Goal: Task Accomplishment & Management: Manage account settings

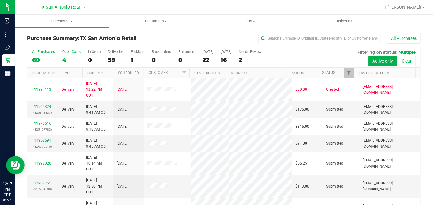
click at [70, 57] on div "4" at bounding box center [71, 59] width 18 height 7
click at [0, 0] on input "Open Carts 4" at bounding box center [0, 0] width 0 height 0
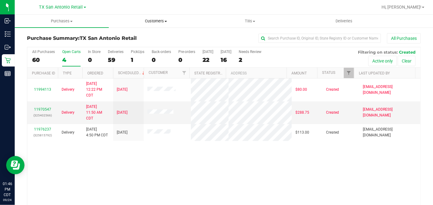
click at [149, 20] on span "Customers" at bounding box center [155, 21] width 93 height 6
click at [149, 30] on ul "All customers Add a new customer All physicians" at bounding box center [156, 44] width 94 height 33
click at [152, 21] on span "Customers" at bounding box center [156, 21] width 94 height 6
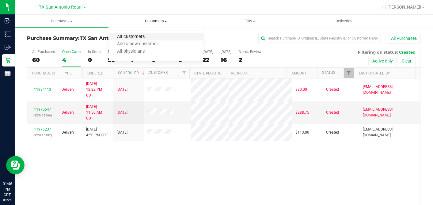
click at [149, 37] on span "All customers" at bounding box center [131, 36] width 44 height 5
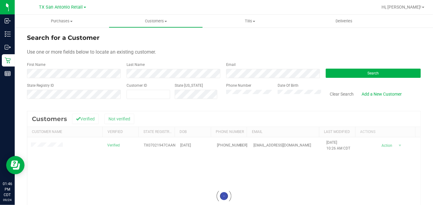
click at [40, 145] on div at bounding box center [223, 196] width 393 height 170
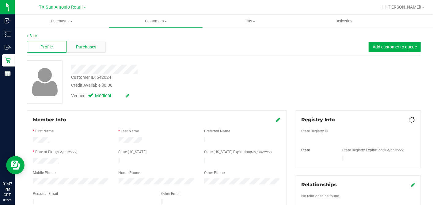
click at [97, 49] on div "Purchases" at bounding box center [86, 47] width 40 height 12
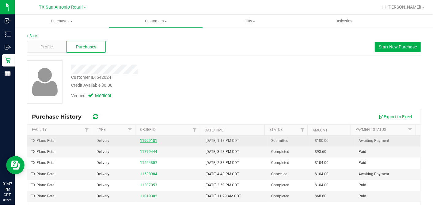
click at [142, 141] on link "11999181" at bounding box center [148, 140] width 17 height 4
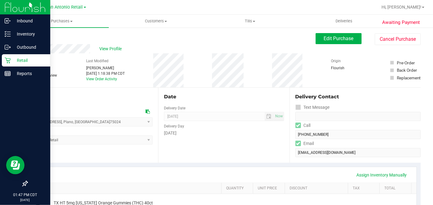
click at [13, 58] on p "Retail" at bounding box center [29, 60] width 37 height 7
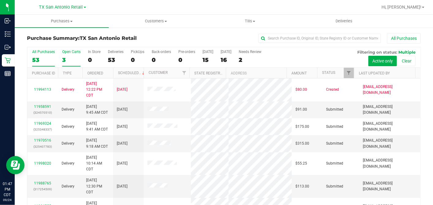
click at [68, 60] on div "3" at bounding box center [71, 59] width 18 height 7
click at [0, 0] on input "Open Carts 3" at bounding box center [0, 0] width 0 height 0
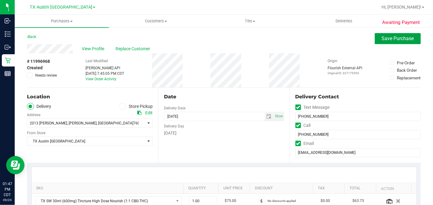
drag, startPoint x: 382, startPoint y: 40, endPoint x: 365, endPoint y: 43, distance: 17.1
click at [382, 40] on span "Save Purchase" at bounding box center [398, 39] width 32 height 6
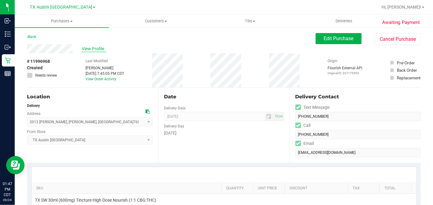
click at [87, 49] on span "View Profile" at bounding box center [94, 49] width 25 height 6
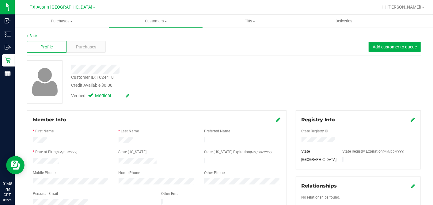
click at [92, 36] on div "Back" at bounding box center [224, 36] width 394 height 6
click at [89, 44] on span "Purchases" at bounding box center [86, 47] width 20 height 6
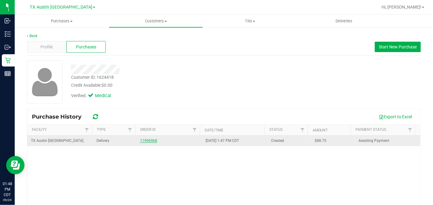
click at [147, 141] on link "11996968" at bounding box center [148, 140] width 17 height 4
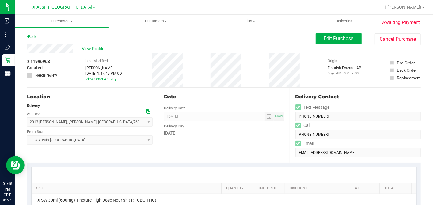
click at [229, 97] on div "Date" at bounding box center [224, 96] width 120 height 7
click at [238, 93] on div "Date" at bounding box center [224, 96] width 120 height 7
click at [241, 95] on div "Date" at bounding box center [224, 96] width 120 height 7
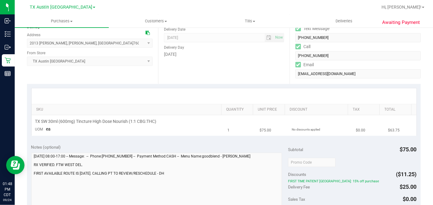
scroll to position [68, 0]
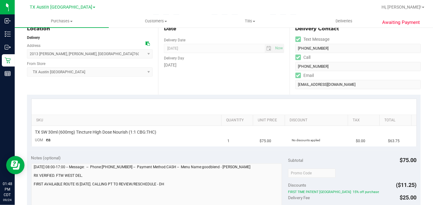
click at [236, 84] on div "Date Delivery Date 09/25/2025 Now 09/25/2025 07:00 AM Now Delivery Day Thursday" at bounding box center [223, 57] width 131 height 75
click at [237, 104] on div at bounding box center [224, 107] width 385 height 16
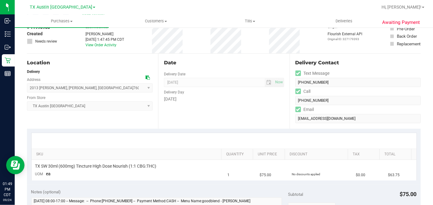
click at [243, 94] on div "Delivery Day" at bounding box center [224, 91] width 120 height 9
click at [243, 92] on div "Delivery Day" at bounding box center [224, 91] width 120 height 9
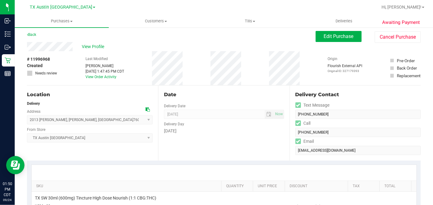
scroll to position [0, 0]
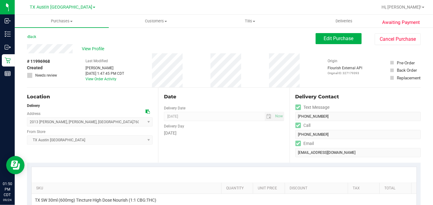
click at [145, 110] on icon at bounding box center [147, 111] width 4 height 4
click at [245, 95] on div "Date" at bounding box center [224, 96] width 120 height 7
click at [281, 88] on div "Date Delivery Date 09/25/2025 Now 09/25/2025 07:00 AM Now Delivery Day Thursday" at bounding box center [223, 125] width 131 height 75
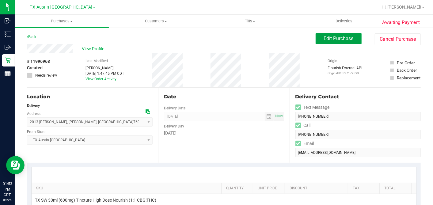
drag, startPoint x: 316, startPoint y: 41, endPoint x: 301, endPoint y: 50, distance: 17.0
click at [315, 41] on button "Edit Purchase" at bounding box center [338, 38] width 46 height 11
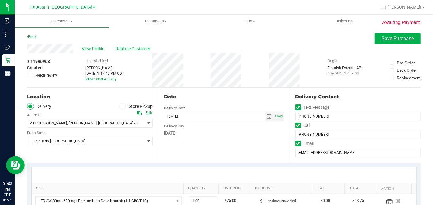
click at [261, 74] on div "# 11996968 Created Needs review Last Modified Dane Hawkins Sep 24, 2025 1:47:45…" at bounding box center [224, 70] width 394 height 34
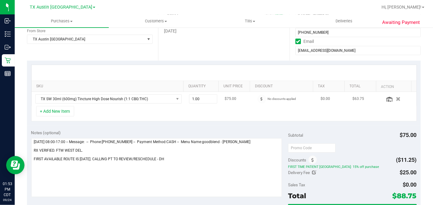
scroll to position [170, 0]
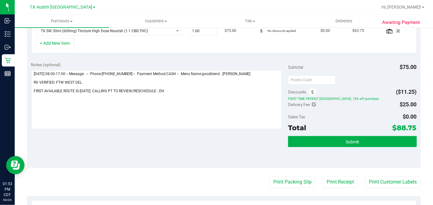
click at [380, 104] on div "Delivery Fee $25.00" at bounding box center [352, 104] width 128 height 11
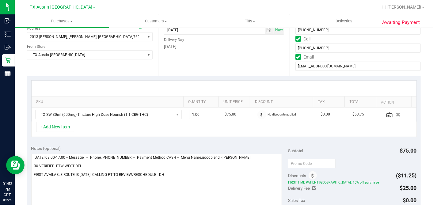
scroll to position [136, 0]
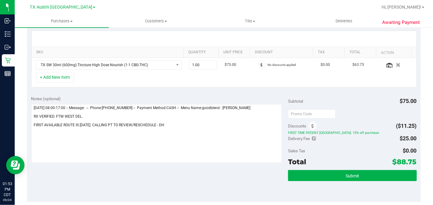
click at [351, 123] on div "Discounts ($11.25)" at bounding box center [352, 125] width 128 height 11
click at [312, 137] on icon at bounding box center [314, 138] width 4 height 4
type input "$25.00"
click at [383, 139] on span "$25.00 25" at bounding box center [394, 139] width 46 height 11
drag, startPoint x: 386, startPoint y: 137, endPoint x: 363, endPoint y: 140, distance: 22.6
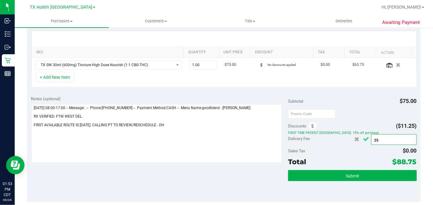
click at [363, 140] on div "$25.00 25" at bounding box center [385, 139] width 64 height 12
type input "0"
type input "$0.00"
click at [365, 140] on icon "Cancel button" at bounding box center [366, 139] width 6 height 5
click at [321, 139] on div "Delivery Fee $0.00 0 $0.00" at bounding box center [352, 138] width 128 height 11
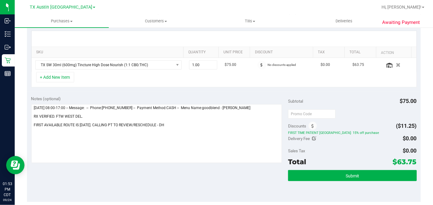
click at [334, 138] on div "Delivery Fee $0.00 0 $0.00" at bounding box center [352, 138] width 128 height 11
click at [347, 115] on div at bounding box center [352, 113] width 128 height 11
click at [349, 114] on div at bounding box center [352, 113] width 128 height 11
click at [361, 124] on div "Discounts ($11.25)" at bounding box center [352, 125] width 128 height 11
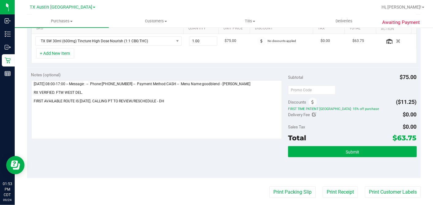
scroll to position [170, 0]
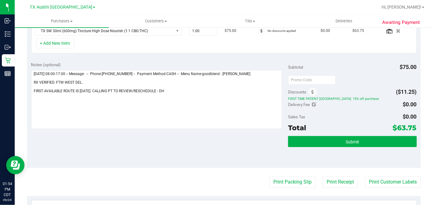
click at [363, 86] on div "Discounts ($11.25)" at bounding box center [352, 91] width 128 height 11
click at [363, 88] on div "Discounts ($11.25)" at bounding box center [352, 91] width 128 height 11
click at [352, 101] on div "Delivery Fee $0.00 0 $0.00" at bounding box center [352, 104] width 128 height 11
click at [376, 100] on div "Delivery Fee $0.00 0 $0.00" at bounding box center [352, 104] width 128 height 11
click at [368, 84] on div at bounding box center [352, 79] width 128 height 11
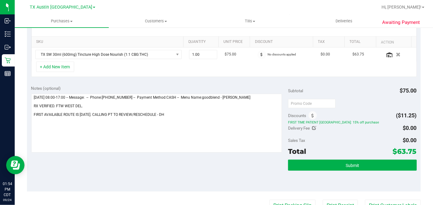
scroll to position [136, 0]
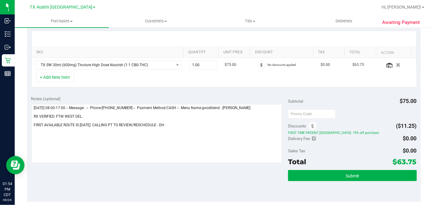
click at [343, 110] on div at bounding box center [352, 113] width 128 height 11
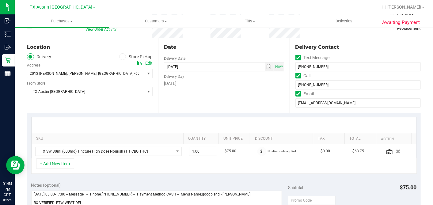
scroll to position [34, 0]
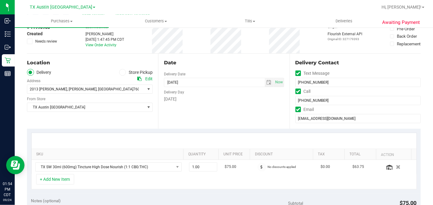
click at [234, 111] on div "Date Delivery Date 09/25/2025 Now 09/25/2025 07:00 AM Now Delivery Day Thursday" at bounding box center [223, 91] width 131 height 75
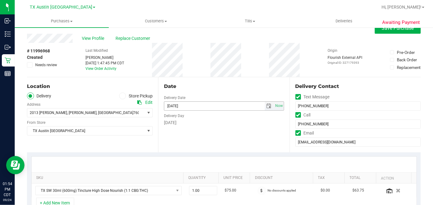
scroll to position [0, 0]
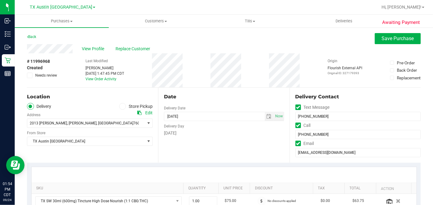
click at [282, 90] on div "Date Delivery Date 09/25/2025 Now 09/25/2025 07:00 AM Now Delivery Day Thursday" at bounding box center [223, 125] width 131 height 75
click at [244, 94] on div "Date" at bounding box center [224, 96] width 120 height 7
click at [383, 42] on button "Save Purchase" at bounding box center [398, 38] width 46 height 11
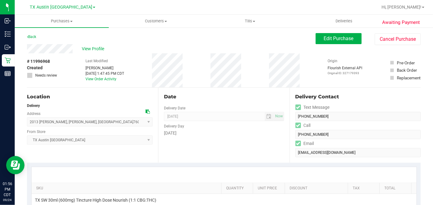
click at [280, 88] on div "Date Delivery Date 09/25/2025 Now 09/25/2025 07:00 AM Now Delivery Day Thursday" at bounding box center [223, 125] width 131 height 75
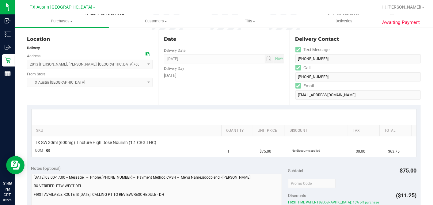
scroll to position [68, 0]
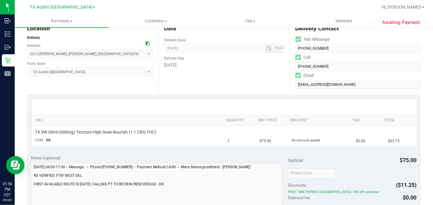
click at [251, 104] on div at bounding box center [224, 107] width 385 height 16
click at [218, 106] on div at bounding box center [224, 107] width 385 height 16
click at [221, 105] on div at bounding box center [224, 107] width 385 height 16
click at [218, 107] on div at bounding box center [224, 107] width 374 height 0
click at [219, 107] on div at bounding box center [224, 107] width 385 height 16
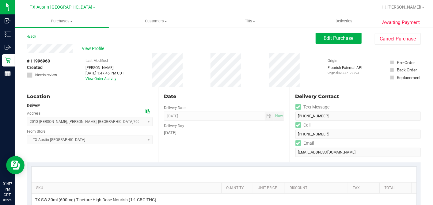
scroll to position [0, 0]
click at [91, 49] on span "View Profile" at bounding box center [94, 49] width 25 height 6
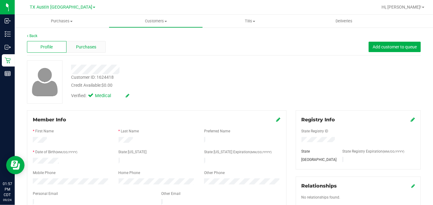
click at [97, 47] on div "Purchases" at bounding box center [86, 47] width 40 height 12
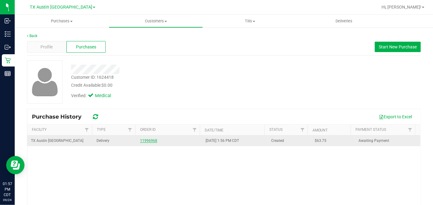
click at [149, 141] on link "11996968" at bounding box center [148, 140] width 17 height 4
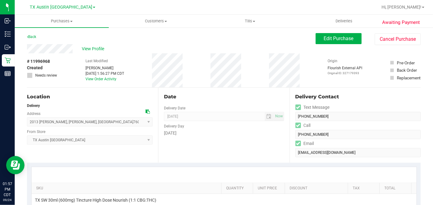
click at [243, 92] on div "Date Delivery Date 09/25/2025 Now 09/25/2025 07:00 AM Now Delivery Day Thursday" at bounding box center [223, 125] width 131 height 75
click at [282, 88] on div "Date Delivery Date 09/25/2025 Now 09/25/2025 07:00 AM Now Delivery Day Thursday" at bounding box center [223, 125] width 131 height 75
click at [279, 88] on div "Date Delivery Date 09/25/2025 Now 09/25/2025 07:00 AM Now Delivery Day Thursday" at bounding box center [223, 125] width 131 height 75
click at [99, 50] on span "View Profile" at bounding box center [94, 49] width 25 height 6
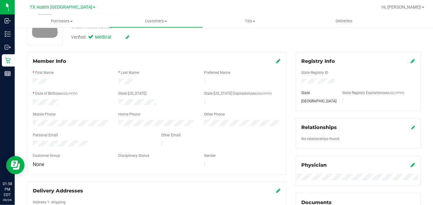
scroll to position [136, 0]
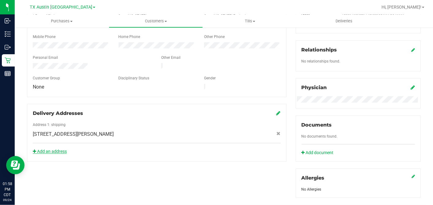
click at [64, 149] on link "Add an address" at bounding box center [50, 151] width 34 height 5
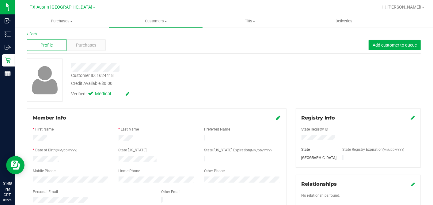
scroll to position [0, 0]
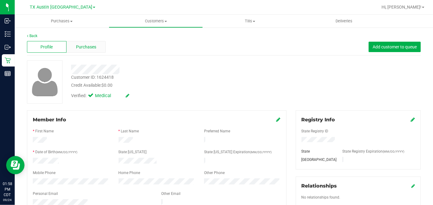
click at [100, 48] on div "Purchases" at bounding box center [86, 47] width 40 height 12
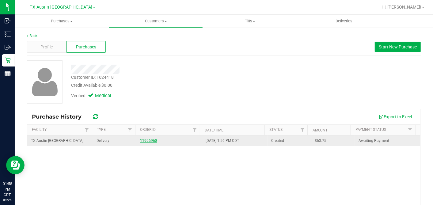
click at [148, 142] on link "11996968" at bounding box center [148, 140] width 17 height 4
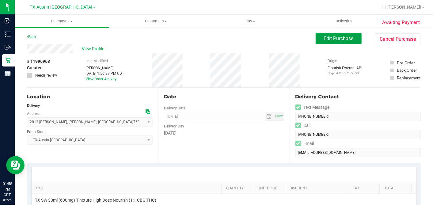
click at [331, 41] on span "Edit Purchase" at bounding box center [339, 39] width 30 height 6
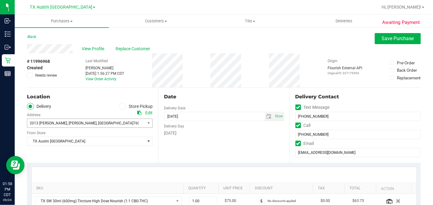
click at [67, 124] on span ", Burleson" at bounding box center [81, 123] width 29 height 4
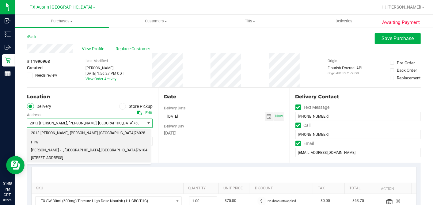
click at [62, 143] on span "FTW CLARKE - 1307 8TH AVE #603" at bounding box center [47, 150] width 32 height 24
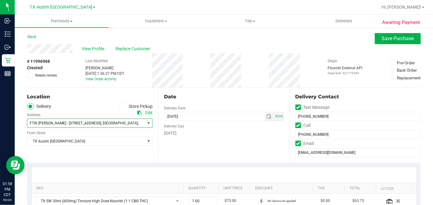
click at [191, 140] on div "Date Delivery Date 09/25/2025 Now 09/25/2025 07:00 AM Now Delivery Day Thursday" at bounding box center [223, 125] width 131 height 75
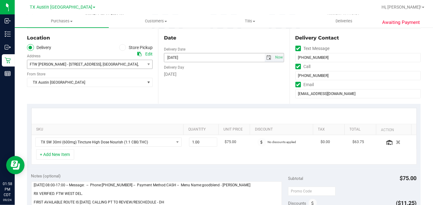
scroll to position [102, 0]
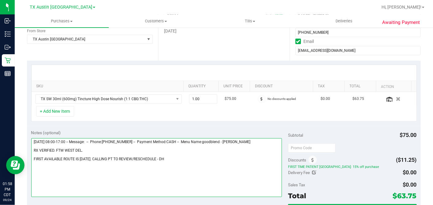
click at [183, 158] on textarea at bounding box center [156, 167] width 251 height 59
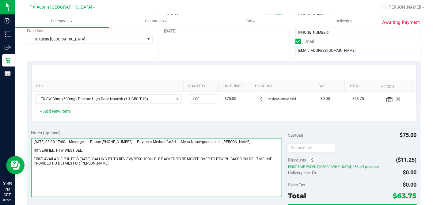
drag, startPoint x: 84, startPoint y: 149, endPoint x: 17, endPoint y: 148, distance: 67.4
click at [17, 148] on div "Awaiting Payment Back Save Purchase View Profile Replace Customer # 11996968 Cr…" at bounding box center [224, 152] width 418 height 454
click at [33, 148] on textarea at bounding box center [156, 167] width 251 height 59
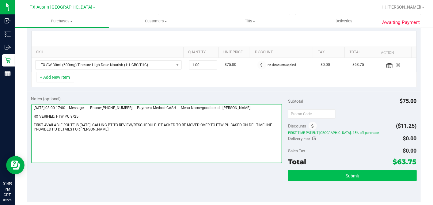
type textarea "Thursday 09/25/2025 08:00-17:00 -- Message: -- Phone:8173192636 -- Payment Meth…"
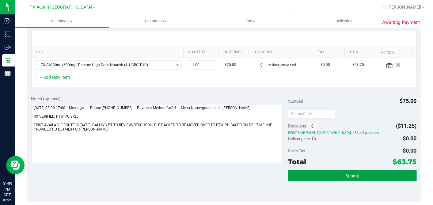
click at [345, 174] on span "Submit" at bounding box center [351, 175] width 13 height 5
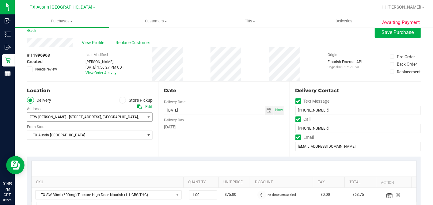
scroll to position [0, 0]
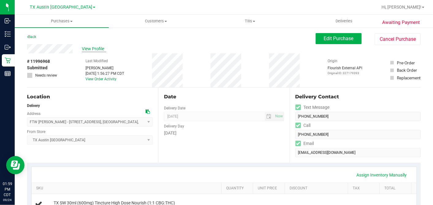
click at [95, 47] on span "View Profile" at bounding box center [94, 49] width 25 height 6
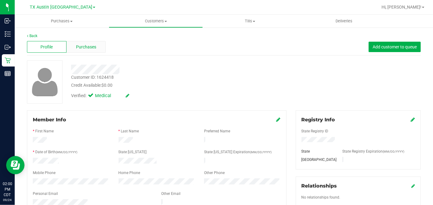
drag, startPoint x: 82, startPoint y: 40, endPoint x: 85, endPoint y: 42, distance: 4.1
click at [82, 40] on div "Profile Purchases Add customer to queue" at bounding box center [224, 47] width 394 height 17
click at [86, 44] on span "Purchases" at bounding box center [86, 47] width 20 height 6
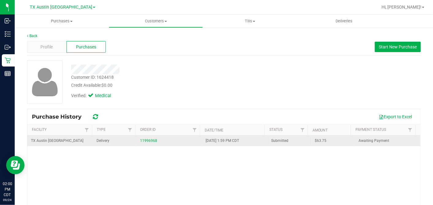
click at [315, 141] on span "$63.75" at bounding box center [321, 141] width 12 height 6
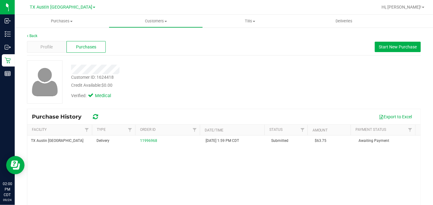
copy span "63.75"
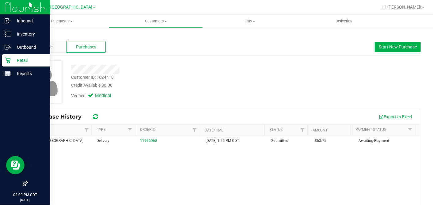
click at [10, 62] on icon at bounding box center [8, 60] width 6 height 6
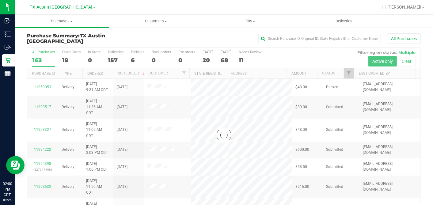
click at [204, 59] on div at bounding box center [223, 134] width 393 height 175
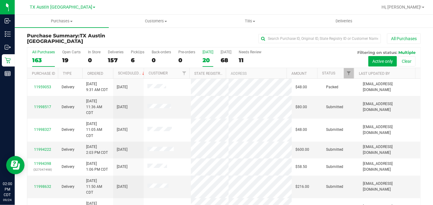
click at [205, 59] on div "20" at bounding box center [207, 60] width 11 height 7
click at [0, 0] on input "Today 20" at bounding box center [0, 0] width 0 height 0
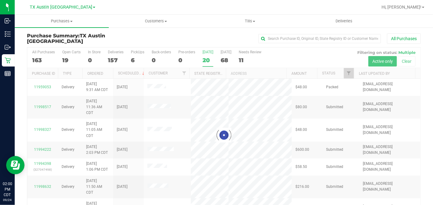
click at [343, 74] on div at bounding box center [223, 134] width 393 height 175
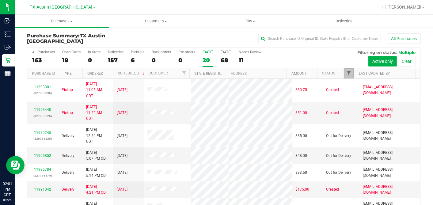
click at [346, 72] on span "Filter" at bounding box center [348, 73] width 5 height 5
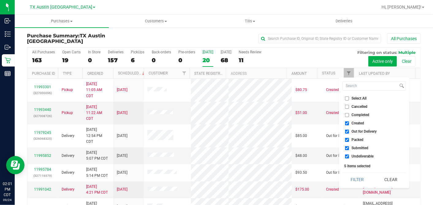
click at [347, 96] on input "Select All" at bounding box center [347, 98] width 4 height 4
checkbox input "true"
click at [347, 96] on input "Select All" at bounding box center [347, 98] width 4 height 4
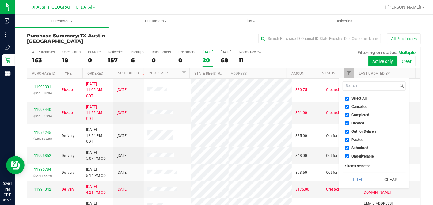
checkbox input "false"
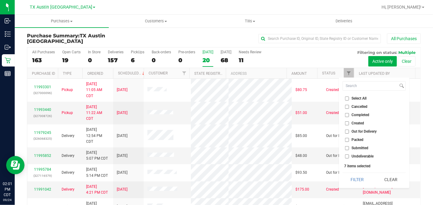
checkbox input "false"
click at [347, 123] on input "Created" at bounding box center [347, 123] width 4 height 4
checkbox input "true"
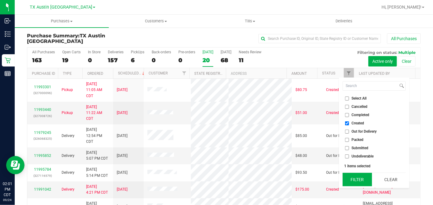
click at [359, 174] on button "Filter" at bounding box center [356, 179] width 29 height 13
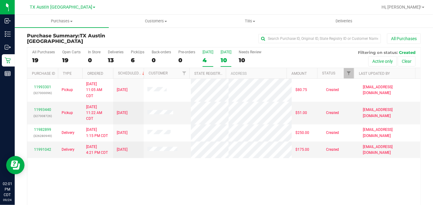
click at [222, 58] on div "10" at bounding box center [226, 60] width 11 height 7
click at [0, 0] on input "Tomorrow 10" at bounding box center [0, 0] width 0 height 0
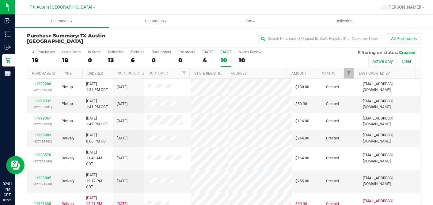
click at [112, 72] on div at bounding box center [112, 73] width 3 height 11
click at [109, 72] on th "Ordered" at bounding box center [97, 73] width 31 height 11
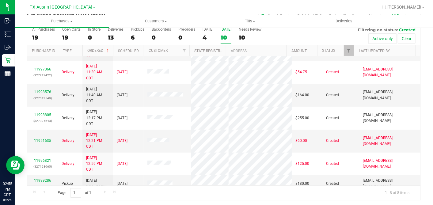
scroll to position [41, 0]
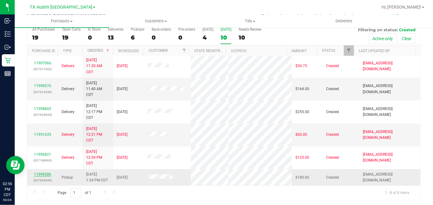
click at [44, 172] on link "11999286" at bounding box center [42, 174] width 17 height 4
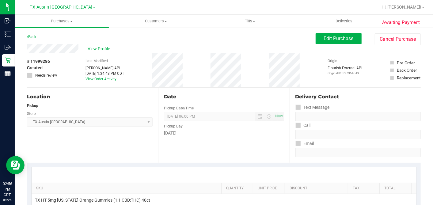
click at [61, 54] on div "# 11999286 Created Needs review Last Modified Jane API Sep 24, 2025 1:34:43 PM …" at bounding box center [224, 70] width 394 height 34
click at [70, 43] on div "Back Edit Purchase Cancel Purchase" at bounding box center [224, 38] width 394 height 11
click at [324, 36] on span "Edit Purchase" at bounding box center [339, 39] width 30 height 6
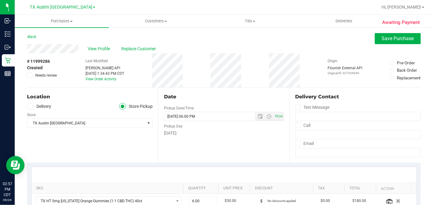
click at [35, 103] on label "Delivery" at bounding box center [39, 106] width 25 height 7
click at [0, 0] on input "Delivery" at bounding box center [0, 0] width 0 height 0
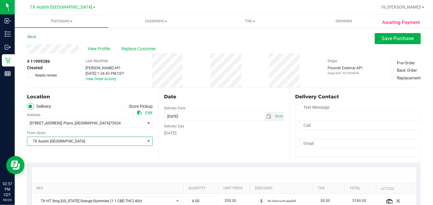
click at [69, 139] on span "TX Austin DC" at bounding box center [85, 141] width 117 height 9
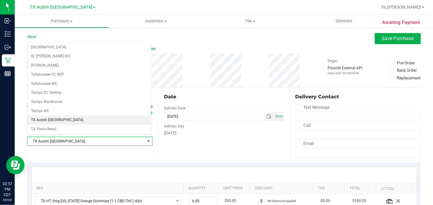
scroll to position [436, 0]
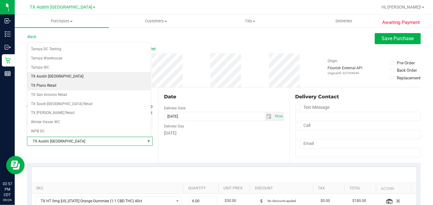
click at [51, 81] on li "TX Plano Retail" at bounding box center [88, 85] width 123 height 9
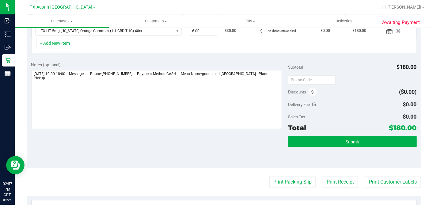
scroll to position [171, 0]
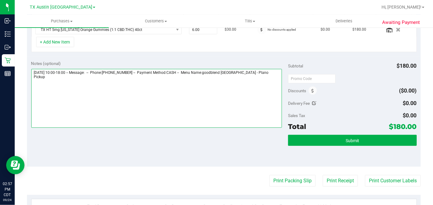
click at [269, 71] on textarea at bounding box center [156, 98] width 251 height 59
click at [83, 80] on textarea at bounding box center [156, 98] width 251 height 59
type textarea "Thursday 09/25/2025 10:00-18:00 -- Message: -- Phone:6825535769 -- Payment Meth…"
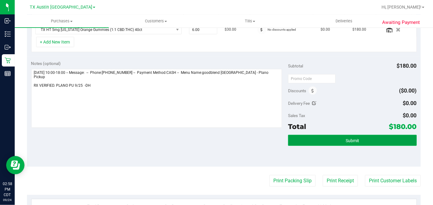
click at [345, 139] on span "Submit" at bounding box center [351, 140] width 13 height 5
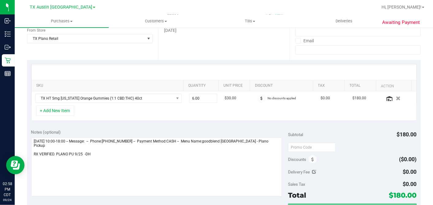
scroll to position [0, 0]
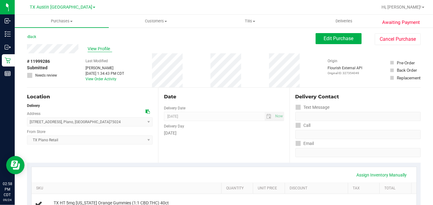
click at [100, 46] on span "View Profile" at bounding box center [100, 49] width 25 height 6
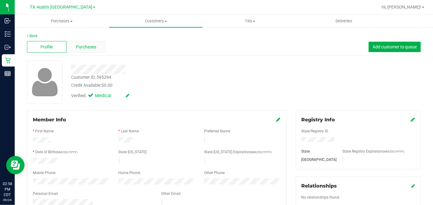
click at [85, 51] on div "Purchases" at bounding box center [86, 47] width 40 height 12
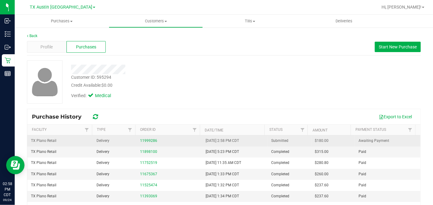
click at [315, 140] on span "$180.00" at bounding box center [322, 141] width 14 height 6
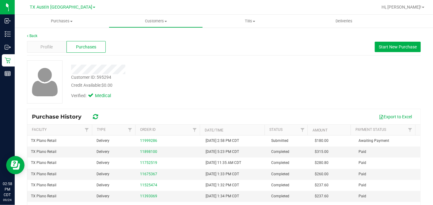
copy span "180.00"
click at [157, 21] on span "Customers" at bounding box center [155, 21] width 93 height 6
click at [141, 36] on span "All customers" at bounding box center [131, 36] width 44 height 5
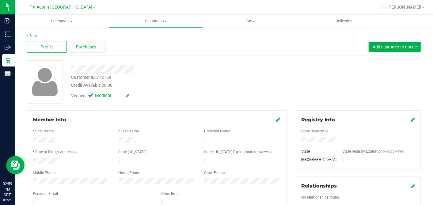
click at [85, 47] on span "Purchases" at bounding box center [86, 47] width 20 height 6
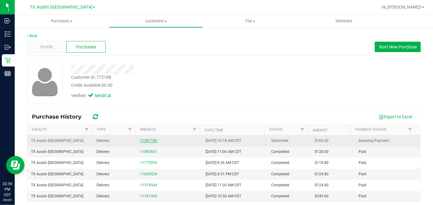
click at [142, 139] on link "11987746" at bounding box center [148, 140] width 17 height 4
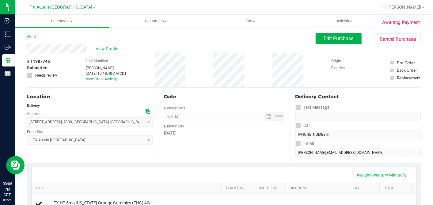
click at [109, 50] on span "View Profile" at bounding box center [108, 49] width 25 height 6
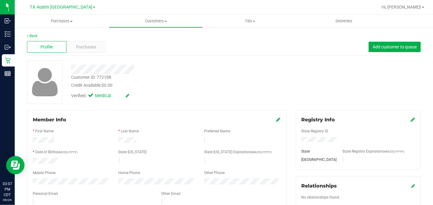
click at [201, 81] on div "Customer ID: 772188 Credit Available: $0.00" at bounding box center [167, 81] width 202 height 14
click at [80, 49] on span "Purchases" at bounding box center [86, 47] width 20 height 6
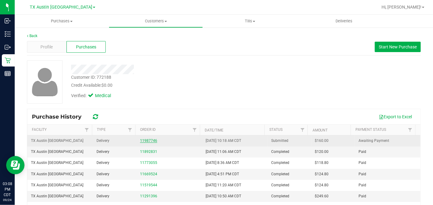
click at [152, 141] on link "11987746" at bounding box center [148, 140] width 17 height 4
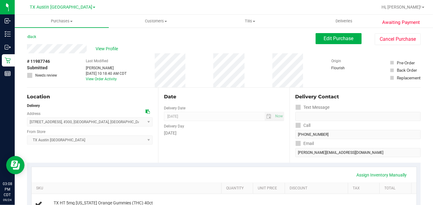
click at [227, 99] on div "Date" at bounding box center [224, 96] width 120 height 7
click at [230, 101] on div "Date Delivery Date 09/25/2025 Now 09/25/2025 07:00 AM Now Delivery Day Thursday" at bounding box center [223, 125] width 131 height 75
click at [250, 106] on div "Date Delivery Date 09/25/2025 Now 09/25/2025 07:00 AM Now Delivery Day Thursday" at bounding box center [223, 125] width 131 height 75
click at [221, 102] on div "Date Delivery Date 09/25/2025 Now 09/25/2025 07:00 AM Now Delivery Day Thursday" at bounding box center [223, 125] width 131 height 75
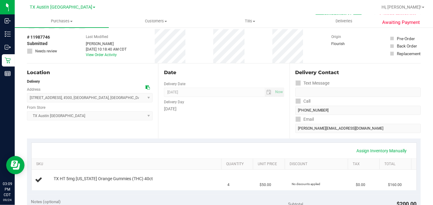
scroll to position [34, 0]
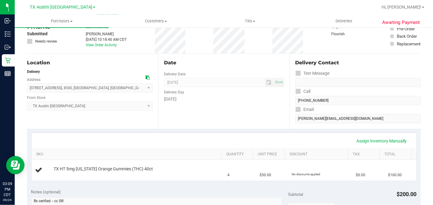
click at [244, 111] on div "Date Delivery Date 09/25/2025 Now 09/25/2025 07:00 AM Now Delivery Day Thursday" at bounding box center [223, 91] width 131 height 75
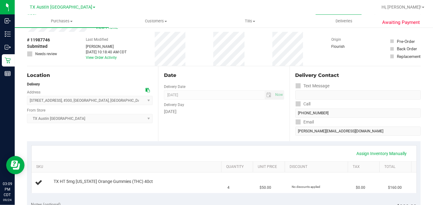
scroll to position [0, 0]
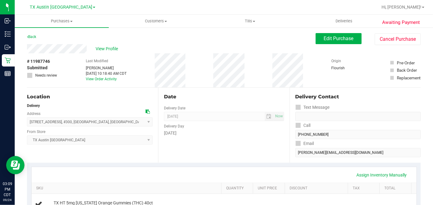
click at [236, 98] on div "Date" at bounding box center [224, 96] width 120 height 7
click at [272, 88] on div "Date Delivery Date 09/25/2025 Now 09/25/2025 07:00 AM Now Delivery Day Thursday" at bounding box center [223, 125] width 131 height 75
click at [250, 43] on div "Back Edit Purchase Cancel Purchase" at bounding box center [224, 38] width 394 height 11
click at [324, 40] on span "Edit Purchase" at bounding box center [339, 39] width 30 height 6
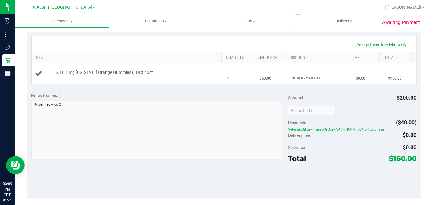
scroll to position [136, 0]
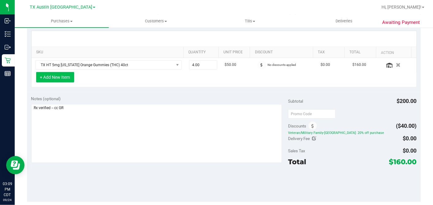
click at [58, 76] on button "+ Add New Item" at bounding box center [55, 77] width 38 height 10
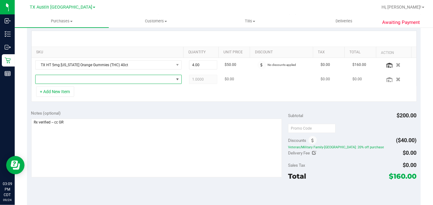
click at [59, 76] on span "NO DATA FOUND" at bounding box center [105, 79] width 138 height 9
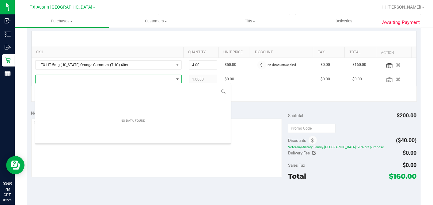
scroll to position [9, 142]
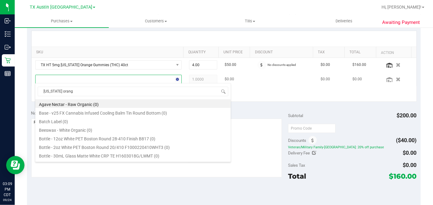
type input "texas orange"
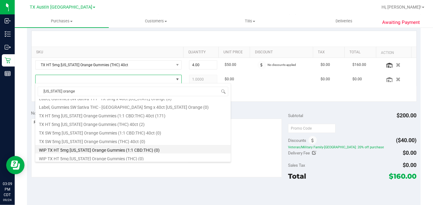
scroll to position [67, 0]
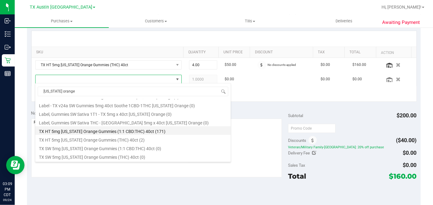
click at [103, 130] on li "TX HT 5mg Texas Orange Gummies (1:1 CBD:THC) 40ct (171)" at bounding box center [132, 130] width 195 height 9
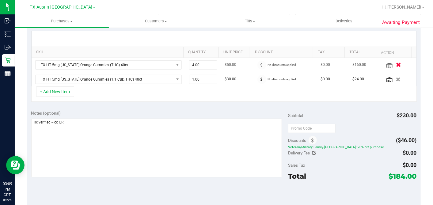
click at [396, 65] on icon "button" at bounding box center [398, 64] width 5 height 5
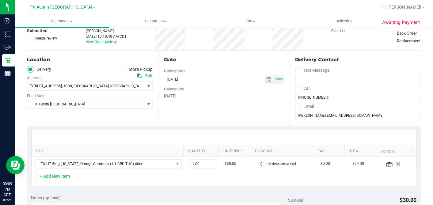
scroll to position [0, 0]
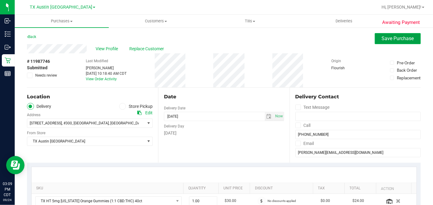
click at [383, 40] on span "Save Purchase" at bounding box center [398, 39] width 32 height 6
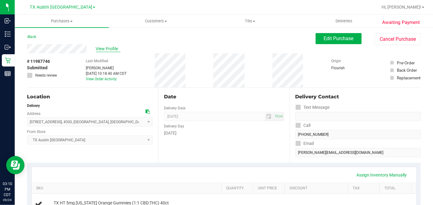
click at [114, 49] on span "View Profile" at bounding box center [108, 49] width 25 height 6
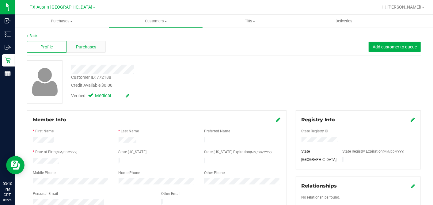
click at [89, 46] on span "Purchases" at bounding box center [86, 47] width 20 height 6
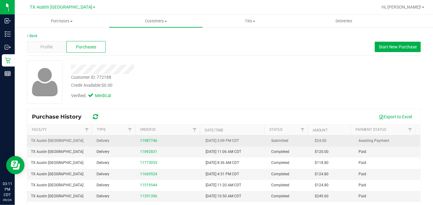
click at [315, 140] on span "$24.00" at bounding box center [321, 141] width 12 height 6
click at [315, 141] on span "$24.00" at bounding box center [321, 141] width 12 height 6
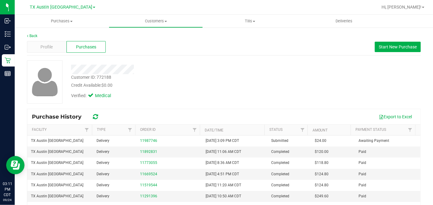
copy span "24.00"
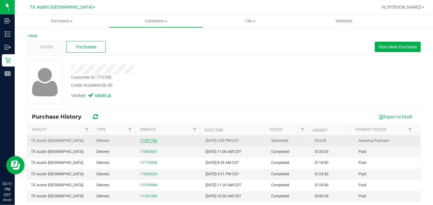
click at [143, 141] on link "11987746" at bounding box center [148, 140] width 17 height 4
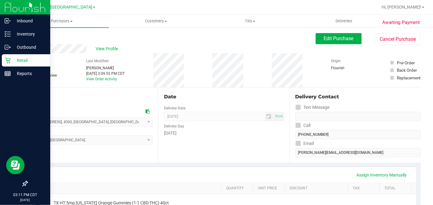
click at [9, 58] on icon at bounding box center [8, 61] width 6 height 6
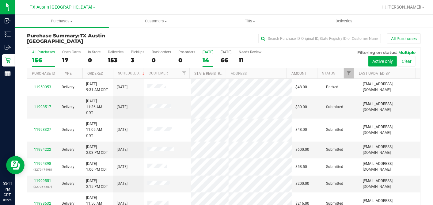
click at [205, 59] on div "14" at bounding box center [207, 60] width 11 height 7
click at [0, 0] on input "Today 14" at bounding box center [0, 0] width 0 height 0
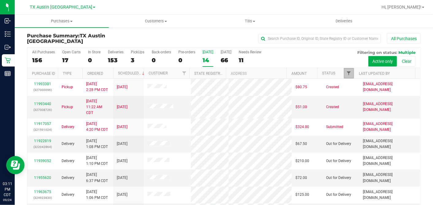
click at [346, 72] on span "Filter" at bounding box center [348, 73] width 5 height 5
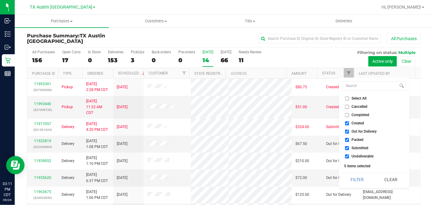
click at [347, 99] on input "Select All" at bounding box center [347, 98] width 4 height 4
checkbox input "true"
click at [347, 99] on input "Select All" at bounding box center [347, 98] width 4 height 4
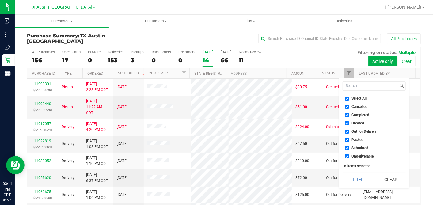
checkbox input "false"
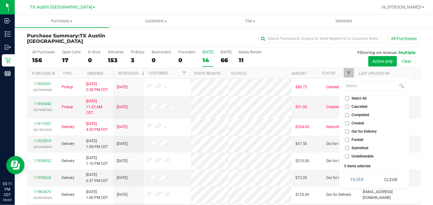
checkbox input "false"
click at [346, 122] on input "Created" at bounding box center [347, 123] width 4 height 4
checkbox input "true"
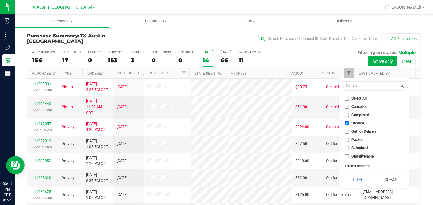
drag, startPoint x: 358, startPoint y: 175, endPoint x: 350, endPoint y: 176, distance: 7.5
click at [358, 175] on button "Filter" at bounding box center [356, 179] width 29 height 13
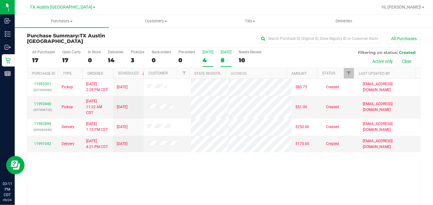
click at [222, 60] on div "8" at bounding box center [226, 60] width 11 height 7
click at [0, 0] on input "Tomorrow 8" at bounding box center [0, 0] width 0 height 0
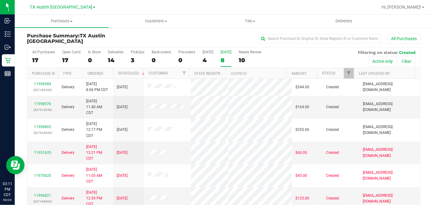
click at [109, 71] on th "Ordered" at bounding box center [97, 73] width 31 height 11
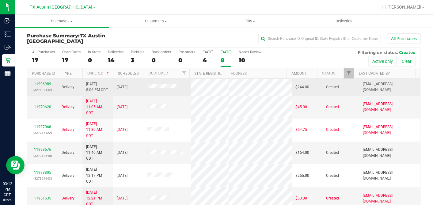
click at [41, 82] on link "11996989" at bounding box center [42, 84] width 17 height 4
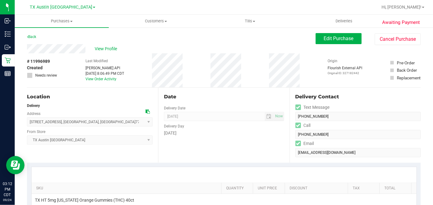
click at [94, 44] on div "View Profile" at bounding box center [171, 48] width 289 height 9
click at [145, 110] on icon at bounding box center [147, 111] width 4 height 4
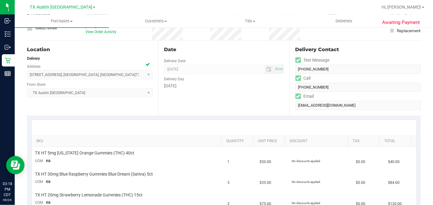
scroll to position [68, 0]
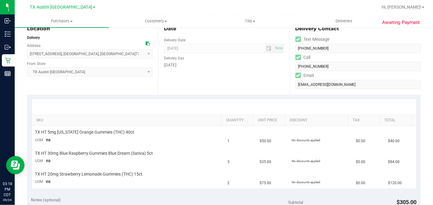
drag, startPoint x: 244, startPoint y: 85, endPoint x: 240, endPoint y: 88, distance: 4.6
click at [243, 85] on div "Date Delivery Date 09/25/2025 Now 09/25/2025 05:00 PM Now Delivery Day Thursday" at bounding box center [223, 57] width 131 height 75
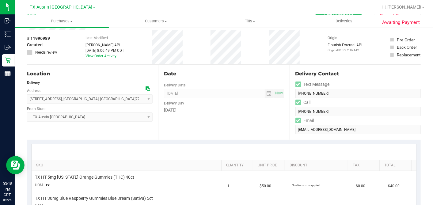
scroll to position [0, 0]
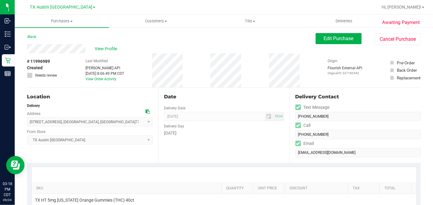
click at [147, 110] on icon at bounding box center [147, 111] width 4 height 4
drag, startPoint x: 335, startPoint y: 41, endPoint x: 307, endPoint y: 50, distance: 29.3
click at [335, 41] on span "Edit Purchase" at bounding box center [339, 39] width 30 height 6
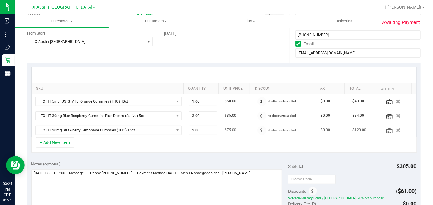
scroll to position [102, 0]
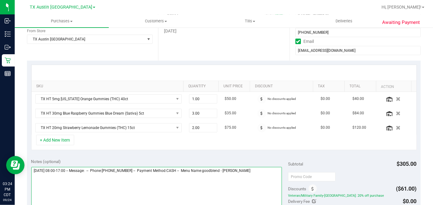
click at [263, 170] on textarea at bounding box center [156, 196] width 251 height 59
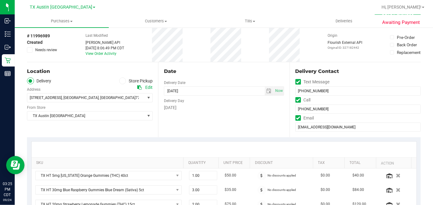
scroll to position [0, 0]
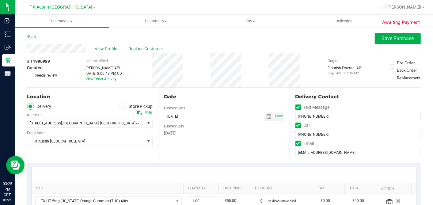
type textarea "Thursday 09/25/2025 08:00-17:00 -- Message: -- Phone:8324190806 -- Payment Meth…"
click at [29, 75] on icon at bounding box center [30, 75] width 4 height 0
click at [0, 0] on input "Needs review" at bounding box center [0, 0] width 0 height 0
click at [378, 41] on button "Save Purchase" at bounding box center [398, 38] width 46 height 11
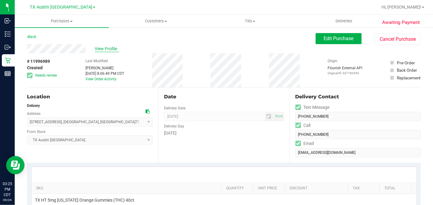
click at [105, 48] on span "View Profile" at bounding box center [107, 49] width 25 height 6
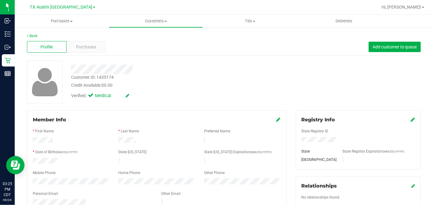
click at [131, 62] on div at bounding box center [167, 67] width 202 height 14
click at [84, 47] on span "Purchases" at bounding box center [86, 47] width 20 height 6
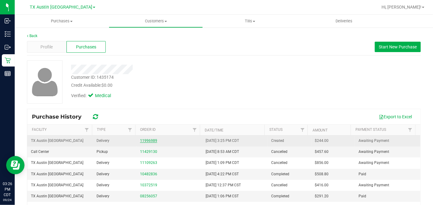
click at [148, 139] on link "11996989" at bounding box center [148, 140] width 17 height 4
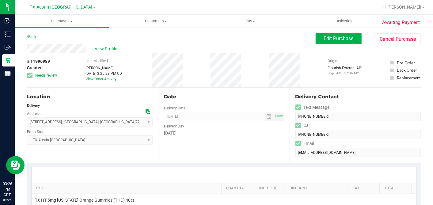
click at [250, 94] on div "Date" at bounding box center [224, 96] width 120 height 7
click at [263, 96] on div "Date" at bounding box center [224, 96] width 120 height 7
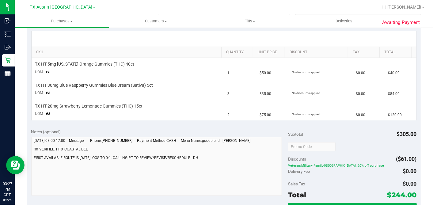
scroll to position [102, 0]
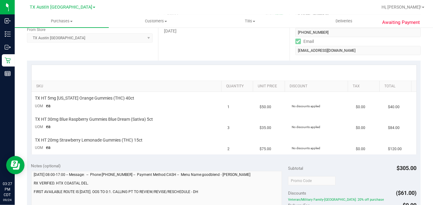
click at [232, 157] on div "SKU Quantity Unit Price Discount Tax Total TX HT 5mg Texas Orange Gummies (THC)…" at bounding box center [224, 110] width 394 height 98
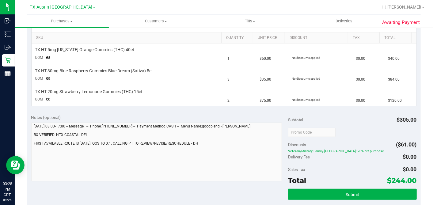
scroll to position [136, 0]
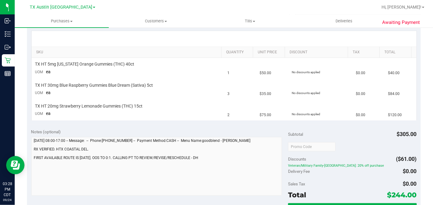
click at [276, 129] on div "Notes (optional)" at bounding box center [159, 132] width 257 height 6
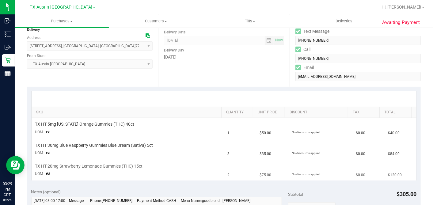
scroll to position [0, 0]
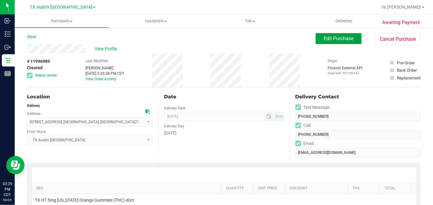
click at [324, 39] on span "Edit Purchase" at bounding box center [339, 39] width 30 height 6
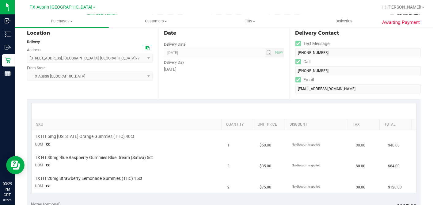
scroll to position [102, 0]
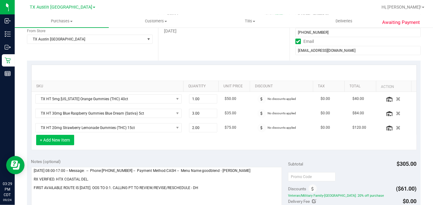
click at [62, 141] on button "+ Add New Item" at bounding box center [55, 140] width 38 height 10
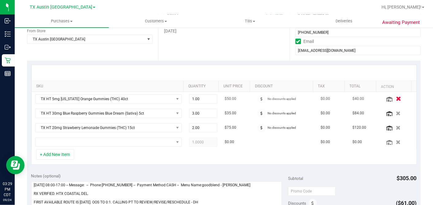
click at [396, 99] on icon "button" at bounding box center [398, 98] width 5 height 5
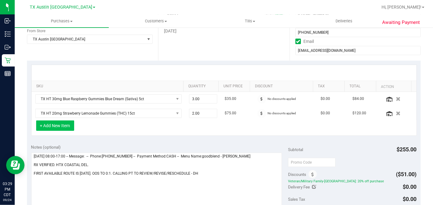
click at [63, 122] on button "+ Add New Item" at bounding box center [55, 125] width 38 height 10
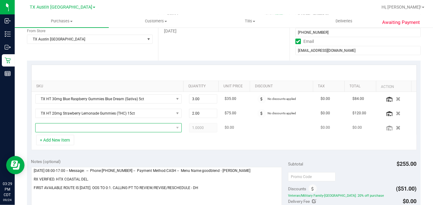
click at [67, 127] on span "NO DATA FOUND" at bounding box center [105, 127] width 138 height 9
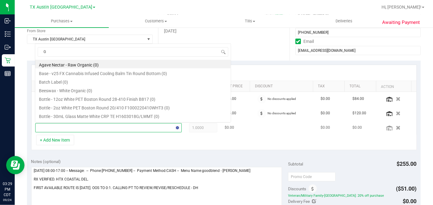
scroll to position [9, 140]
type input "GREEN DREAM"
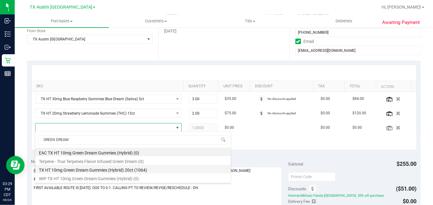
click at [89, 169] on li "TX HT 10mg Green Dream Gummies (Hybrid) 20ct (1064)" at bounding box center [132, 169] width 195 height 9
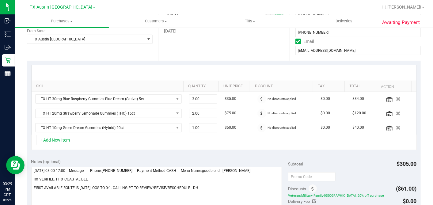
click at [184, 139] on div "+ Add New Item" at bounding box center [223, 142] width 385 height 15
click at [206, 137] on div "+ Add New Item" at bounding box center [223, 142] width 385 height 15
click at [243, 142] on div "+ Add New Item" at bounding box center [223, 142] width 385 height 15
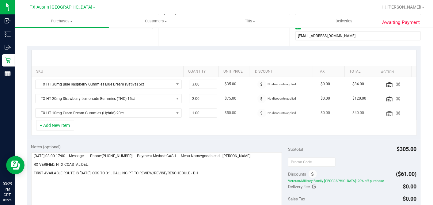
scroll to position [102, 0]
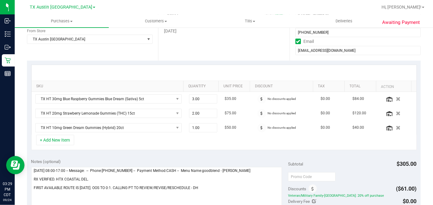
click at [179, 136] on div "+ Add New Item" at bounding box center [223, 142] width 385 height 15
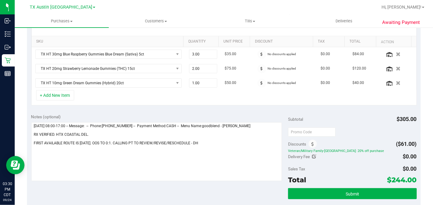
scroll to position [136, 0]
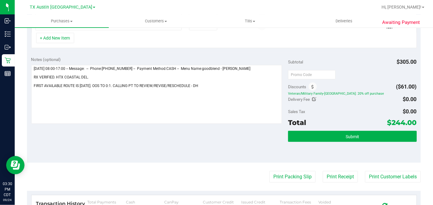
click at [234, 140] on div "Notes (optional) Subtotal $305.00 Discounts ($61.00) Veteran/Military Family-TX…" at bounding box center [224, 107] width 394 height 110
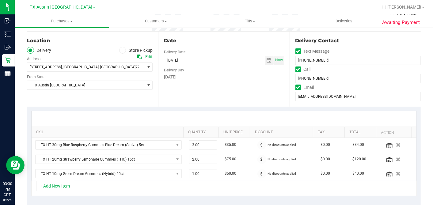
scroll to position [0, 0]
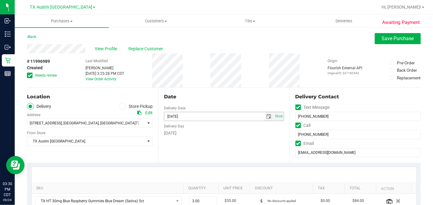
click at [267, 115] on span "select" at bounding box center [268, 116] width 5 height 5
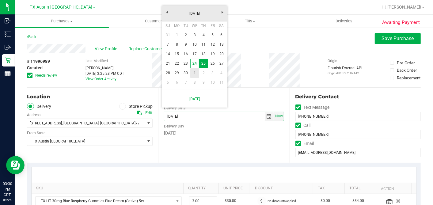
click at [194, 73] on link "1" at bounding box center [194, 72] width 9 height 9
type input "10/01/2025"
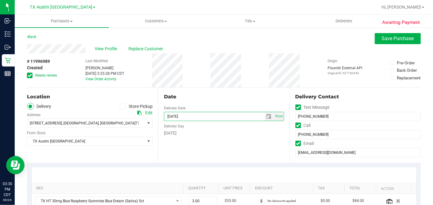
click at [256, 86] on div "# 11996989 Created Needs review Last Modified Dane Hawkins Sep 24, 2025 3:25:28…" at bounding box center [224, 70] width 394 height 34
click at [246, 93] on div "Date" at bounding box center [224, 96] width 120 height 7
click at [30, 75] on icon at bounding box center [30, 75] width 4 height 0
click at [0, 0] on input "Needs review" at bounding box center [0, 0] width 0 height 0
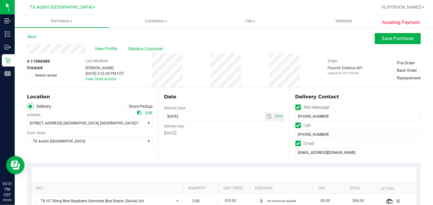
click at [195, 88] on div "Date Delivery Date 10/01/2025 Now 10/01/2025 07:00 AM Now Delivery Day Wednesday" at bounding box center [223, 125] width 131 height 75
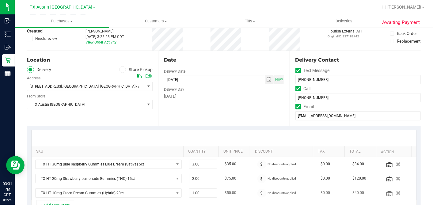
scroll to position [136, 0]
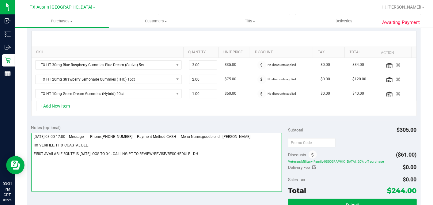
drag, startPoint x: 196, startPoint y: 149, endPoint x: 233, endPoint y: 144, distance: 37.5
click at [196, 149] on textarea at bounding box center [156, 162] width 251 height 59
click at [196, 152] on textarea at bounding box center [156, 162] width 251 height 59
click at [96, 142] on textarea at bounding box center [156, 162] width 251 height 59
type textarea "Thursday 09/25/2025 08:00-17:00 -- Message: -- Phone:8324190806 -- Payment Meth…"
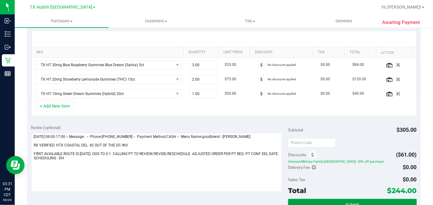
click at [330, 199] on button "Submit" at bounding box center [352, 204] width 128 height 11
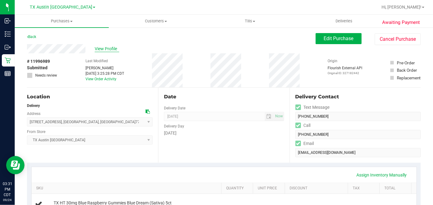
click at [106, 50] on span "View Profile" at bounding box center [107, 49] width 25 height 6
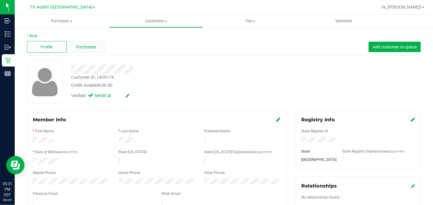
click at [96, 47] on div "Purchases" at bounding box center [86, 47] width 40 height 12
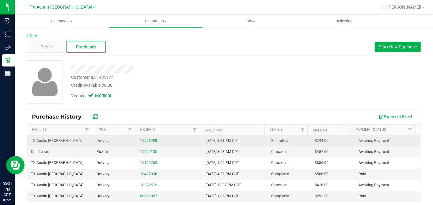
click at [315, 140] on span "$244.00" at bounding box center [322, 141] width 14 height 6
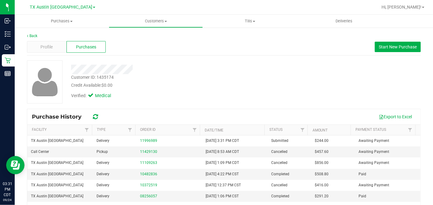
copy span "244.00"
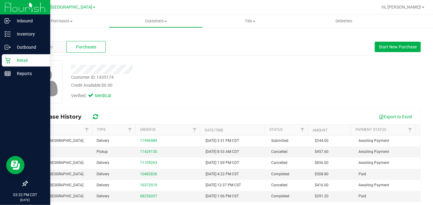
drag, startPoint x: 9, startPoint y: 61, endPoint x: 28, endPoint y: 65, distance: 20.3
click at [9, 60] on icon at bounding box center [8, 60] width 6 height 6
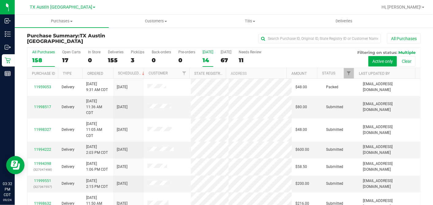
click at [206, 59] on div "14" at bounding box center [207, 60] width 11 height 7
click at [0, 0] on input "Today 14" at bounding box center [0, 0] width 0 height 0
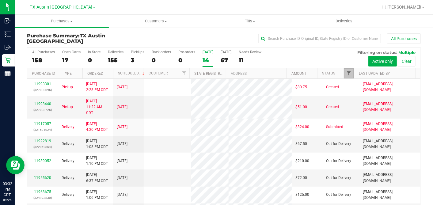
click at [346, 72] on span "Filter" at bounding box center [348, 73] width 5 height 5
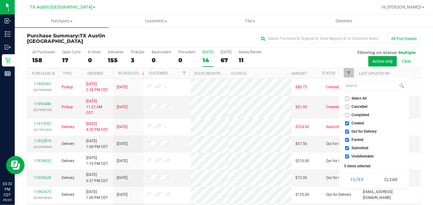
click at [346, 97] on input "Select All" at bounding box center [347, 98] width 4 height 4
checkbox input "true"
click at [346, 97] on input "Select All" at bounding box center [347, 98] width 4 height 4
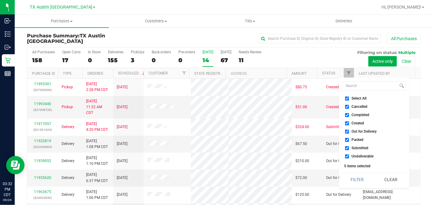
checkbox input "false"
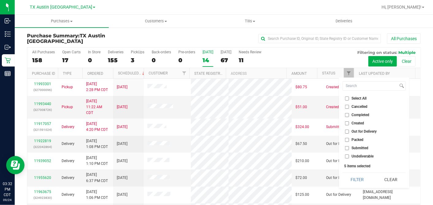
checkbox input "false"
click at [346, 124] on input "Created" at bounding box center [347, 123] width 4 height 4
checkbox input "true"
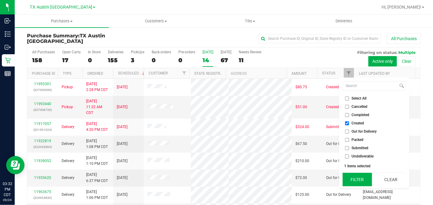
click at [350, 178] on button "Filter" at bounding box center [356, 179] width 29 height 13
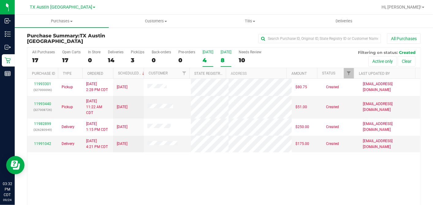
click at [223, 59] on div "8" at bounding box center [226, 60] width 11 height 7
click at [0, 0] on input "Tomorrow 8" at bounding box center [0, 0] width 0 height 0
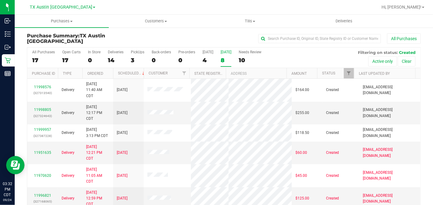
click at [107, 72] on th "Ordered" at bounding box center [97, 73] width 31 height 11
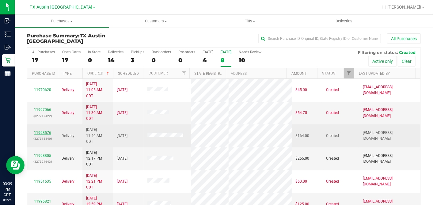
click at [46, 130] on link "11998576" at bounding box center [42, 132] width 17 height 4
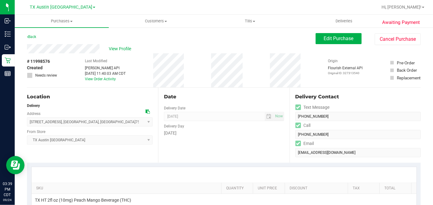
click at [74, 55] on div "# 11998576 Created Needs review Last Modified Jane API Sep 24, 2025 11:40:03 AM…" at bounding box center [224, 70] width 394 height 34
click at [147, 111] on icon at bounding box center [147, 111] width 4 height 4
click at [200, 89] on div "Date Delivery Date 09/25/2025 Now 09/25/2025 05:00 PM Now Delivery Day Thursday" at bounding box center [223, 125] width 131 height 75
click at [332, 40] on span "Edit Purchase" at bounding box center [339, 39] width 30 height 6
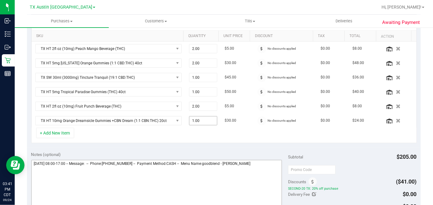
scroll to position [204, 0]
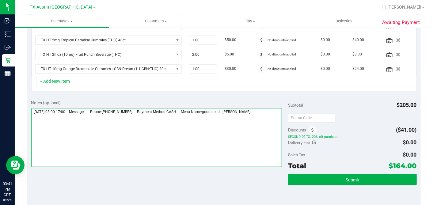
click at [265, 108] on textarea at bounding box center [156, 137] width 251 height 59
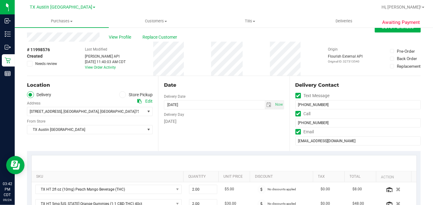
scroll to position [0, 0]
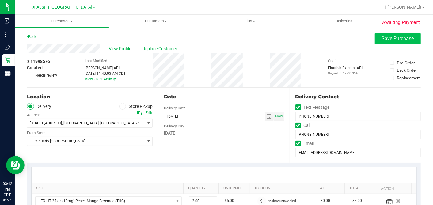
type textarea "Thursday 09/25/2025 08:00-17:00 -- Message: -- Phone:9728974776 -- Payment Meth…"
click at [378, 42] on button "Save Purchase" at bounding box center [398, 38] width 46 height 11
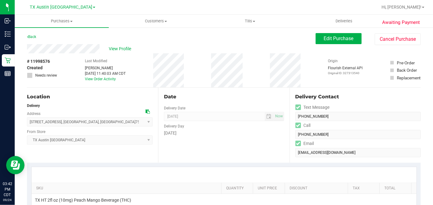
click at [122, 49] on span "View Profile" at bounding box center [121, 49] width 25 height 6
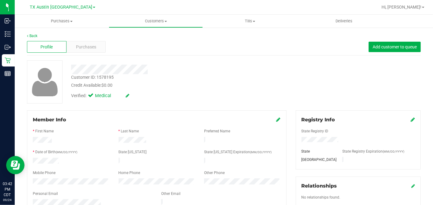
click at [186, 90] on div "Verified: Medical" at bounding box center [167, 95] width 202 height 13
click at [96, 49] on div "Purchases" at bounding box center [86, 47] width 40 height 12
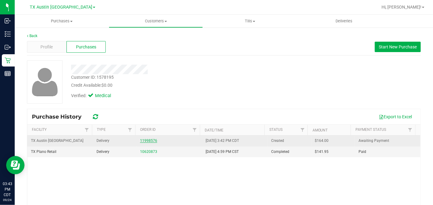
click at [149, 141] on link "11998576" at bounding box center [148, 140] width 17 height 4
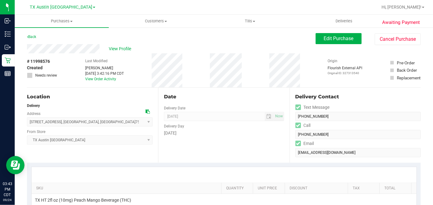
click at [282, 88] on div "Date Delivery Date 09/25/2025 Now 09/25/2025 07:00 AM Now Delivery Day Thursday" at bounding box center [223, 125] width 131 height 75
click at [280, 92] on div "Date Delivery Date 09/25/2025 Now 09/25/2025 07:00 AM Now Delivery Day Thursday" at bounding box center [223, 125] width 131 height 75
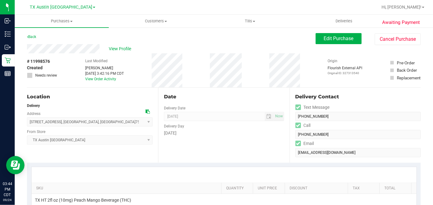
click at [282, 88] on div "Date Delivery Date 09/25/2025 Now 09/25/2025 07:00 AM Now Delivery Day Thursday" at bounding box center [223, 125] width 131 height 75
click at [254, 81] on div "# 11998576 Created Needs review Last Modified Dane Hawkins Sep 24, 2025 3:42:16…" at bounding box center [224, 70] width 394 height 34
click at [341, 42] on button "Edit Purchase" at bounding box center [338, 38] width 46 height 11
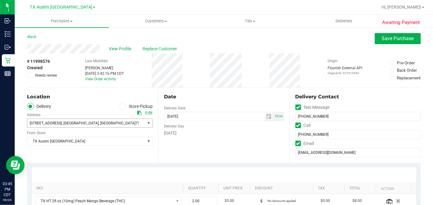
click at [99, 123] on span ", TX" at bounding box center [117, 123] width 37 height 4
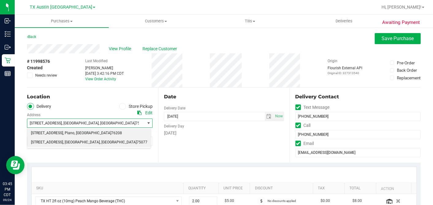
click at [63, 133] on span "4720 state hwy 121 N Suite 180" at bounding box center [47, 133] width 32 height 8
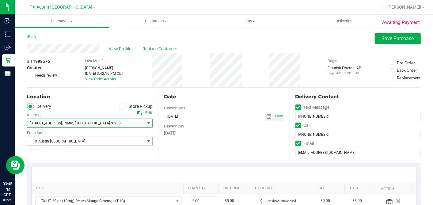
click at [66, 142] on span "TX Austin DC" at bounding box center [85, 141] width 117 height 9
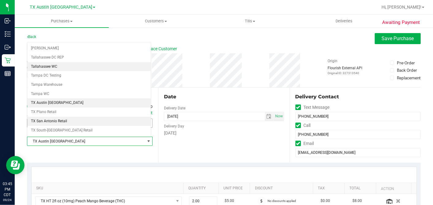
scroll to position [436, 0]
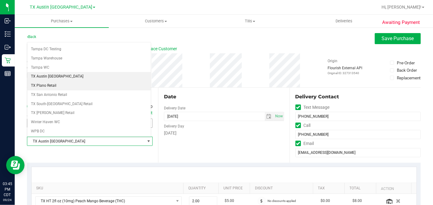
click at [58, 81] on li "TX Plano Retail" at bounding box center [88, 85] width 123 height 9
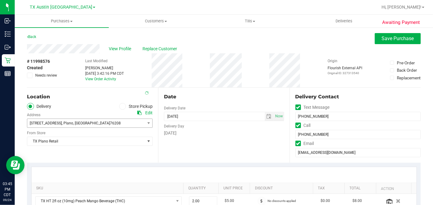
click at [207, 94] on div "Date" at bounding box center [224, 96] width 120 height 7
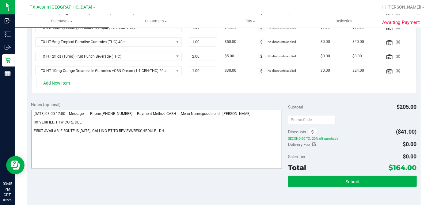
scroll to position [204, 0]
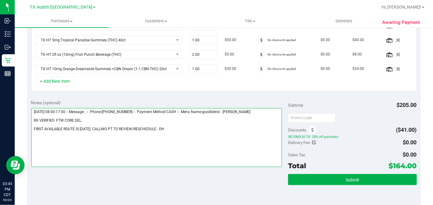
click at [160, 127] on textarea at bounding box center [156, 137] width 251 height 59
click at [161, 127] on textarea at bounding box center [156, 137] width 251 height 59
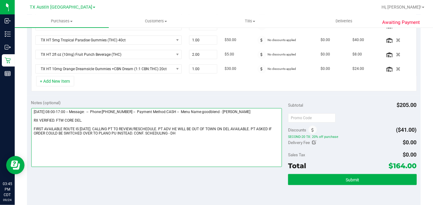
drag, startPoint x: 85, startPoint y: 117, endPoint x: 28, endPoint y: 119, distance: 57.6
click at [28, 119] on div "Notes (optional) Subtotal $205.00 Discounts ($41.00) SECOND-20 TX: 20% off purc…" at bounding box center [224, 151] width 394 height 110
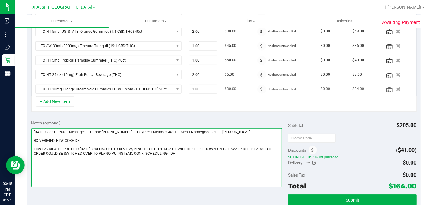
scroll to position [170, 0]
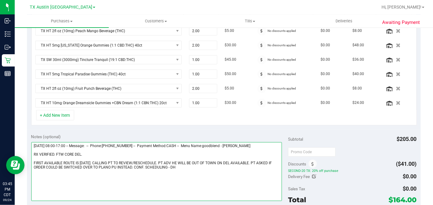
click at [62, 150] on textarea at bounding box center [156, 171] width 251 height 59
click at [58, 151] on textarea at bounding box center [156, 171] width 251 height 59
drag, startPoint x: 60, startPoint y: 151, endPoint x: 101, endPoint y: 151, distance: 41.4
click at [101, 151] on textarea at bounding box center [156, 171] width 251 height 59
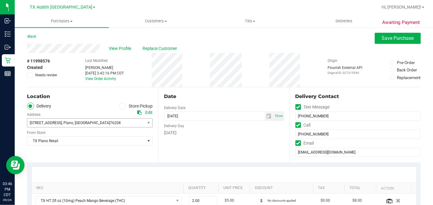
scroll to position [0, 0]
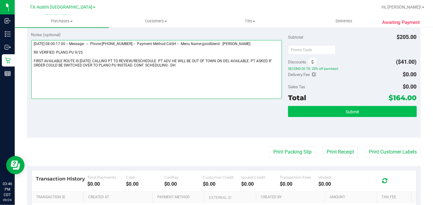
type textarea "Thursday 09/25/2025 08:00-17:00 -- Message: -- Phone:9728974776 -- Payment Meth…"
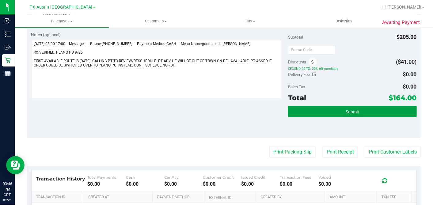
click at [326, 111] on button "Submit" at bounding box center [352, 111] width 128 height 11
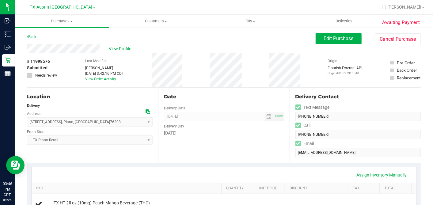
click at [121, 49] on span "View Profile" at bounding box center [121, 49] width 25 height 6
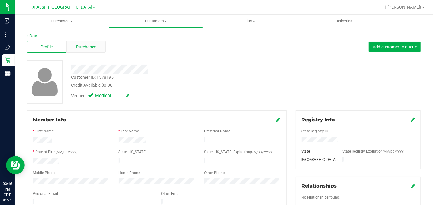
click at [92, 48] on span "Purchases" at bounding box center [86, 47] width 20 height 6
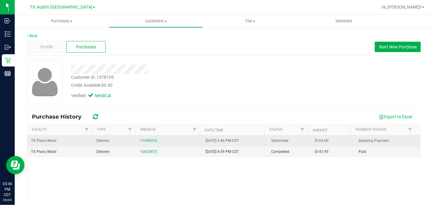
click at [315, 140] on span "$164.00" at bounding box center [322, 141] width 14 height 6
click at [315, 141] on span "$164.00" at bounding box center [322, 141] width 14 height 6
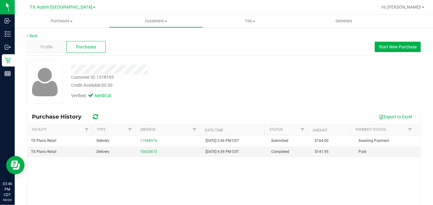
copy span "164.00"
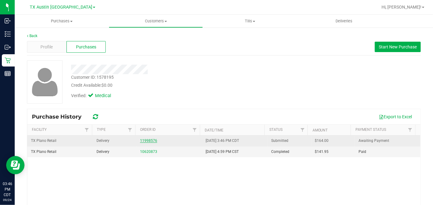
click at [148, 141] on link "11998576" at bounding box center [148, 140] width 17 height 4
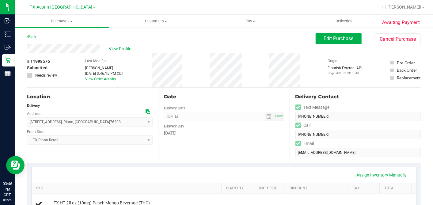
click at [252, 96] on div "Date" at bounding box center [224, 96] width 120 height 7
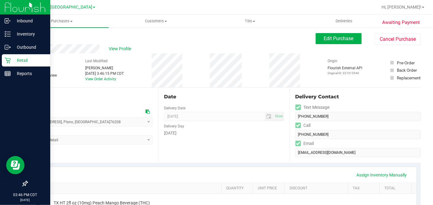
drag, startPoint x: 9, startPoint y: 61, endPoint x: 35, endPoint y: 64, distance: 26.5
click at [9, 61] on icon at bounding box center [8, 60] width 6 height 6
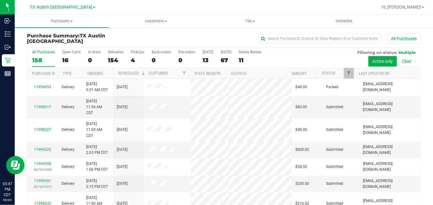
click at [222, 59] on div "67" at bounding box center [226, 60] width 11 height 7
click at [0, 0] on input "Tomorrow 67" at bounding box center [0, 0] width 0 height 0
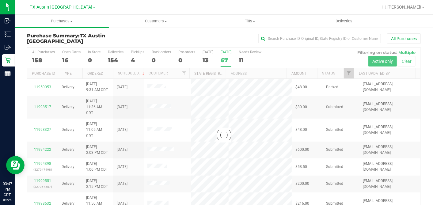
click at [343, 72] on div at bounding box center [223, 134] width 393 height 175
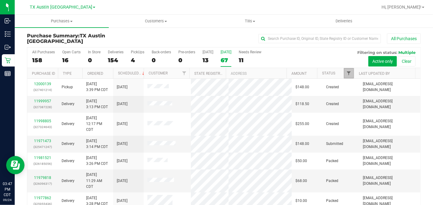
click at [346, 72] on span "Filter" at bounding box center [348, 73] width 5 height 5
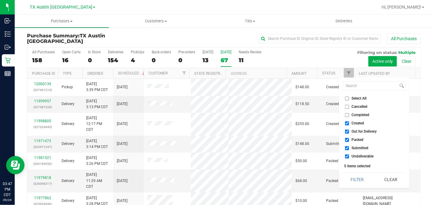
click at [347, 98] on input "Select All" at bounding box center [347, 98] width 4 height 4
checkbox input "true"
click at [347, 98] on input "Select All" at bounding box center [347, 98] width 4 height 4
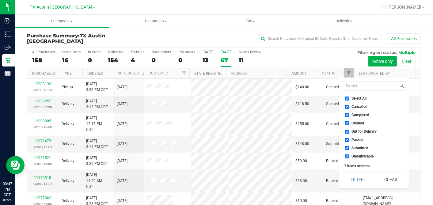
checkbox input "false"
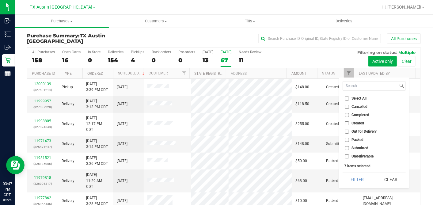
checkbox input "false"
click at [349, 116] on ul "Select All Cancelled Completed Created Out for Delivery Packed Submitted Undeli…" at bounding box center [373, 127] width 63 height 64
drag, startPoint x: 347, startPoint y: 123, endPoint x: 347, endPoint y: 132, distance: 8.9
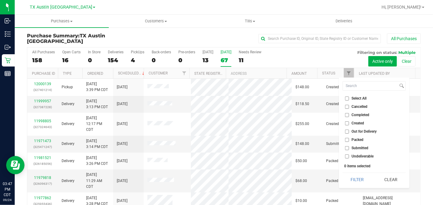
click at [347, 123] on input "Created" at bounding box center [347, 123] width 4 height 4
checkbox input "true"
click at [354, 179] on button "Filter" at bounding box center [356, 179] width 29 height 13
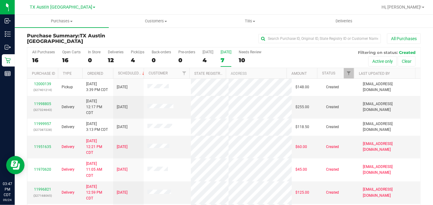
click at [106, 74] on th "Ordered" at bounding box center [97, 73] width 31 height 11
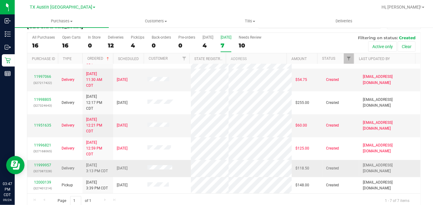
scroll to position [23, 0]
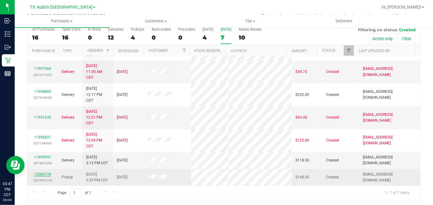
click at [41, 172] on link "12000139" at bounding box center [42, 174] width 17 height 4
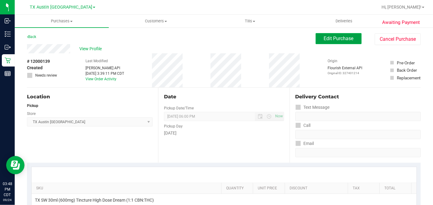
click at [331, 39] on span "Edit Purchase" at bounding box center [339, 39] width 30 height 6
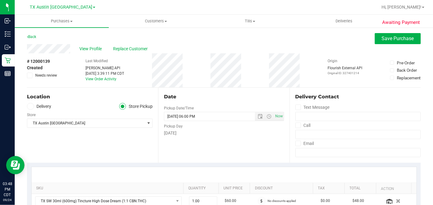
click at [34, 107] on label "Delivery" at bounding box center [39, 106] width 25 height 7
click at [0, 0] on input "Delivery" at bounding box center [0, 0] width 0 height 0
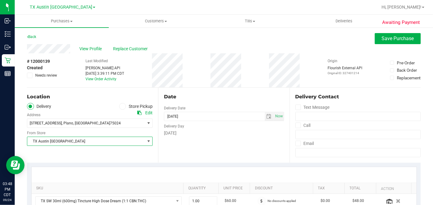
click at [72, 138] on span "TX Austin DC" at bounding box center [85, 141] width 117 height 9
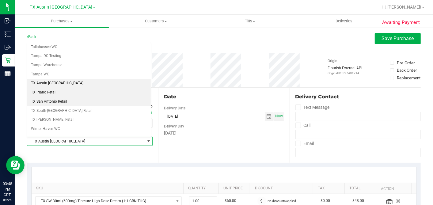
scroll to position [436, 0]
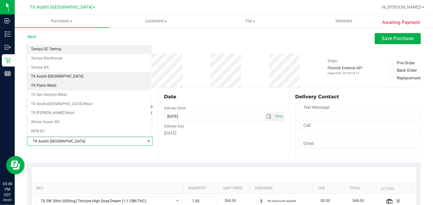
drag, startPoint x: 55, startPoint y: 77, endPoint x: 98, endPoint y: 90, distance: 44.7
click at [56, 81] on li "TX Plano Retail" at bounding box center [88, 85] width 123 height 9
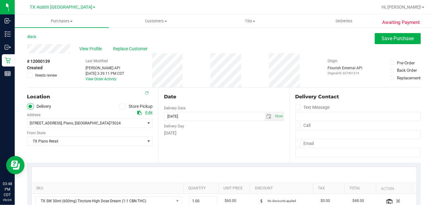
click at [208, 104] on div "Date Delivery Date 09/25/2025 Now 09/25/2025 06:00 PM Now Delivery Day Thursday" at bounding box center [223, 125] width 131 height 75
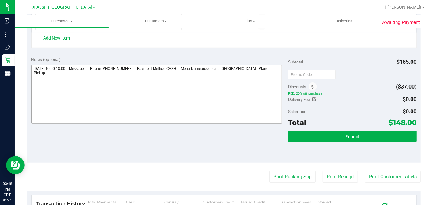
scroll to position [194, 0]
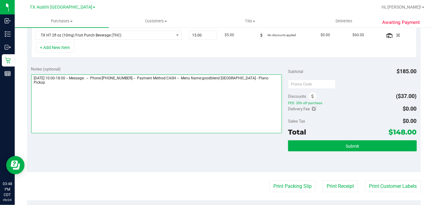
click at [270, 76] on textarea at bounding box center [156, 103] width 251 height 59
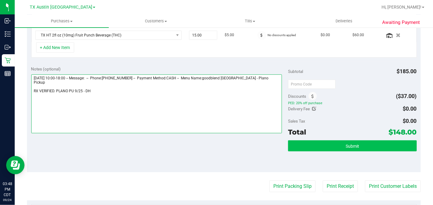
type textarea "Thursday 09/25/2025 10:00-18:00 -- Message: -- Phone:2148598869 -- Payment Meth…"
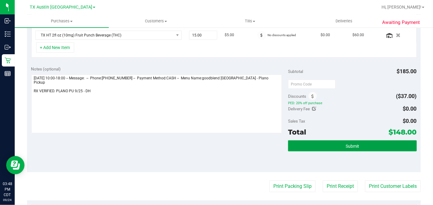
drag, startPoint x: 348, startPoint y: 141, endPoint x: 188, endPoint y: 164, distance: 161.9
click at [348, 141] on button "Submit" at bounding box center [352, 145] width 128 height 11
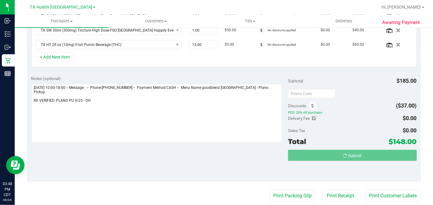
scroll to position [0, 0]
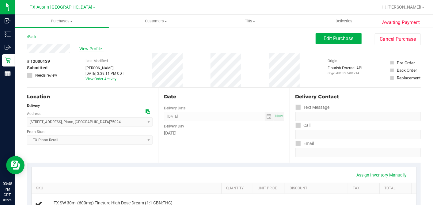
click at [96, 48] on span "View Profile" at bounding box center [91, 49] width 25 height 6
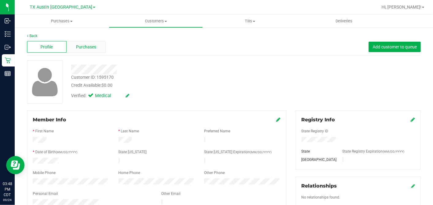
click at [98, 49] on div "Purchases" at bounding box center [86, 47] width 40 height 12
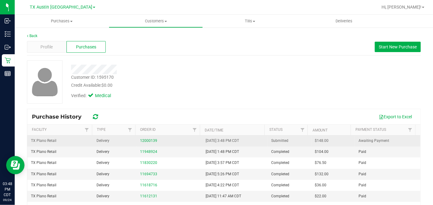
click at [315, 140] on span "$148.00" at bounding box center [322, 141] width 14 height 6
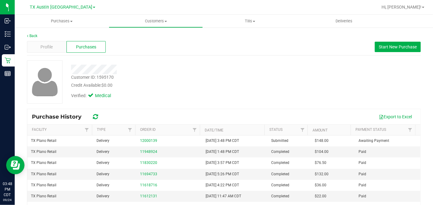
copy span "148.00"
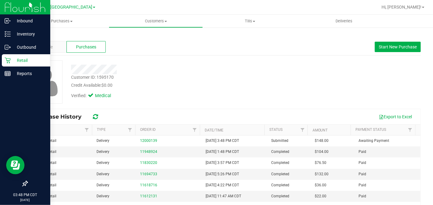
click at [12, 59] on p "Retail" at bounding box center [29, 60] width 37 height 7
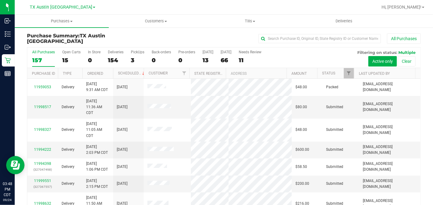
click at [223, 58] on div "66" at bounding box center [226, 60] width 11 height 7
click at [0, 0] on input "Tomorrow 66" at bounding box center [0, 0] width 0 height 0
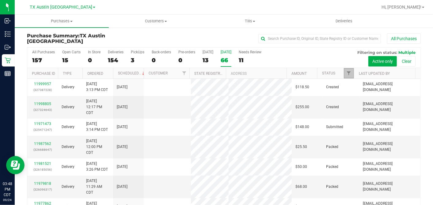
click at [346, 73] on span "Filter" at bounding box center [348, 73] width 5 height 5
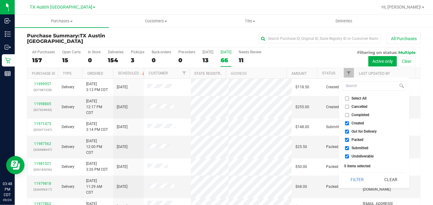
click at [348, 97] on input "Select All" at bounding box center [347, 98] width 4 height 4
checkbox input "true"
click at [348, 97] on input "Select All" at bounding box center [347, 98] width 4 height 4
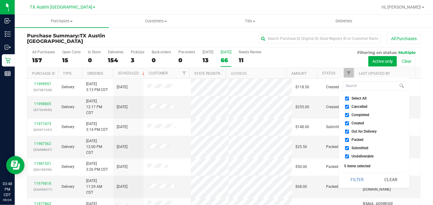
checkbox input "false"
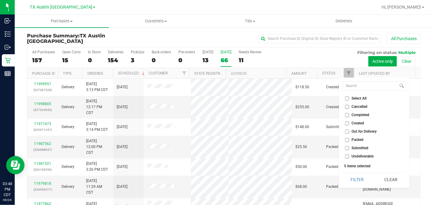
checkbox input "false"
drag, startPoint x: 348, startPoint y: 123, endPoint x: 353, endPoint y: 144, distance: 22.1
click at [348, 123] on input "Created" at bounding box center [347, 123] width 4 height 4
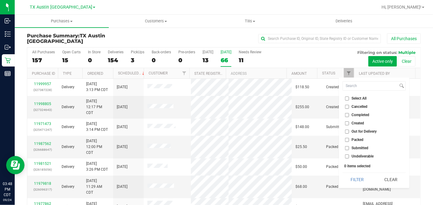
checkbox input "true"
click at [357, 180] on button "Filter" at bounding box center [356, 179] width 29 height 13
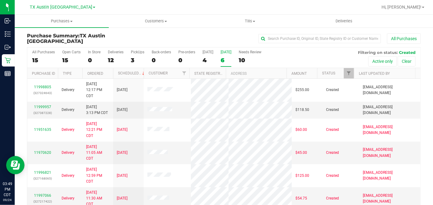
click at [108, 71] on th "Ordered" at bounding box center [97, 73] width 31 height 11
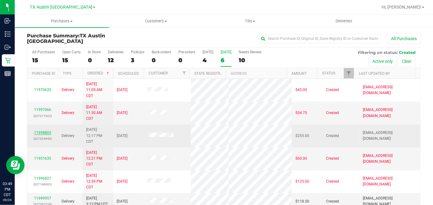
click at [43, 132] on link "11998805" at bounding box center [42, 132] width 17 height 4
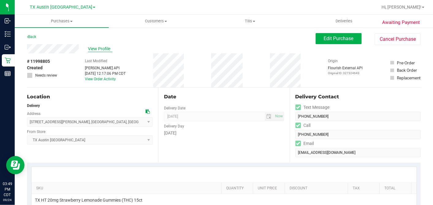
click at [91, 46] on span "View Profile" at bounding box center [100, 49] width 25 height 6
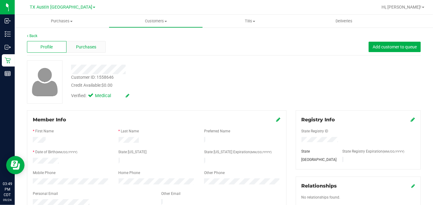
click at [99, 49] on div "Purchases" at bounding box center [86, 47] width 40 height 12
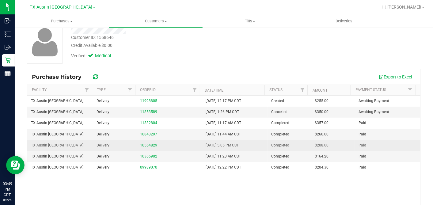
scroll to position [74, 0]
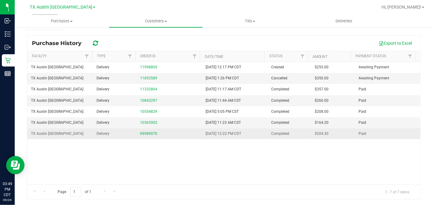
click at [136, 133] on td "09989070" at bounding box center [169, 133] width 66 height 11
click at [141, 133] on link "09989070" at bounding box center [148, 133] width 17 height 4
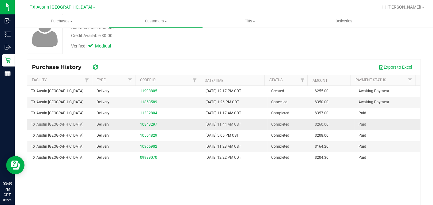
scroll to position [74, 0]
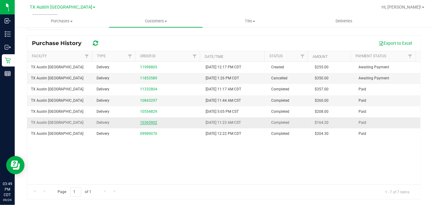
click at [151, 120] on link "10365902" at bounding box center [148, 122] width 17 height 4
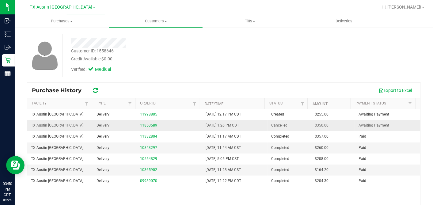
scroll to position [68, 0]
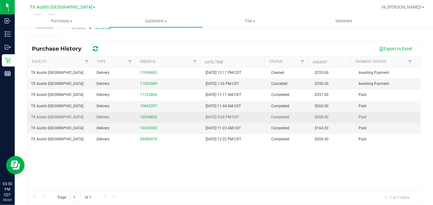
click at [154, 115] on div "10554829" at bounding box center [169, 117] width 58 height 6
click at [152, 115] on link "10554829" at bounding box center [148, 117] width 17 height 4
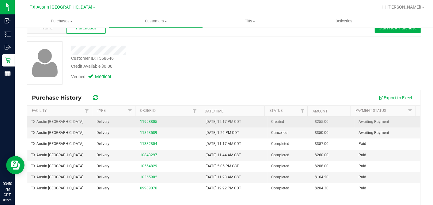
scroll to position [34, 0]
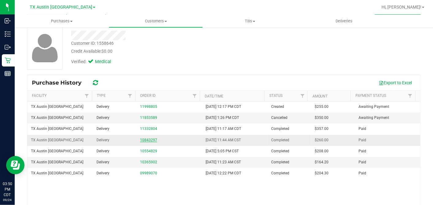
click at [147, 138] on link "10843297" at bounding box center [148, 140] width 17 height 4
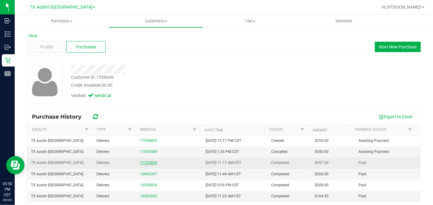
click at [145, 161] on link "11332804" at bounding box center [148, 162] width 17 height 4
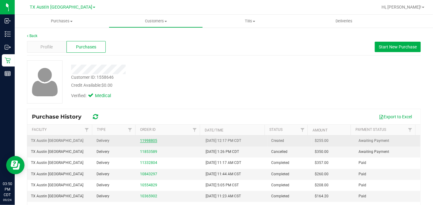
click at [149, 139] on link "11998805" at bounding box center [148, 140] width 17 height 4
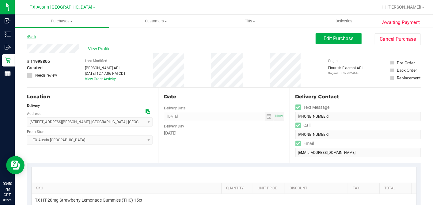
click at [36, 36] on link "Back" at bounding box center [31, 37] width 9 height 4
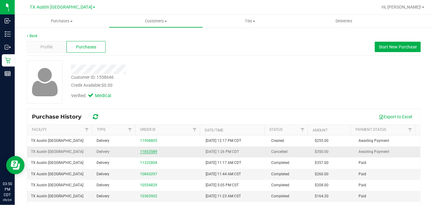
click at [143, 149] on link "11853589" at bounding box center [148, 151] width 17 height 4
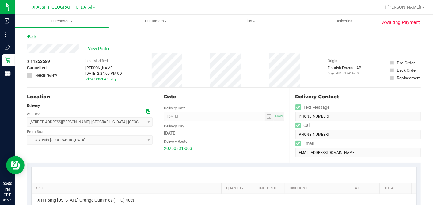
click at [33, 38] on link "Back" at bounding box center [31, 37] width 9 height 4
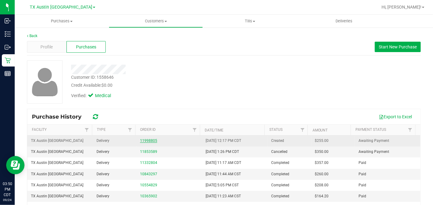
click at [146, 141] on link "11998805" at bounding box center [148, 140] width 17 height 4
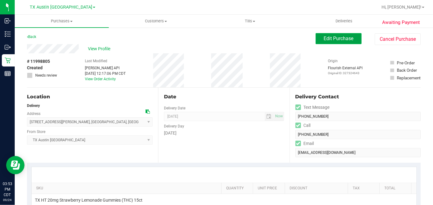
click at [324, 40] on span "Edit Purchase" at bounding box center [339, 39] width 30 height 6
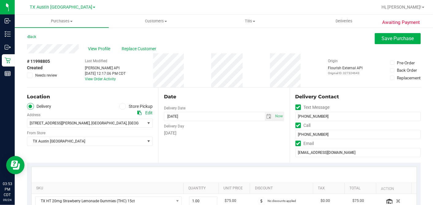
click at [31, 75] on icon at bounding box center [30, 75] width 4 height 0
click at [0, 0] on input "Needs review" at bounding box center [0, 0] width 0 height 0
drag, startPoint x: 218, startPoint y: 92, endPoint x: 234, endPoint y: 89, distance: 16.0
click at [218, 92] on div "Date Delivery Date 09/25/2025 Now 09/25/2025 05:00 PM Now Delivery Day Thursday" at bounding box center [223, 125] width 131 height 75
click at [138, 112] on icon at bounding box center [139, 113] width 4 height 4
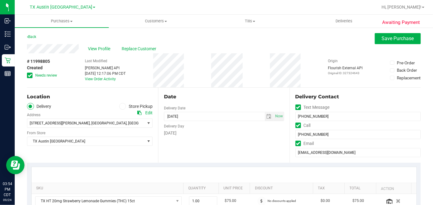
click at [247, 74] on div "# 11998805 Created Needs review Last Modified Jane API Sep 24, 2025 12:17:06 PM…" at bounding box center [224, 70] width 394 height 34
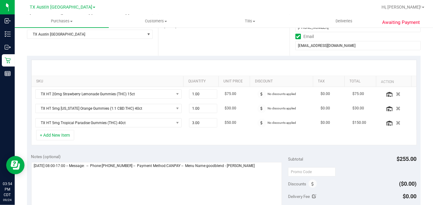
scroll to position [136, 0]
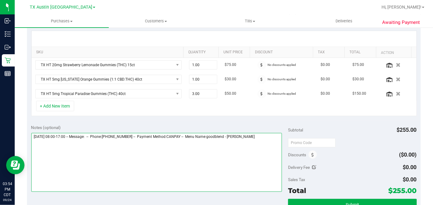
click at [267, 137] on textarea at bounding box center [156, 162] width 251 height 59
click at [109, 154] on textarea at bounding box center [156, 162] width 251 height 59
click at [169, 148] on textarea at bounding box center [156, 162] width 251 height 59
click at [106, 153] on textarea at bounding box center [156, 162] width 251 height 59
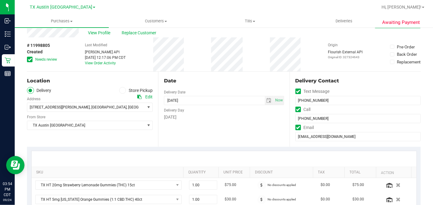
scroll to position [0, 0]
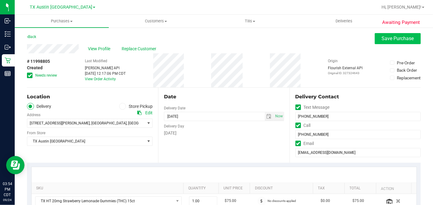
type textarea "Thursday 09/25/2025 08:00-17:00 -- Message: -- Phone:8326561414 -- Payment Meth…"
drag, startPoint x: 382, startPoint y: 40, endPoint x: 334, endPoint y: 50, distance: 49.6
click at [382, 40] on span "Save Purchase" at bounding box center [398, 39] width 32 height 6
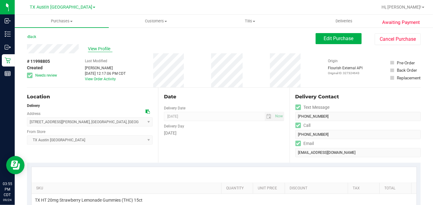
click at [100, 49] on span "View Profile" at bounding box center [100, 49] width 25 height 6
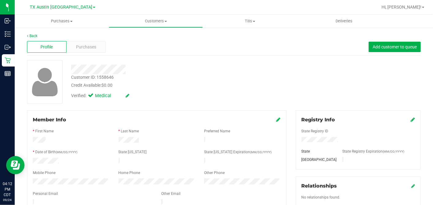
click at [202, 95] on div "Verified: Medical" at bounding box center [167, 95] width 202 height 13
click at [100, 46] on div "Purchases" at bounding box center [86, 47] width 40 height 12
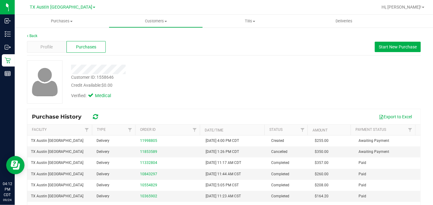
click at [228, 97] on div "Verified: Medical" at bounding box center [167, 95] width 202 height 13
click at [238, 73] on div at bounding box center [167, 69] width 202 height 9
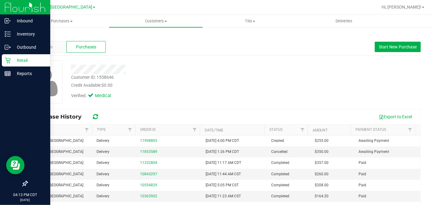
click at [13, 59] on p "Retail" at bounding box center [29, 60] width 37 height 7
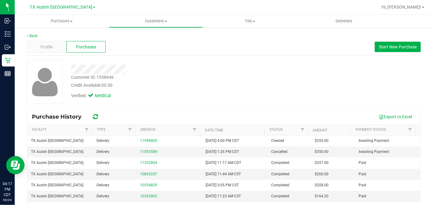
click at [191, 77] on div "Customer ID: 1558646 Credit Available: $0.00" at bounding box center [167, 81] width 202 height 14
click at [205, 86] on div "Credit Available: $0.00" at bounding box center [167, 85] width 192 height 6
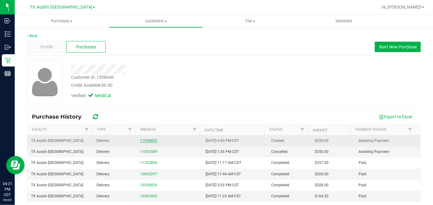
click at [145, 139] on link "11998805" at bounding box center [148, 140] width 17 height 4
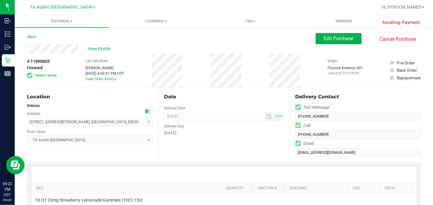
click at [240, 103] on div "Date Delivery Date 09/25/2025 Now 09/25/2025 07:00 AM Now Delivery Day Thursday" at bounding box center [223, 125] width 131 height 75
click at [108, 49] on span "View Profile" at bounding box center [100, 49] width 25 height 6
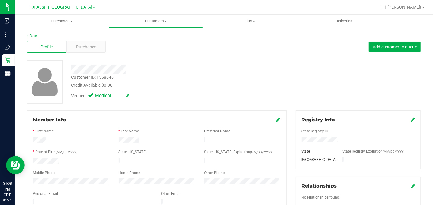
click at [204, 86] on div "Credit Available: $0.00" at bounding box center [167, 85] width 192 height 6
click at [101, 44] on div "Purchases" at bounding box center [86, 47] width 40 height 12
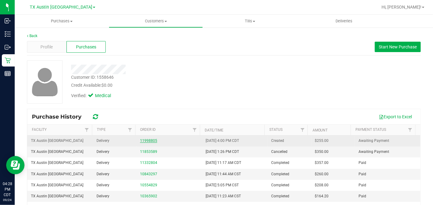
click at [147, 140] on link "11998805" at bounding box center [148, 140] width 17 height 4
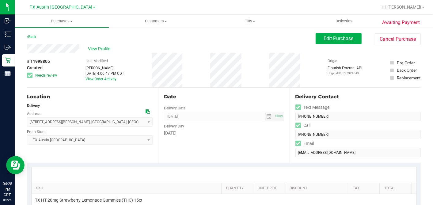
click at [253, 97] on div "Date" at bounding box center [224, 96] width 120 height 7
click at [282, 88] on div "Date Delivery Date 09/25/2025 Now 09/25/2025 07:00 AM Now Delivery Day Thursday" at bounding box center [223, 125] width 131 height 75
click at [315, 40] on button "Edit Purchase" at bounding box center [338, 38] width 46 height 11
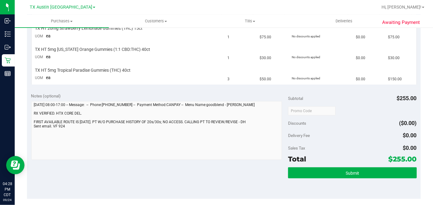
scroll to position [204, 0]
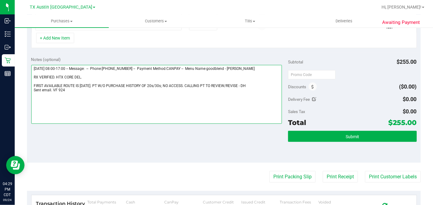
click at [241, 87] on textarea at bounding box center [156, 94] width 251 height 59
click at [241, 84] on textarea at bounding box center [156, 94] width 251 height 59
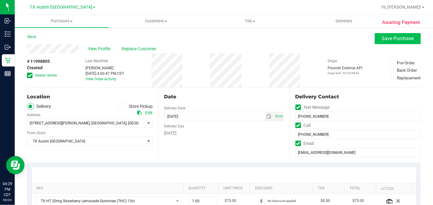
type textarea "Thursday 09/25/2025 08:00-17:00 -- Message: -- Phone:8326561414 -- Payment Meth…"
click at [391, 39] on span "Save Purchase" at bounding box center [398, 39] width 32 height 6
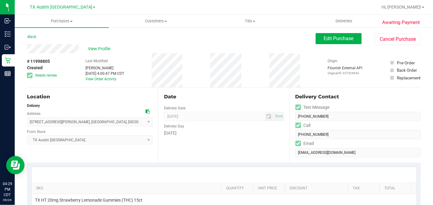
click at [211, 96] on div "Date" at bounding box center [224, 96] width 120 height 7
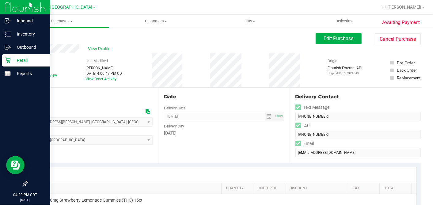
click at [5, 61] on icon at bounding box center [8, 60] width 6 height 6
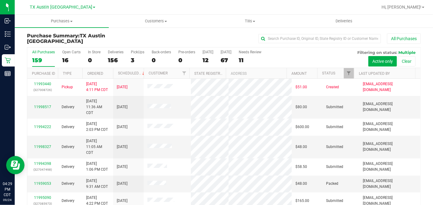
click at [223, 59] on div "67" at bounding box center [226, 60] width 11 height 7
click at [0, 0] on input "Tomorrow 67" at bounding box center [0, 0] width 0 height 0
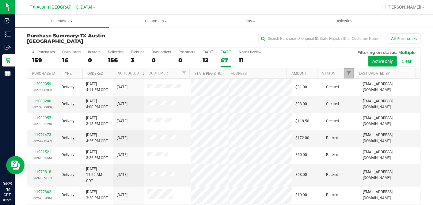
drag, startPoint x: 343, startPoint y: 72, endPoint x: 343, endPoint y: 77, distance: 5.2
click at [346, 72] on span "Filter" at bounding box center [348, 73] width 5 height 5
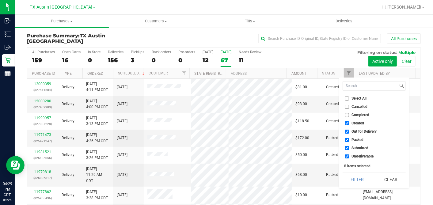
click at [346, 98] on input "Select All" at bounding box center [347, 98] width 4 height 4
checkbox input "true"
click at [346, 98] on input "Select All" at bounding box center [347, 98] width 4 height 4
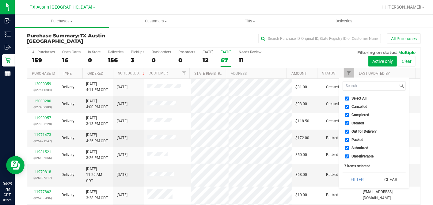
checkbox input "false"
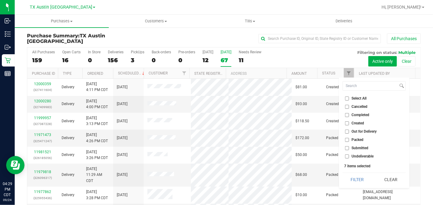
checkbox input "false"
click at [347, 121] on input "Created" at bounding box center [347, 123] width 4 height 4
checkbox input "true"
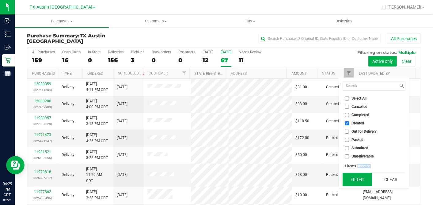
drag, startPoint x: 357, startPoint y: 169, endPoint x: 357, endPoint y: 173, distance: 3.7
click at [357, 173] on div "Select All Cancelled Completed Created Out for Delivery Packed Submitted Undeli…" at bounding box center [374, 132] width 70 height 111
drag, startPoint x: 357, startPoint y: 173, endPoint x: 357, endPoint y: 176, distance: 3.1
click at [357, 176] on button "Filter" at bounding box center [356, 179] width 29 height 13
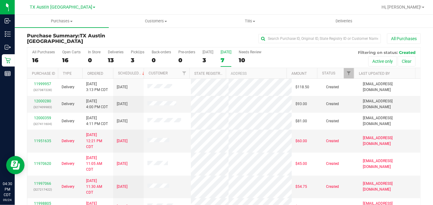
click at [108, 73] on th "Ordered" at bounding box center [97, 73] width 31 height 11
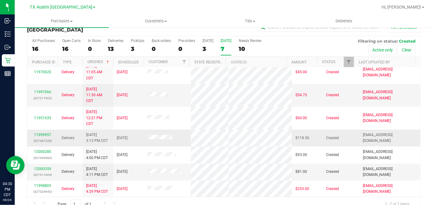
scroll to position [23, 0]
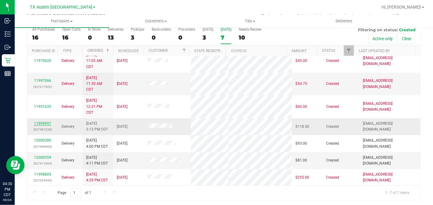
click at [46, 122] on link "11999957" at bounding box center [42, 123] width 17 height 4
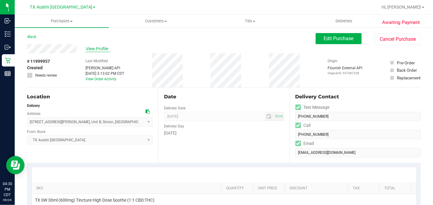
click at [92, 50] on span "View Profile" at bounding box center [98, 49] width 25 height 6
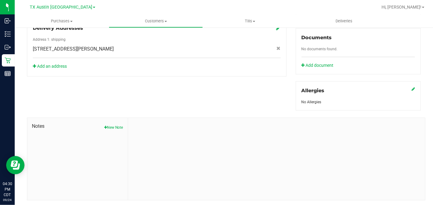
scroll to position [230, 0]
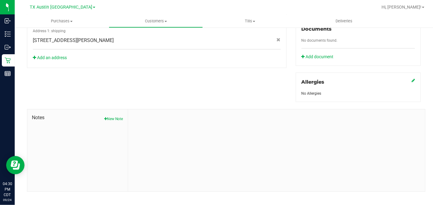
drag, startPoint x: 116, startPoint y: 113, endPoint x: 127, endPoint y: 120, distance: 13.3
click at [115, 116] on button "New Note" at bounding box center [113, 119] width 19 height 6
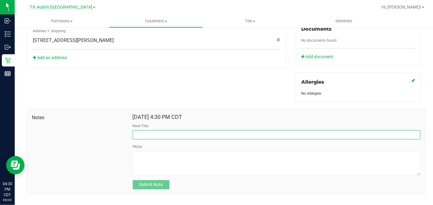
click at [139, 131] on input "Note Title" at bounding box center [277, 134] width 288 height 9
type input "CURT"
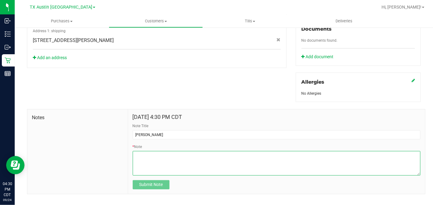
click at [137, 157] on textarea "* Note" at bounding box center [277, 163] width 288 height 25
paste textarea "Patient Name: Alfredo Salcido Address: 220 Hugh St Unit B Sinton, TX, 78387 Pho…"
type textarea "Patient Name: Alfredo Salcido Address: 220 Hugh St Unit B Sinton, TX, 78387 Pho…"
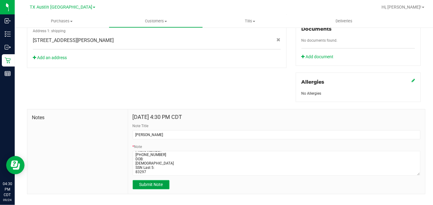
click at [146, 182] on span "Submit Note" at bounding box center [151, 184] width 24 height 5
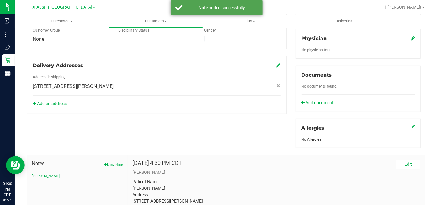
scroll to position [162, 0]
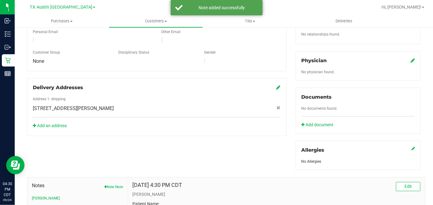
click at [410, 58] on icon at bounding box center [412, 60] width 4 height 5
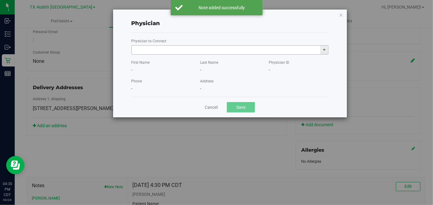
click at [196, 50] on input "text" at bounding box center [226, 50] width 189 height 9
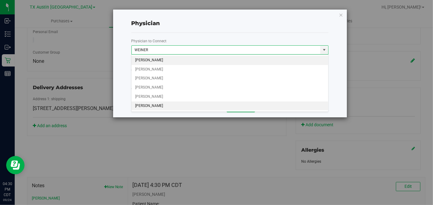
click at [182, 108] on li "ALAN WEINER" at bounding box center [229, 105] width 197 height 9
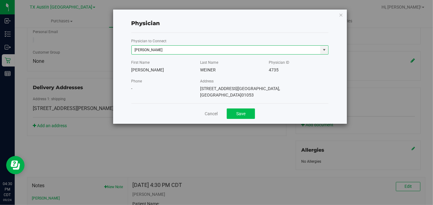
type input "ALAN WEINER"
click at [241, 109] on button "Save" at bounding box center [241, 113] width 28 height 10
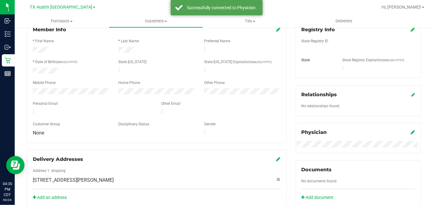
scroll to position [59, 0]
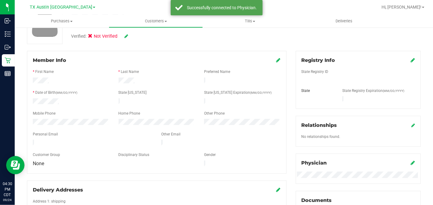
click at [410, 58] on icon at bounding box center [412, 60] width 4 height 5
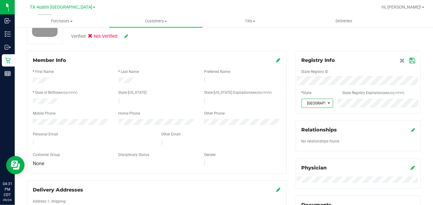
drag, startPoint x: 406, startPoint y: 59, endPoint x: 399, endPoint y: 60, distance: 7.1
click at [409, 59] on icon at bounding box center [412, 60] width 6 height 5
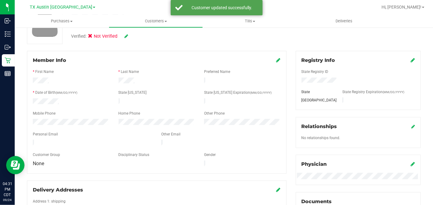
click at [276, 61] on icon at bounding box center [278, 60] width 4 height 5
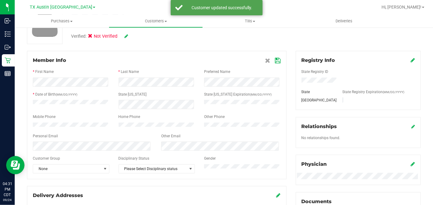
click at [275, 59] on icon at bounding box center [278, 60] width 6 height 5
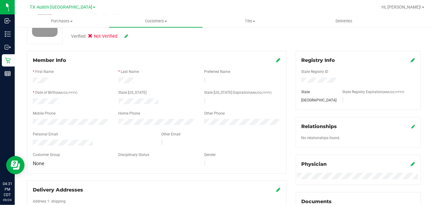
click at [125, 35] on icon at bounding box center [126, 36] width 4 height 4
click at [94, 36] on span at bounding box center [92, 37] width 6 height 6
click at [0, 0] on input "Medical" at bounding box center [0, 0] width 0 height 0
click at [135, 34] on icon at bounding box center [134, 36] width 5 height 4
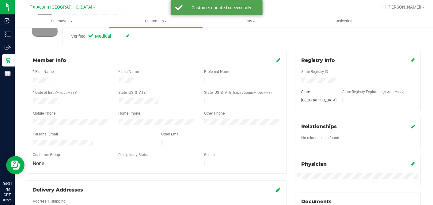
click at [291, 46] on div "Back Profile Purchases Add customer to queue Customer ID: 1624508 Credit Availa…" at bounding box center [224, 174] width 394 height 401
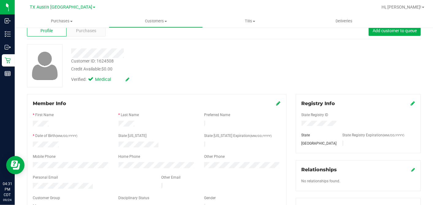
scroll to position [0, 0]
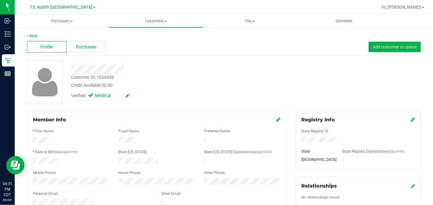
click at [90, 48] on span "Purchases" at bounding box center [86, 47] width 20 height 6
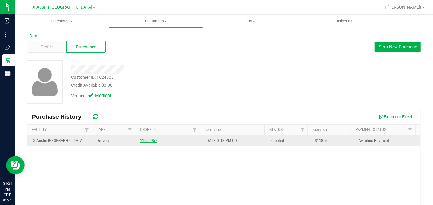
click at [149, 141] on link "11999957" at bounding box center [148, 140] width 17 height 4
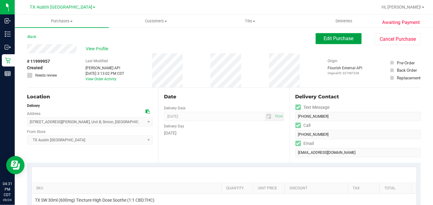
click at [324, 39] on span "Edit Purchase" at bounding box center [339, 39] width 30 height 6
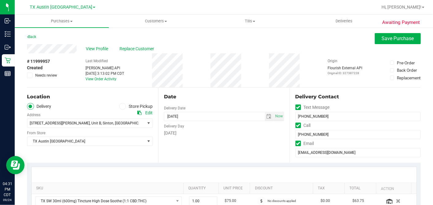
click at [28, 75] on icon at bounding box center [30, 75] width 4 height 0
click at [0, 0] on input "Needs review" at bounding box center [0, 0] width 0 height 0
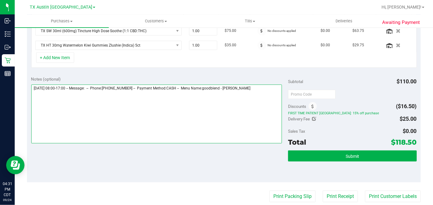
click at [262, 87] on textarea at bounding box center [156, 114] width 251 height 59
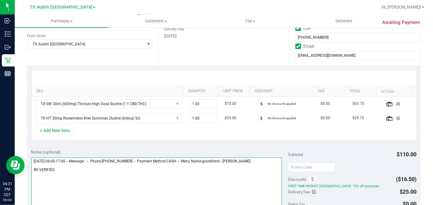
scroll to position [68, 0]
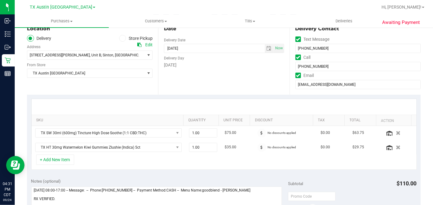
drag, startPoint x: 137, startPoint y: 44, endPoint x: 261, endPoint y: 59, distance: 124.6
click at [137, 45] on icon at bounding box center [139, 45] width 4 height 4
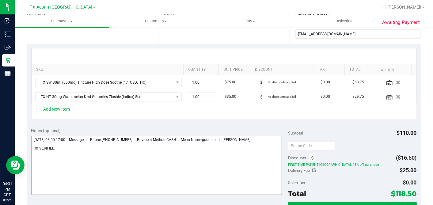
scroll to position [170, 0]
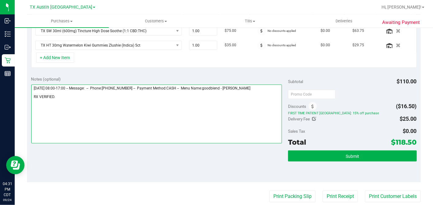
click at [94, 101] on textarea at bounding box center [156, 114] width 251 height 59
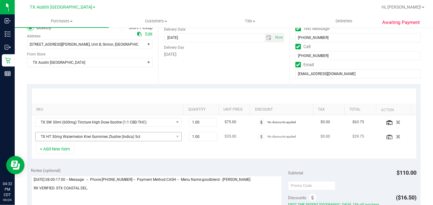
scroll to position [102, 0]
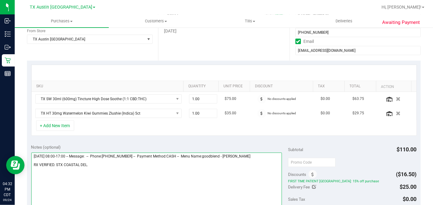
click at [93, 165] on textarea at bounding box center [156, 182] width 251 height 59
click at [64, 170] on textarea at bounding box center [156, 182] width 251 height 59
click at [103, 174] on textarea at bounding box center [156, 182] width 251 height 59
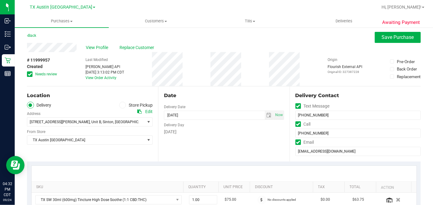
scroll to position [0, 0]
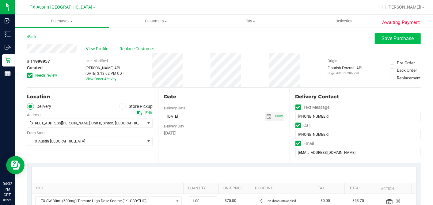
type textarea "Thursday 09/25/2025 08:00-17:00 -- Message: -- Phone:2103940268 -- Payment Meth…"
click at [389, 43] on button "Save Purchase" at bounding box center [398, 38] width 46 height 11
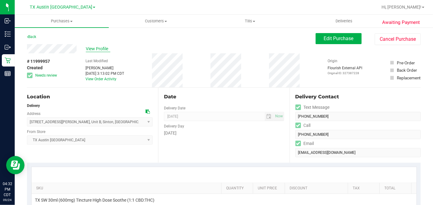
click at [89, 47] on span "View Profile" at bounding box center [98, 49] width 25 height 6
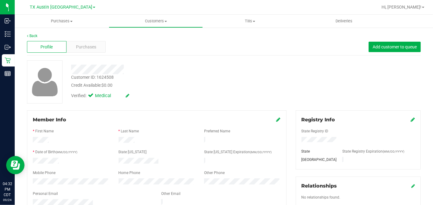
click at [209, 86] on div "Credit Available: $0.00" at bounding box center [167, 85] width 192 height 6
click at [189, 70] on div at bounding box center [167, 69] width 202 height 9
click at [101, 46] on div "Purchases" at bounding box center [86, 47] width 40 height 12
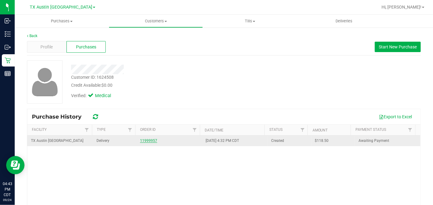
click at [142, 141] on link "11999957" at bounding box center [148, 140] width 17 height 4
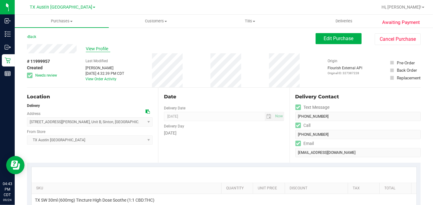
click at [96, 47] on span "View Profile" at bounding box center [98, 49] width 25 height 6
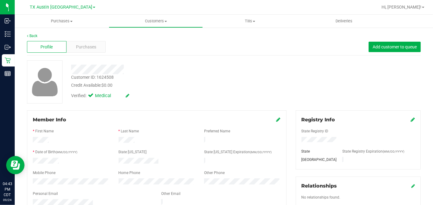
click at [168, 80] on div "Customer ID: 1624508 Credit Available: $0.00" at bounding box center [167, 81] width 202 height 14
click at [89, 44] on span "Purchases" at bounding box center [86, 47] width 20 height 6
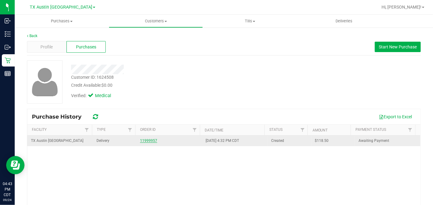
click at [144, 140] on link "11999957" at bounding box center [148, 140] width 17 height 4
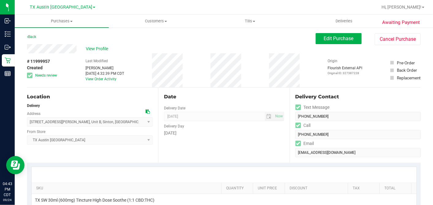
click at [258, 90] on div "Date Delivery Date 09/25/2025 Now 09/25/2025 07:00 AM Now Delivery Day Thursday" at bounding box center [223, 125] width 131 height 75
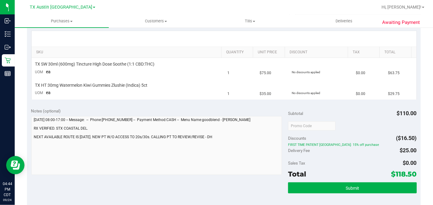
click at [270, 102] on div "SKU Quantity Unit Price Discount Tax Total TX SW 30ml (600mg) Tincture High Dos…" at bounding box center [224, 65] width 394 height 77
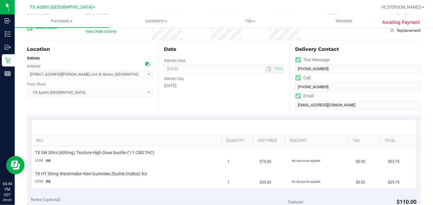
scroll to position [0, 0]
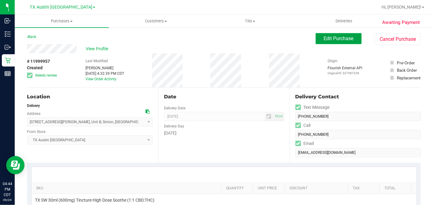
click at [324, 38] on span "Edit Purchase" at bounding box center [339, 39] width 30 height 6
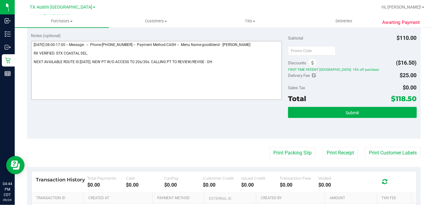
scroll to position [204, 0]
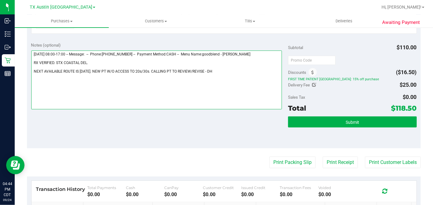
click at [208, 68] on textarea at bounding box center [156, 80] width 251 height 59
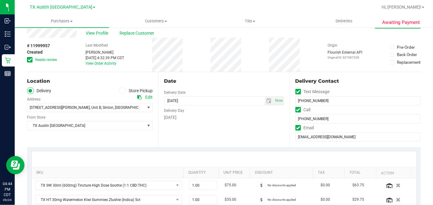
scroll to position [0, 0]
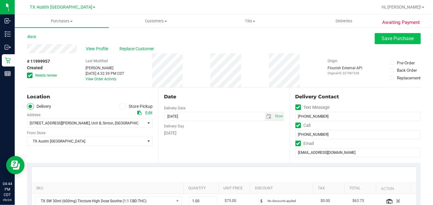
type textarea "Thursday 09/25/2025 08:00-17:00 -- Message: -- Phone:2103940268 -- Payment Meth…"
click at [375, 42] on button "Save Purchase" at bounding box center [398, 38] width 46 height 11
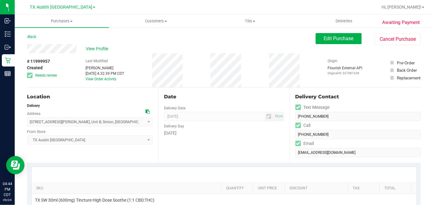
click at [203, 135] on div "Thursday" at bounding box center [224, 133] width 120 height 6
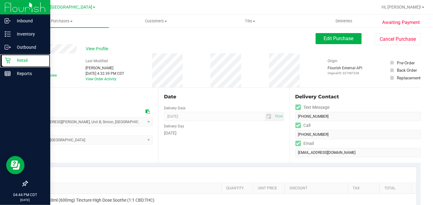
drag, startPoint x: 12, startPoint y: 60, endPoint x: 45, endPoint y: 83, distance: 40.4
click at [12, 60] on p "Retail" at bounding box center [29, 60] width 37 height 7
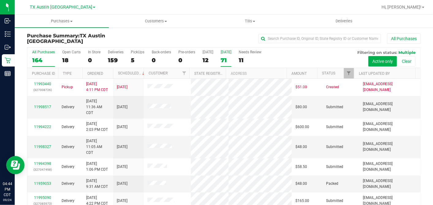
click at [225, 57] on div "71" at bounding box center [226, 60] width 11 height 7
click at [0, 0] on input "Tomorrow 71" at bounding box center [0, 0] width 0 height 0
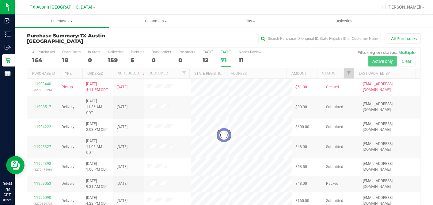
click at [344, 73] on div at bounding box center [223, 134] width 393 height 175
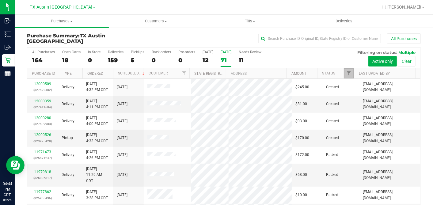
click at [346, 73] on span "Filter" at bounding box center [348, 73] width 5 height 5
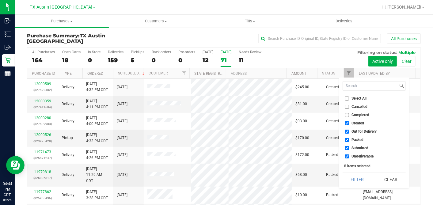
click at [346, 97] on input "Select All" at bounding box center [347, 98] width 4 height 4
checkbox input "true"
click at [346, 97] on input "Select All" at bounding box center [347, 98] width 4 height 4
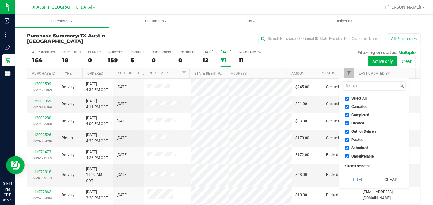
checkbox input "false"
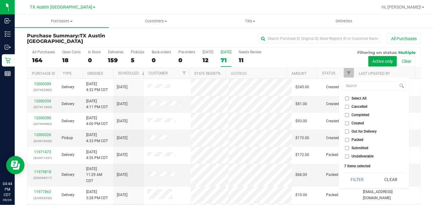
checkbox input "false"
click at [345, 123] on input "Created" at bounding box center [347, 123] width 4 height 4
checkbox input "true"
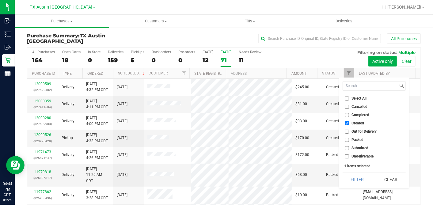
click at [357, 179] on button "Filter" at bounding box center [356, 179] width 29 height 13
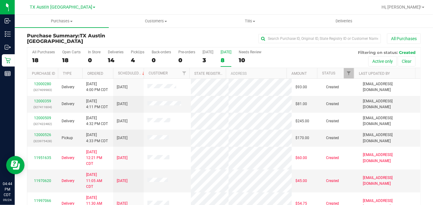
click at [105, 73] on th "Ordered" at bounding box center [97, 73] width 31 height 11
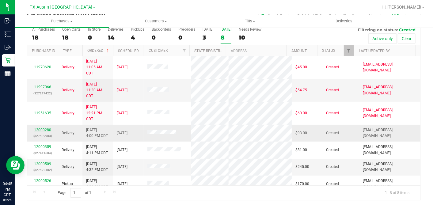
click at [47, 128] on link "12000280" at bounding box center [42, 130] width 17 height 4
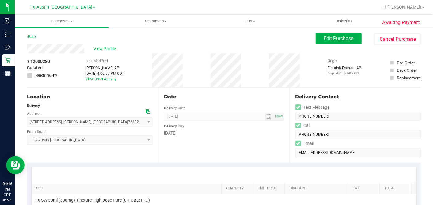
click at [145, 112] on icon at bounding box center [147, 111] width 4 height 4
click at [325, 42] on button "Edit Purchase" at bounding box center [338, 38] width 46 height 11
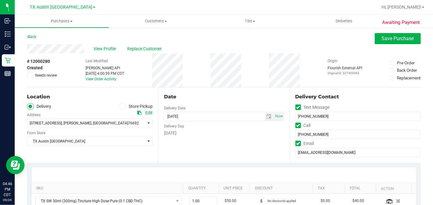
click at [133, 91] on div "Location Delivery Store Pickup Address Edit 129 Center Loop , Whitney , TX 7669…" at bounding box center [92, 125] width 131 height 75
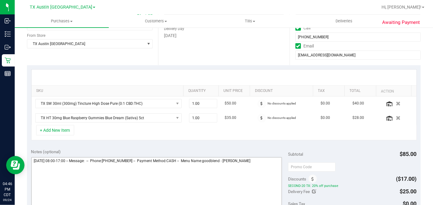
scroll to position [170, 0]
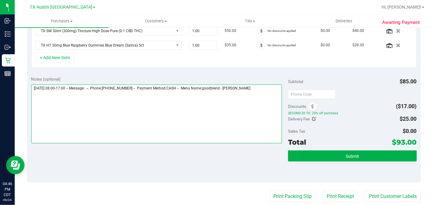
click at [266, 89] on textarea at bounding box center [156, 114] width 251 height 59
click at [80, 106] on textarea at bounding box center [156, 114] width 251 height 59
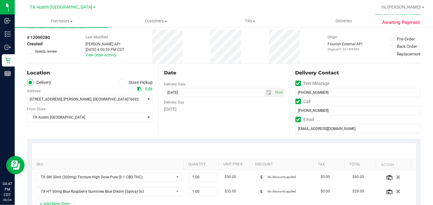
scroll to position [0, 0]
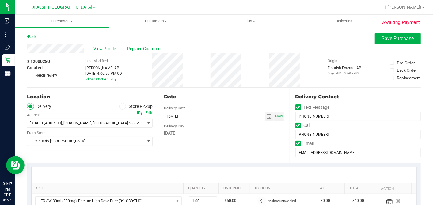
type textarea "Thursday 09/25/2025 08:00-17:00 -- Message: -- Phone:2542665746 -- Payment Meth…"
click at [34, 73] on label "Needs review" at bounding box center [42, 76] width 31 height 6
click at [0, 0] on input "Needs review" at bounding box center [0, 0] width 0 height 0
click at [382, 37] on span "Save Purchase" at bounding box center [398, 39] width 32 height 6
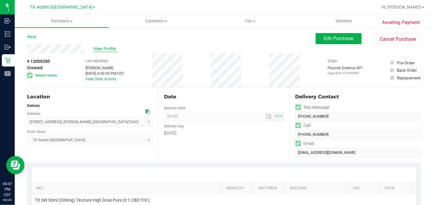
click at [106, 47] on span "View Profile" at bounding box center [105, 49] width 25 height 6
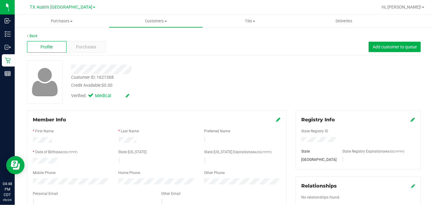
click at [189, 80] on div "Customer ID: 1621368 Credit Available: $0.00" at bounding box center [167, 81] width 202 height 14
click at [95, 44] on span "Purchases" at bounding box center [86, 47] width 20 height 6
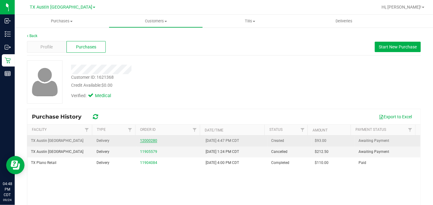
click at [149, 140] on link "12000280" at bounding box center [148, 140] width 17 height 4
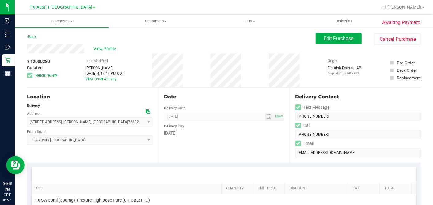
click at [266, 85] on div "# 12000280 Created Needs review Last Modified Dane Hawkins Sep 24, 2025 4:47:47…" at bounding box center [224, 70] width 394 height 34
click at [318, 43] on button "Edit Purchase" at bounding box center [338, 38] width 46 height 11
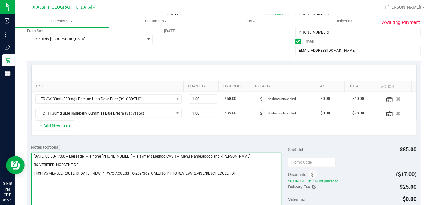
click at [233, 172] on textarea at bounding box center [156, 182] width 251 height 59
click at [248, 172] on textarea at bounding box center [156, 182] width 251 height 59
drag, startPoint x: 248, startPoint y: 172, endPoint x: 240, endPoint y: 171, distance: 8.3
click at [239, 171] on textarea at bounding box center [156, 182] width 251 height 59
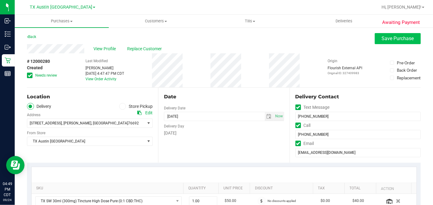
type textarea "Thursday 09/25/2025 08:00-17:00 -- Message: -- Phone:2542665746 -- Payment Meth…"
click at [385, 42] on button "Save Purchase" at bounding box center [398, 38] width 46 height 11
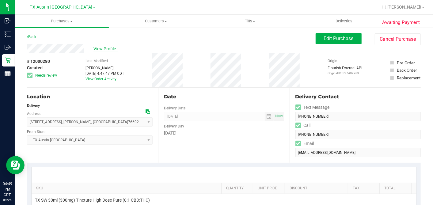
click at [107, 49] on span "View Profile" at bounding box center [105, 49] width 25 height 6
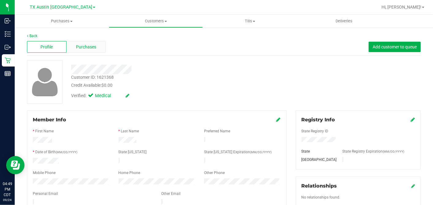
click at [102, 44] on div "Purchases" at bounding box center [86, 47] width 40 height 12
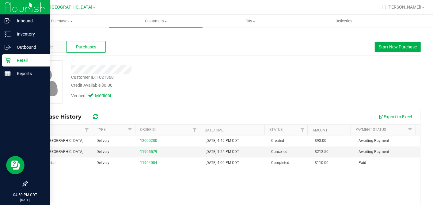
click at [9, 59] on icon at bounding box center [8, 60] width 6 height 6
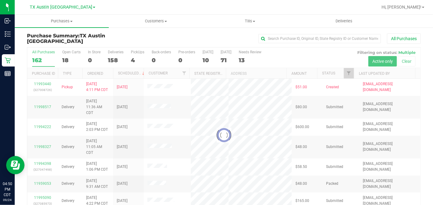
click at [223, 59] on div at bounding box center [223, 134] width 393 height 175
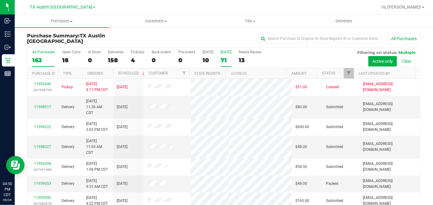
click at [223, 59] on div "71" at bounding box center [226, 60] width 11 height 7
click at [0, 0] on input "Tomorrow 71" at bounding box center [0, 0] width 0 height 0
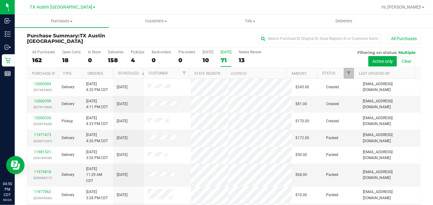
click at [346, 71] on span "Filter" at bounding box center [348, 73] width 5 height 5
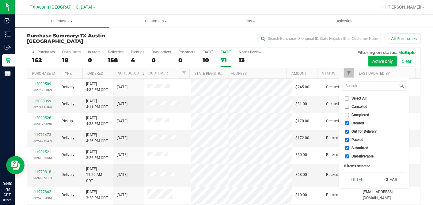
click at [346, 99] on input "Select All" at bounding box center [347, 98] width 4 height 4
checkbox input "true"
click at [346, 99] on input "Select All" at bounding box center [347, 98] width 4 height 4
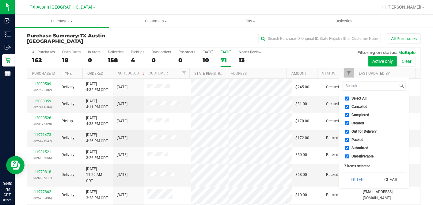
checkbox input "false"
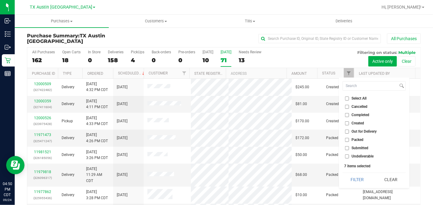
checkbox input "false"
click at [346, 123] on input "Created" at bounding box center [347, 123] width 4 height 4
checkbox input "true"
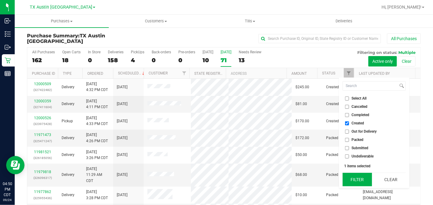
click at [357, 178] on button "Filter" at bounding box center [356, 179] width 29 height 13
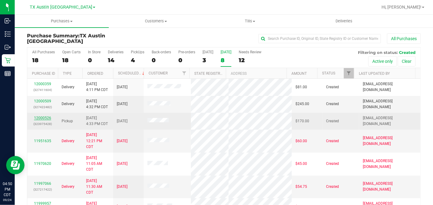
click at [45, 116] on link "12000526" at bounding box center [42, 118] width 17 height 4
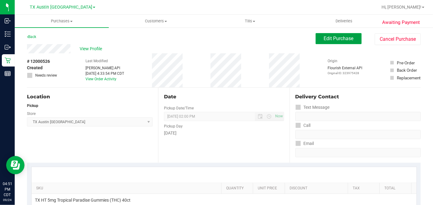
drag, startPoint x: 320, startPoint y: 40, endPoint x: 304, endPoint y: 43, distance: 16.0
click at [324, 40] on span "Edit Purchase" at bounding box center [339, 39] width 30 height 6
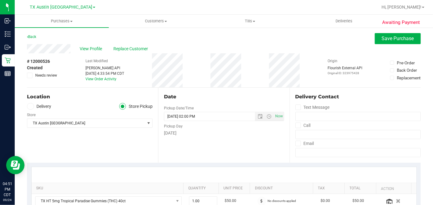
click at [33, 109] on label "Delivery" at bounding box center [39, 106] width 25 height 7
click at [0, 0] on input "Delivery" at bounding box center [0, 0] width 0 height 0
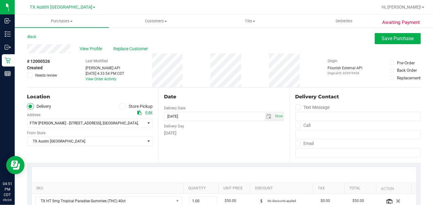
click at [207, 138] on div "Date Delivery Date 09/25/2025 Now 09/25/2025 02:00 PM Now Delivery Day Thursday" at bounding box center [223, 125] width 131 height 75
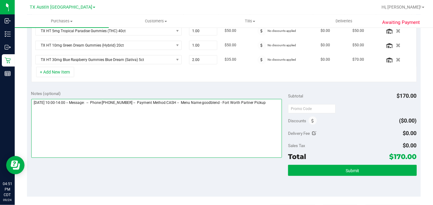
click at [271, 103] on textarea at bounding box center [156, 128] width 251 height 59
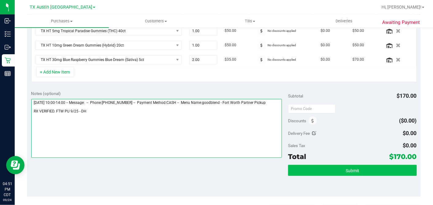
type textarea "Thursday 09/25/2025 10:00-14:00 -- Message: -- Phone:6823598486 -- Payment Meth…"
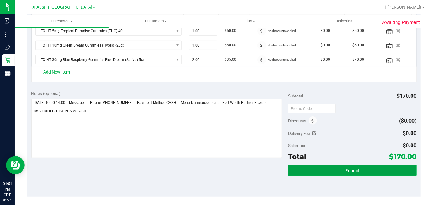
click at [336, 168] on button "Submit" at bounding box center [352, 170] width 128 height 11
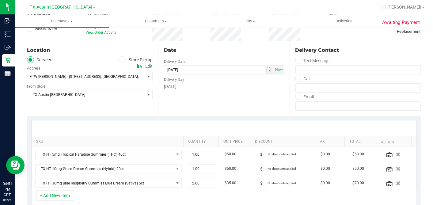
scroll to position [68, 0]
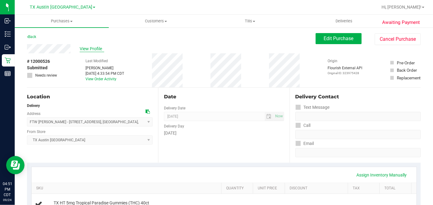
click at [99, 49] on span "View Profile" at bounding box center [92, 49] width 25 height 6
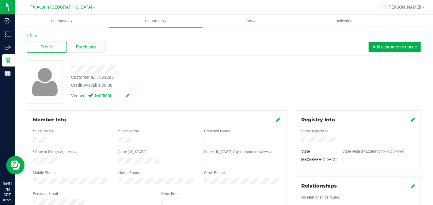
click at [99, 49] on div "Purchases" at bounding box center [86, 47] width 40 height 12
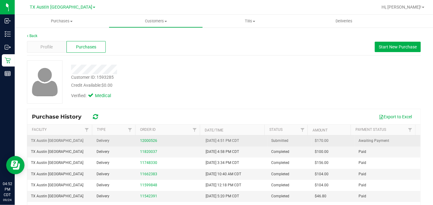
click at [315, 140] on span "$170.00" at bounding box center [322, 141] width 14 height 6
drag, startPoint x: 312, startPoint y: 140, endPoint x: 331, endPoint y: 141, distance: 18.7
click at [315, 140] on span "$170.00" at bounding box center [322, 141] width 14 height 6
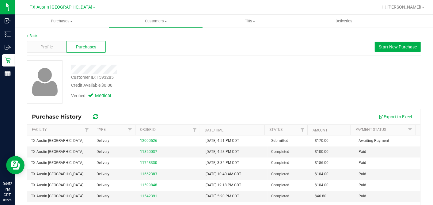
copy span "170.00"
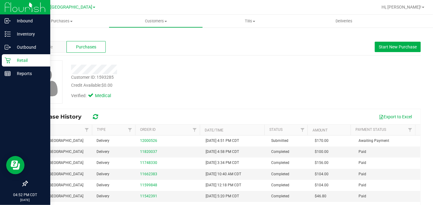
drag, startPoint x: 5, startPoint y: 58, endPoint x: 47, endPoint y: 58, distance: 42.3
click at [5, 58] on icon at bounding box center [8, 60] width 6 height 6
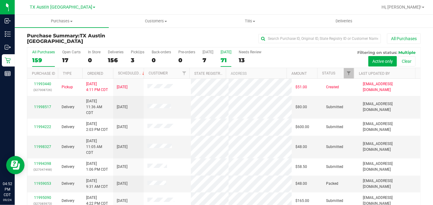
click at [224, 55] on label "Tomorrow 71" at bounding box center [226, 58] width 11 height 17
click at [0, 0] on input "Tomorrow 71" at bounding box center [0, 0] width 0 height 0
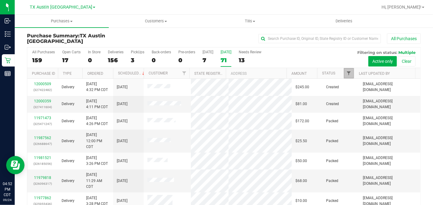
click at [346, 74] on span "Filter" at bounding box center [348, 73] width 5 height 5
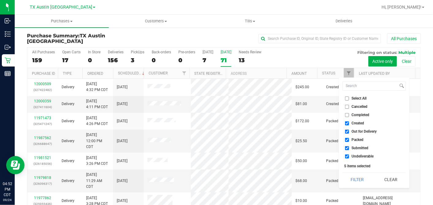
click at [346, 97] on input "Select All" at bounding box center [347, 98] width 4 height 4
checkbox input "true"
drag, startPoint x: 346, startPoint y: 97, endPoint x: 346, endPoint y: 104, distance: 6.7
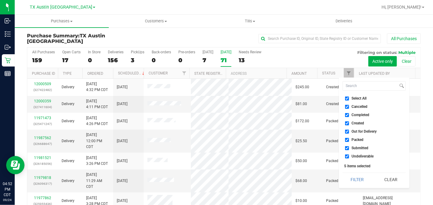
click at [346, 97] on input "Select All" at bounding box center [347, 98] width 4 height 4
checkbox input "false"
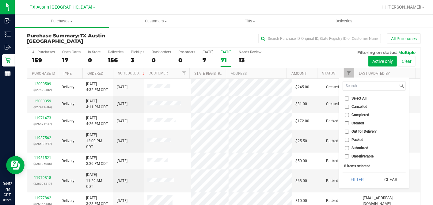
checkbox input "false"
drag, startPoint x: 346, startPoint y: 123, endPoint x: 350, endPoint y: 142, distance: 19.3
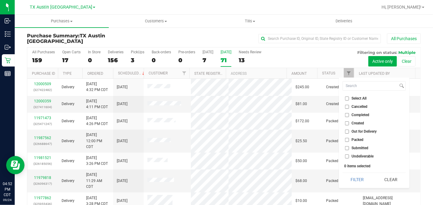
click at [346, 123] on input "Created" at bounding box center [347, 123] width 4 height 4
checkbox input "true"
click at [358, 176] on button "Filter" at bounding box center [356, 179] width 29 height 13
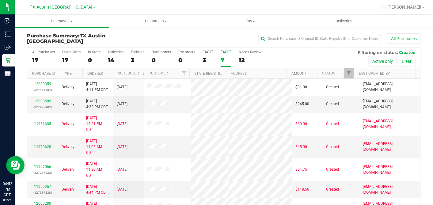
click at [106, 72] on th "Ordered" at bounding box center [97, 73] width 31 height 11
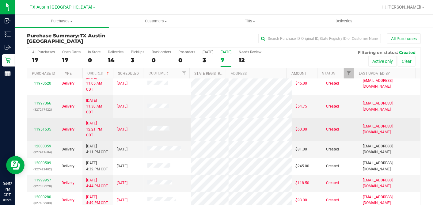
scroll to position [23, 0]
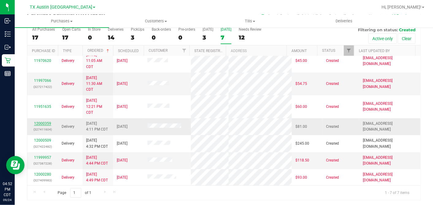
click at [46, 122] on link "12000359" at bounding box center [42, 123] width 17 height 4
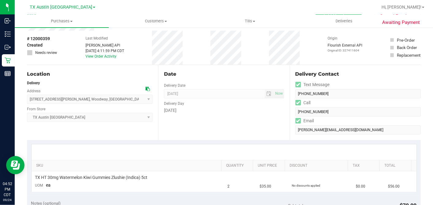
click at [145, 88] on icon at bounding box center [147, 89] width 4 height 4
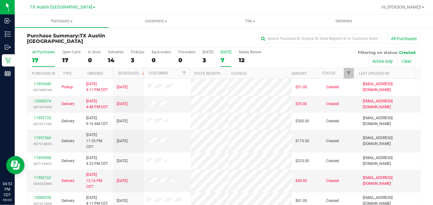
click at [223, 60] on div "7" at bounding box center [226, 60] width 11 height 7
click at [0, 0] on input "Tomorrow 7" at bounding box center [0, 0] width 0 height 0
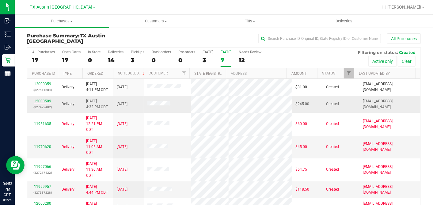
click at [46, 99] on link "12000509" at bounding box center [42, 101] width 17 height 4
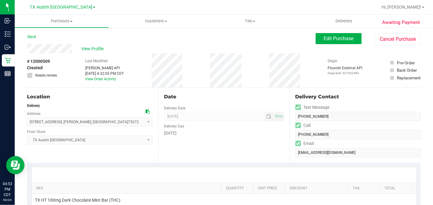
click at [145, 111] on icon at bounding box center [147, 111] width 4 height 4
drag, startPoint x: 321, startPoint y: 38, endPoint x: 204, endPoint y: 64, distance: 119.9
click at [324, 38] on span "Edit Purchase" at bounding box center [339, 39] width 30 height 6
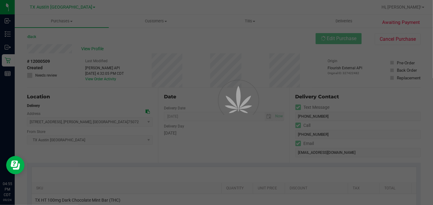
click at [31, 75] on div at bounding box center [216, 102] width 433 height 205
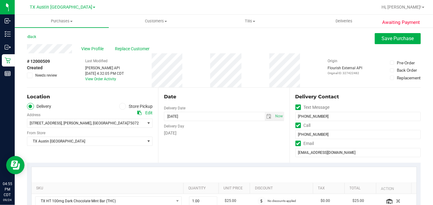
drag, startPoint x: 31, startPoint y: 73, endPoint x: 42, endPoint y: 74, distance: 10.9
click at [31, 75] on icon at bounding box center [30, 75] width 4 height 0
click at [0, 0] on input "Needs review" at bounding box center [0, 0] width 0 height 0
click at [191, 73] on div "# 12000509 Created Needs review Last Modified Jane API Sep 24, 2025 4:32:05 PM …" at bounding box center [224, 70] width 394 height 34
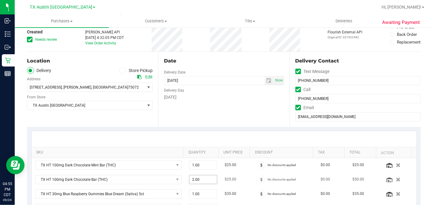
scroll to position [136, 0]
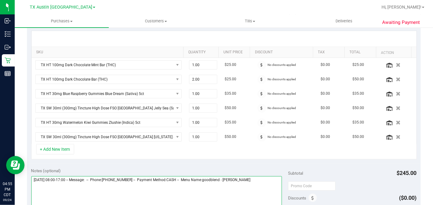
click at [265, 181] on textarea at bounding box center [156, 205] width 251 height 59
click at [92, 193] on textarea at bounding box center [156, 205] width 251 height 59
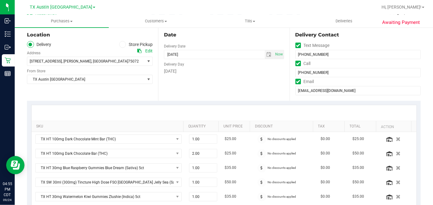
scroll to position [0, 0]
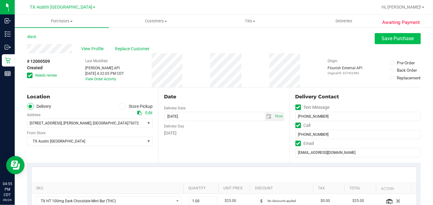
type textarea "Thursday 09/25/2025 08:00-17:00 -- Message: -- Phone:5627024296 -- Payment Meth…"
drag, startPoint x: 379, startPoint y: 40, endPoint x: 221, endPoint y: 137, distance: 184.5
click at [382, 40] on span "Save Purchase" at bounding box center [398, 39] width 32 height 6
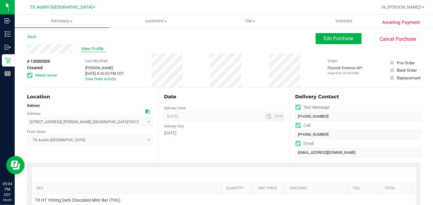
click at [97, 46] on span "View Profile" at bounding box center [93, 49] width 25 height 6
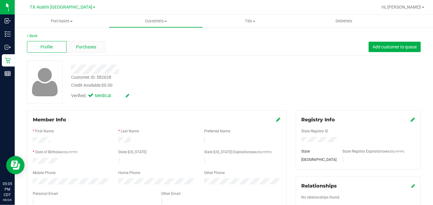
click at [96, 46] on div "Purchases" at bounding box center [86, 47] width 40 height 12
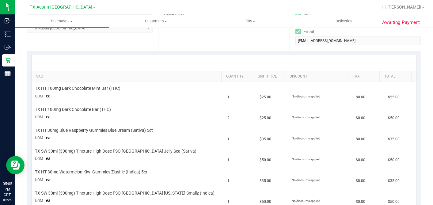
scroll to position [68, 0]
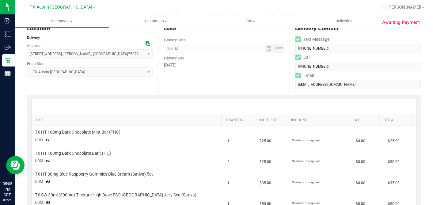
click at [211, 84] on div "Date Delivery Date 09/25/2025 Now 09/25/2025 07:00 AM Now Delivery Day Thursday" at bounding box center [223, 57] width 131 height 75
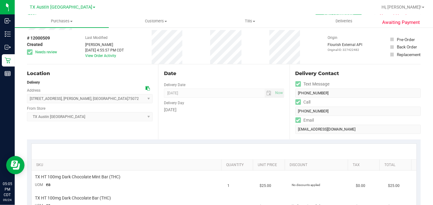
scroll to position [34, 0]
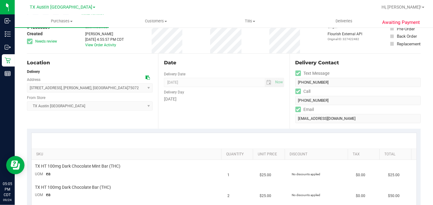
click at [237, 102] on div "Date Delivery Date 09/25/2025 Now 09/25/2025 07:00 AM Now Delivery Day Thursday" at bounding box center [223, 91] width 131 height 75
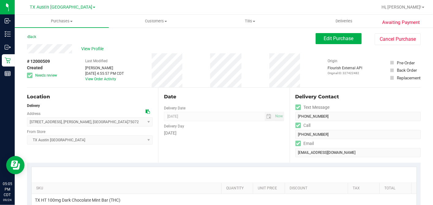
click at [260, 82] on div "# 12000509 Created Needs review Last Modified Dane Hawkins Sep 24, 2025 4:55:57…" at bounding box center [224, 70] width 394 height 34
click at [320, 42] on button "Edit Purchase" at bounding box center [338, 38] width 46 height 11
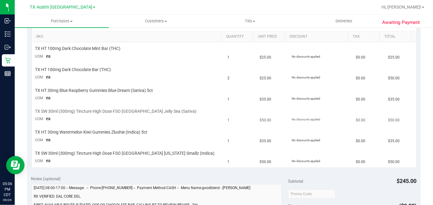
scroll to position [170, 0]
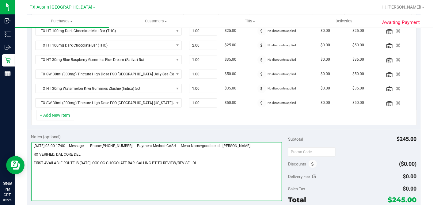
click at [195, 160] on textarea at bounding box center [156, 171] width 251 height 59
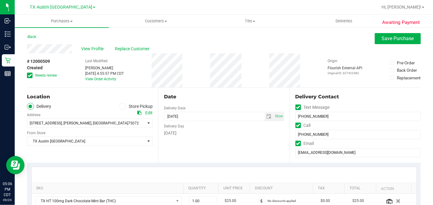
type textarea "Thursday 09/25/2025 08:00-17:00 -- Message: -- Phone:5627024296 -- Payment Meth…"
click at [366, 36] on div "Back Save Purchase" at bounding box center [224, 38] width 394 height 11
click at [375, 39] on button "Save Purchase" at bounding box center [398, 38] width 46 height 11
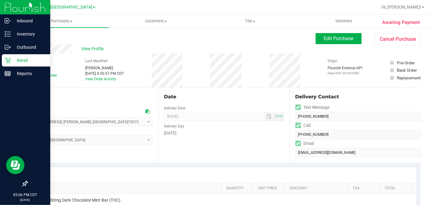
click at [11, 62] on p "Retail" at bounding box center [29, 60] width 37 height 7
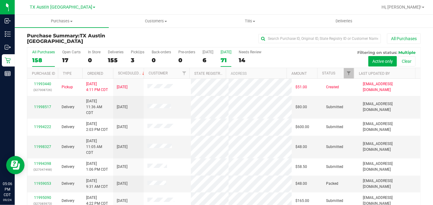
click at [225, 60] on div "71" at bounding box center [226, 60] width 11 height 7
click at [0, 0] on input "Tomorrow 71" at bounding box center [0, 0] width 0 height 0
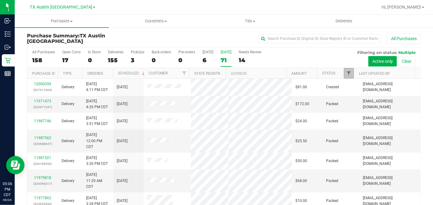
click at [346, 73] on span "Filter" at bounding box center [348, 73] width 5 height 5
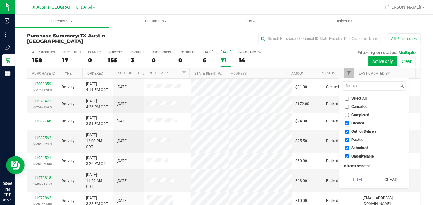
click at [346, 98] on input "Select All" at bounding box center [347, 98] width 4 height 4
checkbox input "true"
click at [346, 98] on input "Select All" at bounding box center [347, 98] width 4 height 4
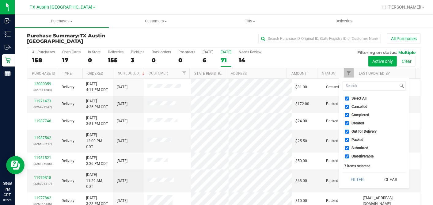
checkbox input "false"
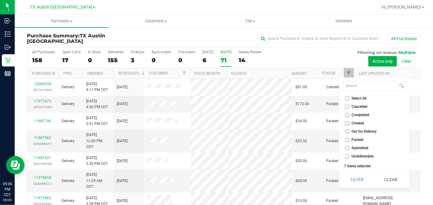
checkbox input "false"
click at [346, 122] on input "Created" at bounding box center [347, 123] width 4 height 4
checkbox input "true"
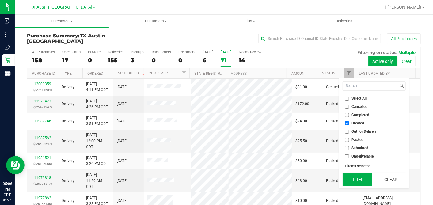
click at [361, 179] on button "Filter" at bounding box center [356, 179] width 29 height 13
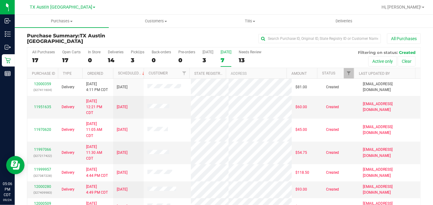
click at [108, 72] on th "Ordered" at bounding box center [97, 73] width 31 height 11
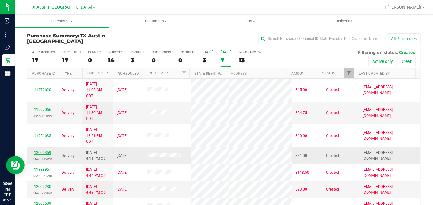
click at [44, 150] on link "12000359" at bounding box center [42, 152] width 17 height 4
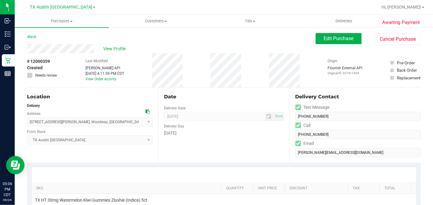
click at [70, 43] on div "Back Edit Purchase Cancel Purchase" at bounding box center [224, 38] width 394 height 11
click at [115, 47] on span "View Profile" at bounding box center [115, 49] width 25 height 6
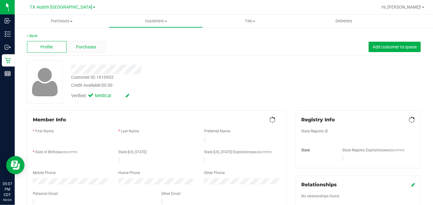
click at [96, 45] on div "Purchases" at bounding box center [86, 47] width 40 height 12
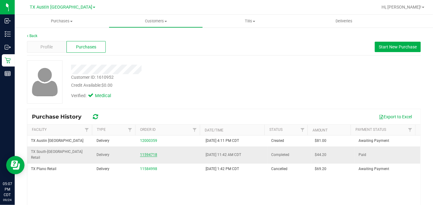
click at [140, 153] on link "11594718" at bounding box center [148, 155] width 17 height 4
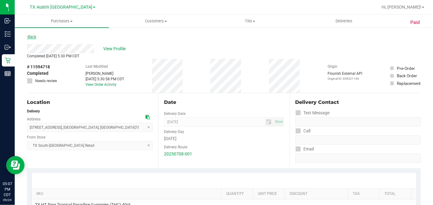
click at [33, 38] on link "Back" at bounding box center [31, 37] width 9 height 4
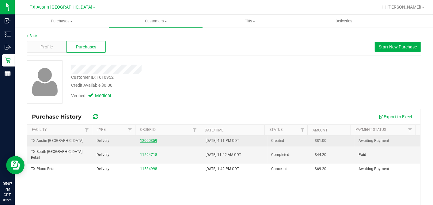
click at [145, 140] on link "12000359" at bounding box center [148, 140] width 17 height 4
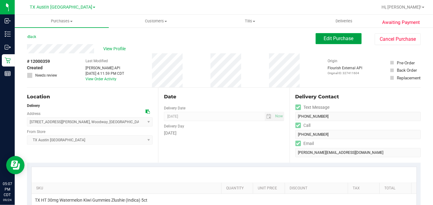
click at [324, 38] on span "Edit Purchase" at bounding box center [339, 39] width 30 height 6
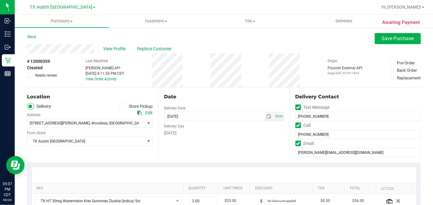
click at [137, 110] on span at bounding box center [139, 112] width 4 height 5
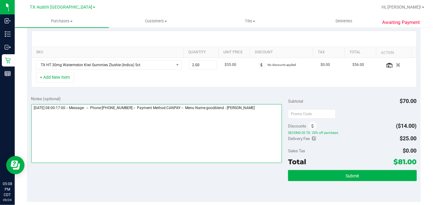
click at [273, 105] on textarea at bounding box center [156, 133] width 251 height 59
click at [268, 108] on textarea at bounding box center [156, 133] width 251 height 59
click at [64, 116] on textarea at bounding box center [156, 133] width 251 height 59
click at [154, 129] on textarea at bounding box center [156, 133] width 251 height 59
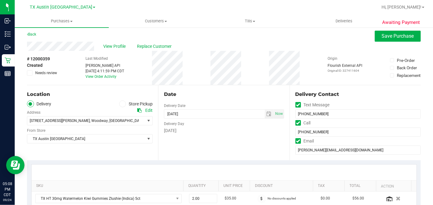
scroll to position [0, 0]
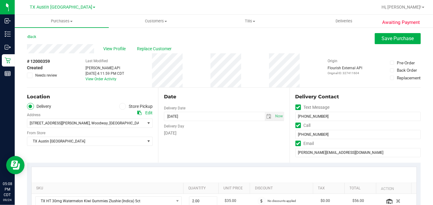
type textarea "Thursday 09/25/2025 08:00-17:00 -- Message: -- Phone:8326714009 -- Payment Meth…"
click at [29, 75] on icon at bounding box center [30, 75] width 4 height 0
click at [0, 0] on input "Needs review" at bounding box center [0, 0] width 0 height 0
click at [386, 39] on span "Save Purchase" at bounding box center [398, 39] width 32 height 6
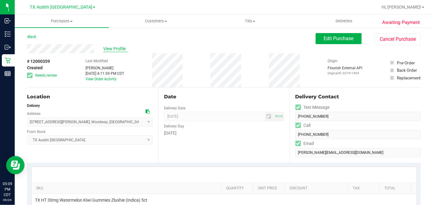
click at [119, 46] on span "View Profile" at bounding box center [115, 49] width 25 height 6
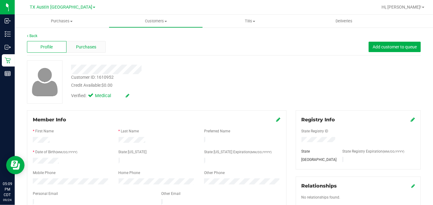
click at [94, 42] on div "Purchases" at bounding box center [86, 47] width 40 height 12
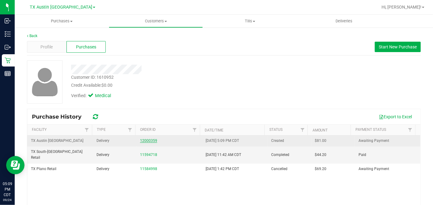
click at [143, 139] on link "12000359" at bounding box center [148, 140] width 17 height 4
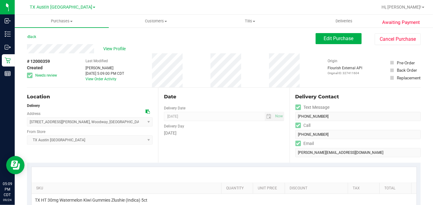
click at [249, 93] on div "Date" at bounding box center [224, 96] width 120 height 7
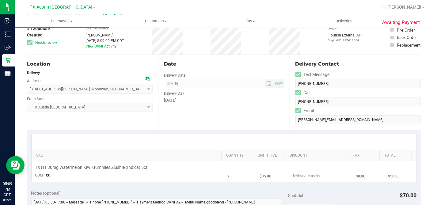
scroll to position [68, 0]
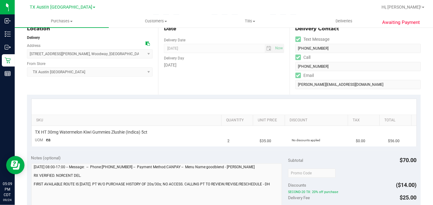
click at [166, 150] on div "SKU Quantity Unit Price Discount Tax Total TX HT 30mg Watermelon Kiwi Gummies Z…" at bounding box center [224, 123] width 394 height 56
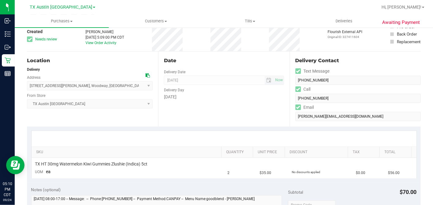
scroll to position [0, 0]
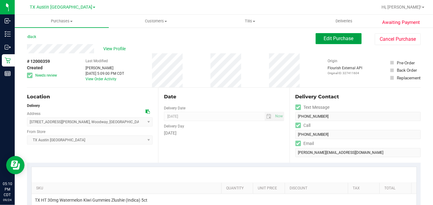
click at [333, 39] on span "Edit Purchase" at bounding box center [339, 39] width 30 height 6
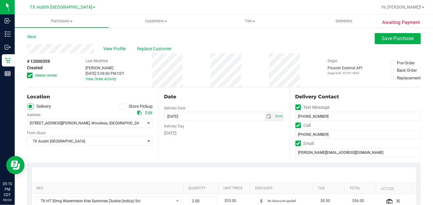
click at [29, 75] on icon at bounding box center [30, 75] width 4 height 0
click at [0, 0] on input "Needs review" at bounding box center [0, 0] width 0 height 0
click at [194, 80] on div "# 12000359 Created Needs review Last Modified Dane Hawkins Sep 24, 2025 5:09:00…" at bounding box center [224, 70] width 394 height 34
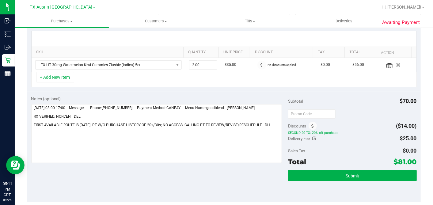
click at [174, 76] on div "+ Add New Item" at bounding box center [223, 79] width 385 height 15
click at [232, 77] on div "+ Add New Item" at bounding box center [223, 79] width 385 height 15
click at [129, 76] on div "+ Add New Item" at bounding box center [223, 79] width 385 height 15
click at [368, 75] on div "+ Add New Item" at bounding box center [223, 79] width 385 height 15
click at [396, 65] on icon "button" at bounding box center [398, 64] width 5 height 5
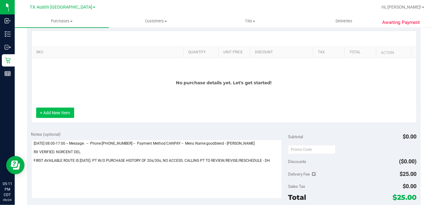
click at [59, 113] on button "+ Add New Item" at bounding box center [55, 113] width 38 height 10
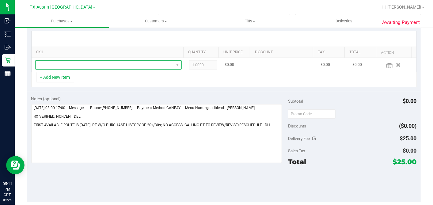
click at [88, 63] on span "NO DATA FOUND" at bounding box center [105, 65] width 138 height 9
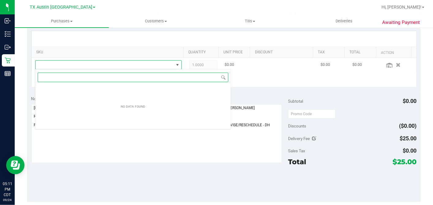
scroll to position [9, 142]
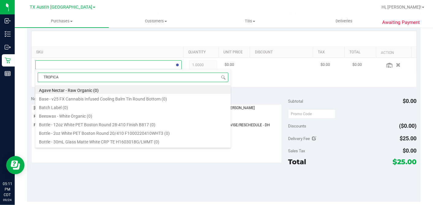
type input "TROPICAL"
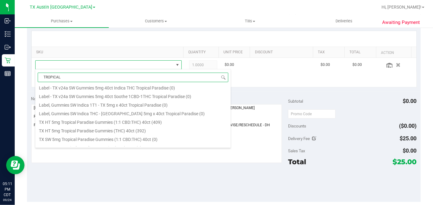
scroll to position [110, 0]
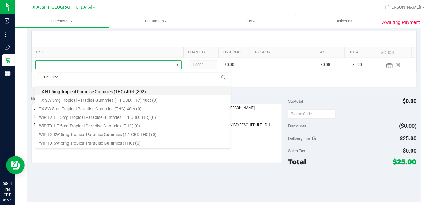
click at [111, 93] on li "TX HT 5mg Tropical Paradise Gummies (THC) 40ct (392)" at bounding box center [132, 90] width 195 height 9
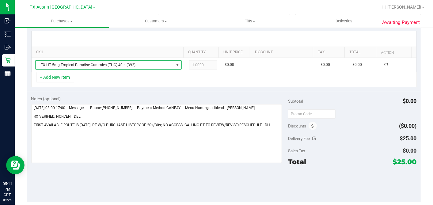
click at [238, 76] on div "+ Add New Item" at bounding box center [223, 79] width 385 height 15
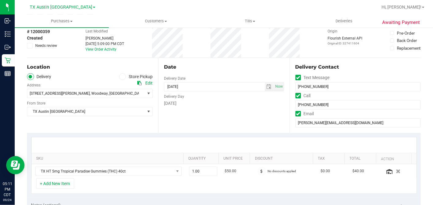
scroll to position [0, 0]
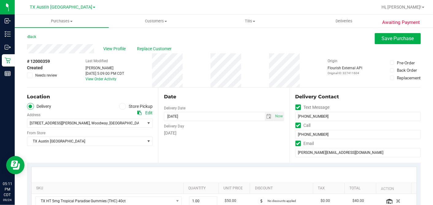
click at [208, 92] on div "Date Delivery Date 09/25/2025 Now 09/25/2025 07:00 AM Now Delivery Day Thursday" at bounding box center [223, 125] width 131 height 75
click at [206, 97] on div "Date" at bounding box center [224, 96] width 120 height 7
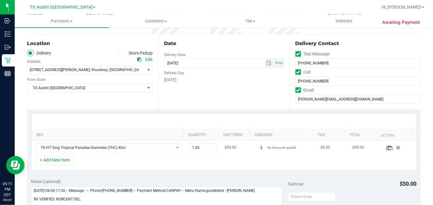
scroll to position [102, 0]
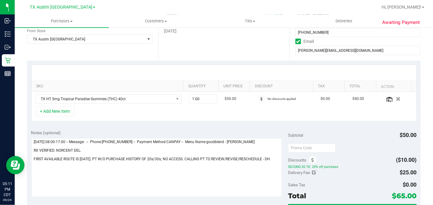
click at [253, 118] on div "+ Add New Item" at bounding box center [223, 113] width 385 height 15
click at [335, 133] on div "Subtotal $50.00" at bounding box center [352, 135] width 128 height 11
click at [334, 135] on div "Subtotal $50.00" at bounding box center [352, 135] width 128 height 11
click at [225, 131] on div "Notes (optional)" at bounding box center [159, 133] width 257 height 6
click at [159, 131] on div "Notes (optional)" at bounding box center [159, 133] width 257 height 6
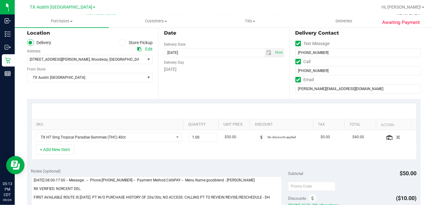
scroll to position [0, 0]
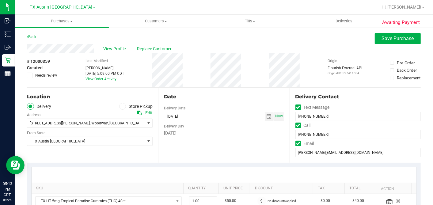
click at [219, 97] on div "Date" at bounding box center [224, 96] width 120 height 7
click at [266, 118] on span "select" at bounding box center [268, 116] width 5 height 5
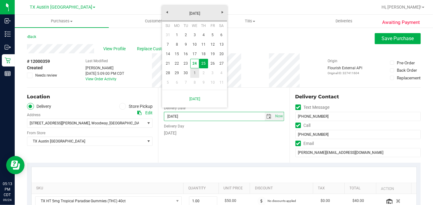
drag, startPoint x: 194, startPoint y: 74, endPoint x: 207, endPoint y: 87, distance: 17.8
click at [194, 75] on link "1" at bounding box center [194, 72] width 9 height 9
type input "10/01/2025"
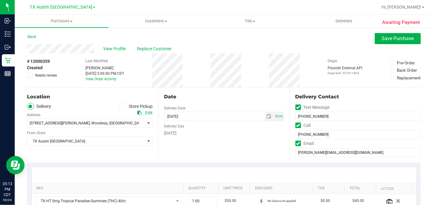
click at [227, 92] on div "Date Delivery Date 10/01/2025 Now 10/01/2025 07:00 AM Now Delivery Day Wednesday" at bounding box center [223, 125] width 131 height 75
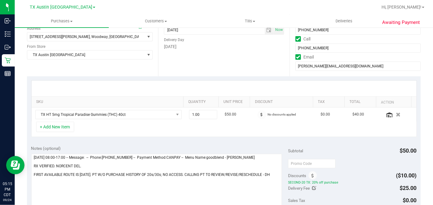
scroll to position [170, 0]
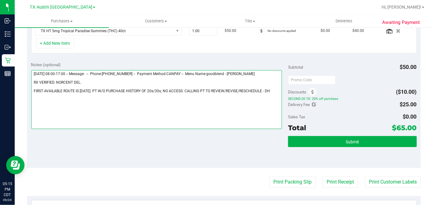
click at [266, 90] on textarea at bounding box center [156, 99] width 251 height 59
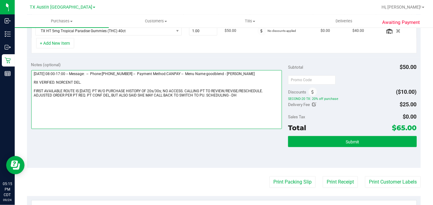
click at [94, 81] on textarea at bounding box center [156, 99] width 251 height 59
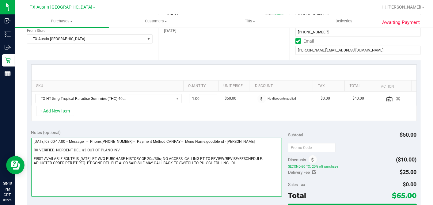
scroll to position [102, 0]
type textarea "Thursday 09/25/2025 08:00-17:00 -- Message: -- Phone:8326714009 -- Payment Meth…"
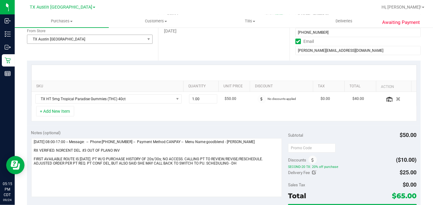
click at [80, 40] on span "TX Austin DC" at bounding box center [85, 39] width 117 height 9
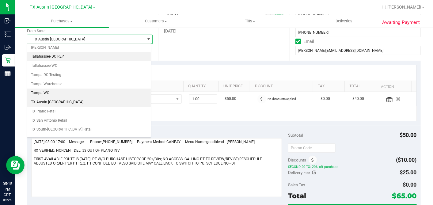
scroll to position [436, 0]
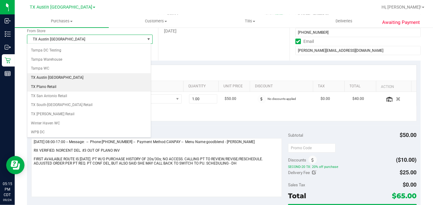
click at [61, 82] on li "TX Plano Retail" at bounding box center [88, 86] width 123 height 9
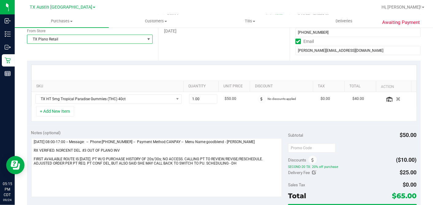
click at [172, 60] on purchase-details "Back Save Purchase View Profile Replace Customer # 12000359 Created Needs revie…" at bounding box center [224, 148] width 394 height 435
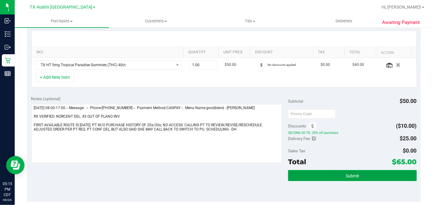
click at [351, 175] on span "Submit" at bounding box center [351, 175] width 13 height 5
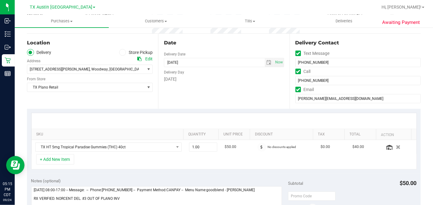
scroll to position [0, 0]
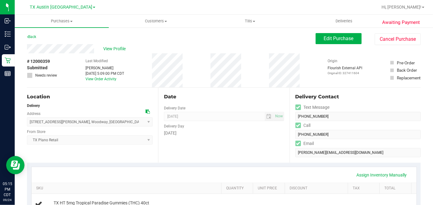
click at [198, 84] on div "# 12000359 Submitted Needs review Last Modified Dane Hawkins Sep 24, 2025 5:09:…" at bounding box center [224, 70] width 394 height 34
click at [116, 46] on span "View Profile" at bounding box center [115, 49] width 25 height 6
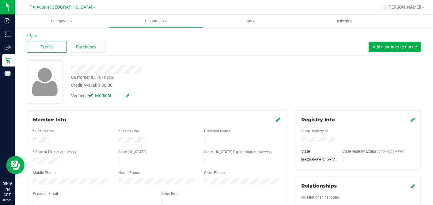
click at [93, 48] on span "Purchases" at bounding box center [86, 47] width 20 height 6
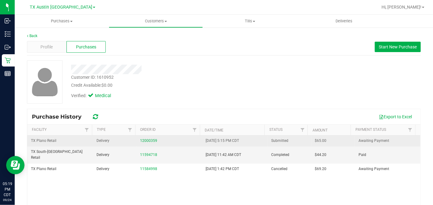
click at [315, 141] on span "$65.00" at bounding box center [321, 141] width 12 height 6
click at [315, 140] on span "$65.00" at bounding box center [321, 141] width 12 height 6
copy span "65.00"
click at [147, 141] on link "12000359" at bounding box center [148, 140] width 17 height 4
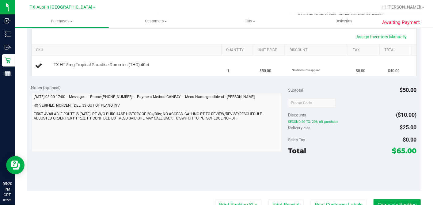
scroll to position [136, 0]
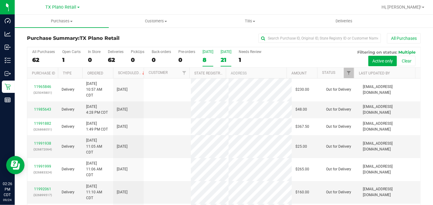
click at [223, 59] on div "21" at bounding box center [226, 59] width 11 height 7
click at [0, 0] on input "Tomorrow 21" at bounding box center [0, 0] width 0 height 0
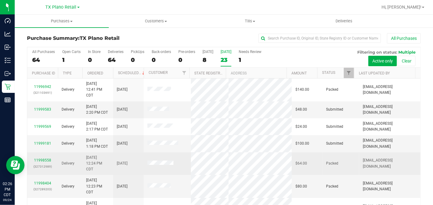
click at [158, 165] on span at bounding box center [160, 163] width 26 height 6
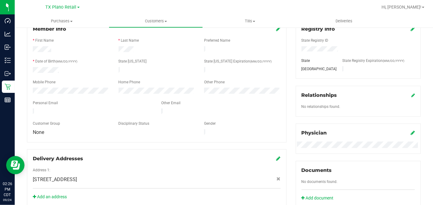
scroll to position [15, 0]
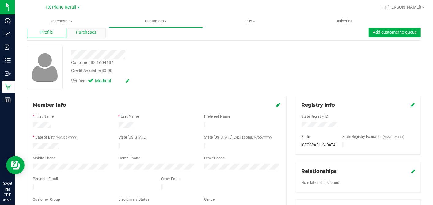
click at [70, 29] on div "Purchases" at bounding box center [86, 32] width 40 height 12
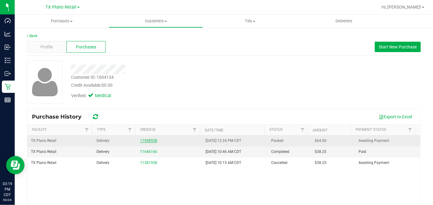
click at [145, 140] on link "11998558" at bounding box center [148, 140] width 17 height 4
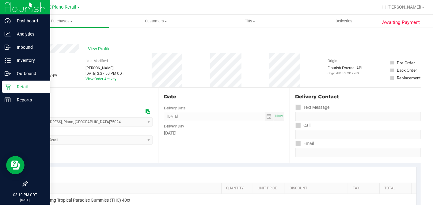
click at [12, 86] on p "Retail" at bounding box center [29, 86] width 37 height 7
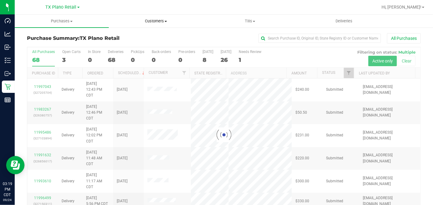
click at [152, 24] on span "Customers" at bounding box center [155, 21] width 93 height 6
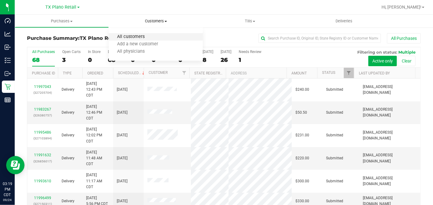
click at [141, 37] on span "All customers" at bounding box center [131, 36] width 44 height 5
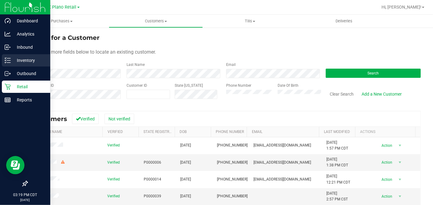
click at [25, 57] on p "Inventory" at bounding box center [29, 60] width 37 height 7
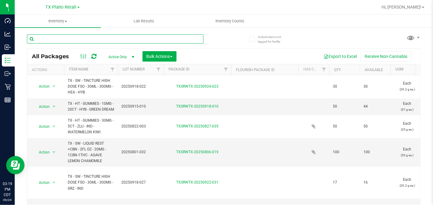
click at [100, 40] on input "text" at bounding box center [115, 38] width 176 height 9
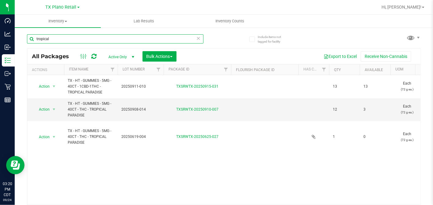
type input "tropical"
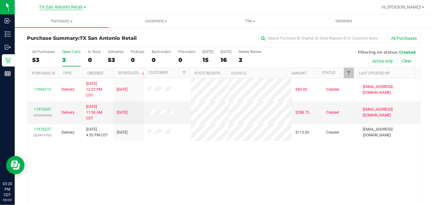
click at [67, 8] on span "TX San Antonio Retail" at bounding box center [61, 8] width 44 height 6
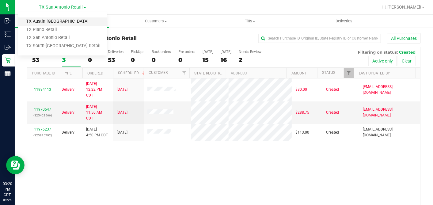
click at [51, 21] on link "TX Austin [GEOGRAPHIC_DATA]" at bounding box center [62, 21] width 89 height 8
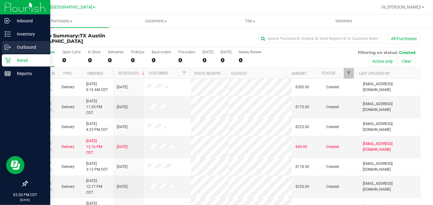
click at [10, 48] on icon at bounding box center [8, 47] width 6 height 6
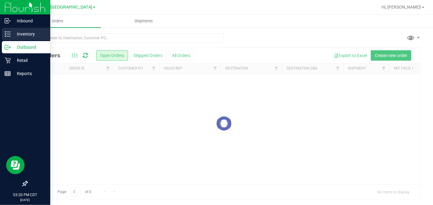
click at [19, 34] on p "Inventory" at bounding box center [29, 33] width 37 height 7
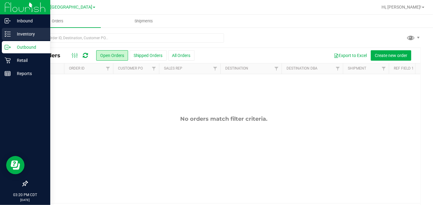
click at [36, 34] on p "Inventory" at bounding box center [29, 33] width 37 height 7
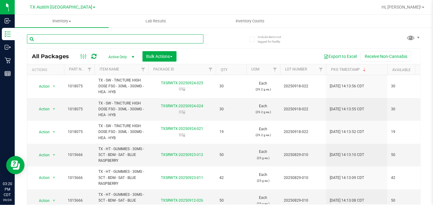
click at [87, 40] on input "text" at bounding box center [115, 38] width 176 height 9
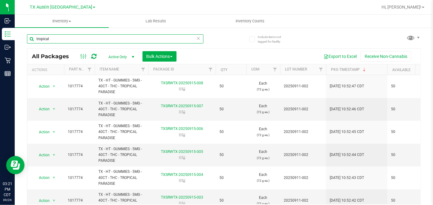
type input "tropical"
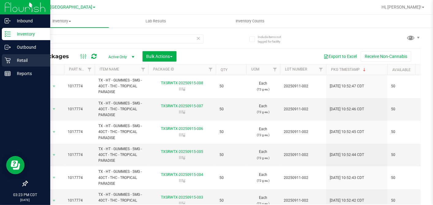
click at [13, 58] on p "Retail" at bounding box center [29, 60] width 37 height 7
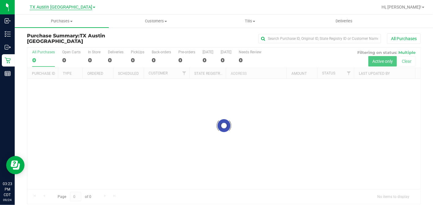
click at [66, 8] on span "TX Austin [GEOGRAPHIC_DATA]" at bounding box center [61, 8] width 62 height 6
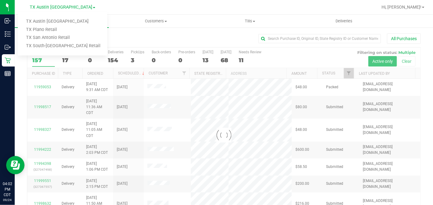
click at [163, 35] on div "All Purchases" at bounding box center [289, 38] width 262 height 10
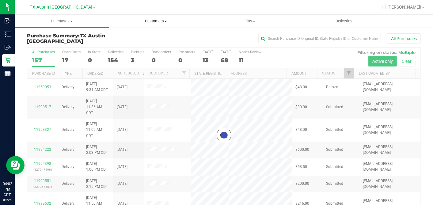
click at [157, 22] on span "Customers" at bounding box center [155, 21] width 93 height 6
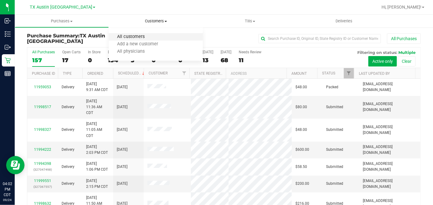
click at [136, 34] on span "All customers" at bounding box center [131, 36] width 44 height 5
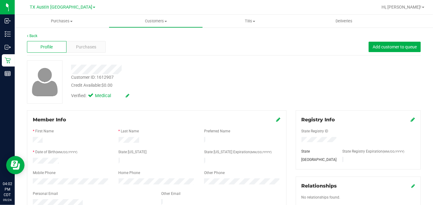
drag, startPoint x: 182, startPoint y: 97, endPoint x: 195, endPoint y: 103, distance: 14.4
click at [182, 97] on div "Verified: Medical" at bounding box center [167, 95] width 202 height 13
click at [97, 49] on div "Purchases" at bounding box center [86, 47] width 40 height 12
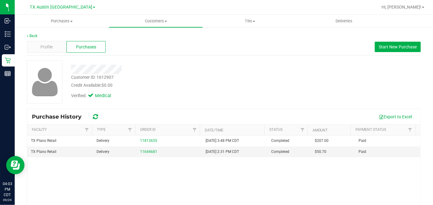
click at [203, 99] on div "Verified: Medical" at bounding box center [167, 95] width 202 height 13
click at [164, 107] on div "Customer ID: 1612907 Credit Available: $0.00 Verified: Medical" at bounding box center [224, 84] width 394 height 48
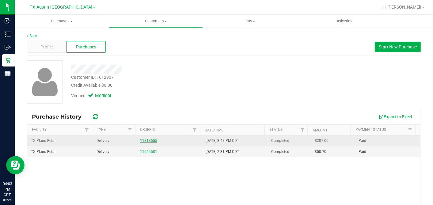
click at [146, 140] on link "11813655" at bounding box center [148, 140] width 17 height 4
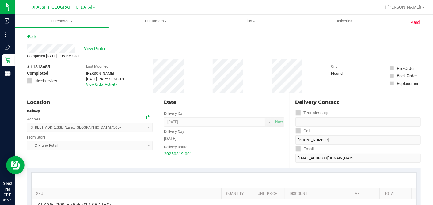
click at [28, 37] on icon at bounding box center [27, 37] width 1 height 4
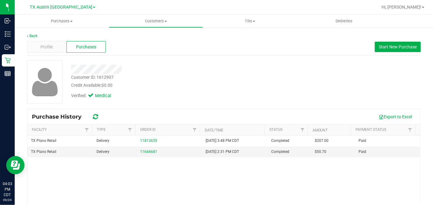
click at [158, 89] on div "Verified: Medical" at bounding box center [167, 95] width 202 height 13
click at [189, 95] on div "Verified: Medical" at bounding box center [167, 95] width 202 height 13
click at [48, 45] on span "Profile" at bounding box center [46, 47] width 12 height 6
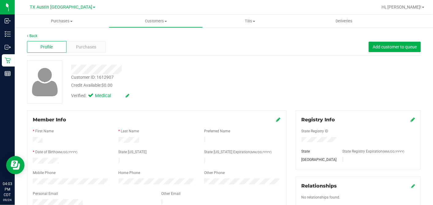
click at [160, 97] on div "Verified: Medical" at bounding box center [167, 95] width 202 height 13
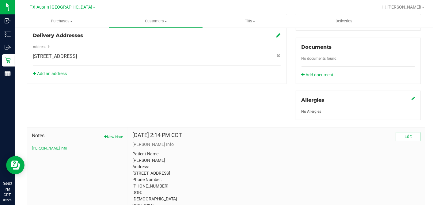
scroll to position [253, 0]
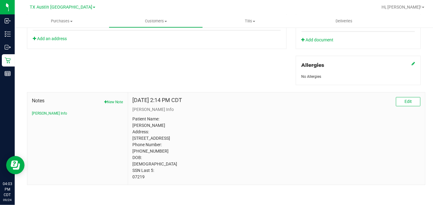
click at [136, 178] on p "Patient Name: GLEN SCHLUETER Address: 1341 HARBOR SPRINGS DR FRISCO, TX, 75036 …" at bounding box center [277, 148] width 288 height 64
copy p "07219"
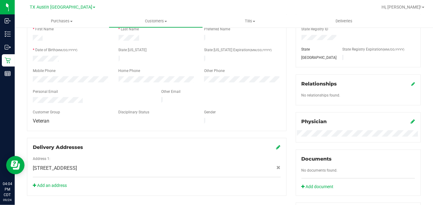
scroll to position [68, 0]
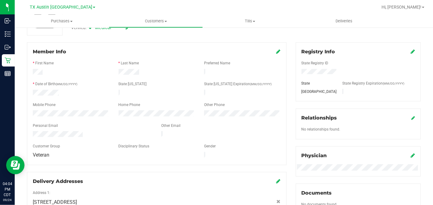
click at [291, 88] on div "Registry Info State Registry ID State State Registry Expiration (MM/DD/YYYY) TX…" at bounding box center [358, 154] width 134 height 224
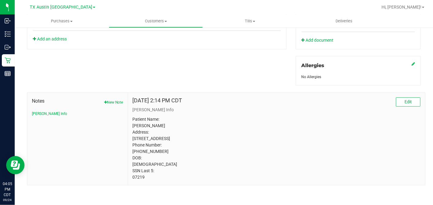
scroll to position [253, 0]
click at [137, 177] on p "Patient Name: GLEN SCHLUETER Address: 1341 HARBOR SPRINGS DR FRISCO, TX, 75036 …" at bounding box center [277, 148] width 288 height 64
copy p "07219"
click at [201, 169] on p "Patient Name: GLEN SCHLUETER Address: 1341 HARBOR SPRINGS DR FRISCO, TX, 75036 …" at bounding box center [277, 148] width 288 height 64
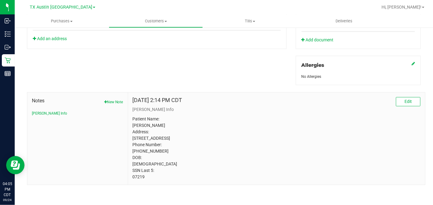
click at [158, 138] on p "Patient Name: GLEN SCHLUETER Address: 1341 HARBOR SPRINGS DR FRISCO, TX, 75036 …" at bounding box center [277, 148] width 288 height 64
copy p "75036"
click at [138, 176] on p "Patient Name: GLEN SCHLUETER Address: 1341 HARBOR SPRINGS DR FRISCO, TX, 75036 …" at bounding box center [277, 148] width 288 height 64
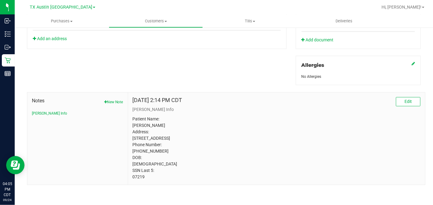
copy p "07219"
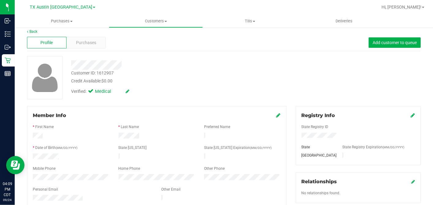
scroll to position [0, 0]
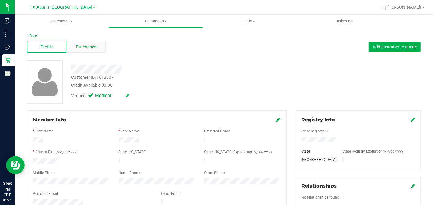
click at [98, 46] on div "Purchases" at bounding box center [86, 47] width 40 height 12
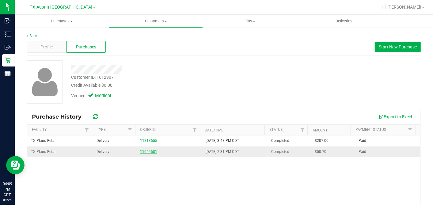
click at [148, 149] on link "11644681" at bounding box center [148, 151] width 17 height 4
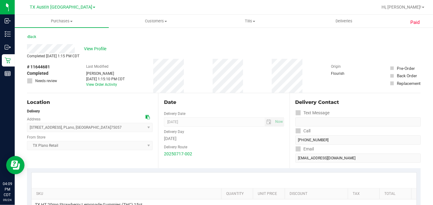
click at [215, 140] on div "Friday" at bounding box center [224, 138] width 120 height 6
click at [221, 103] on div "Date" at bounding box center [224, 102] width 120 height 7
click at [125, 52] on div "View Profile" at bounding box center [224, 48] width 394 height 9
click at [217, 146] on div "Delivery Route" at bounding box center [224, 146] width 120 height 9
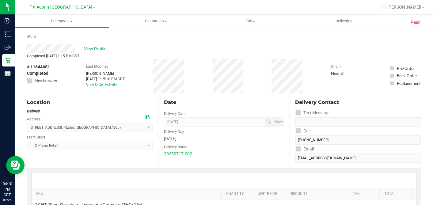
click at [217, 146] on div "Delivery Route" at bounding box center [224, 146] width 120 height 9
click at [99, 51] on span "View Profile" at bounding box center [96, 49] width 25 height 6
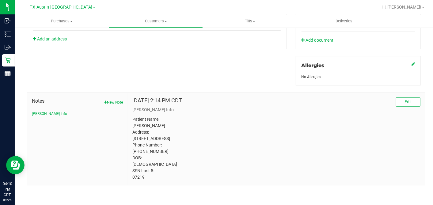
scroll to position [253, 0]
click at [113, 99] on button "New Note" at bounding box center [113, 102] width 19 height 6
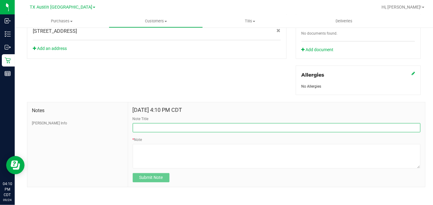
click at [138, 124] on input "Note Title" at bounding box center [277, 127] width 288 height 9
type input "u"
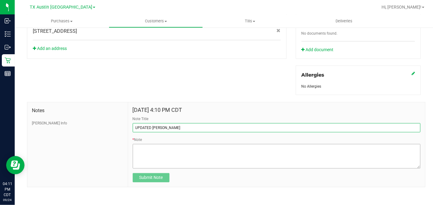
type input "UPDATED CURT"
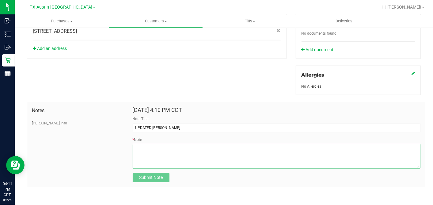
click at [163, 150] on textarea "* Note" at bounding box center [277, 156] width 288 height 25
paste textarea "Patient Name: Glen Schlueter Address: 1341 Harbor Springs Dr, Frisco, TX, 75036…"
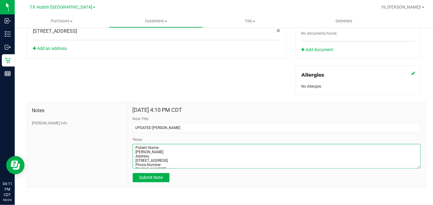
scroll to position [25, 0]
type textarea "Patient Name: Glen Schlueter Address: 1341 Harbor Springs Dr, Frisco, TX, 75036…"
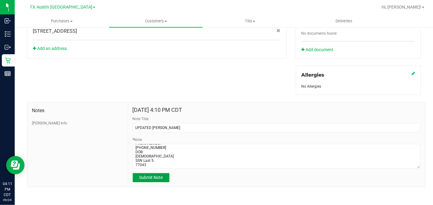
click at [153, 177] on span "Submit Note" at bounding box center [151, 177] width 24 height 5
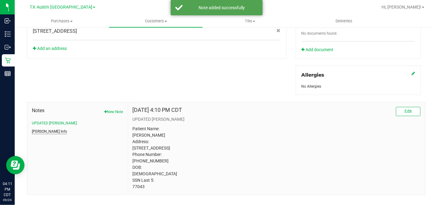
click at [42, 131] on button "CURT Info" at bounding box center [49, 132] width 35 height 6
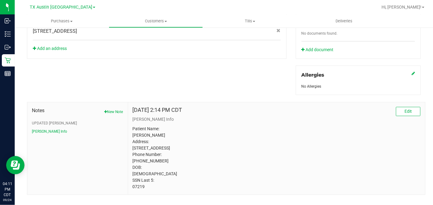
click at [136, 190] on p "Patient Name: GLEN SCHLUETER Address: 1341 HARBOR SPRINGS DR FRISCO, TX, 75036 …" at bounding box center [277, 158] width 288 height 64
copy p "07219"
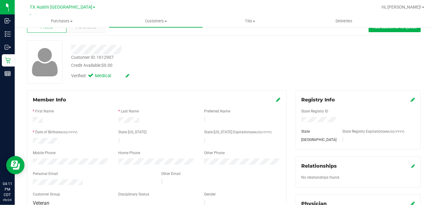
scroll to position [0, 0]
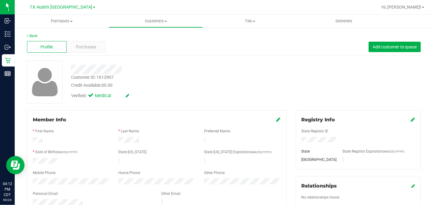
click at [253, 83] on div "Credit Available: $0.00" at bounding box center [167, 85] width 192 height 6
click at [189, 74] on div "Customer ID: 1612907 Credit Available: $0.00" at bounding box center [167, 81] width 202 height 14
click at [67, 7] on span "TX Austin [GEOGRAPHIC_DATA]" at bounding box center [61, 8] width 62 height 6
drag, startPoint x: 43, startPoint y: 21, endPoint x: 49, endPoint y: 33, distance: 14.1
click at [43, 21] on link "TX Austin [GEOGRAPHIC_DATA]" at bounding box center [62, 21] width 89 height 8
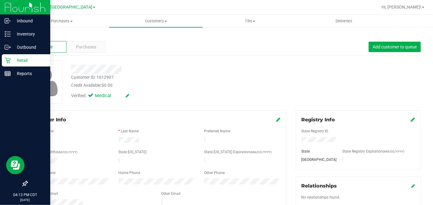
click at [6, 60] on icon at bounding box center [8, 60] width 6 height 6
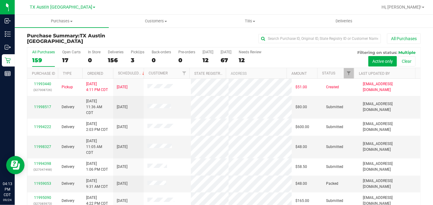
click at [224, 58] on div "67" at bounding box center [226, 60] width 11 height 7
click at [0, 0] on input "Tomorrow 67" at bounding box center [0, 0] width 0 height 0
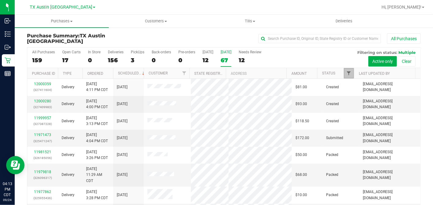
click at [346, 72] on span "Filter" at bounding box center [348, 73] width 5 height 5
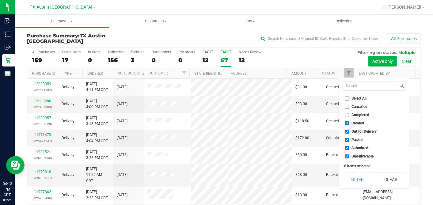
click at [348, 99] on input "Select All" at bounding box center [347, 98] width 4 height 4
checkbox input "true"
click at [348, 99] on input "Select All" at bounding box center [347, 98] width 4 height 4
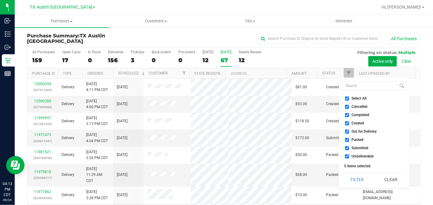
checkbox input "false"
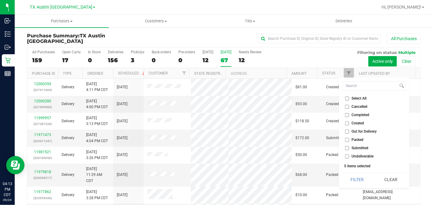
checkbox input "false"
click at [345, 124] on input "Created" at bounding box center [347, 123] width 4 height 4
checkbox input "true"
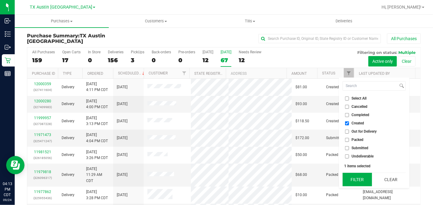
click at [354, 175] on button "Filter" at bounding box center [356, 179] width 29 height 13
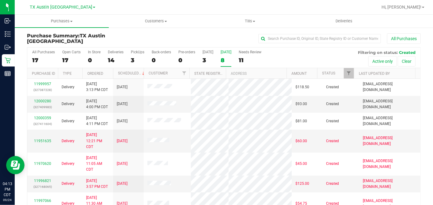
click at [109, 73] on th "Ordered" at bounding box center [97, 73] width 31 height 11
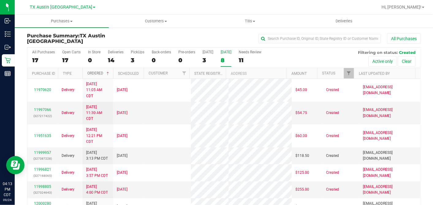
click at [109, 73] on span at bounding box center [107, 73] width 5 height 5
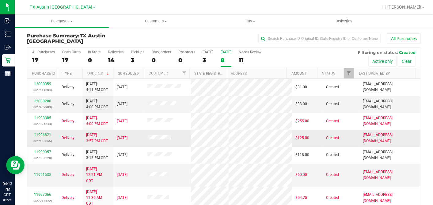
click at [41, 133] on link "11996821" at bounding box center [42, 135] width 17 height 4
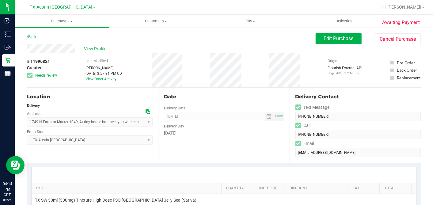
click at [260, 77] on div "# 11996821 Created Needs review Last Modified Victoria Ferrazza Sep 24, 2025 3:…" at bounding box center [224, 70] width 394 height 34
click at [194, 142] on div "Date Delivery Date 09/25/2025 Now 09/25/2025 07:00 AM Now Delivery Day Thursday" at bounding box center [223, 125] width 131 height 75
click at [152, 88] on div "Location Delivery Address 1749 N Farm to Market 1049 , At tiny house but meet y…" at bounding box center [92, 125] width 131 height 75
click at [193, 89] on div "Date Delivery Date 09/25/2025 Now 09/25/2025 07:00 AM Now Delivery Day Thursday" at bounding box center [223, 125] width 131 height 75
click at [317, 41] on button "Edit Purchase" at bounding box center [338, 38] width 46 height 11
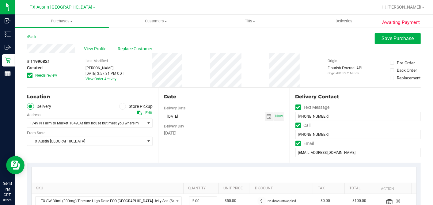
click at [207, 96] on div "Date" at bounding box center [224, 96] width 120 height 7
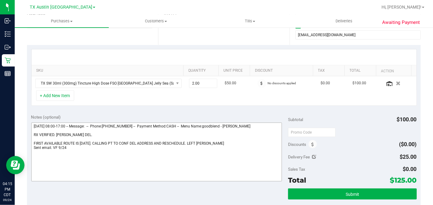
scroll to position [102, 0]
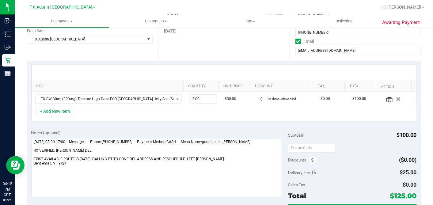
click at [265, 130] on div "Notes (optional)" at bounding box center [159, 133] width 257 height 6
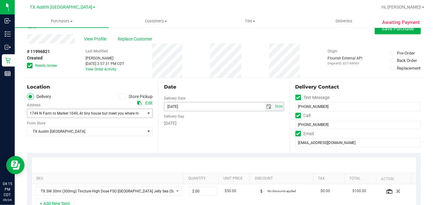
scroll to position [0, 0]
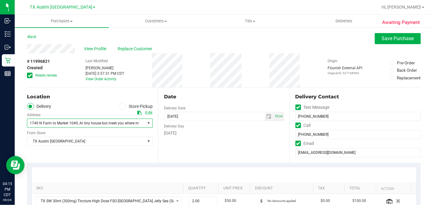
click at [137, 126] on span "1749 N Farm to Market 1049 , At tiny house but meet you where main driveway and…" at bounding box center [82, 123] width 111 height 9
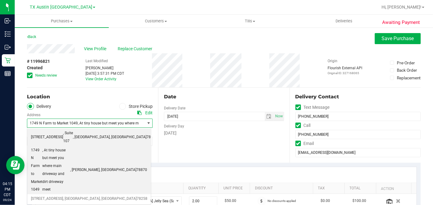
click at [63, 133] on span "18720 Stone Oak Parkway" at bounding box center [47, 137] width 32 height 8
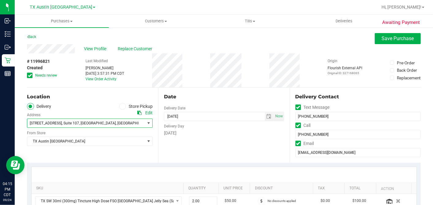
drag, startPoint x: 165, startPoint y: 149, endPoint x: 105, endPoint y: 127, distance: 63.8
click at [164, 149] on div "Date Delivery Date 09/25/2025 Now 09/25/2025 07:00 AM Now Delivery Day Thursday" at bounding box center [223, 125] width 131 height 75
drag, startPoint x: 28, startPoint y: 75, endPoint x: 85, endPoint y: 101, distance: 62.8
click at [28, 75] on icon at bounding box center [30, 75] width 4 height 0
click at [0, 0] on input "Needs review" at bounding box center [0, 0] width 0 height 0
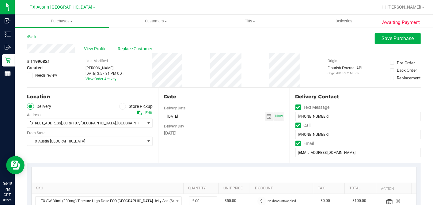
click at [204, 90] on div "Date Delivery Date 09/25/2025 Now 09/25/2025 07:00 AM Now Delivery Day Thursday" at bounding box center [223, 125] width 131 height 75
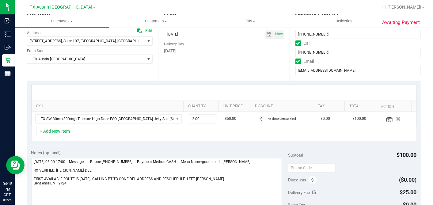
scroll to position [68, 0]
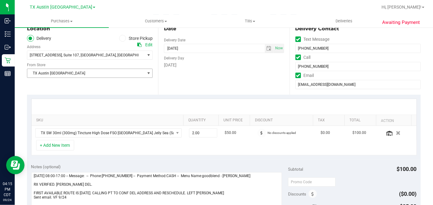
click at [58, 75] on span "TX Austin [GEOGRAPHIC_DATA]" at bounding box center [85, 73] width 117 height 9
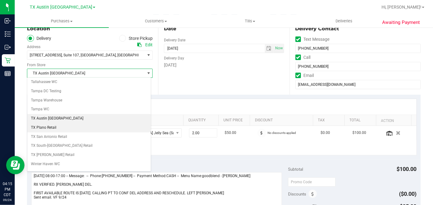
scroll to position [436, 0]
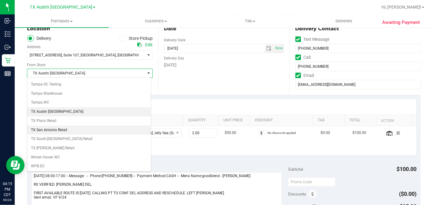
click at [44, 126] on li "TX San Antonio Retail" at bounding box center [88, 130] width 123 height 9
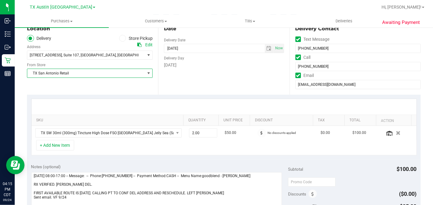
click at [176, 95] on div "SKU Quantity Unit Price Discount Tax Total Action TX SW 30ml (300mg) Tincture H…" at bounding box center [224, 127] width 394 height 65
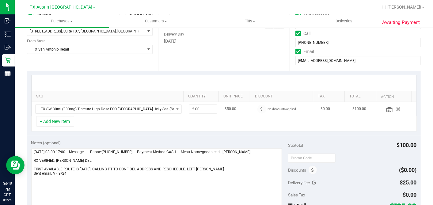
scroll to position [102, 0]
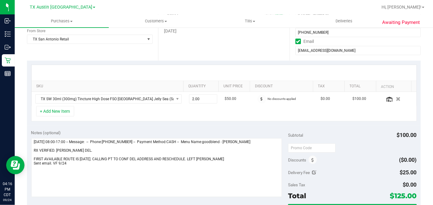
click at [311, 168] on div "Delivery Fee" at bounding box center [302, 172] width 28 height 11
click at [312, 170] on icon at bounding box center [314, 172] width 4 height 4
type input "$25.00"
click at [376, 172] on span "$25.00 25" at bounding box center [394, 173] width 46 height 11
drag, startPoint x: 392, startPoint y: 174, endPoint x: 349, endPoint y: 174, distance: 43.2
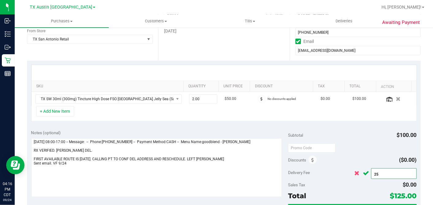
click at [353, 174] on div "$25.00 25" at bounding box center [385, 173] width 64 height 12
type input "0"
type input "$0.00"
click at [363, 172] on icon "Cancel button" at bounding box center [366, 173] width 6 height 5
click at [360, 154] on div "Discounts ($0.00)" at bounding box center [352, 159] width 128 height 11
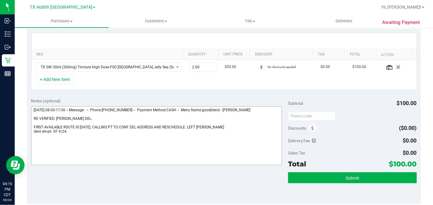
scroll to position [136, 0]
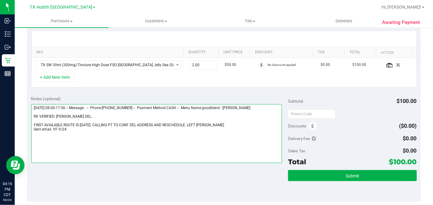
click at [82, 128] on textarea at bounding box center [156, 133] width 251 height 59
click at [76, 132] on textarea at bounding box center [156, 133] width 251 height 59
click at [64, 129] on textarea at bounding box center [156, 133] width 251 height 59
click at [67, 126] on textarea at bounding box center [156, 133] width 251 height 59
drag, startPoint x: 69, startPoint y: 127, endPoint x: 74, endPoint y: 132, distance: 6.5
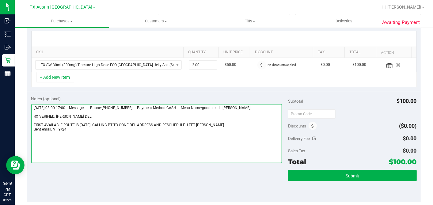
click at [69, 127] on textarea at bounding box center [156, 133] width 251 height 59
click at [71, 128] on textarea at bounding box center [156, 133] width 251 height 59
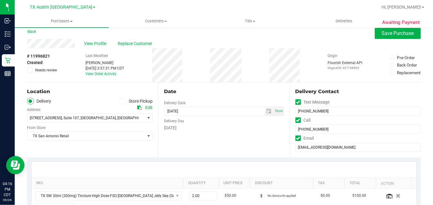
scroll to position [0, 0]
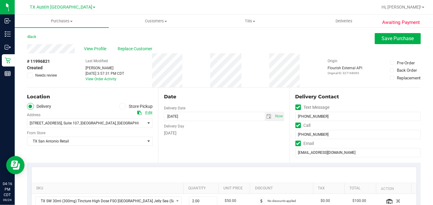
type textarea "Thursday 09/25/2025 08:00-17:00 -- Message: -- Phone:9568225854 -- Payment Meth…"
click at [201, 85] on div "# 11996821 Created Needs review Last Modified Victoria Ferrazza Sep 24, 2025 3:…" at bounding box center [224, 70] width 394 height 34
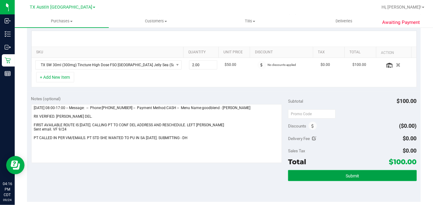
click at [339, 174] on button "Submit" at bounding box center [352, 175] width 128 height 11
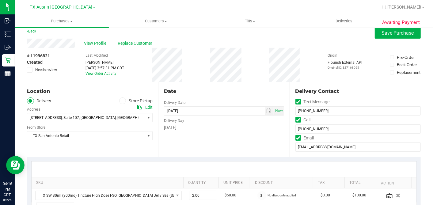
scroll to position [0, 0]
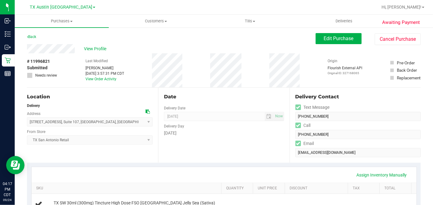
click at [214, 47] on div "View Profile" at bounding box center [171, 48] width 289 height 9
drag, startPoint x: 184, startPoint y: 48, endPoint x: 230, endPoint y: 20, distance: 54.0
click at [184, 48] on div "View Profile" at bounding box center [171, 48] width 289 height 9
click at [190, 88] on div "Date Delivery Date 09/25/2025 Now 09/25/2025 07:00 AM Now Delivery Day Thursday" at bounding box center [223, 125] width 131 height 75
click at [96, 42] on div "Back Edit Purchase Cancel Purchase" at bounding box center [224, 38] width 394 height 11
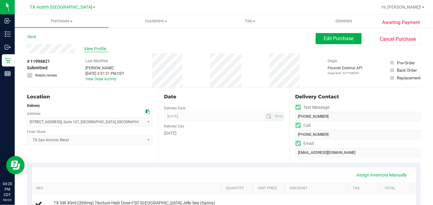
click at [94, 46] on span "View Profile" at bounding box center [96, 49] width 25 height 6
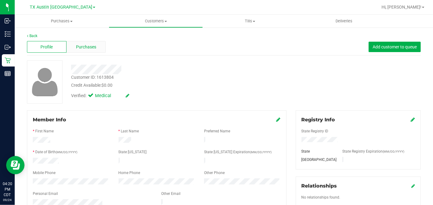
click at [96, 44] on div "Purchases" at bounding box center [86, 47] width 40 height 12
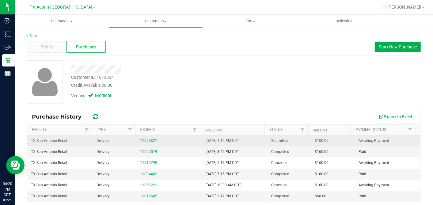
click at [315, 140] on span "$100.00" at bounding box center [322, 141] width 14 height 6
copy span "100.00"
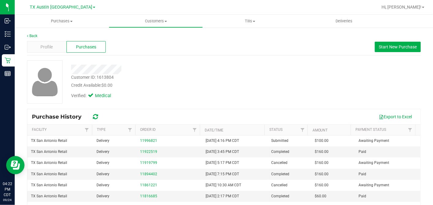
click at [274, 84] on div "Customer ID: 1613804 Credit Available: $0.00 Verified: Medical" at bounding box center [223, 81] width 403 height 43
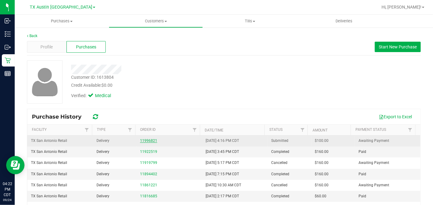
click at [149, 141] on link "11996821" at bounding box center [148, 140] width 17 height 4
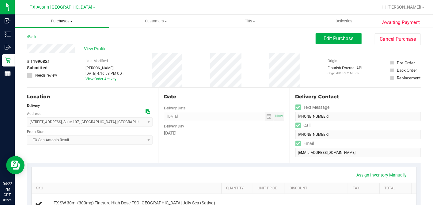
click at [63, 14] on nav "TX Austin DC TX Austin DC TX Plano Retail TX San Antonio Retail TX South-Austin…" at bounding box center [224, 7] width 418 height 15
click at [65, 8] on span "TX Austin DC" at bounding box center [61, 8] width 62 height 6
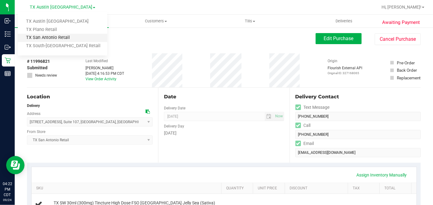
click at [49, 37] on link "TX San Antonio Retail" at bounding box center [62, 38] width 89 height 8
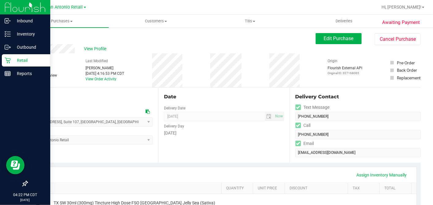
click at [12, 60] on p "Retail" at bounding box center [29, 60] width 37 height 7
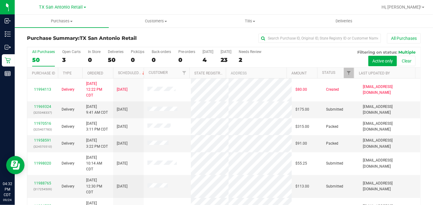
drag, startPoint x: 73, startPoint y: 6, endPoint x: 71, endPoint y: 12, distance: 5.7
click at [73, 7] on span "TX San Antonio Retail" at bounding box center [61, 7] width 44 height 5
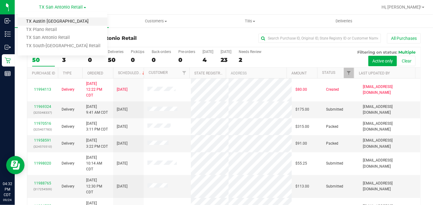
click at [51, 20] on link "TX Austin DC" at bounding box center [62, 21] width 89 height 8
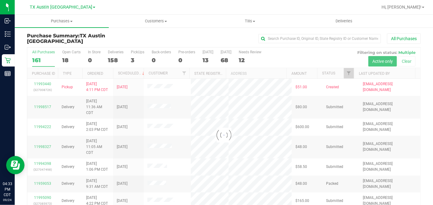
click at [66, 59] on div at bounding box center [223, 134] width 393 height 175
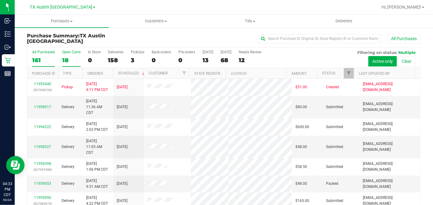
click at [67, 57] on div "18" at bounding box center [71, 60] width 18 height 7
click at [0, 0] on input "Open Carts 18" at bounding box center [0, 0] width 0 height 0
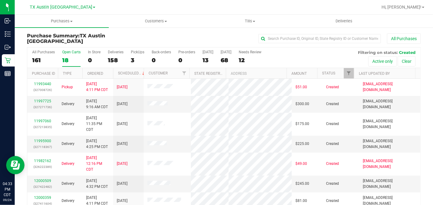
click at [215, 58] on div "All Purchases 161 Open Carts 18 In Store 0 Deliveries 158 PickUps 3 Back-orders…" at bounding box center [223, 57] width 393 height 21
click at [225, 57] on div "68" at bounding box center [226, 60] width 11 height 7
click at [0, 0] on input "Tomorrow 68" at bounding box center [0, 0] width 0 height 0
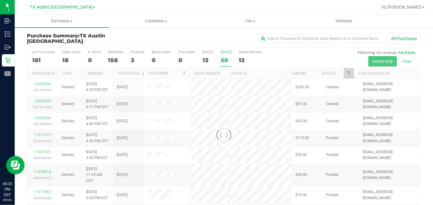
click at [345, 72] on div at bounding box center [223, 134] width 393 height 175
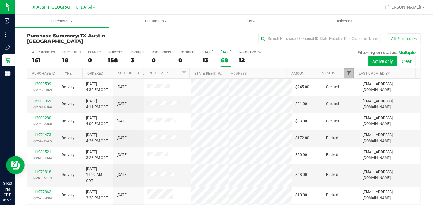
click at [346, 74] on span "Filter" at bounding box center [348, 73] width 5 height 5
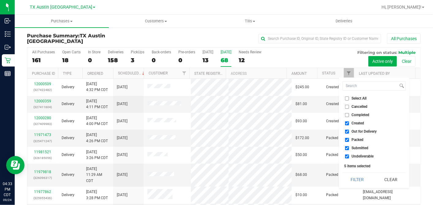
click at [347, 97] on input "Select All" at bounding box center [347, 98] width 4 height 4
checkbox input "true"
click at [347, 97] on input "Select All" at bounding box center [347, 98] width 4 height 4
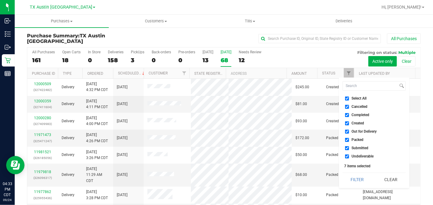
checkbox input "false"
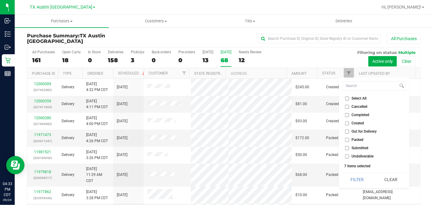
checkbox input "false"
drag, startPoint x: 347, startPoint y: 123, endPoint x: 347, endPoint y: 127, distance: 4.3
click at [347, 122] on input "Created" at bounding box center [347, 123] width 4 height 4
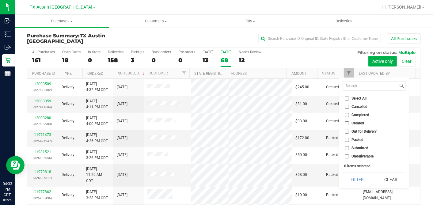
checkbox input "true"
click at [358, 175] on button "Filter" at bounding box center [356, 179] width 29 height 13
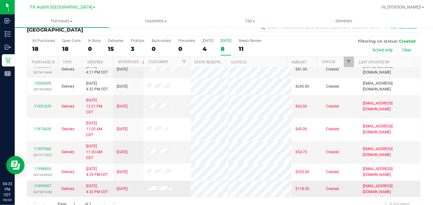
scroll to position [23, 0]
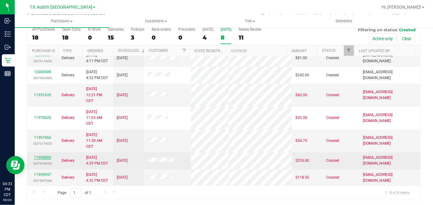
click at [49, 156] on link "11998805" at bounding box center [42, 157] width 17 height 4
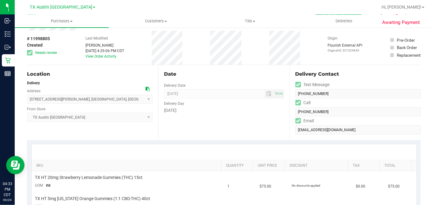
click at [241, 77] on div "Date Delivery Date 09/25/2025 Now 09/25/2025 07:00 AM Now Delivery Day Thursday" at bounding box center [223, 102] width 131 height 75
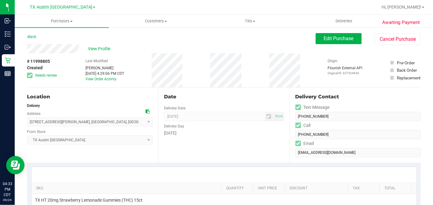
click at [216, 88] on div "Date Delivery Date 09/25/2025 Now 09/25/2025 07:00 AM Now Delivery Day Thursday" at bounding box center [223, 125] width 131 height 75
click at [264, 86] on div "# 11998805 Created Needs review Last Modified Dane Hawkins Sep 24, 2025 4:29:06…" at bounding box center [224, 70] width 394 height 34
click at [235, 142] on div "Date Delivery Date 09/25/2025 Now 09/25/2025 07:00 AM Now Delivery Day Thursday" at bounding box center [223, 125] width 131 height 75
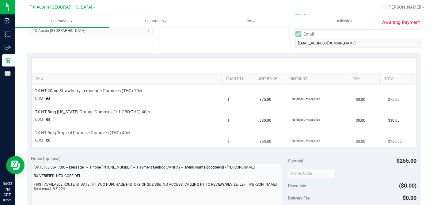
scroll to position [136, 0]
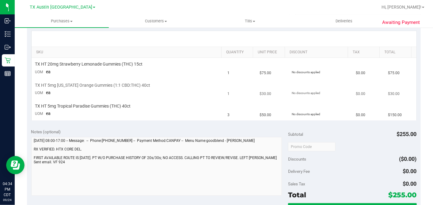
click at [261, 86] on td "$30.00" at bounding box center [272, 89] width 32 height 21
click at [224, 98] on td "1" at bounding box center [240, 89] width 32 height 21
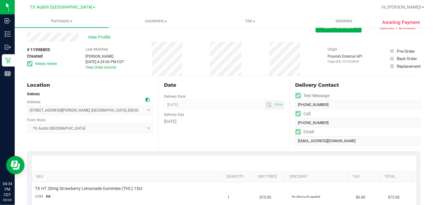
scroll to position [0, 0]
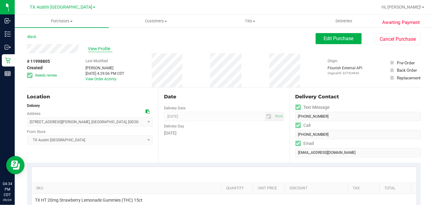
click at [92, 49] on span "View Profile" at bounding box center [100, 49] width 25 height 6
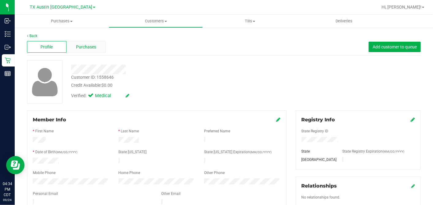
click at [84, 50] on span "Purchases" at bounding box center [86, 47] width 20 height 6
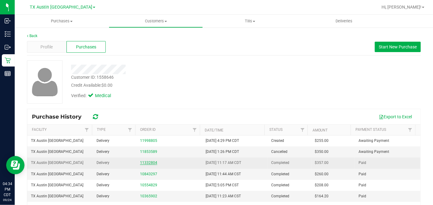
click at [147, 162] on link "11332804" at bounding box center [148, 162] width 17 height 4
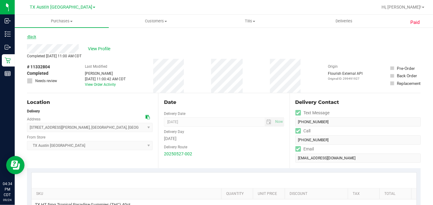
click at [32, 37] on link "Back" at bounding box center [31, 37] width 9 height 4
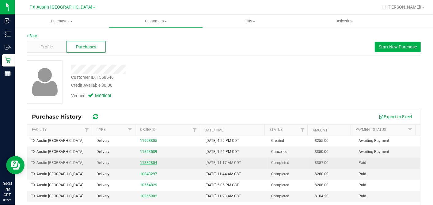
click at [146, 162] on link "11332804" at bounding box center [148, 162] width 17 height 4
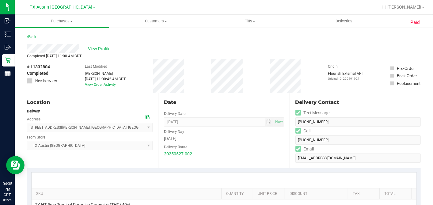
click at [197, 139] on div "Wednesday" at bounding box center [224, 138] width 120 height 6
click at [33, 37] on link "Back" at bounding box center [31, 37] width 9 height 4
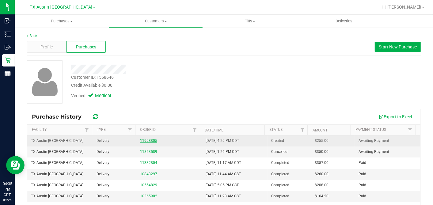
click at [151, 140] on link "11998805" at bounding box center [148, 140] width 17 height 4
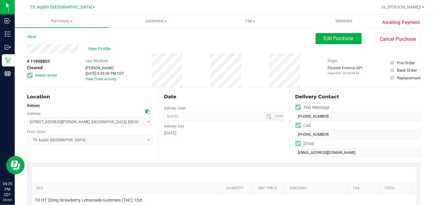
click at [207, 136] on div "Date Delivery Date 09/25/2025 Now 09/25/2025 07:00 AM Now Delivery Day Thursday" at bounding box center [223, 125] width 131 height 75
click at [206, 134] on div "Thursday" at bounding box center [224, 133] width 120 height 6
click at [221, 97] on div "Date" at bounding box center [224, 96] width 120 height 7
click at [196, 93] on div "Date" at bounding box center [224, 96] width 120 height 7
click at [146, 75] on div "# 11998805 Created Needs review Last Modified Dane Hawkins Sep 24, 2025 4:29:06…" at bounding box center [224, 70] width 394 height 34
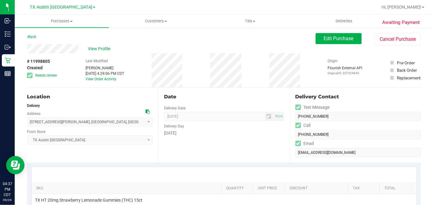
click at [150, 85] on div "# 11998805 Created Needs review Last Modified Dane Hawkins Sep 24, 2025 4:29:06…" at bounding box center [224, 70] width 394 height 34
click at [275, 37] on div "Back Edit Purchase Cancel Purchase" at bounding box center [224, 38] width 394 height 11
click at [326, 41] on button "Edit Purchase" at bounding box center [338, 38] width 46 height 11
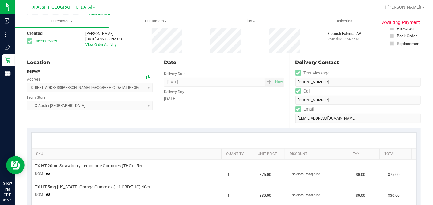
scroll to position [68, 0]
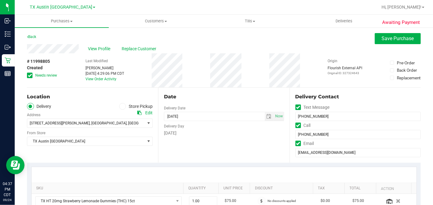
drag, startPoint x: 31, startPoint y: 74, endPoint x: 111, endPoint y: 105, distance: 85.5
click at [31, 75] on icon at bounding box center [30, 75] width 4 height 0
click at [0, 0] on input "Needs review" at bounding box center [0, 0] width 0 height 0
click at [213, 98] on div "Date" at bounding box center [224, 96] width 120 height 7
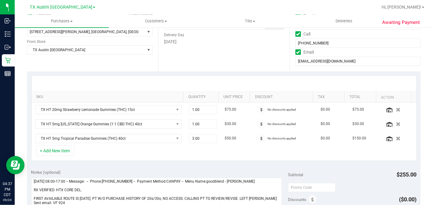
scroll to position [102, 0]
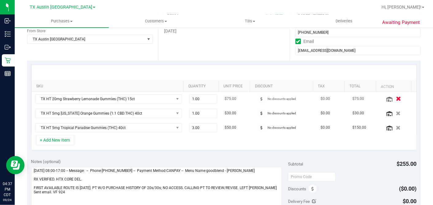
click at [396, 98] on icon "button" at bounding box center [398, 98] width 5 height 5
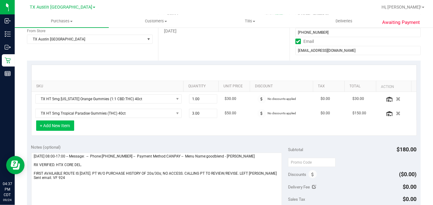
click at [64, 123] on button "+ Add New Item" at bounding box center [55, 125] width 38 height 10
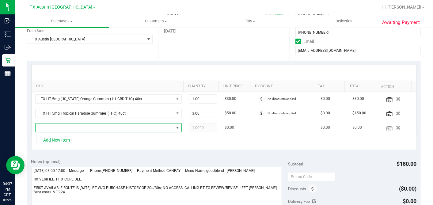
click at [92, 127] on span "NO DATA FOUND" at bounding box center [105, 127] width 138 height 9
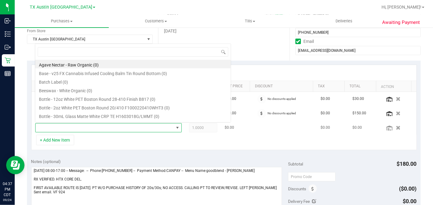
scroll to position [9, 140]
type input "GREEN DREAM"
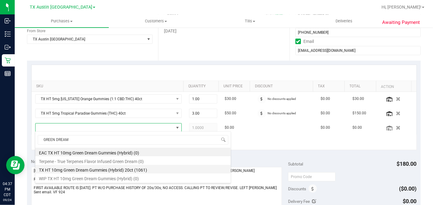
click at [106, 168] on li "TX HT 10mg Green Dream Gummies (Hybrid) 20ct (1061)" at bounding box center [132, 169] width 195 height 9
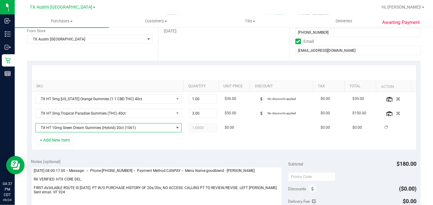
click at [184, 146] on div "+ Add New Item" at bounding box center [223, 142] width 385 height 15
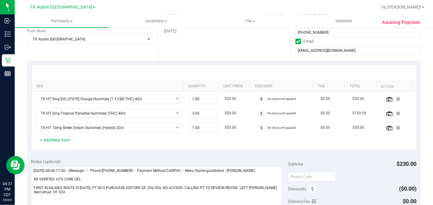
click at [160, 141] on div "+ Add New Item" at bounding box center [223, 142] width 385 height 15
click at [153, 140] on div "+ Add New Item" at bounding box center [223, 142] width 385 height 15
click at [115, 144] on div "+ Add New Item" at bounding box center [223, 142] width 385 height 15
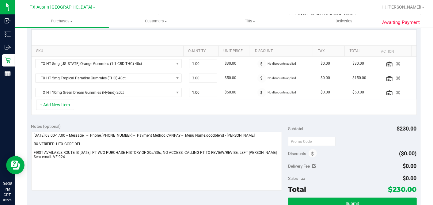
scroll to position [170, 0]
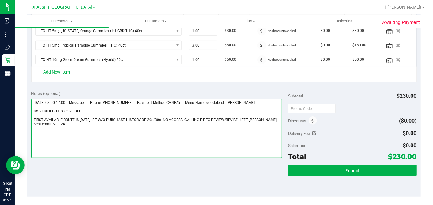
click at [207, 149] on textarea at bounding box center [156, 128] width 251 height 59
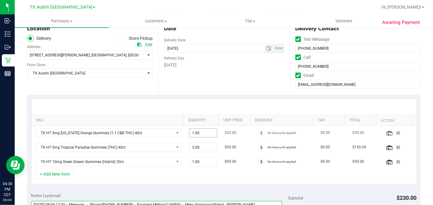
scroll to position [68, 0]
click at [203, 96] on div "SKU Quantity Unit Price Discount Tax Total Action TX HT 5mg Texas Orange Gummie…" at bounding box center [224, 142] width 394 height 94
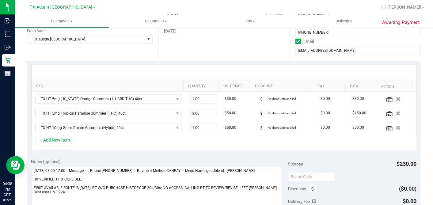
click at [177, 143] on div "+ Add New Item" at bounding box center [223, 142] width 385 height 15
click at [187, 138] on div "+ Add New Item" at bounding box center [223, 142] width 385 height 15
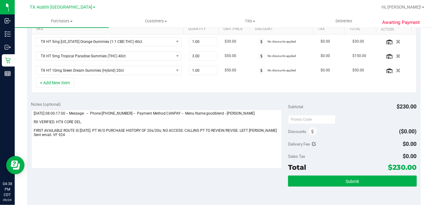
scroll to position [170, 0]
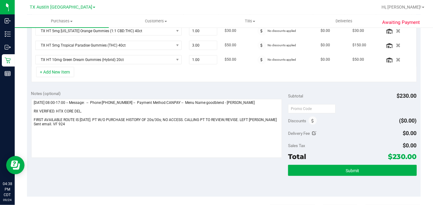
click at [369, 146] on div "Sales Tax $0.00" at bounding box center [352, 145] width 128 height 11
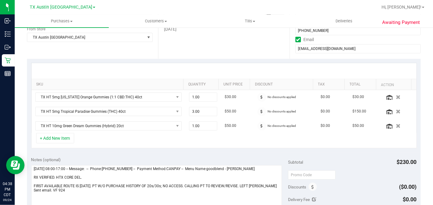
scroll to position [102, 0]
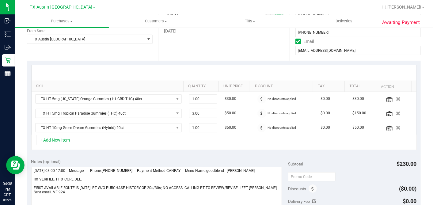
click at [169, 141] on div "+ Add New Item" at bounding box center [223, 142] width 385 height 15
click at [176, 141] on div "+ Add New Item" at bounding box center [223, 142] width 385 height 15
click at [171, 136] on div "+ Add New Item" at bounding box center [223, 142] width 385 height 15
click at [179, 137] on div "+ Add New Item" at bounding box center [223, 142] width 385 height 15
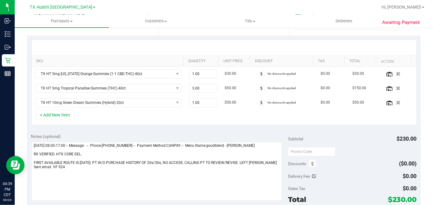
scroll to position [170, 0]
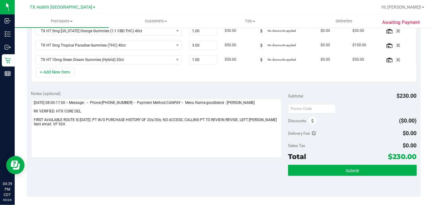
click at [254, 175] on div "Notes (optional) Subtotal $230.00 Discounts ($0.00) Delivery Fee $0.00 Sales Ta…" at bounding box center [224, 141] width 394 height 110
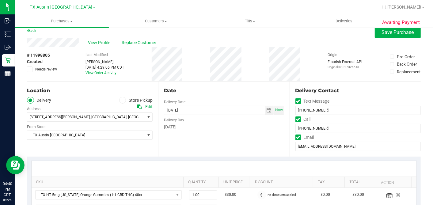
scroll to position [0, 0]
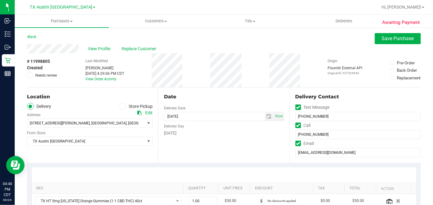
click at [236, 93] on div "Date" at bounding box center [224, 96] width 120 height 7
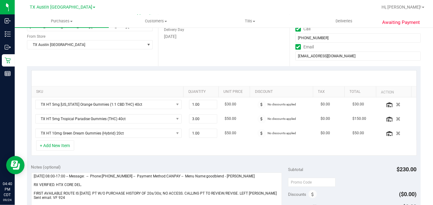
scroll to position [136, 0]
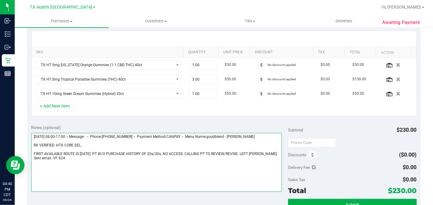
click at [79, 159] on textarea at bounding box center [156, 162] width 251 height 59
click at [85, 142] on textarea at bounding box center [156, 162] width 251 height 59
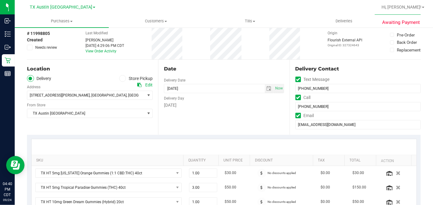
scroll to position [0, 0]
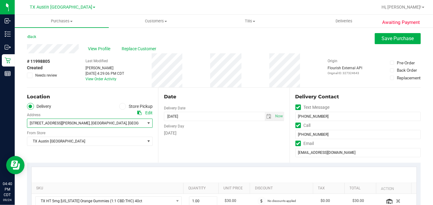
drag, startPoint x: 59, startPoint y: 122, endPoint x: 92, endPoint y: 122, distance: 32.8
click at [92, 122] on span "14603 Benfer Rd , Houston , TX 77069" at bounding box center [82, 123] width 111 height 9
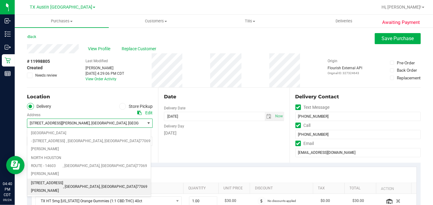
drag, startPoint x: 60, startPoint y: 151, endPoint x: 103, endPoint y: 153, distance: 43.5
click at [103, 179] on li "14603 Benfer Rd , Houston , TX 77069" at bounding box center [88, 187] width 123 height 17
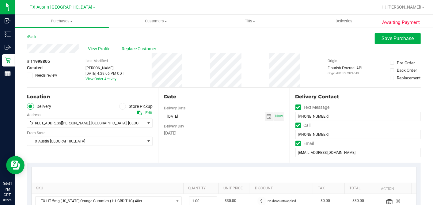
click at [186, 148] on div "Date Delivery Date 09/25/2025 Now 09/25/2025 07:00 AM Now Delivery Day Thursday" at bounding box center [223, 125] width 131 height 75
click at [137, 112] on icon at bounding box center [139, 113] width 4 height 4
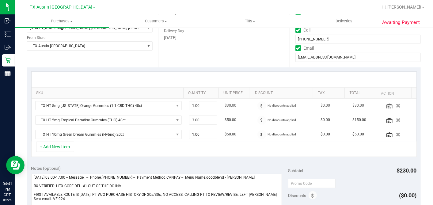
scroll to position [170, 0]
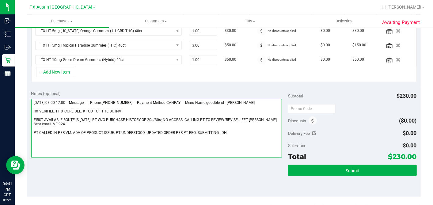
drag, startPoint x: 88, startPoint y: 109, endPoint x: 115, endPoint y: 109, distance: 26.6
click at [88, 109] on textarea at bounding box center [156, 128] width 251 height 59
type textarea "Thursday 09/25/2025 08:00-17:00 -- Message: -- Phone:8326561414 -- Payment Meth…"
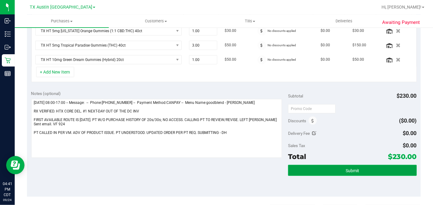
click at [348, 170] on span "Submit" at bounding box center [351, 170] width 13 height 5
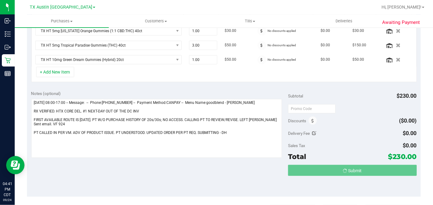
scroll to position [171, 0]
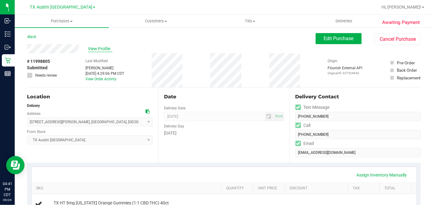
click at [97, 51] on span "View Profile" at bounding box center [100, 49] width 25 height 6
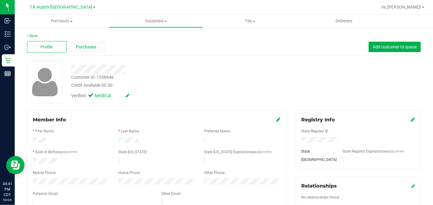
click at [85, 50] on span "Purchases" at bounding box center [86, 47] width 20 height 6
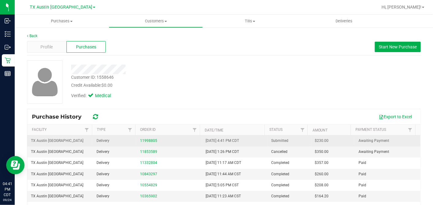
click at [312, 136] on td "$230.00" at bounding box center [333, 140] width 44 height 11
click at [315, 141] on span "$230.00" at bounding box center [322, 141] width 14 height 6
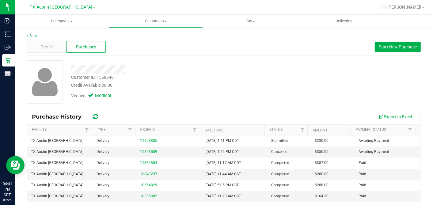
copy span "230.00"
drag, startPoint x: 176, startPoint y: 81, endPoint x: 173, endPoint y: 91, distance: 10.9
click at [175, 80] on div "Customer ID: 1558646 Credit Available: $0.00" at bounding box center [167, 81] width 202 height 14
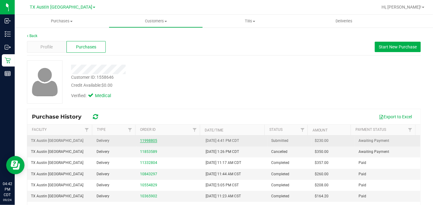
click at [140, 141] on link "11998805" at bounding box center [148, 140] width 17 height 4
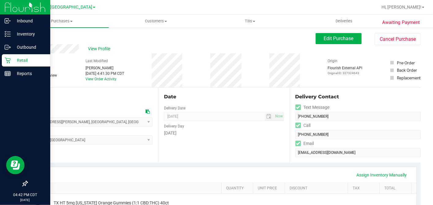
click at [11, 56] on div "Retail" at bounding box center [26, 60] width 48 height 12
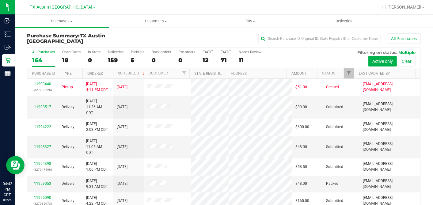
click at [65, 6] on span "TX Austin DC" at bounding box center [61, 8] width 62 height 6
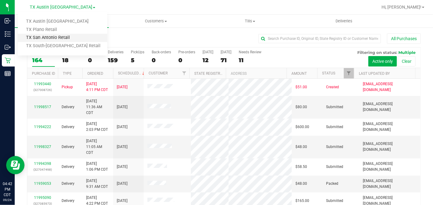
click at [47, 38] on link "TX San Antonio Retail" at bounding box center [62, 38] width 89 height 8
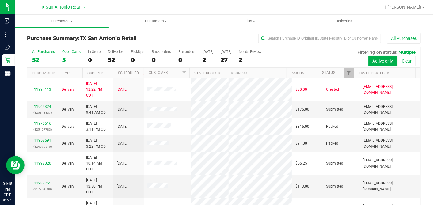
click at [66, 56] on div "5" at bounding box center [71, 59] width 18 height 7
click at [0, 0] on input "Open Carts 5" at bounding box center [0, 0] width 0 height 0
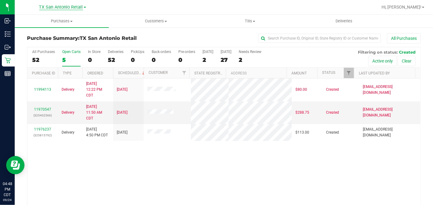
click at [65, 9] on span "TX San Antonio Retail" at bounding box center [61, 8] width 44 height 6
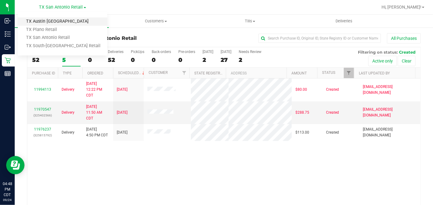
click at [49, 23] on link "TX Austin DC" at bounding box center [62, 21] width 89 height 8
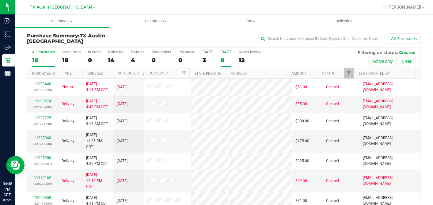
click at [222, 60] on div "8" at bounding box center [226, 60] width 11 height 7
click at [0, 0] on input "Tomorrow 8" at bounding box center [0, 0] width 0 height 0
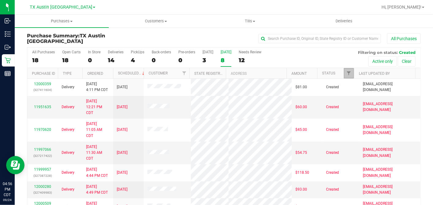
click at [344, 71] on link "Filter" at bounding box center [349, 73] width 10 height 10
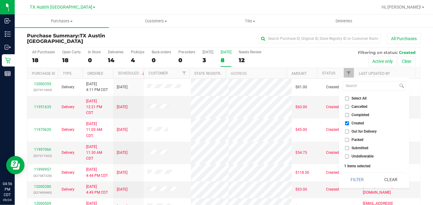
click at [337, 58] on div "All Purchases 18 Open Carts 18 In Store 0 Deliveries 14 PickUps 4 Back-orders 0…" at bounding box center [223, 57] width 393 height 21
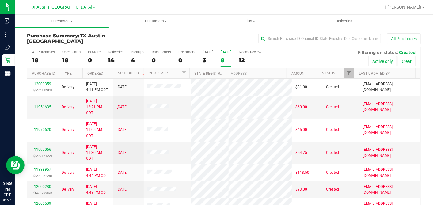
click at [110, 71] on th "Ordered" at bounding box center [97, 73] width 31 height 11
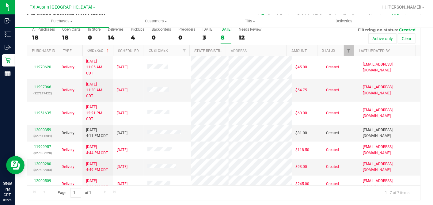
click at [59, 10] on div "TX Austin DC TX Austin DC TX Plano Retail TX San Antonio Retail TX South-Austin…" at bounding box center [62, 6] width 89 height 9
drag, startPoint x: 58, startPoint y: 9, endPoint x: 58, endPoint y: 12, distance: 3.1
click at [58, 9] on span "TX Austin DC" at bounding box center [61, 7] width 62 height 5
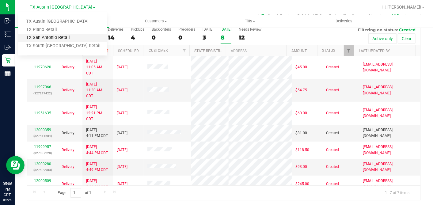
click at [49, 38] on link "TX San Antonio Retail" at bounding box center [62, 38] width 89 height 8
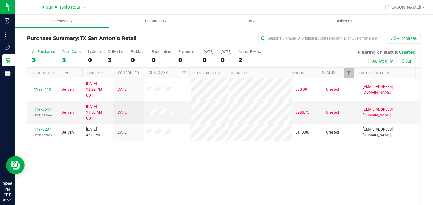
click at [68, 57] on div "3" at bounding box center [71, 59] width 18 height 7
click at [0, 0] on input "Open Carts 3" at bounding box center [0, 0] width 0 height 0
click at [73, 9] on span "TX San Antonio Retail" at bounding box center [61, 8] width 44 height 6
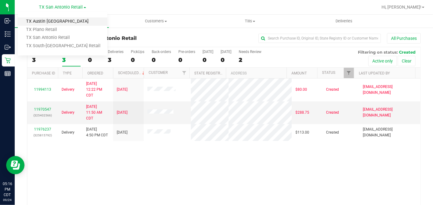
click at [40, 24] on link "TX Austin DC" at bounding box center [62, 21] width 89 height 8
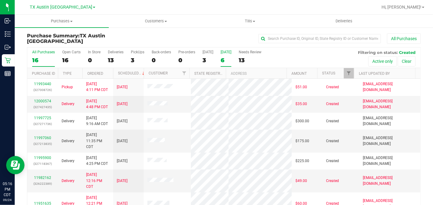
click at [221, 64] on label "Tomorrow 6" at bounding box center [226, 58] width 11 height 17
click at [0, 0] on input "Tomorrow 6" at bounding box center [0, 0] width 0 height 0
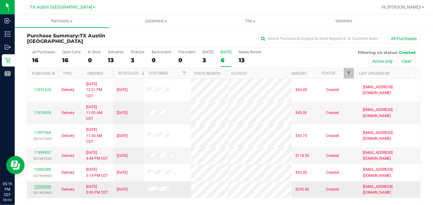
click at [47, 184] on link "12000509" at bounding box center [42, 186] width 17 height 4
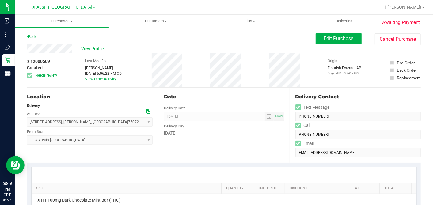
click at [202, 94] on div "Date" at bounding box center [224, 96] width 120 height 7
click at [216, 98] on div "Date" at bounding box center [224, 96] width 120 height 7
click at [201, 95] on div "Date" at bounding box center [224, 96] width 120 height 7
click at [235, 98] on div "Date" at bounding box center [224, 96] width 120 height 7
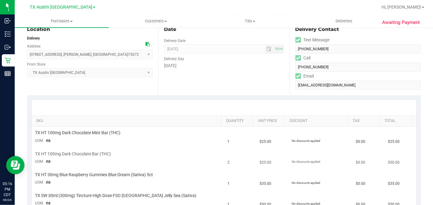
scroll to position [136, 0]
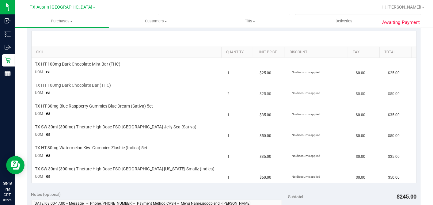
drag, startPoint x: 191, startPoint y: 77, endPoint x: 199, endPoint y: 88, distance: 14.0
click at [191, 77] on td "TX HT 100mg Dark Chocolate Mint Bar (THC) UOM ea" at bounding box center [128, 68] width 192 height 21
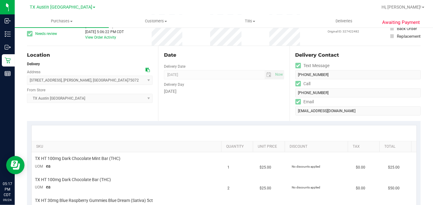
scroll to position [0, 0]
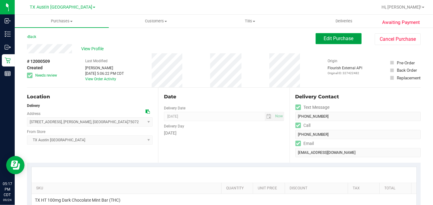
click at [330, 42] on button "Edit Purchase" at bounding box center [338, 38] width 46 height 11
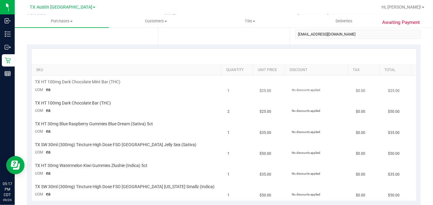
scroll to position [136, 0]
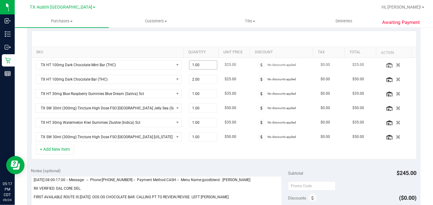
click at [197, 67] on span "1.00 1" at bounding box center [203, 64] width 28 height 9
drag, startPoint x: 199, startPoint y: 66, endPoint x: 172, endPoint y: 66, distance: 26.6
click at [172, 66] on tr "TX HT 100mg Dark Chocolate Mint Bar (THC) 1.00 1 $25.00 No discounts applied $0…" at bounding box center [224, 65] width 385 height 14
type input "2"
type input "2.00"
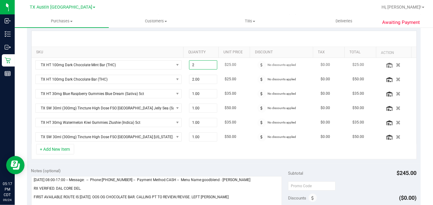
click at [221, 66] on td "$25.00" at bounding box center [237, 65] width 32 height 14
drag, startPoint x: 390, startPoint y: 78, endPoint x: 341, endPoint y: 80, distance: 49.1
click at [396, 78] on icon "button" at bounding box center [398, 79] width 5 height 4
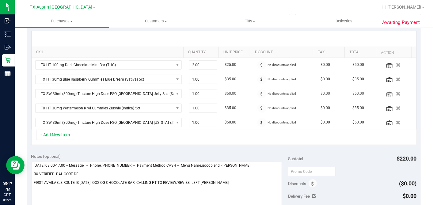
scroll to position [170, 0]
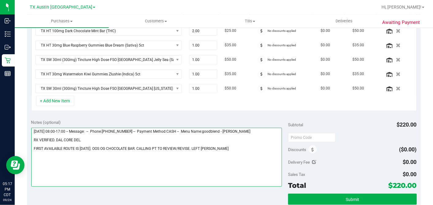
click at [125, 156] on textarea at bounding box center [156, 157] width 251 height 59
click at [217, 146] on textarea at bounding box center [156, 157] width 251 height 59
click at [220, 146] on textarea at bounding box center [156, 157] width 251 height 59
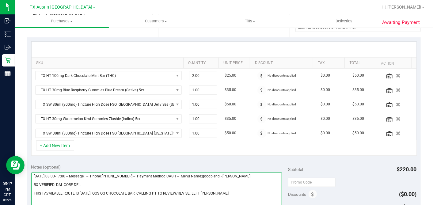
scroll to position [136, 0]
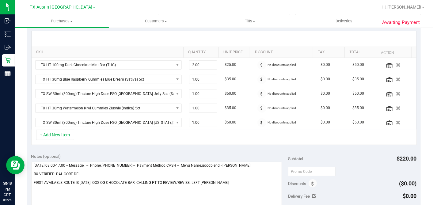
click at [270, 132] on div "+ Add New Item" at bounding box center [223, 137] width 385 height 15
click at [242, 153] on div "Notes (optional)" at bounding box center [159, 156] width 257 height 6
click at [309, 139] on div "+ Add New Item" at bounding box center [223, 137] width 385 height 15
click at [212, 137] on div "+ Add New Item" at bounding box center [223, 137] width 385 height 15
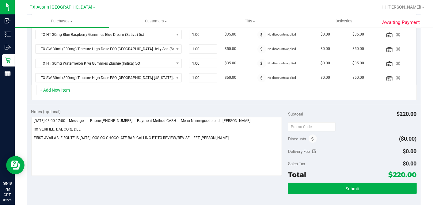
scroll to position [170, 0]
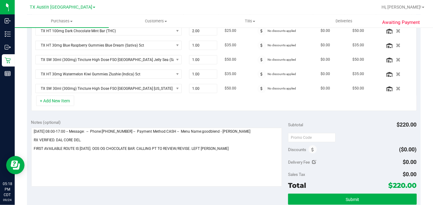
click at [322, 119] on div "Subtotal $220.00" at bounding box center [352, 124] width 128 height 11
click at [337, 116] on div "Notes (optional) Subtotal $220.00 Discounts ($0.00) Delivery Fee $0.00 Sales Ta…" at bounding box center [224, 170] width 394 height 110
click at [358, 132] on div at bounding box center [352, 137] width 128 height 11
click at [347, 126] on div "Subtotal $220.00" at bounding box center [352, 124] width 128 height 11
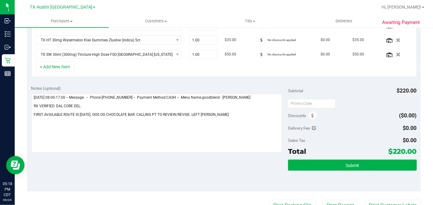
click at [362, 123] on div "Delivery Fee $0.00" at bounding box center [352, 128] width 128 height 11
click at [361, 120] on div "Subtotal $220.00 Discounts ($0.00) Delivery Fee $0.00 Sales Tax $0.00 Total $22…" at bounding box center [352, 136] width 128 height 102
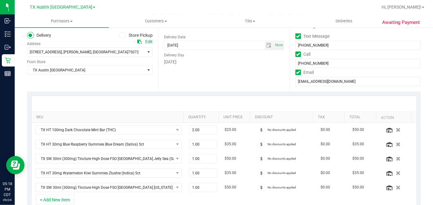
scroll to position [0, 0]
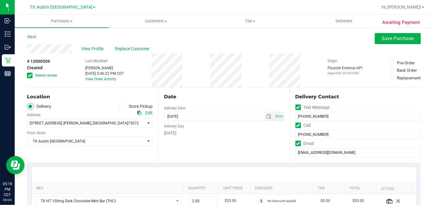
click at [29, 75] on icon at bounding box center [30, 75] width 4 height 0
click at [0, 0] on input "Needs review" at bounding box center [0, 0] width 0 height 0
click at [208, 78] on div "# 12000509 Created Needs review Last Modified Dane Hawkins Sep 24, 2025 5:06:22…" at bounding box center [224, 70] width 394 height 34
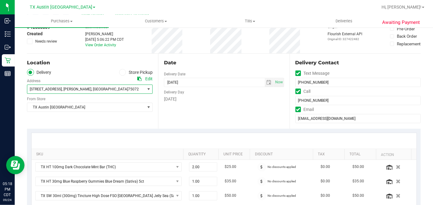
drag, startPoint x: 101, startPoint y: 89, endPoint x: 98, endPoint y: 92, distance: 4.6
click at [101, 89] on span "6015 Crimson Dr , McKinney , TX 75072" at bounding box center [82, 89] width 111 height 9
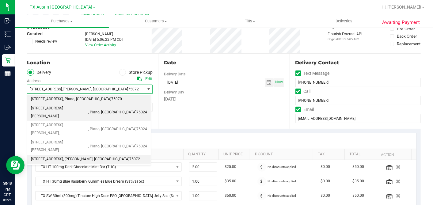
click at [57, 99] on span "4720 state hwy 121 N Suite 180" at bounding box center [47, 99] width 32 height 8
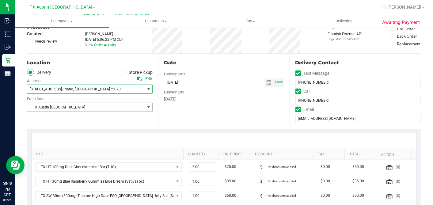
click at [54, 105] on span "TX Austin DC" at bounding box center [85, 107] width 117 height 9
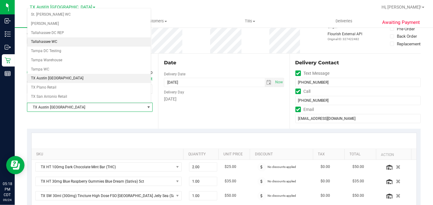
scroll to position [436, 0]
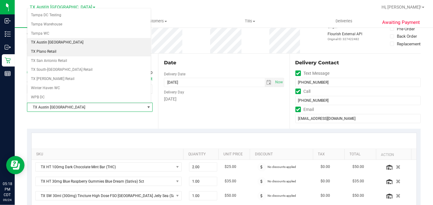
click at [48, 47] on li "TX Plano Retail" at bounding box center [88, 51] width 123 height 9
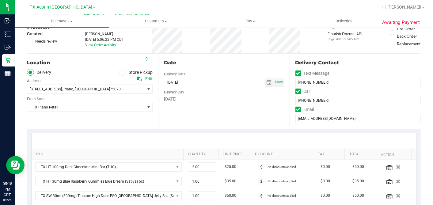
drag, startPoint x: 207, startPoint y: 61, endPoint x: 244, endPoint y: 76, distance: 39.3
click at [208, 61] on div "Date" at bounding box center [224, 62] width 120 height 7
click at [266, 82] on span "select" at bounding box center [268, 82] width 5 height 5
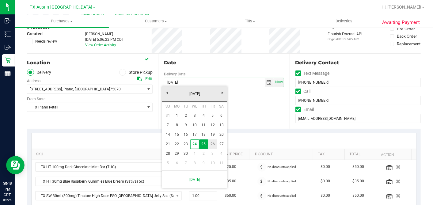
click at [212, 143] on link "26" at bounding box center [212, 143] width 9 height 9
type input "09/26/2025"
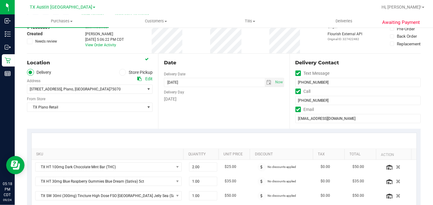
click at [226, 116] on div "Date Delivery Date 09/26/2025 Now 09/26/2025 07:00 AM Now Delivery Day Friday" at bounding box center [223, 91] width 131 height 75
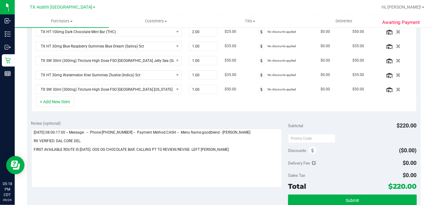
scroll to position [204, 0]
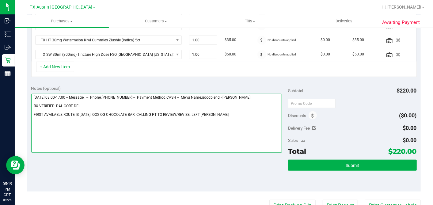
click at [221, 113] on textarea at bounding box center [156, 123] width 251 height 59
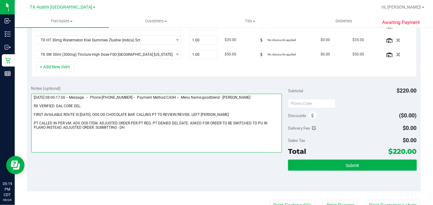
drag, startPoint x: 84, startPoint y: 105, endPoint x: 57, endPoint y: 103, distance: 27.6
click at [57, 103] on textarea at bounding box center [156, 123] width 251 height 59
type textarea "Thursday 09/25/2025 08:00-17:00 -- Message: -- Phone:5627024296 -- Payment Meth…"
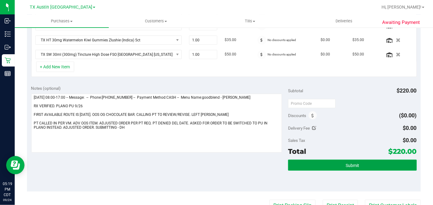
click at [345, 163] on span "Submit" at bounding box center [351, 165] width 13 height 5
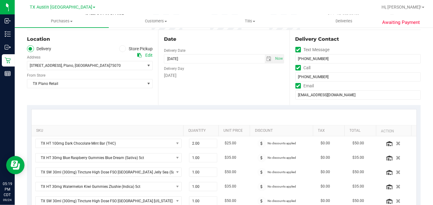
scroll to position [0, 0]
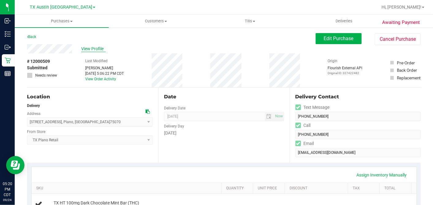
click at [87, 48] on span "View Profile" at bounding box center [93, 49] width 25 height 6
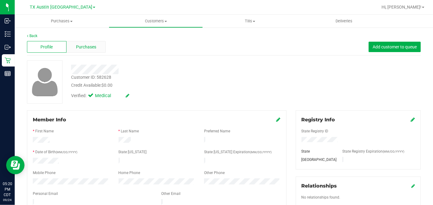
click at [88, 41] on div "Purchases" at bounding box center [86, 47] width 40 height 12
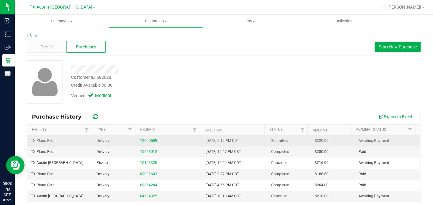
click at [315, 139] on span "$220.00" at bounding box center [322, 141] width 14 height 6
drag, startPoint x: 311, startPoint y: 139, endPoint x: 338, endPoint y: 139, distance: 27.3
click at [315, 139] on span "$220.00" at bounding box center [322, 141] width 14 height 6
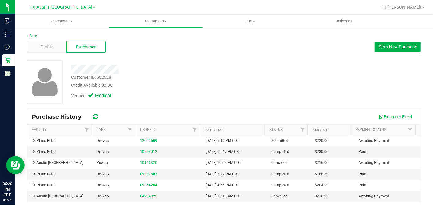
copy span "220.00"
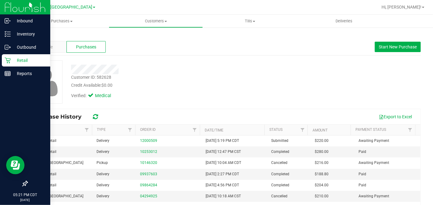
click at [8, 58] on icon at bounding box center [8, 60] width 6 height 6
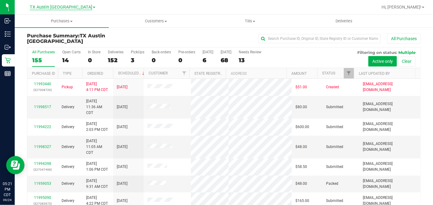
click at [68, 6] on span "TX Austin DC" at bounding box center [61, 8] width 62 height 6
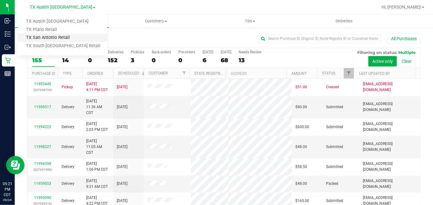
click at [50, 37] on link "TX San Antonio Retail" at bounding box center [62, 38] width 89 height 8
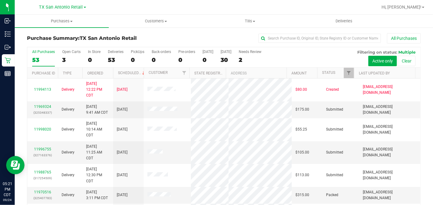
click at [64, 60] on div "3" at bounding box center [71, 59] width 18 height 7
click at [0, 0] on input "Open Carts 3" at bounding box center [0, 0] width 0 height 0
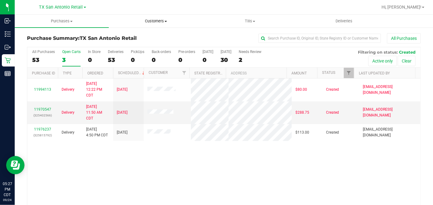
click at [161, 19] on span "Customers" at bounding box center [155, 21] width 93 height 6
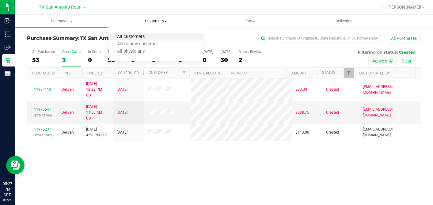
click at [146, 34] on span "All customers" at bounding box center [131, 36] width 44 height 5
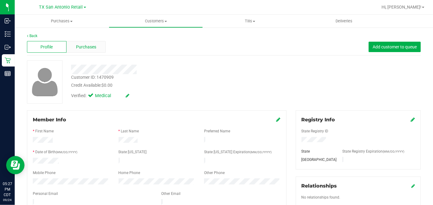
click at [86, 48] on span "Purchases" at bounding box center [86, 47] width 20 height 6
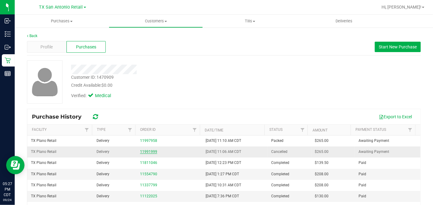
click at [143, 152] on link "11991999" at bounding box center [148, 151] width 17 height 4
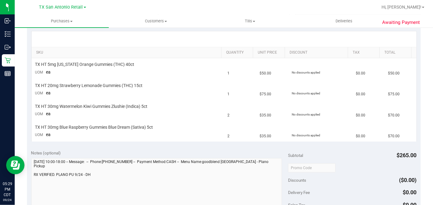
scroll to position [136, 0]
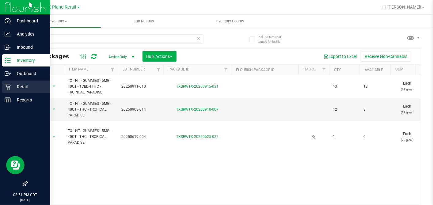
click at [25, 85] on p "Retail" at bounding box center [29, 86] width 37 height 7
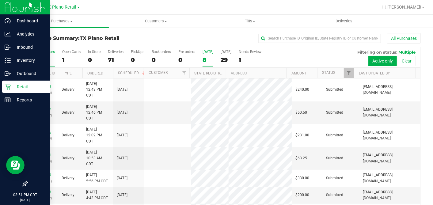
click at [207, 56] on div "8" at bounding box center [207, 59] width 11 height 7
click at [0, 0] on input "Today 8" at bounding box center [0, 0] width 0 height 0
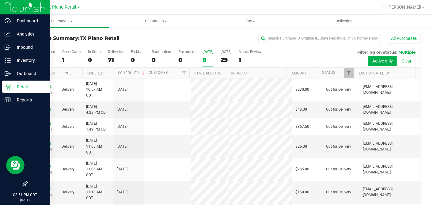
click at [207, 58] on div "8" at bounding box center [207, 59] width 11 height 7
click at [0, 0] on input "Today 8" at bounding box center [0, 0] width 0 height 0
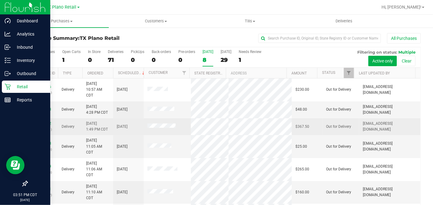
click at [155, 128] on span at bounding box center [161, 126] width 28 height 6
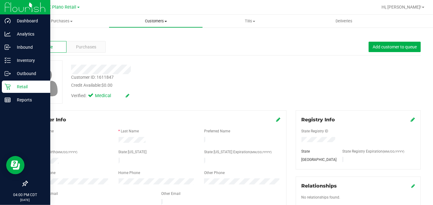
click at [153, 21] on span "Customers" at bounding box center [155, 21] width 93 height 6
click at [130, 37] on span "All customers" at bounding box center [131, 36] width 44 height 5
click at [200, 91] on div "Verified: Medical" at bounding box center [167, 95] width 202 height 13
click at [100, 47] on div "Purchases" at bounding box center [86, 47] width 40 height 12
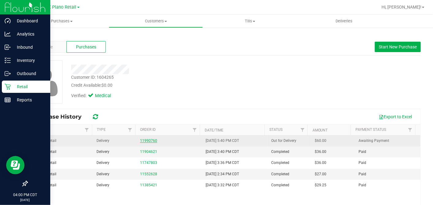
click at [143, 140] on link "11990760" at bounding box center [148, 140] width 17 height 4
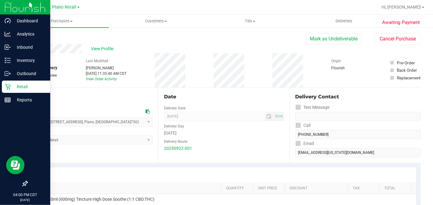
click at [32, 36] on link "Back" at bounding box center [31, 37] width 9 height 4
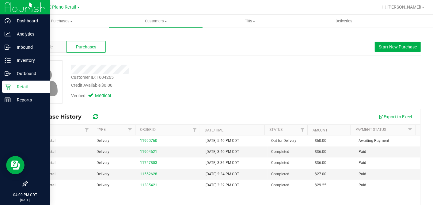
drag, startPoint x: 9, startPoint y: 84, endPoint x: 37, endPoint y: 90, distance: 28.8
click at [9, 85] on icon at bounding box center [8, 87] width 6 height 6
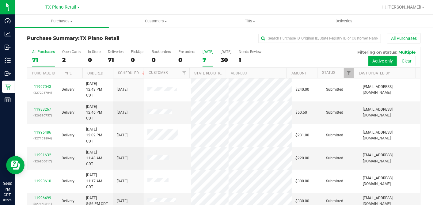
click at [205, 58] on div "7" at bounding box center [207, 59] width 11 height 7
click at [0, 0] on input "Today 7" at bounding box center [0, 0] width 0 height 0
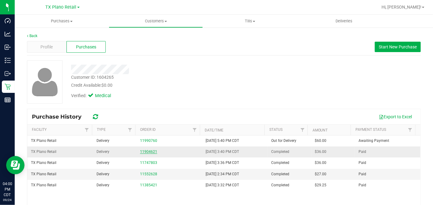
click at [146, 153] on link "11904621" at bounding box center [148, 151] width 17 height 4
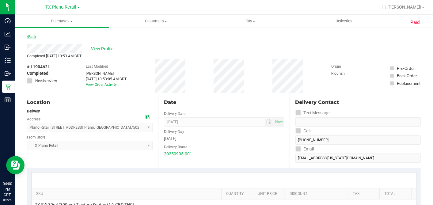
click at [35, 37] on link "Back" at bounding box center [31, 37] width 9 height 4
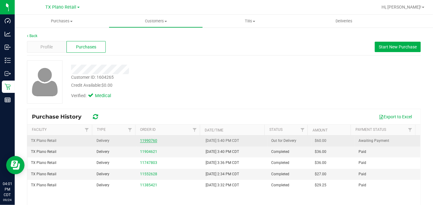
click at [145, 140] on link "11990760" at bounding box center [148, 140] width 17 height 4
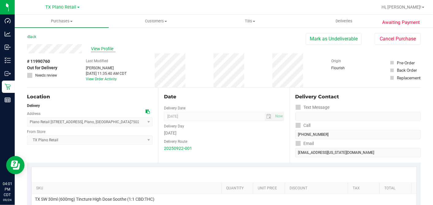
click at [109, 47] on span "View Profile" at bounding box center [103, 49] width 25 height 6
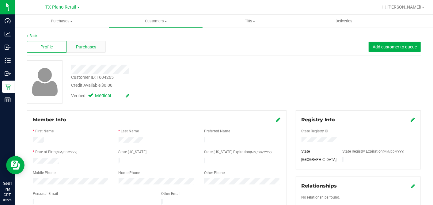
click at [96, 45] on div "Purchases" at bounding box center [86, 47] width 40 height 12
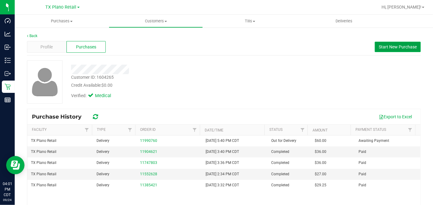
click at [392, 47] on span "Start New Purchase" at bounding box center [398, 46] width 38 height 5
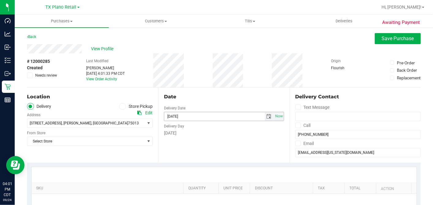
click at [266, 115] on span "select" at bounding box center [268, 116] width 5 height 5
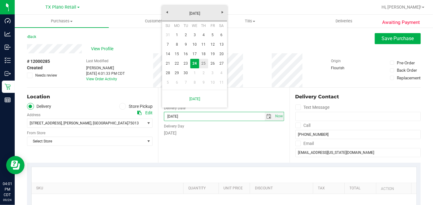
click at [200, 61] on link "25" at bounding box center [203, 63] width 9 height 9
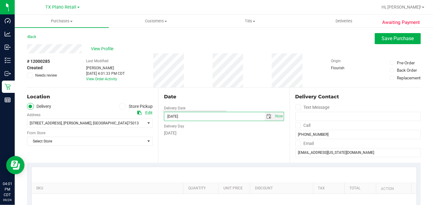
type input "09/25/2025"
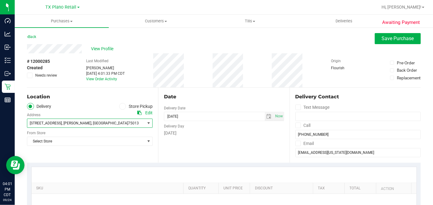
click at [55, 126] on span "1502 Corinth Court , Allen , TX 75013" at bounding box center [82, 123] width 111 height 9
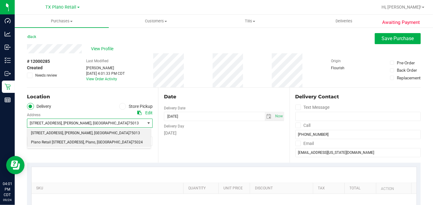
click at [49, 141] on span "Plano Retail 4720 SH 121 N, Suite#180" at bounding box center [57, 142] width 53 height 8
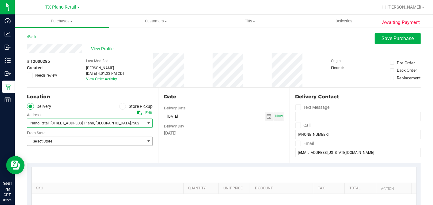
click at [43, 144] on span "Select Store" at bounding box center [85, 141] width 117 height 9
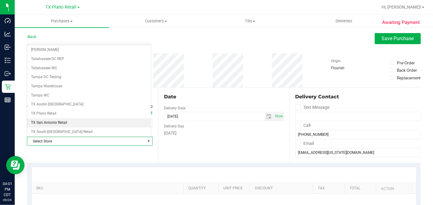
scroll to position [436, 0]
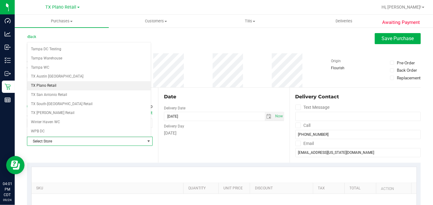
drag, startPoint x: 48, startPoint y: 78, endPoint x: 81, endPoint y: 84, distance: 33.8
click at [48, 81] on li "TX Plano Retail" at bounding box center [88, 85] width 123 height 9
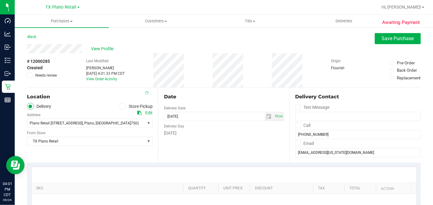
click at [218, 96] on div "Date" at bounding box center [224, 96] width 120 height 7
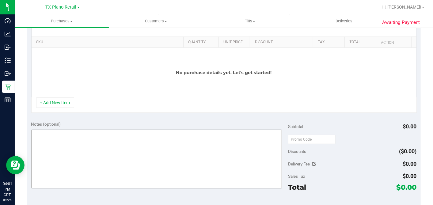
scroll to position [170, 0]
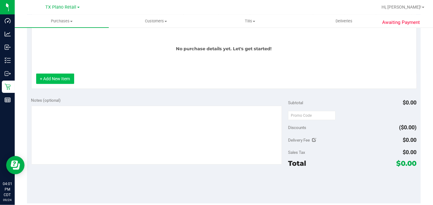
click at [58, 81] on button "+ Add New Item" at bounding box center [55, 79] width 38 height 10
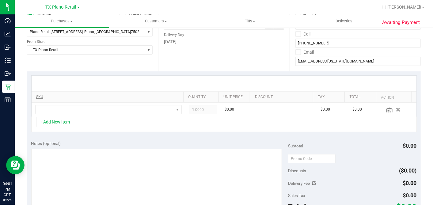
scroll to position [68, 0]
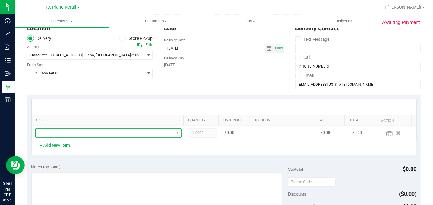
click at [73, 130] on span "NO DATA FOUND" at bounding box center [105, 133] width 138 height 9
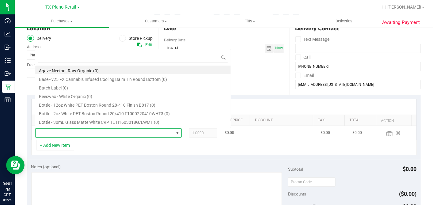
scroll to position [9, 140]
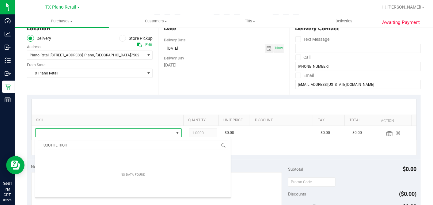
drag, startPoint x: 78, startPoint y: 147, endPoint x: 35, endPoint y: 142, distance: 42.8
click at [36, 142] on span "SOOTHE HIGH" at bounding box center [132, 145] width 195 height 14
drag, startPoint x: 70, startPoint y: 145, endPoint x: 26, endPoint y: 145, distance: 44.1
click at [26, 145] on body "Dashboard Analytics Inbound Inventory Outbound Retail Reports 04:01 PM CDT 09/2…" at bounding box center [216, 102] width 433 height 205
type input "SOOTHE"
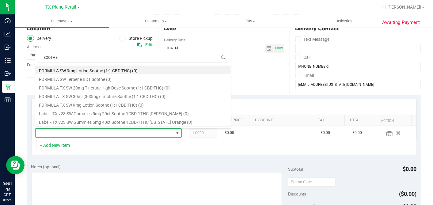
scroll to position [205, 0]
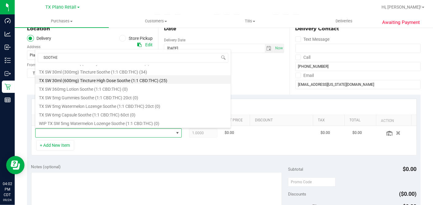
click at [130, 77] on li "TX SW 30ml (600mg) Tincture High Dose Soothe (1:1 CBD:THC) (25)" at bounding box center [132, 79] width 195 height 9
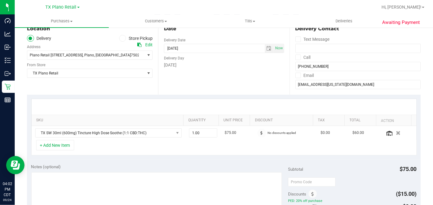
click at [213, 153] on div "+ Add New Item" at bounding box center [223, 147] width 385 height 15
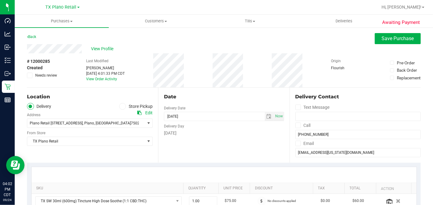
scroll to position [102, 0]
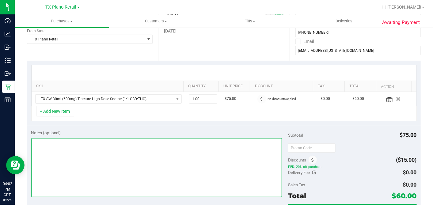
drag, startPoint x: 100, startPoint y: 140, endPoint x: 94, endPoint y: 144, distance: 7.2
click at [99, 140] on textarea at bounding box center [156, 167] width 251 height 59
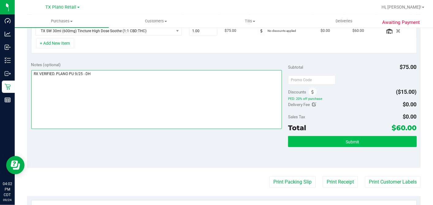
type textarea "RX VERIFIED. PLANO PU 9/25 - DH"
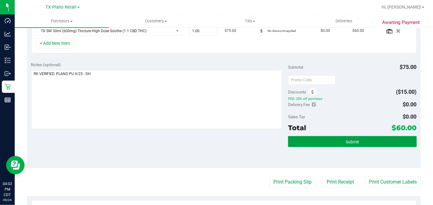
click at [319, 138] on button "Submit" at bounding box center [352, 141] width 128 height 11
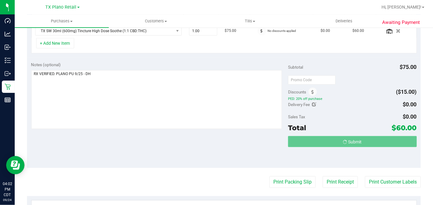
scroll to position [171, 0]
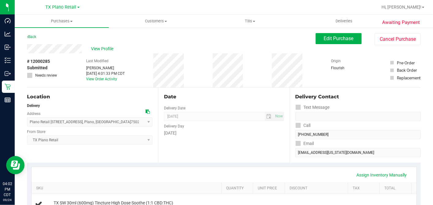
click at [193, 84] on div "# 12000285 Submitted Needs review Last Modified Dane Hawkins Sep 24, 2025 4:01:…" at bounding box center [224, 70] width 394 height 34
click at [210, 91] on div "Date Delivery Date 09/25/2025 Now 09/25/2025 07:00 AM Now Delivery Day Thursday" at bounding box center [223, 125] width 131 height 75
click at [105, 48] on span "View Profile" at bounding box center [103, 49] width 25 height 6
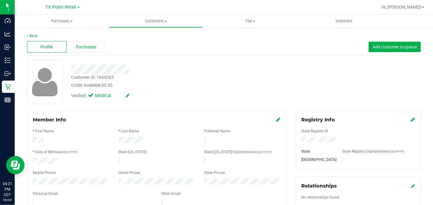
click at [93, 43] on div "Purchases" at bounding box center [86, 47] width 40 height 12
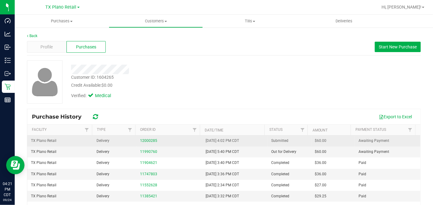
click at [315, 140] on span "$60.00" at bounding box center [321, 141] width 12 height 6
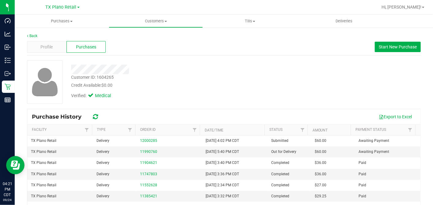
copy span "60.00"
drag, startPoint x: 179, startPoint y: 82, endPoint x: 160, endPoint y: 82, distance: 19.3
click at [179, 82] on div "Credit Available: $0.00" at bounding box center [167, 85] width 192 height 6
click at [185, 81] on div "Customer ID: 1604265 Credit Available: $0.00" at bounding box center [167, 81] width 202 height 14
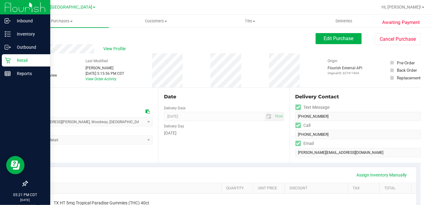
click at [9, 58] on icon at bounding box center [8, 60] width 6 height 6
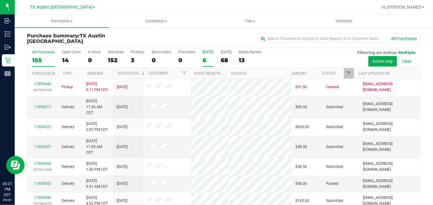
click at [204, 59] on div "6" at bounding box center [207, 60] width 11 height 7
click at [0, 0] on input "[DATE] 6" at bounding box center [0, 0] width 0 height 0
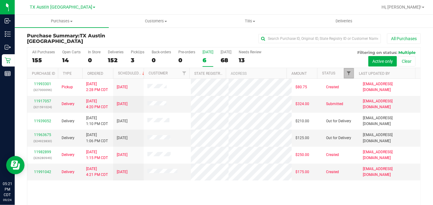
click at [346, 73] on span "Filter" at bounding box center [348, 73] width 5 height 5
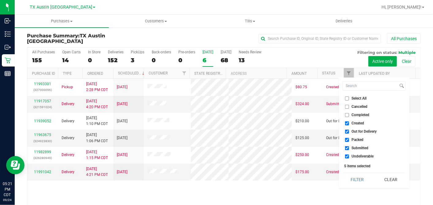
click at [348, 98] on input "Select All" at bounding box center [347, 98] width 4 height 4
checkbox input "true"
click at [348, 98] on input "Select All" at bounding box center [347, 98] width 4 height 4
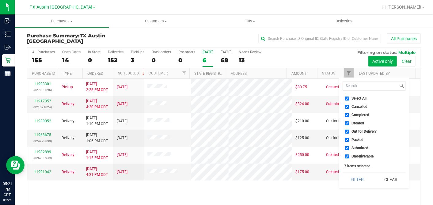
checkbox input "false"
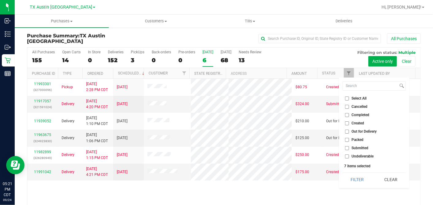
checkbox input "false"
click at [347, 123] on input "Created" at bounding box center [347, 123] width 4 height 4
click at [357, 177] on button "Filter" at bounding box center [356, 179] width 29 height 13
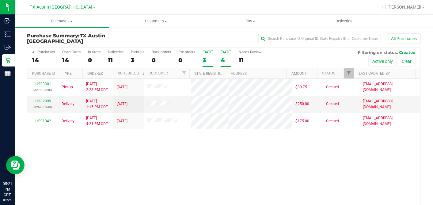
click at [223, 57] on div "4" at bounding box center [226, 60] width 11 height 7
click at [0, 0] on input "[DATE] 4" at bounding box center [0, 0] width 0 height 0
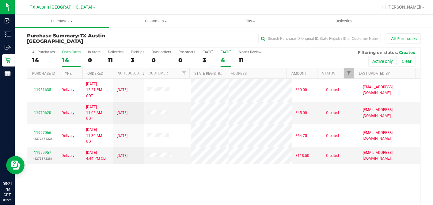
click at [70, 58] on div "14" at bounding box center [71, 60] width 18 height 7
click at [0, 0] on input "Open Carts 14" at bounding box center [0, 0] width 0 height 0
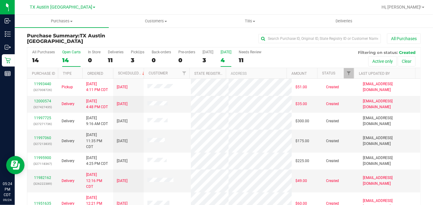
click at [224, 58] on div "4" at bounding box center [226, 60] width 11 height 7
click at [0, 0] on input "[DATE] 4" at bounding box center [0, 0] width 0 height 0
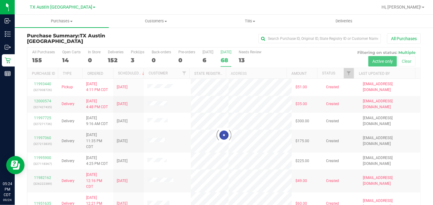
checkbox input "true"
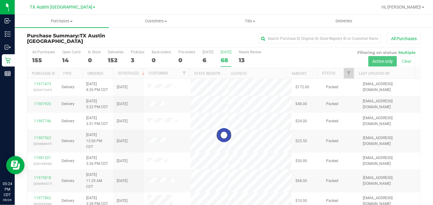
click at [342, 70] on div at bounding box center [223, 134] width 393 height 175
checkbox input "true"
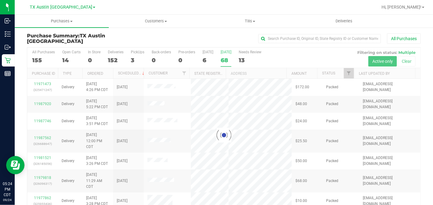
checkbox input "true"
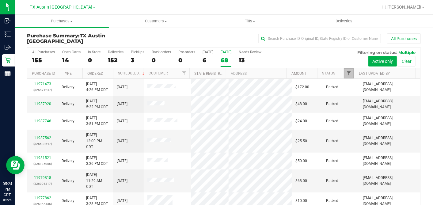
click at [346, 73] on span "Filter" at bounding box center [348, 73] width 5 height 5
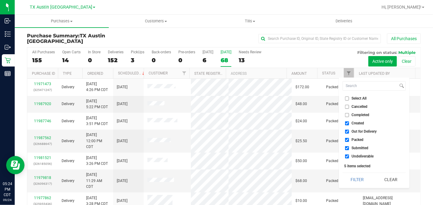
click at [346, 97] on input "Select All" at bounding box center [347, 98] width 4 height 4
checkbox input "true"
click at [346, 97] on input "Select All" at bounding box center [347, 98] width 4 height 4
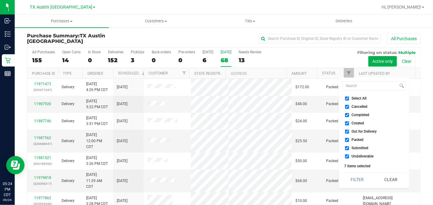
checkbox input "false"
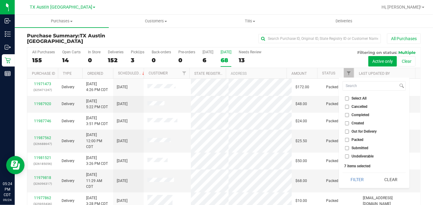
checkbox input "false"
click at [346, 121] on input "Created" at bounding box center [347, 123] width 4 height 4
checkbox input "true"
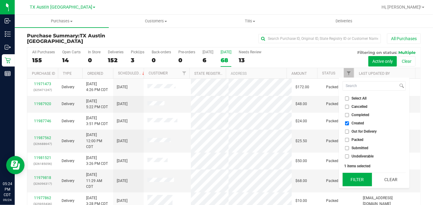
click at [356, 173] on button "Filter" at bounding box center [356, 179] width 29 height 13
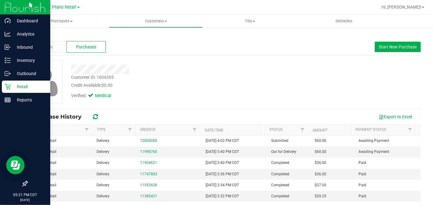
drag, startPoint x: 12, startPoint y: 85, endPoint x: 42, endPoint y: 80, distance: 31.0
click at [11, 85] on p "Retail" at bounding box center [29, 86] width 37 height 7
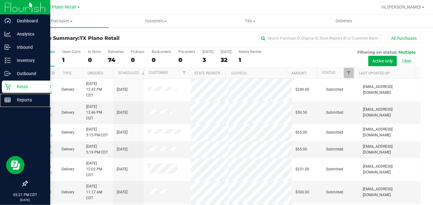
drag, startPoint x: 13, startPoint y: 97, endPoint x: 39, endPoint y: 93, distance: 26.6
click at [13, 97] on p "Reports" at bounding box center [29, 99] width 37 height 7
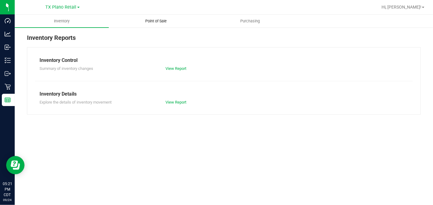
drag, startPoint x: 152, startPoint y: 18, endPoint x: 154, endPoint y: 25, distance: 6.4
click at [152, 18] on span "Point of Sale" at bounding box center [156, 21] width 38 height 6
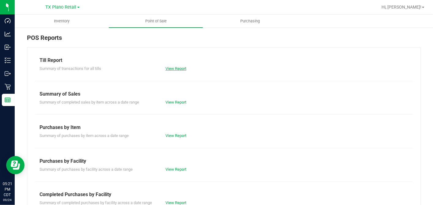
click at [178, 68] on link "View Report" at bounding box center [175, 68] width 21 height 5
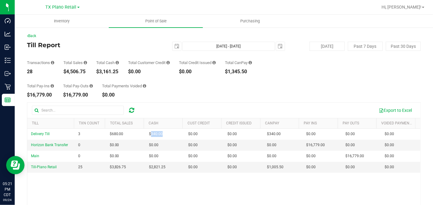
drag, startPoint x: 161, startPoint y: 135, endPoint x: 145, endPoint y: 128, distance: 17.1
click at [148, 136] on td "$340.00" at bounding box center [164, 134] width 39 height 11
copy span "340.00"
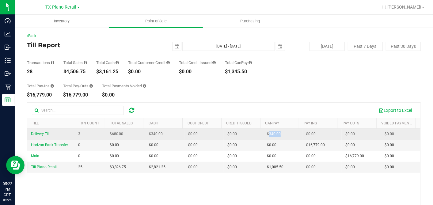
drag, startPoint x: 278, startPoint y: 133, endPoint x: 262, endPoint y: 134, distance: 15.6
click at [263, 134] on td "$340.00" at bounding box center [282, 134] width 39 height 11
copy span "340.00"
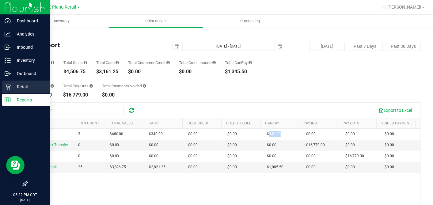
click at [20, 86] on p "Retail" at bounding box center [29, 86] width 37 height 7
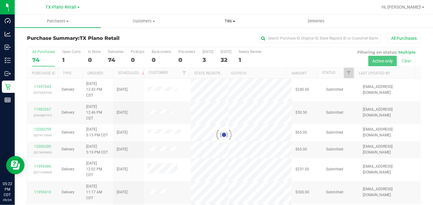
drag, startPoint x: 232, startPoint y: 21, endPoint x: 231, endPoint y: 27, distance: 6.1
click at [231, 21] on span "Tills" at bounding box center [229, 21] width 85 height 6
click at [213, 36] on span "Manage tills" at bounding box center [207, 36] width 41 height 5
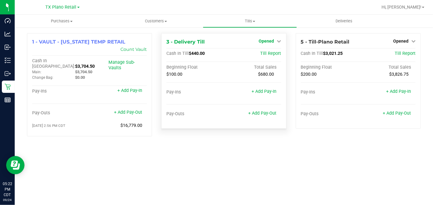
click at [272, 42] on span "Opened" at bounding box center [266, 41] width 15 height 5
click at [269, 54] on link "Close Till" at bounding box center [267, 53] width 17 height 5
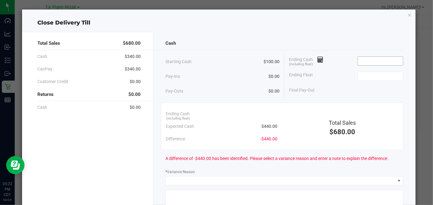
click at [373, 63] on input at bounding box center [380, 61] width 45 height 9
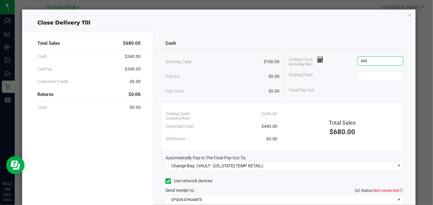
type input "$440.00"
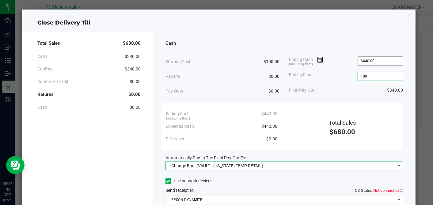
type input "$100.00"
click at [246, 164] on span "(VAULT - TEXAS TEMP RETAIL)" at bounding box center [229, 165] width 67 height 5
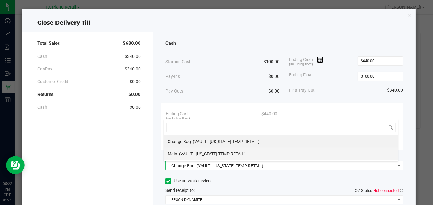
scroll to position [9, 234]
click at [223, 152] on span "(VAULT - TEXAS TEMP RETAIL)" at bounding box center [212, 153] width 67 height 5
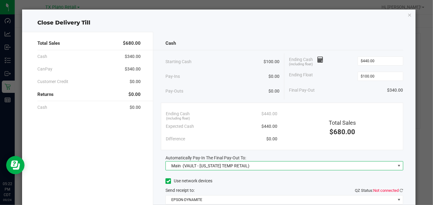
click at [237, 177] on div "Use network devices" at bounding box center [283, 180] width 237 height 9
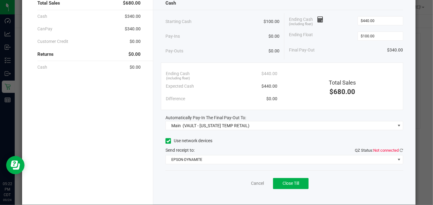
scroll to position [48, 0]
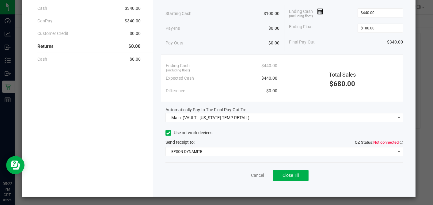
click at [168, 134] on span at bounding box center [168, 133] width 6 height 6
click at [0, 0] on input "Use network devices" at bounding box center [0, 0] width 0 height 0
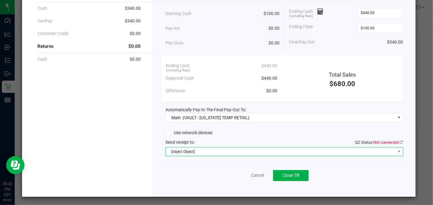
click at [178, 152] on span "[object Object]" at bounding box center [280, 151] width 229 height 9
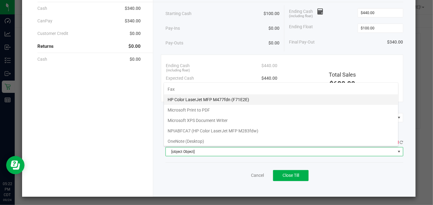
scroll to position [0, 0]
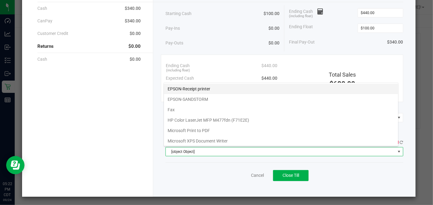
click at [199, 89] on printer "EPSON-Receipt printer" at bounding box center [281, 89] width 234 height 10
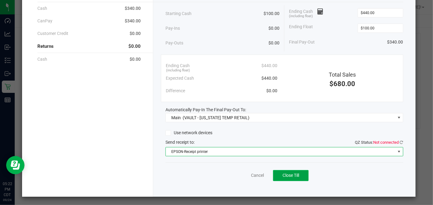
click at [290, 174] on span "Close Till" at bounding box center [290, 175] width 17 height 5
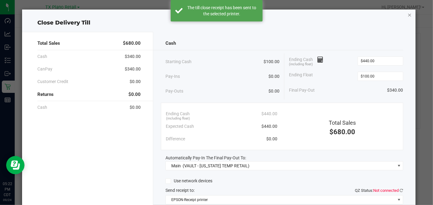
click at [407, 13] on icon "button" at bounding box center [409, 14] width 4 height 7
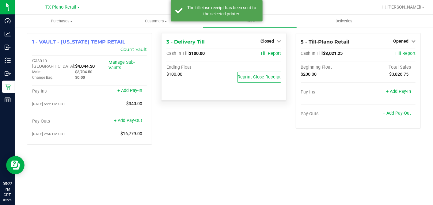
drag, startPoint x: 259, startPoint y: 43, endPoint x: 262, endPoint y: 45, distance: 3.9
click at [259, 43] on div "3 - Delivery Till Closed Open Till" at bounding box center [223, 41] width 115 height 7
click at [265, 43] on span "Closed" at bounding box center [267, 41] width 13 height 5
click at [261, 52] on link "Open Till" at bounding box center [267, 53] width 16 height 5
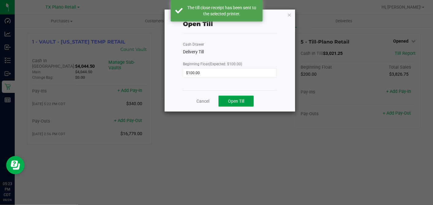
click at [239, 99] on span "Open Till" at bounding box center [236, 101] width 16 height 5
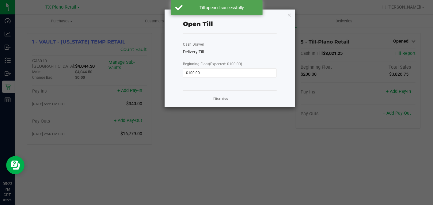
drag, startPoint x: 290, startPoint y: 15, endPoint x: 289, endPoint y: 18, distance: 3.2
click at [290, 16] on icon "button" at bounding box center [289, 14] width 4 height 7
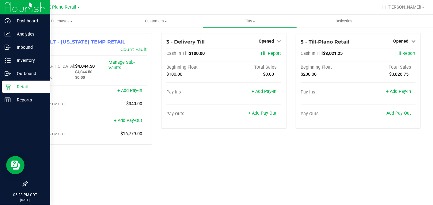
click at [10, 82] on div "Retail" at bounding box center [26, 87] width 48 height 12
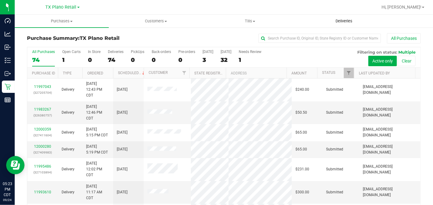
click at [338, 21] on span "Deliveries" at bounding box center [343, 21] width 33 height 6
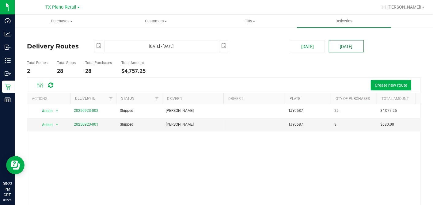
click at [341, 47] on button "[DATE]" at bounding box center [346, 46] width 35 height 12
type input "Sep 25, 2025 - Sep 25, 2025"
type input "2025-09-25"
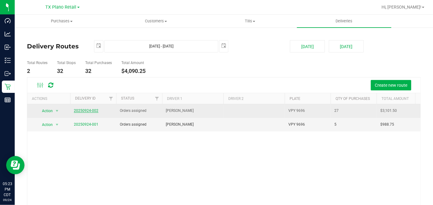
click at [90, 109] on link "20250924-002" at bounding box center [86, 110] width 25 height 4
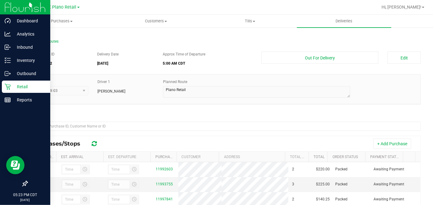
click at [7, 87] on icon at bounding box center [8, 87] width 6 height 6
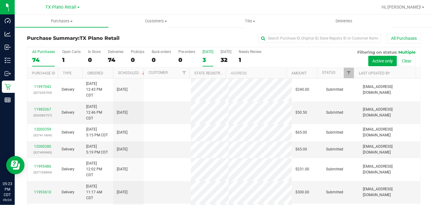
click at [207, 58] on div "3" at bounding box center [207, 59] width 11 height 7
click at [0, 0] on input "Today 3" at bounding box center [0, 0] width 0 height 0
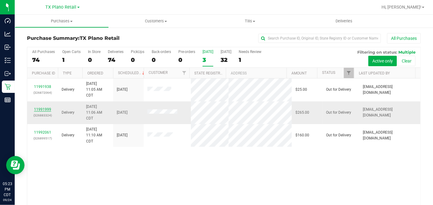
click at [47, 108] on link "11991999" at bounding box center [42, 109] width 17 height 4
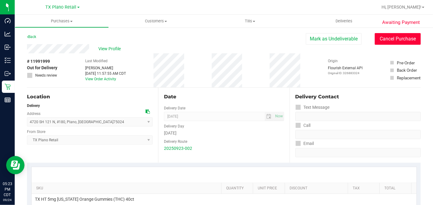
click at [382, 39] on button "Cancel Purchase" at bounding box center [398, 39] width 46 height 12
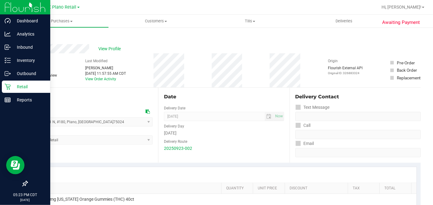
click at [11, 85] on p "Retail" at bounding box center [29, 86] width 37 height 7
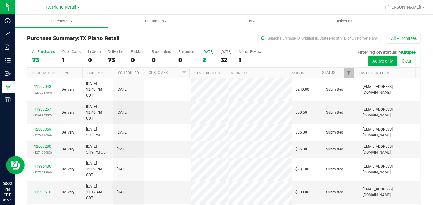
click at [203, 56] on div "2" at bounding box center [207, 59] width 11 height 7
click at [0, 0] on input "Today 2" at bounding box center [0, 0] width 0 height 0
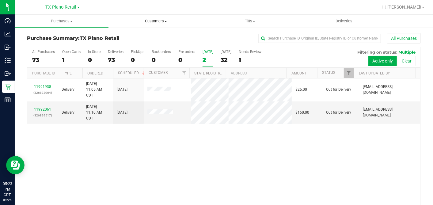
click at [156, 19] on span "Customers" at bounding box center [155, 21] width 93 height 6
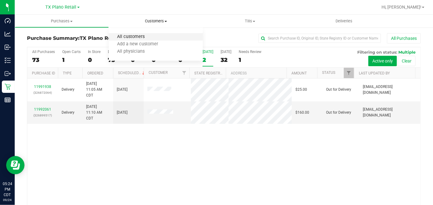
click at [134, 34] on span "All customers" at bounding box center [131, 36] width 44 height 5
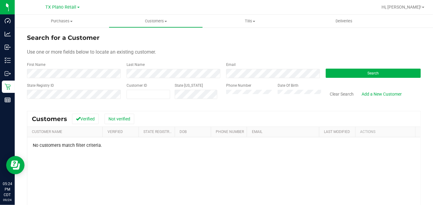
click at [40, 144] on div "No customers match filter criteria." at bounding box center [223, 145] width 393 height 5
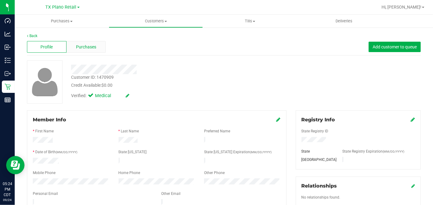
click at [86, 44] on span "Purchases" at bounding box center [86, 47] width 20 height 6
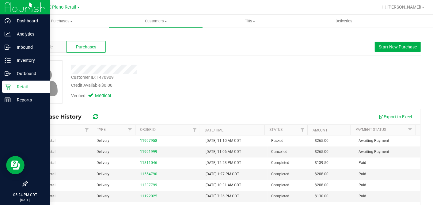
click at [12, 87] on p "Retail" at bounding box center [29, 86] width 37 height 7
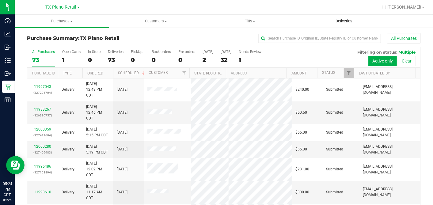
click at [349, 23] on span "Deliveries" at bounding box center [343, 21] width 33 height 6
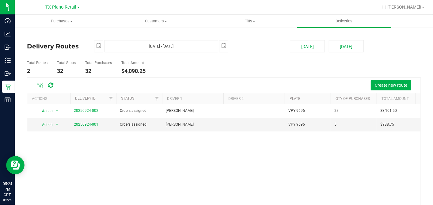
click at [335, 52] on deliveries-list "Delivery Routes Sep 25, 2025 - Sep 25, 2025 2025-09-25 Today Tomorrow Total Rou…" at bounding box center [224, 144] width 394 height 208
click at [336, 48] on button "[DATE]" at bounding box center [346, 46] width 35 height 12
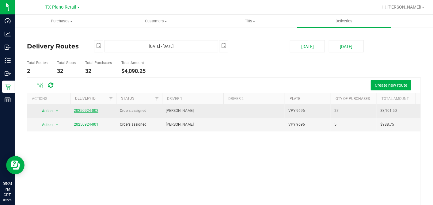
click at [81, 110] on link "20250924-002" at bounding box center [86, 110] width 25 height 4
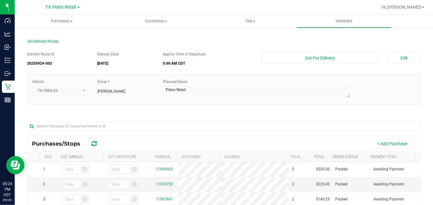
scroll to position [102, 0]
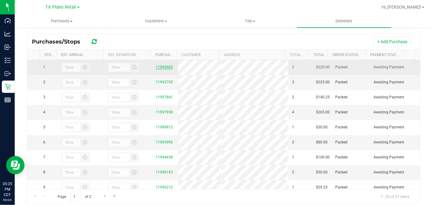
click at [160, 66] on link "11992603" at bounding box center [164, 67] width 17 height 4
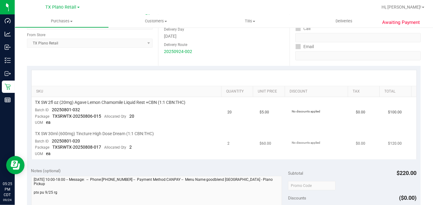
scroll to position [102, 0]
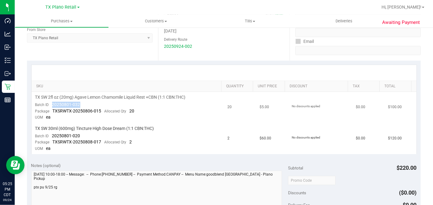
drag, startPoint x: 81, startPoint y: 104, endPoint x: 53, endPoint y: 103, distance: 28.5
click at [53, 103] on td "TX SW 2fl oz (20mg) Agave Lemon Chamomile Liquid Rest +CBN (1:1 CBN:THC) Batch …" at bounding box center [128, 107] width 192 height 31
copy span "20250801-032"
drag, startPoint x: 81, startPoint y: 134, endPoint x: 49, endPoint y: 133, distance: 32.2
click at [49, 133] on td "TX SW 30ml (600mg) Tincture High Dose Dream (1:1 CBN:THC) Batch ID 20250801-020…" at bounding box center [128, 138] width 192 height 31
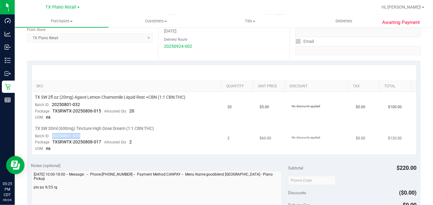
copy span "20250801-020"
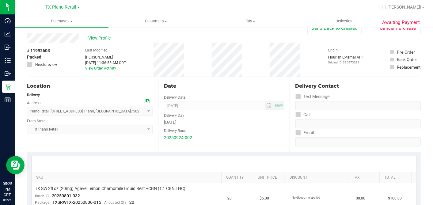
scroll to position [0, 0]
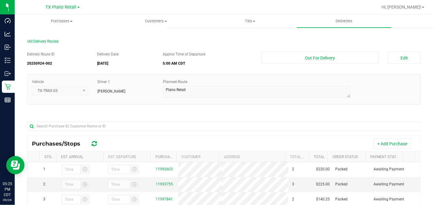
scroll to position [98, 0]
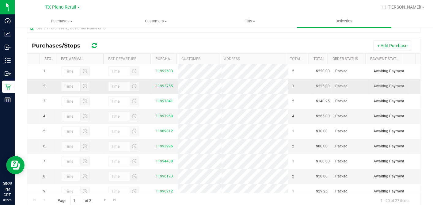
click at [167, 88] on link "11993755" at bounding box center [164, 86] width 17 height 4
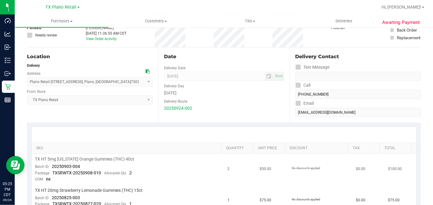
scroll to position [102, 0]
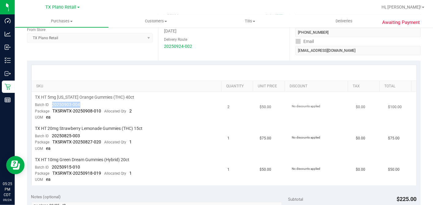
drag, startPoint x: 79, startPoint y: 104, endPoint x: 51, endPoint y: 102, distance: 27.9
click at [51, 102] on td "TX HT 5mg Texas Orange Gummies (THC) 40ct Batch ID 20250903-004 Package TXSRWTX…" at bounding box center [128, 107] width 192 height 31
copy span "20250903-004"
drag, startPoint x: 82, startPoint y: 135, endPoint x: 49, endPoint y: 133, distance: 32.6
click at [49, 133] on td "TX HT 20mg Strawberry Lemonade Gummies (THC) 15ct Batch ID 20250825-003 Package…" at bounding box center [128, 138] width 192 height 31
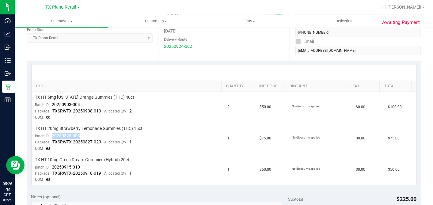
copy span "20250825-003"
drag, startPoint x: 63, startPoint y: 165, endPoint x: 149, endPoint y: 165, distance: 86.1
click at [50, 165] on td "TX HT 10mg Green Dream Gummies (Hybrid) 20ct Batch ID 20250915-010 Package TXSR…" at bounding box center [128, 169] width 192 height 31
copy span "20250915-010"
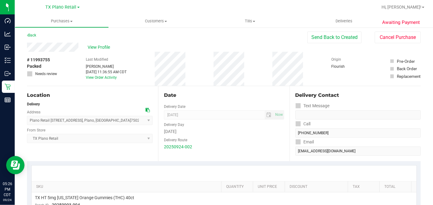
scroll to position [0, 0]
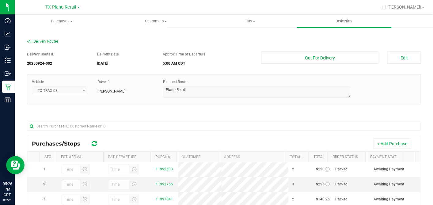
scroll to position [98, 0]
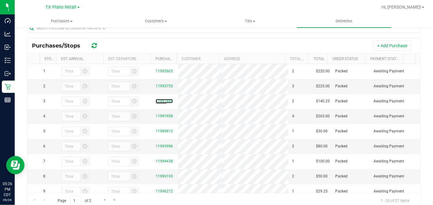
drag, startPoint x: 164, startPoint y: 110, endPoint x: 234, endPoint y: 112, distance: 69.9
click at [164, 103] on link "11997841" at bounding box center [164, 101] width 17 height 4
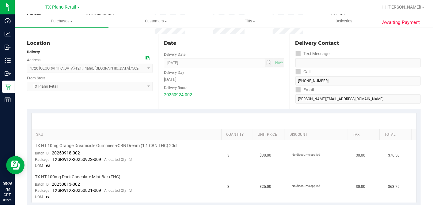
scroll to position [102, 0]
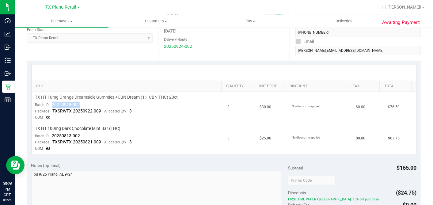
drag, startPoint x: 82, startPoint y: 104, endPoint x: 52, endPoint y: 104, distance: 29.4
click at [52, 104] on td "TX HT 10mg Orange Dreamsicle Gummies +CBN Dream (1:1 CBN:THC) 20ct Batch ID 202…" at bounding box center [128, 107] width 192 height 31
copy span "20250918-002"
drag, startPoint x: 82, startPoint y: 134, endPoint x: 50, endPoint y: 135, distance: 31.9
click at [50, 135] on td "TX HT 100mg Dark Chocolate Mint Bar (THC) Batch ID 20250813-002 Package TXSRWTX…" at bounding box center [128, 138] width 192 height 31
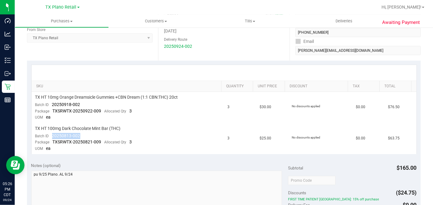
copy span "20250813-002"
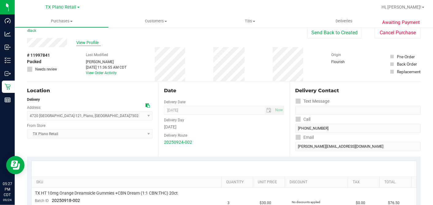
scroll to position [0, 0]
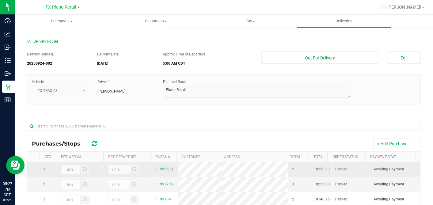
scroll to position [98, 0]
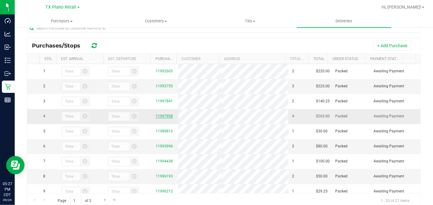
click at [164, 118] on link "11997958" at bounding box center [164, 116] width 17 height 4
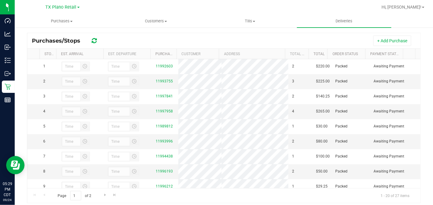
scroll to position [116, 0]
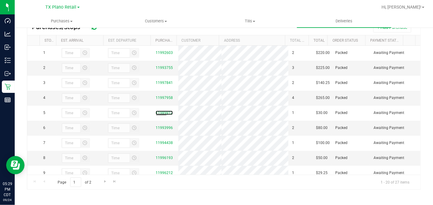
drag, startPoint x: 163, startPoint y: 125, endPoint x: 225, endPoint y: 112, distance: 63.4
click at [163, 115] on link "11989812" at bounding box center [164, 113] width 17 height 4
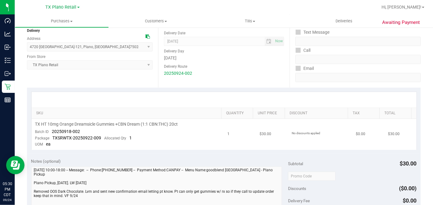
scroll to position [136, 0]
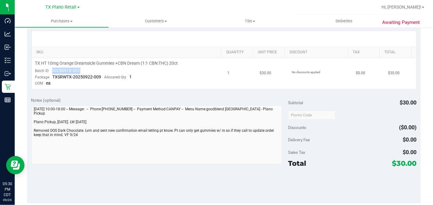
drag, startPoint x: 83, startPoint y: 70, endPoint x: 51, endPoint y: 71, distance: 32.5
click at [51, 71] on td "TX HT 10mg Orange Dreamsicle Gummies +CBN Dream (1:1 CBN:THC) 20ct Batch ID 202…" at bounding box center [128, 73] width 192 height 31
copy span "20250918-002"
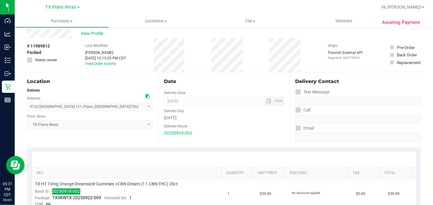
scroll to position [0, 0]
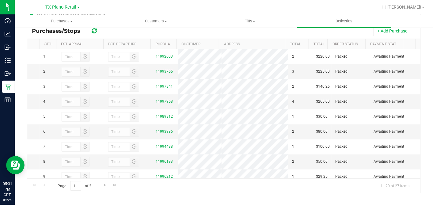
scroll to position [116, 0]
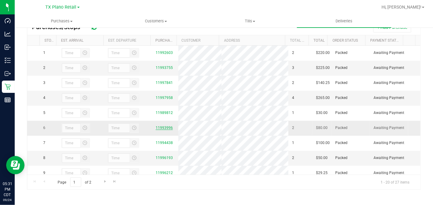
click at [166, 130] on link "11993996" at bounding box center [164, 128] width 17 height 4
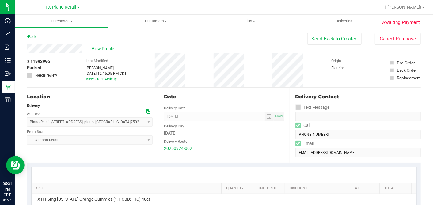
scroll to position [136, 0]
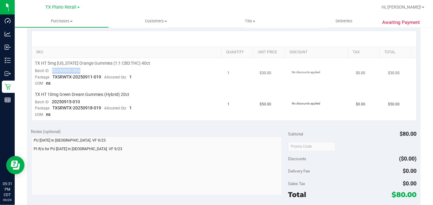
drag, startPoint x: 82, startPoint y: 67, endPoint x: 51, endPoint y: 68, distance: 30.9
click at [51, 68] on td "TX HT 5mg Texas Orange Gummies (1:1 CBD:THC) 40ct Batch ID 20250905-004 Package…" at bounding box center [128, 73] width 192 height 31
drag, startPoint x: 73, startPoint y: 100, endPoint x: 51, endPoint y: 100, distance: 21.8
click at [51, 100] on td "TX HT 10mg Green Dream Gummies (Hybrid) 20ct Batch ID 20250915-010 Package TXSR…" at bounding box center [128, 104] width 192 height 31
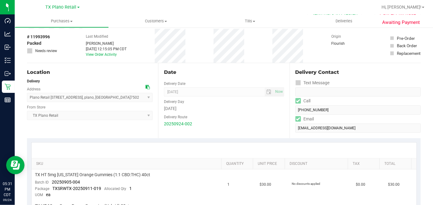
scroll to position [0, 0]
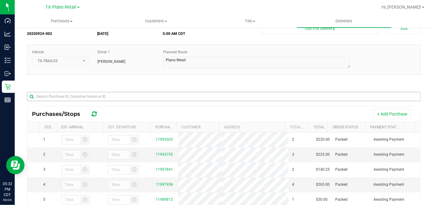
scroll to position [116, 0]
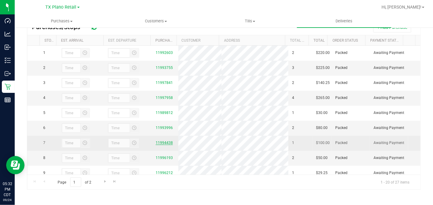
click at [164, 145] on link "11994438" at bounding box center [164, 143] width 17 height 4
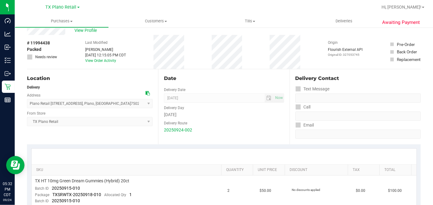
scroll to position [136, 0]
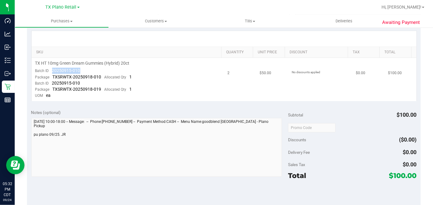
drag, startPoint x: 71, startPoint y: 70, endPoint x: 52, endPoint y: 70, distance: 19.3
click at [52, 70] on td "TX HT 10mg Green Dream Gummies (Hybrid) 20ct Batch ID 20250915-010 Package TXSR…" at bounding box center [128, 79] width 192 height 43
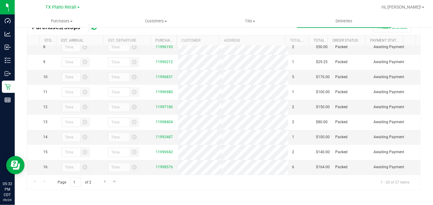
scroll to position [102, 0]
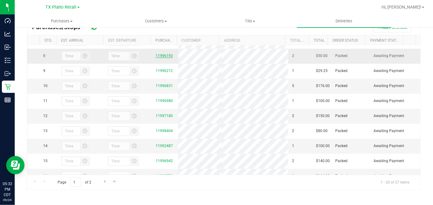
drag, startPoint x: 209, startPoint y: 77, endPoint x: 162, endPoint y: 75, distance: 46.9
click at [162, 58] on link "11996193" at bounding box center [164, 56] width 17 height 4
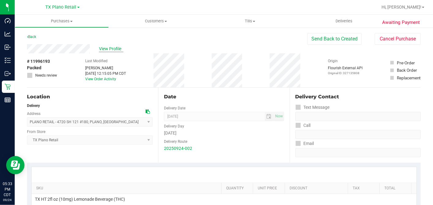
click at [113, 51] on span "View Profile" at bounding box center [111, 49] width 25 height 6
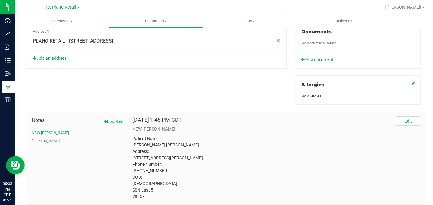
scroll to position [253, 0]
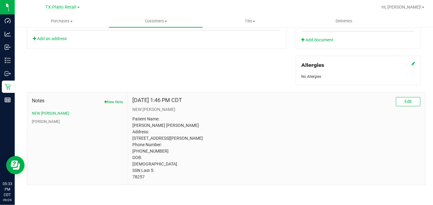
click at [138, 177] on p "Patient Name: Rodney Lee Jacob Address: 6615 Missy Dr Dallas, TX, 75252 Phone N…" at bounding box center [277, 148] width 288 height 64
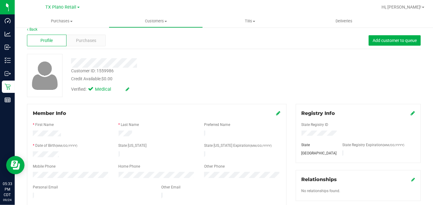
scroll to position [0, 0]
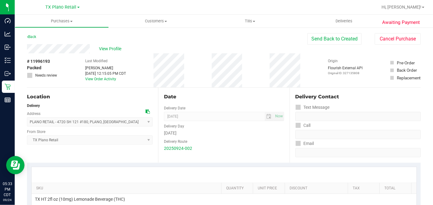
scroll to position [136, 0]
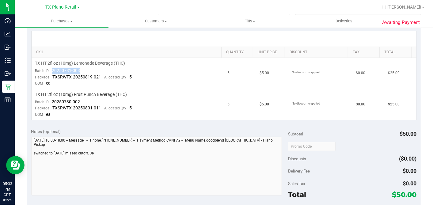
drag, startPoint x: 90, startPoint y: 73, endPoint x: 52, endPoint y: 70, distance: 38.4
click at [52, 70] on td "TX HT 2fl oz (10mg) Lemonade Beverage (THC) Batch ID 20250731-003 Package TXSRW…" at bounding box center [128, 73] width 192 height 31
drag, startPoint x: 82, startPoint y: 101, endPoint x: 52, endPoint y: 101, distance: 30.3
click at [52, 101] on td "TX HT 2fl oz (10mg) Fruit Punch Beverage (THC) Batch ID 20250730-002 Package TX…" at bounding box center [128, 104] width 192 height 31
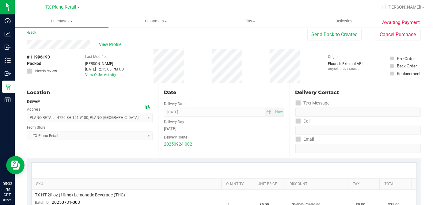
scroll to position [0, 0]
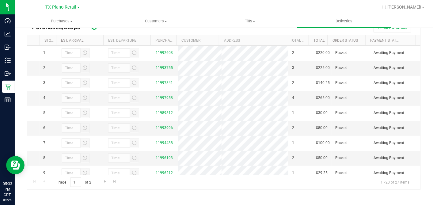
scroll to position [102, 0]
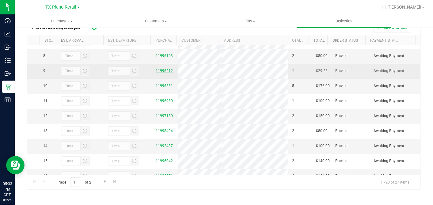
click at [164, 73] on link "11996212" at bounding box center [164, 71] width 17 height 4
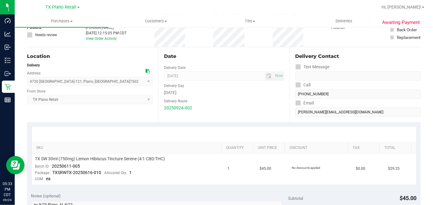
scroll to position [102, 0]
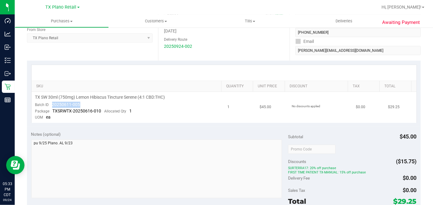
drag, startPoint x: 87, startPoint y: 105, endPoint x: 52, endPoint y: 104, distance: 34.9
click at [52, 104] on td "TX SW 30ml (750mg) Lemon Hibiscus Tincture Serene (4:1 CBD:THC) Batch ID 202506…" at bounding box center [128, 107] width 192 height 31
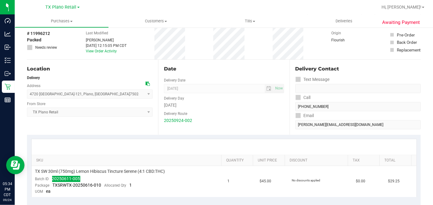
scroll to position [0, 0]
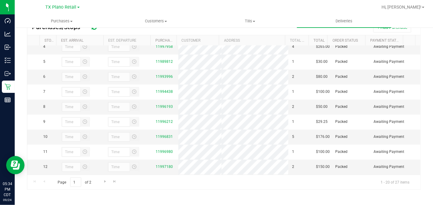
scroll to position [102, 0]
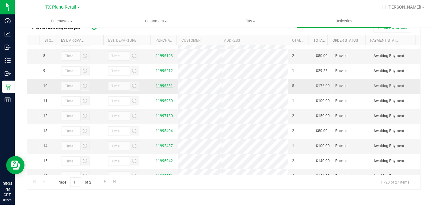
click at [161, 88] on link "11996831" at bounding box center [164, 86] width 17 height 4
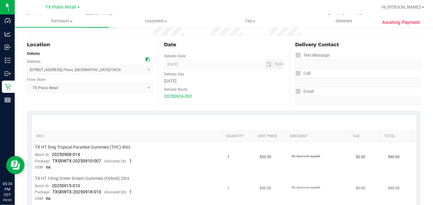
scroll to position [136, 0]
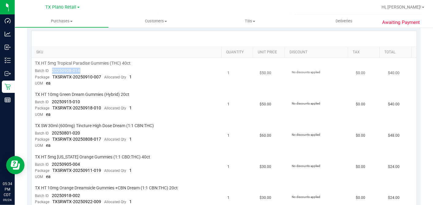
drag, startPoint x: 74, startPoint y: 71, endPoint x: 51, endPoint y: 69, distance: 22.4
click at [51, 69] on td "TX HT 5mg Tropical Paradise Gummies (THC) 40ct Batch ID 20250908-014 Package TX…" at bounding box center [128, 73] width 192 height 31
drag, startPoint x: 81, startPoint y: 102, endPoint x: 51, endPoint y: 99, distance: 31.1
click at [51, 99] on td "TX HT 10mg Green Dream Gummies (Hybrid) 20ct Batch ID 20250915-010 Package TXSR…" at bounding box center [128, 104] width 192 height 31
drag, startPoint x: 82, startPoint y: 133, endPoint x: 70, endPoint y: 131, distance: 12.1
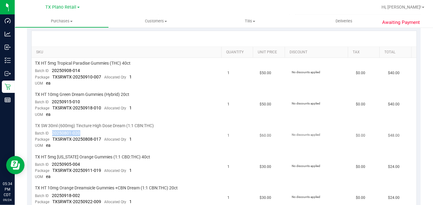
click at [52, 130] on td "TX SW 30ml (600mg) Tincture High Dose Dream (1:1 CBN:THC) Batch ID 20250801-020…" at bounding box center [128, 135] width 192 height 31
drag, startPoint x: 82, startPoint y: 160, endPoint x: 52, endPoint y: 162, distance: 30.4
click at [52, 162] on td "TX HT 5mg Texas Orange Gummies (1:1 CBD:THC) 40ct Batch ID 20250905-004 Package…" at bounding box center [128, 167] width 192 height 31
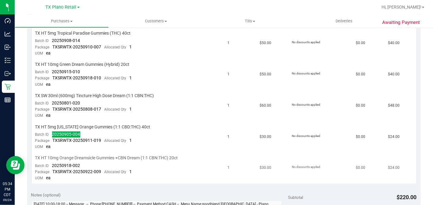
scroll to position [204, 0]
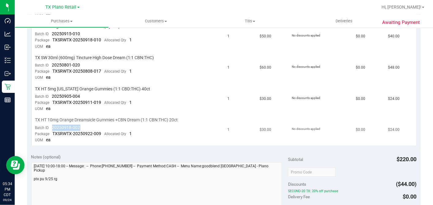
drag, startPoint x: 80, startPoint y: 124, endPoint x: 51, endPoint y: 123, distance: 29.1
click at [51, 123] on td "TX HT 10mg Orange Dreamsicle Gummies +CBN Dream (1:1 CBN:THC) 20ct Batch ID 202…" at bounding box center [128, 130] width 192 height 31
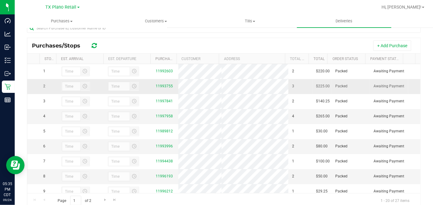
scroll to position [68, 0]
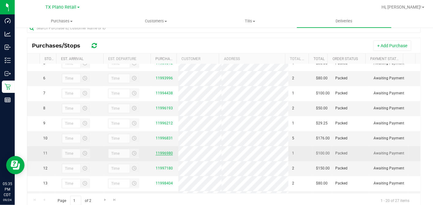
click at [161, 155] on link "11996980" at bounding box center [164, 153] width 17 height 4
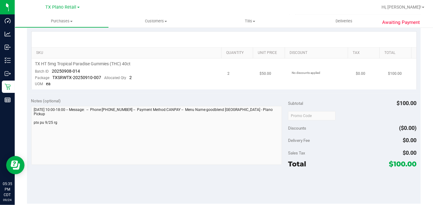
scroll to position [136, 0]
drag, startPoint x: 81, startPoint y: 67, endPoint x: 52, endPoint y: 70, distance: 28.9
click at [52, 70] on td "TX HT 5mg Tropical Paradise Gummies (THC) 40ct Batch ID 20250908-014 Package TX…" at bounding box center [128, 73] width 192 height 31
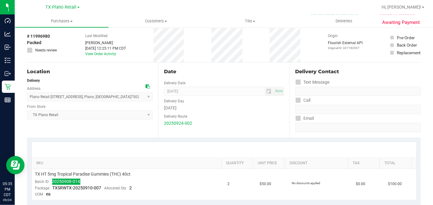
scroll to position [0, 0]
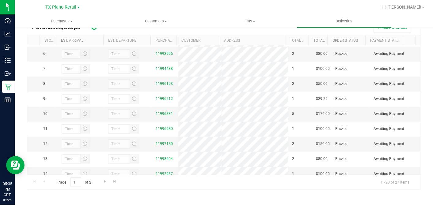
scroll to position [136, 0]
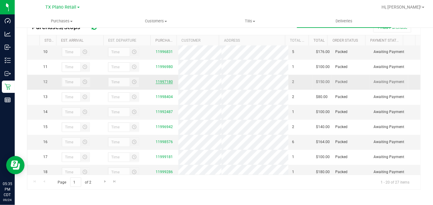
click at [164, 84] on link "11997180" at bounding box center [164, 82] width 17 height 4
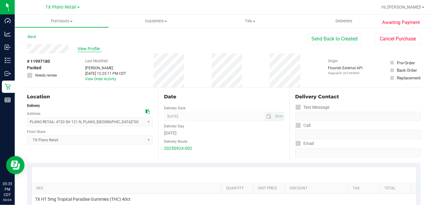
click at [99, 51] on span "View Profile" at bounding box center [89, 49] width 25 height 6
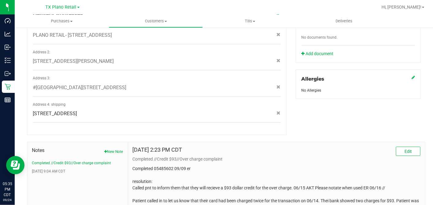
scroll to position [269, 0]
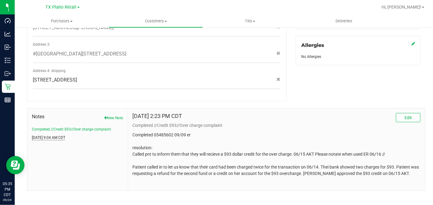
click at [55, 135] on button "Jun 9, 2022 9:04 AM CDT" at bounding box center [48, 138] width 33 height 6
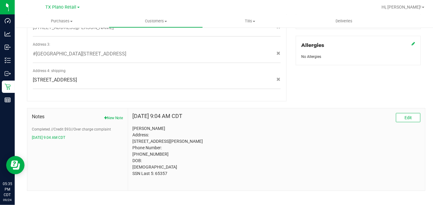
click at [158, 173] on p "Ericka Elliott Address: 1417 Lampasas Dr Allen, TX, 75013 Phone Number: (724) 8…" at bounding box center [277, 150] width 288 height 51
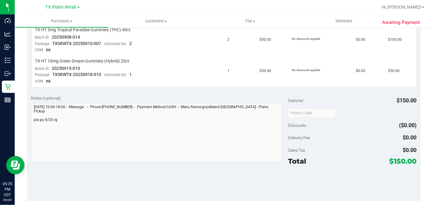
scroll to position [132, 0]
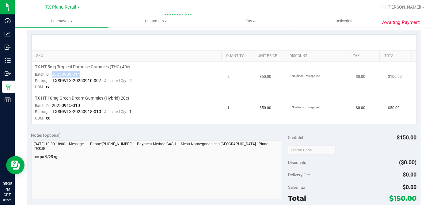
drag, startPoint x: 83, startPoint y: 73, endPoint x: 51, endPoint y: 74, distance: 32.5
click at [51, 74] on td "TX HT 5mg Tropical Paradise Gummies (THC) 40ct Batch ID 20250908-014 Package TX…" at bounding box center [128, 77] width 192 height 31
drag, startPoint x: 83, startPoint y: 106, endPoint x: 202, endPoint y: 108, distance: 118.5
click at [50, 105] on td "TX HT 10mg Green Dream Gummies (Hybrid) 20ct Batch ID 20250915-010 Package TXSR…" at bounding box center [128, 108] width 192 height 31
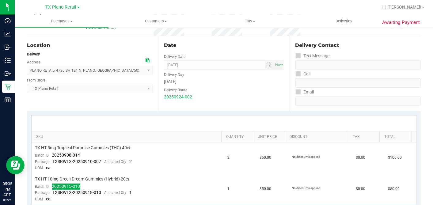
scroll to position [0, 0]
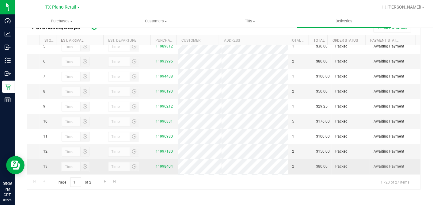
scroll to position [170, 0]
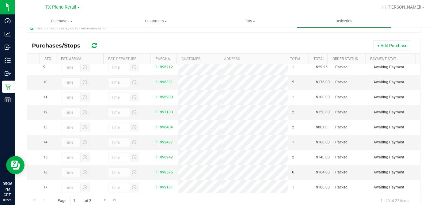
scroll to position [136, 0]
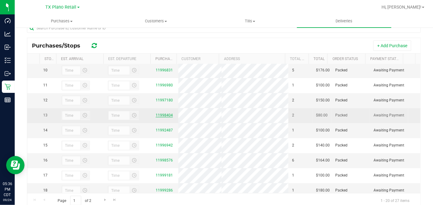
click at [165, 117] on link "11998404" at bounding box center [164, 115] width 17 height 4
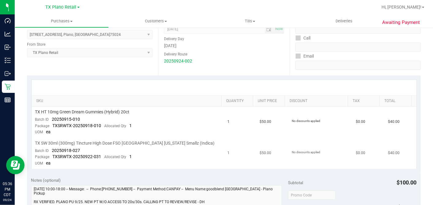
scroll to position [102, 0]
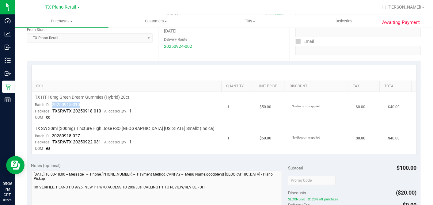
drag, startPoint x: 82, startPoint y: 103, endPoint x: 51, endPoint y: 104, distance: 31.2
click at [51, 104] on td "TX HT 10mg Green Dream Gummies (Hybrid) 20ct Batch ID 20250915-010 Package TXSR…" at bounding box center [128, 107] width 192 height 31
drag, startPoint x: 82, startPoint y: 135, endPoint x: 52, endPoint y: 135, distance: 29.4
click at [52, 135] on td "TX SW 30ml (300mg) Tincture High Dose FSO TX Georgia Smallz (Indica) Batch ID 2…" at bounding box center [128, 138] width 192 height 31
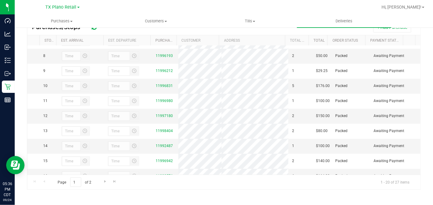
scroll to position [204, 0]
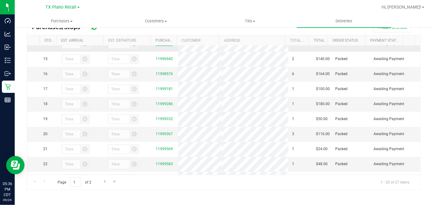
click at [164, 46] on link "11992487" at bounding box center [164, 44] width 17 height 4
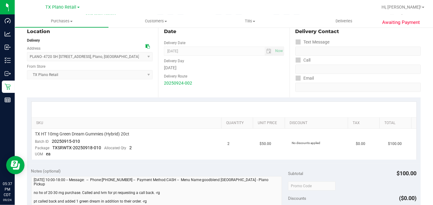
scroll to position [68, 0]
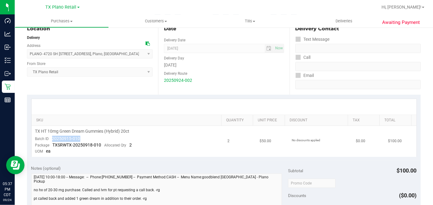
drag, startPoint x: 88, startPoint y: 137, endPoint x: 51, endPoint y: 138, distance: 36.5
click at [51, 138] on td "TX HT 10mg Green Dream Gummies (Hybrid) 20ct Batch ID 20250915-010 Package TXSR…" at bounding box center [128, 141] width 192 height 31
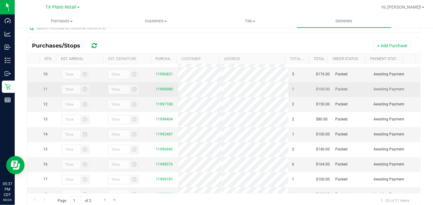
scroll to position [170, 0]
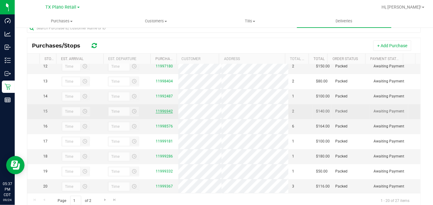
click at [164, 114] on div "11996942" at bounding box center [165, 111] width 19 height 6
click at [164, 113] on link "11996942" at bounding box center [164, 111] width 17 height 4
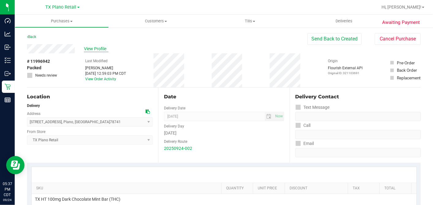
click at [92, 48] on span "View Profile" at bounding box center [96, 49] width 25 height 6
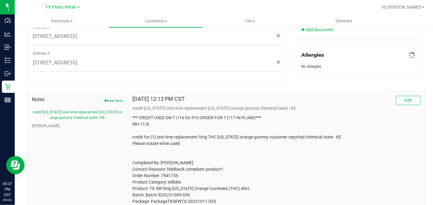
scroll to position [317, 0]
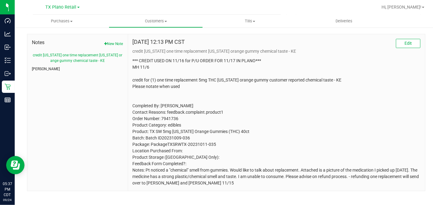
drag, startPoint x: 38, startPoint y: 61, endPoint x: 50, endPoint y: 67, distance: 13.2
click at [38, 66] on button "CURT" at bounding box center [46, 69] width 28 height 6
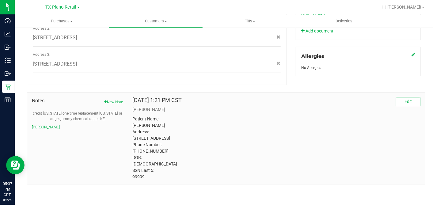
click at [134, 177] on p "Patient Name: KRYSTAL GARRETT Address: 841 S HOPE ST #6205 DESOTO, TX, 75115 Ph…" at bounding box center [277, 148] width 288 height 64
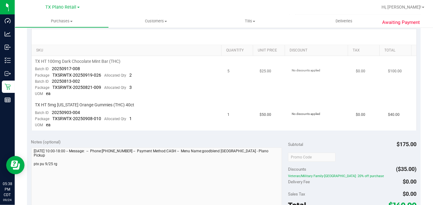
scroll to position [89, 0]
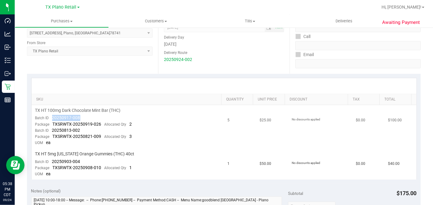
drag, startPoint x: 76, startPoint y: 117, endPoint x: 52, endPoint y: 116, distance: 23.3
click at [52, 116] on td "TX HT 100mg Dark Chocolate Mint Bar (THC) Batch ID 20250917-008 Package TXSRWTX…" at bounding box center [128, 126] width 192 height 43
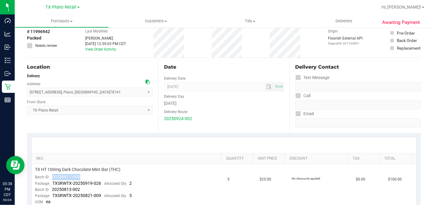
scroll to position [0, 0]
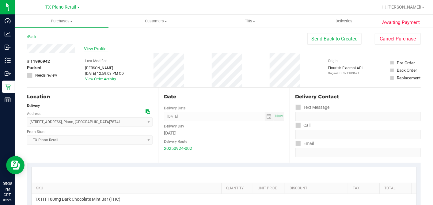
click at [89, 48] on span "View Profile" at bounding box center [96, 49] width 25 height 6
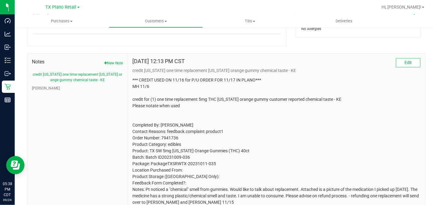
scroll to position [317, 0]
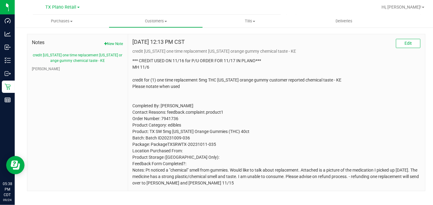
click at [289, 85] on p "*** CREDIT USED ON 11/16 for P/U ORDER FOR 11/17 IN PLANO*** MH 11/6 credit for…" at bounding box center [277, 122] width 288 height 129
click at [42, 66] on li "CURT" at bounding box center [77, 69] width 91 height 6
click at [37, 66] on button "CURT" at bounding box center [46, 69] width 28 height 6
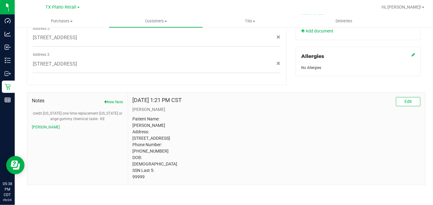
scroll to position [259, 0]
click at [222, 106] on p "CURT" at bounding box center [277, 109] width 288 height 6
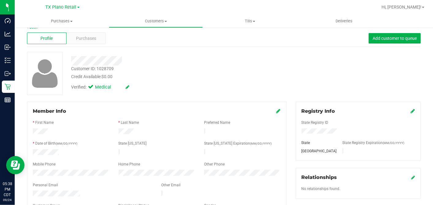
scroll to position [0, 0]
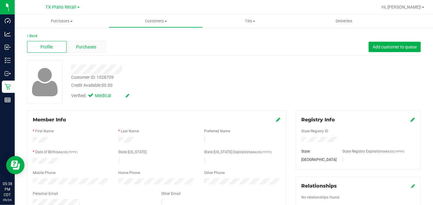
click at [96, 47] on div "Purchases" at bounding box center [86, 47] width 40 height 12
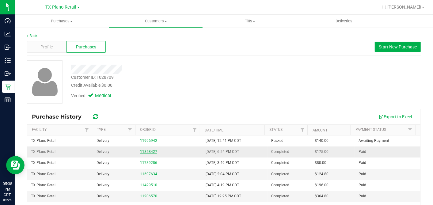
click at [146, 151] on link "11858427" at bounding box center [148, 151] width 17 height 4
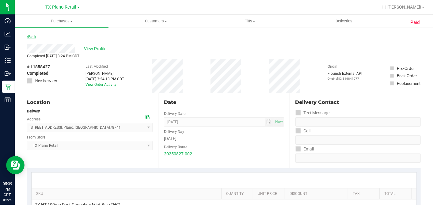
click at [35, 37] on link "Back" at bounding box center [31, 37] width 9 height 4
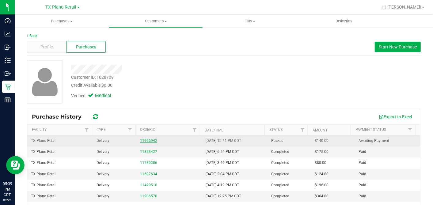
click at [144, 139] on link "11996942" at bounding box center [148, 140] width 17 height 4
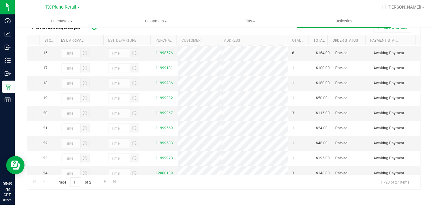
scroll to position [157, 0]
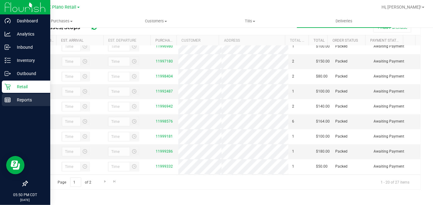
click at [8, 98] on rect at bounding box center [8, 100] width 6 height 4
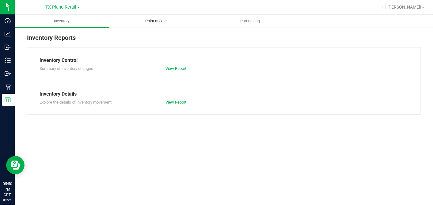
click at [160, 25] on uib-tab-heading "Point of Sale" at bounding box center [155, 21] width 93 height 12
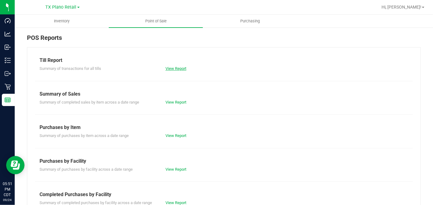
click at [174, 68] on link "View Report" at bounding box center [175, 68] width 21 height 5
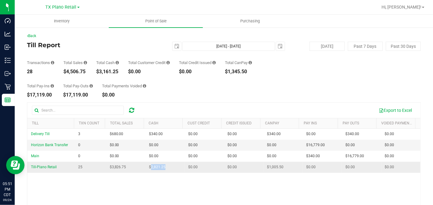
drag, startPoint x: 163, startPoint y: 167, endPoint x: 148, endPoint y: 167, distance: 15.0
click at [148, 167] on td "$2,821.25" at bounding box center [164, 167] width 39 height 11
drag, startPoint x: 276, startPoint y: 167, endPoint x: 262, endPoint y: 166, distance: 13.2
click at [263, 166] on td "$1,005.50" at bounding box center [282, 167] width 39 height 11
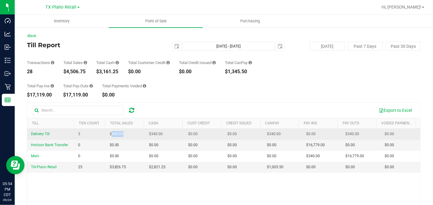
drag, startPoint x: 126, startPoint y: 133, endPoint x: 110, endPoint y: 135, distance: 16.4
click at [110, 135] on td "$680.00" at bounding box center [125, 134] width 39 height 11
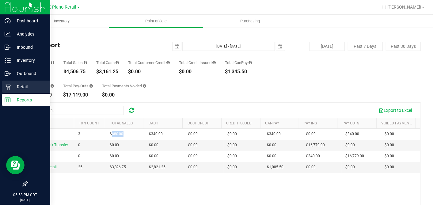
drag, startPoint x: 10, startPoint y: 85, endPoint x: 39, endPoint y: 85, distance: 28.8
click at [10, 85] on icon at bounding box center [8, 87] width 6 height 6
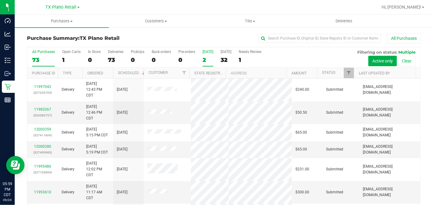
click at [203, 54] on label "Today 2" at bounding box center [207, 58] width 11 height 17
click at [0, 0] on input "Today 2" at bounding box center [0, 0] width 0 height 0
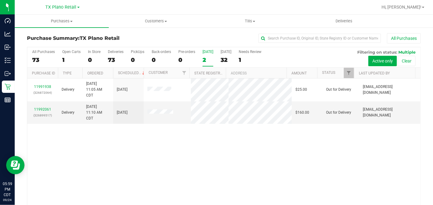
click at [281, 132] on div "11991938 (326872064) Delivery 9/23/2025 11:05 AM CDT 9/24/2025 $25.00 Out for D…" at bounding box center [223, 142] width 393 height 129
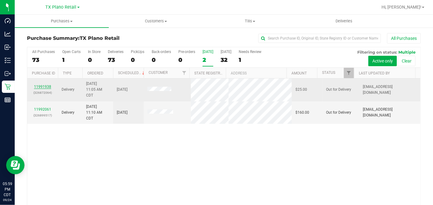
click at [43, 85] on link "11991938" at bounding box center [42, 87] width 17 height 4
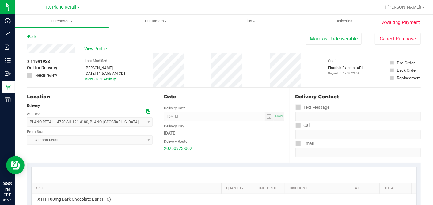
click at [42, 61] on span "# 11991938" at bounding box center [38, 61] width 23 height 6
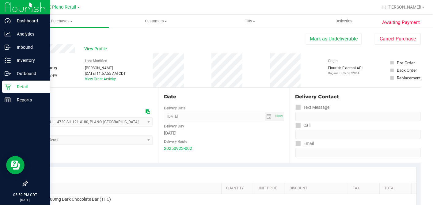
click at [10, 86] on icon at bounding box center [8, 87] width 6 height 6
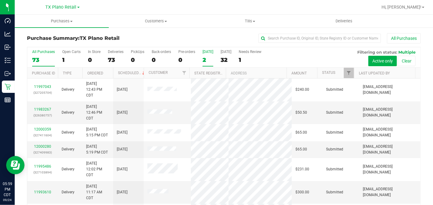
click at [203, 57] on div "2" at bounding box center [207, 59] width 11 height 7
click at [0, 0] on input "Today 2" at bounding box center [0, 0] width 0 height 0
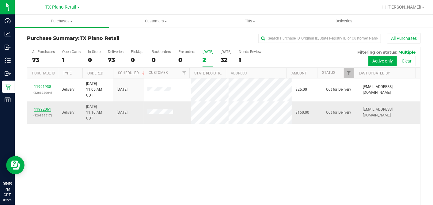
click at [44, 108] on link "11992061" at bounding box center [42, 109] width 17 height 4
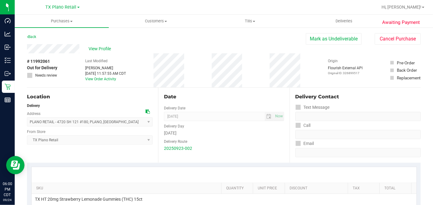
click at [43, 62] on span "# 11992061" at bounding box center [38, 61] width 23 height 6
click at [379, 42] on button "Cancel Purchase" at bounding box center [398, 39] width 46 height 12
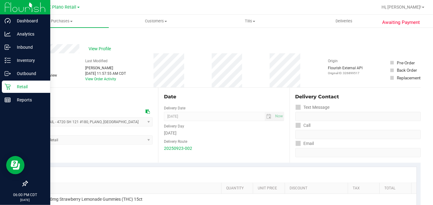
drag, startPoint x: 7, startPoint y: 87, endPoint x: 47, endPoint y: 89, distance: 40.8
click at [7, 87] on icon at bounding box center [8, 87] width 6 height 6
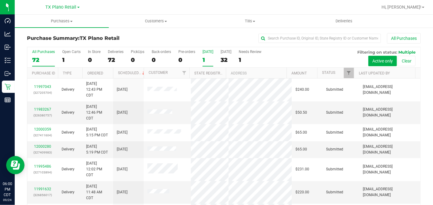
click at [203, 59] on div "1" at bounding box center [207, 59] width 11 height 7
click at [0, 0] on input "Today 1" at bounding box center [0, 0] width 0 height 0
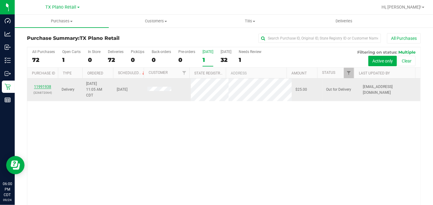
click at [41, 86] on link "11991938" at bounding box center [42, 87] width 17 height 4
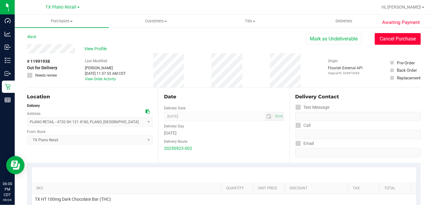
click at [387, 40] on button "Cancel Purchase" at bounding box center [398, 39] width 46 height 12
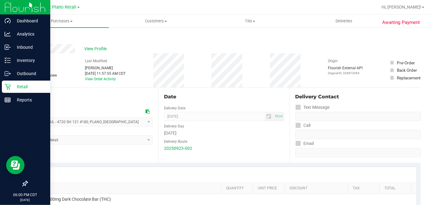
click at [12, 84] on p "Retail" at bounding box center [29, 86] width 37 height 7
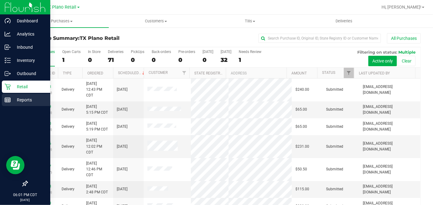
click at [13, 98] on p "Reports" at bounding box center [29, 99] width 37 height 7
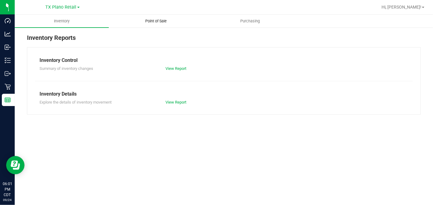
click at [159, 21] on span "Point of Sale" at bounding box center [156, 21] width 38 height 6
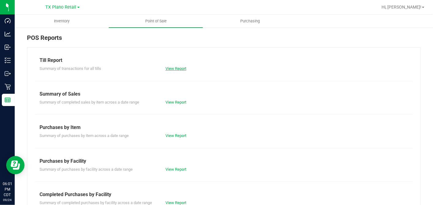
click at [172, 72] on div "Till Report Summary of transactions for all tills View Report Summary of Sales …" at bounding box center [224, 181] width 394 height 269
click at [172, 68] on link "View Report" at bounding box center [175, 68] width 21 height 5
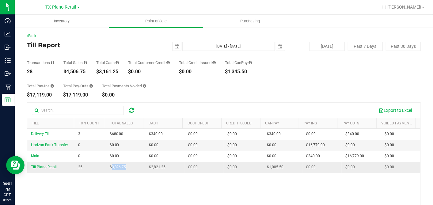
drag, startPoint x: 129, startPoint y: 168, endPoint x: 110, endPoint y: 168, distance: 19.0
click at [110, 168] on td "$3,826.75" at bounding box center [125, 167] width 39 height 11
click at [15, 96] on div "Back Till Report 2025-09-24 Sep 24, 2025 - Sep 24, 2025 2025-09-24 Today Past 7…" at bounding box center [224, 153] width 418 height 252
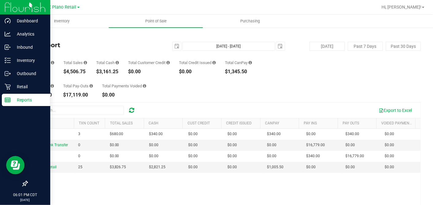
drag, startPoint x: 12, startPoint y: 98, endPoint x: 28, endPoint y: 100, distance: 17.0
click at [12, 98] on p "Reports" at bounding box center [29, 99] width 37 height 7
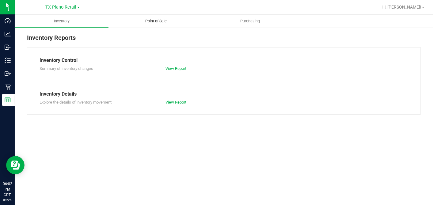
click at [151, 19] on span "Point of Sale" at bounding box center [156, 21] width 38 height 6
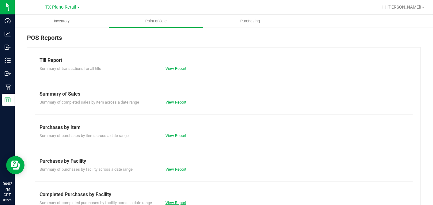
click at [172, 200] on link "View Report" at bounding box center [175, 202] width 21 height 5
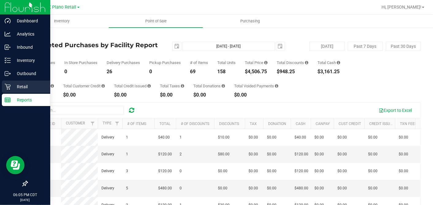
click at [4, 84] on div "Retail" at bounding box center [26, 87] width 48 height 12
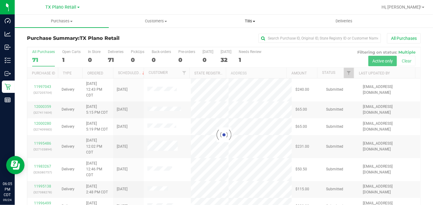
drag, startPoint x: 254, startPoint y: 19, endPoint x: 242, endPoint y: 36, distance: 20.6
click at [254, 19] on span "Tills" at bounding box center [249, 21] width 93 height 6
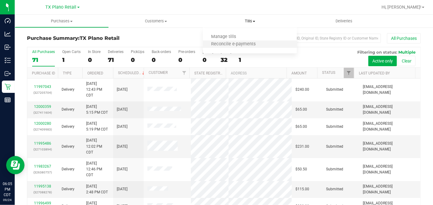
click at [237, 41] on li "Reconcile e-payments" at bounding box center [250, 44] width 94 height 7
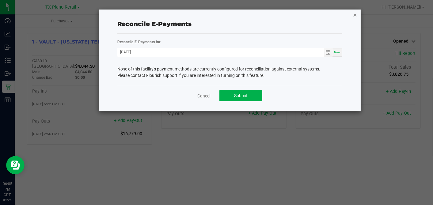
click at [353, 14] on div "Reconcile E-Payments Reconcile E-Payments for 09/24/2025 Now None of this facil…" at bounding box center [230, 59] width 262 height 101
click at [354, 14] on icon "button" at bounding box center [355, 14] width 4 height 7
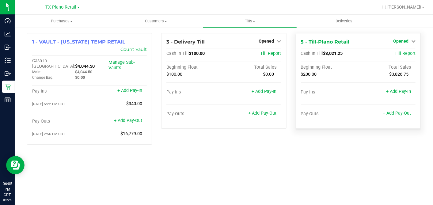
click at [402, 40] on span "Opened" at bounding box center [400, 41] width 15 height 5
click at [400, 53] on link "Close Till" at bounding box center [401, 53] width 17 height 5
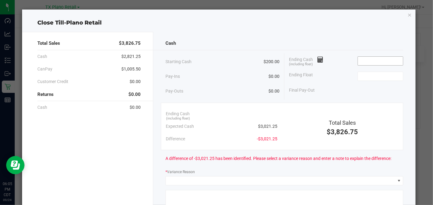
click at [358, 60] on input at bounding box center [380, 61] width 45 height 9
type input "$3,021.35"
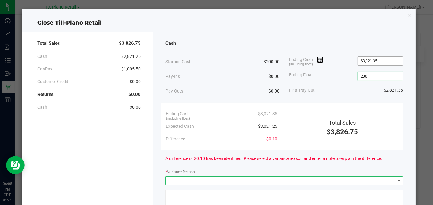
type input "$200.00"
click at [228, 180] on span at bounding box center [280, 180] width 229 height 9
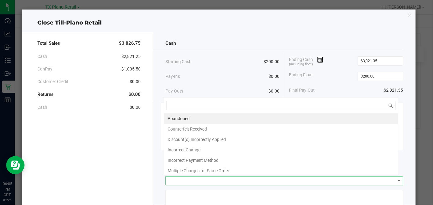
scroll to position [9, 234]
click at [199, 118] on li "Abandoned" at bounding box center [281, 118] width 234 height 10
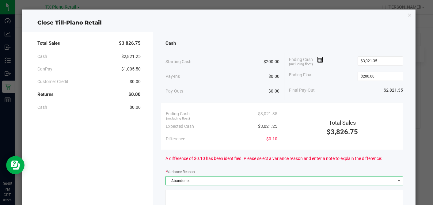
click at [221, 86] on div "Pay-Outs $0.00" at bounding box center [222, 91] width 114 height 17
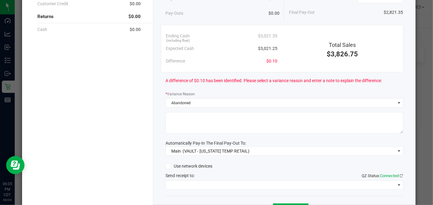
scroll to position [111, 0]
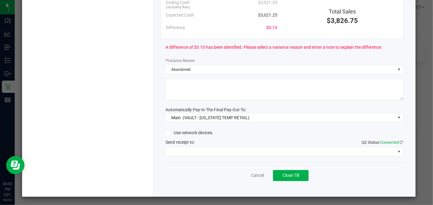
click at [200, 82] on textarea at bounding box center [283, 89] width 237 height 21
type textarea "PT Abandoned change"
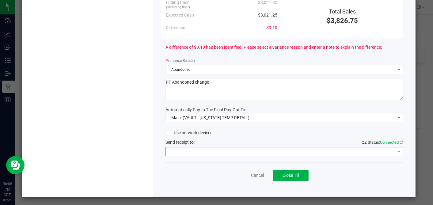
click at [194, 149] on span at bounding box center [280, 151] width 229 height 9
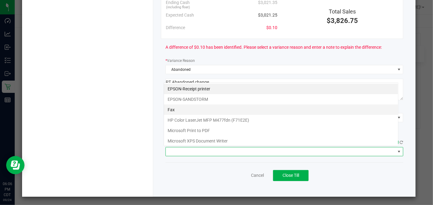
scroll to position [9, 234]
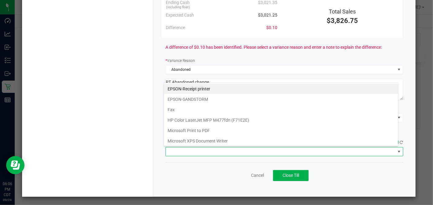
click at [187, 86] on printer "EPSON-Receipt printer" at bounding box center [281, 89] width 234 height 10
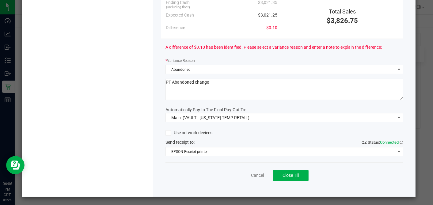
click at [255, 52] on div "A difference of $0.10 has been identified. Please select a variance reason and …" at bounding box center [283, 47] width 237 height 17
drag, startPoint x: 284, startPoint y: 172, endPoint x: 302, endPoint y: 138, distance: 37.9
click at [284, 173] on span "Close Till" at bounding box center [290, 175] width 17 height 5
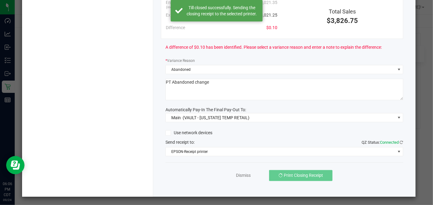
scroll to position [0, 0]
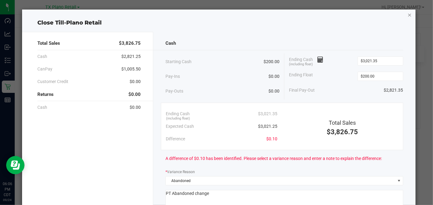
click at [407, 14] on icon "button" at bounding box center [409, 14] width 4 height 7
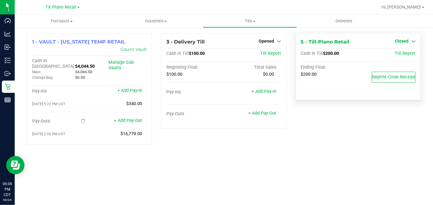
click at [409, 39] on link "Closed" at bounding box center [405, 41] width 21 height 5
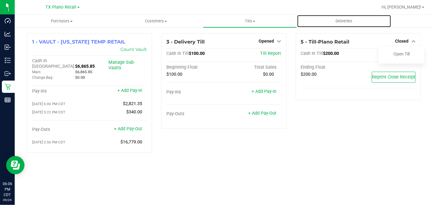
click at [383, 28] on ul "Purchases Summary of purchases Fulfillment All purchases Customers All customer…" at bounding box center [231, 21] width 433 height 13
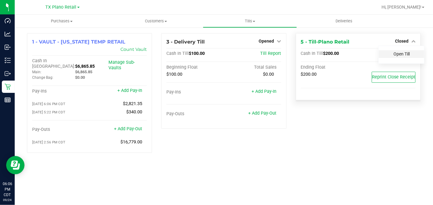
click at [397, 54] on link "Open Till" at bounding box center [401, 53] width 16 height 5
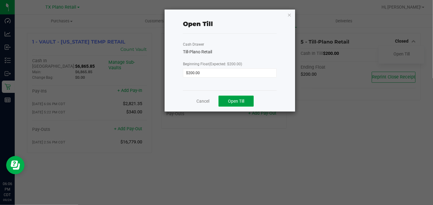
click at [248, 97] on button "Open Till" at bounding box center [235, 101] width 35 height 11
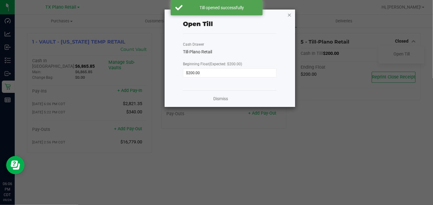
click at [291, 14] on icon "button" at bounding box center [289, 14] width 4 height 7
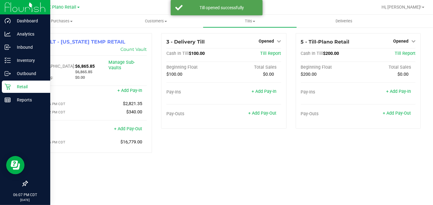
click at [9, 87] on icon at bounding box center [8, 87] width 6 height 6
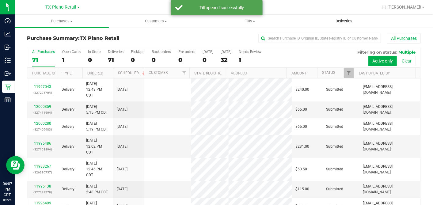
click at [339, 21] on span "Deliveries" at bounding box center [343, 21] width 33 height 6
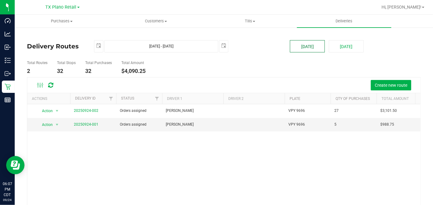
click at [301, 50] on button "[DATE]" at bounding box center [307, 46] width 35 height 12
type input "[DATE] - [DATE]"
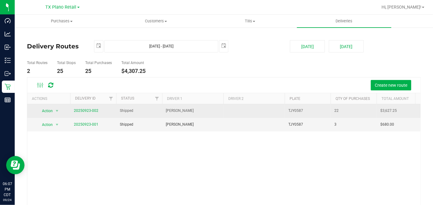
click at [86, 113] on span "20250923-002" at bounding box center [86, 111] width 25 height 6
click at [86, 111] on link "20250923-002" at bounding box center [86, 110] width 25 height 4
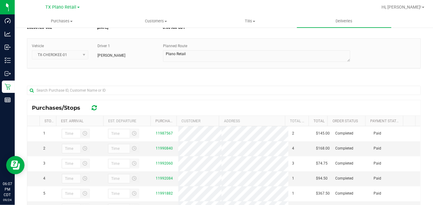
scroll to position [102, 0]
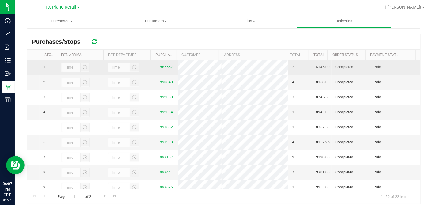
click at [158, 68] on link "11987567" at bounding box center [164, 67] width 17 height 4
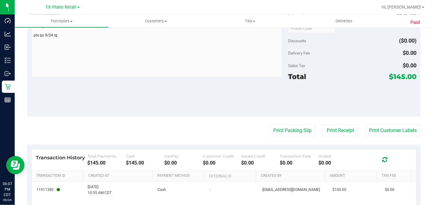
scroll to position [312, 0]
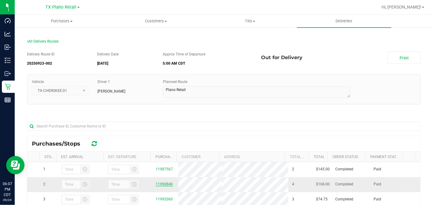
click at [160, 185] on link "11990840" at bounding box center [164, 184] width 17 height 4
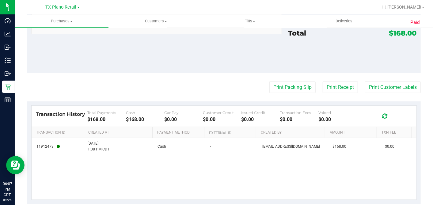
scroll to position [374, 0]
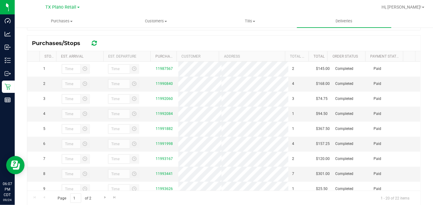
scroll to position [102, 0]
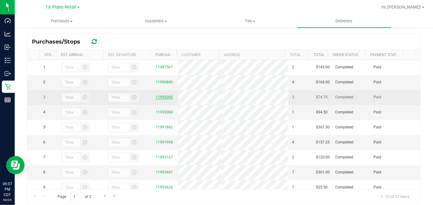
click at [158, 99] on link "11992060" at bounding box center [164, 97] width 17 height 4
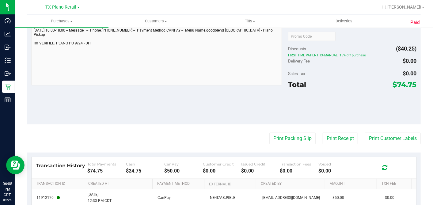
scroll to position [343, 0]
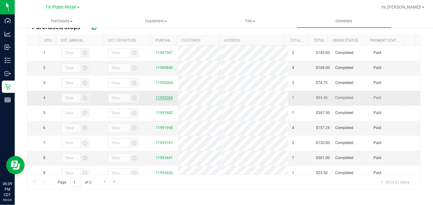
click at [160, 100] on link "11992084" at bounding box center [164, 98] width 17 height 4
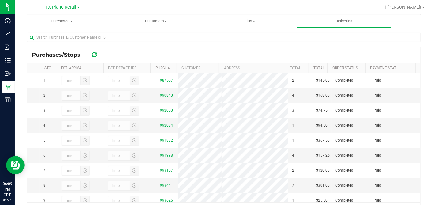
scroll to position [116, 0]
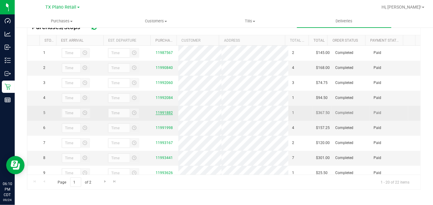
click at [158, 115] on link "11991882" at bounding box center [164, 113] width 17 height 4
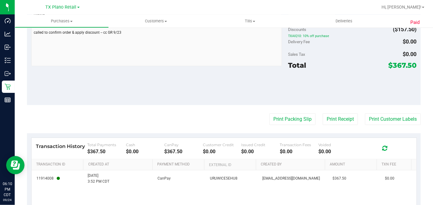
scroll to position [281, 0]
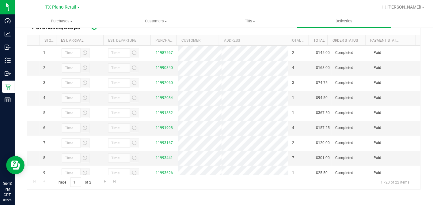
scroll to position [68, 0]
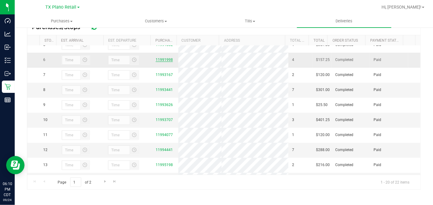
click at [165, 62] on link "11991998" at bounding box center [164, 60] width 17 height 4
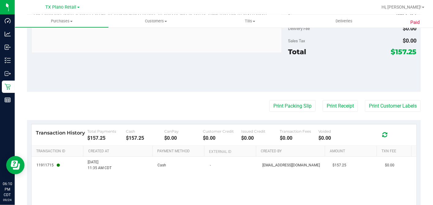
scroll to position [374, 0]
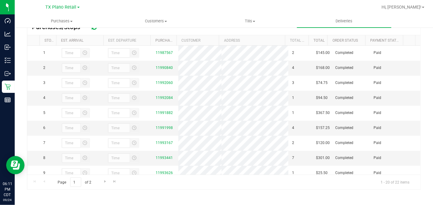
scroll to position [68, 0]
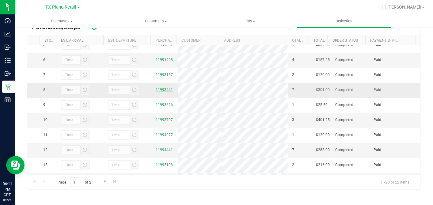
click at [156, 92] on link "11993441" at bounding box center [164, 90] width 17 height 4
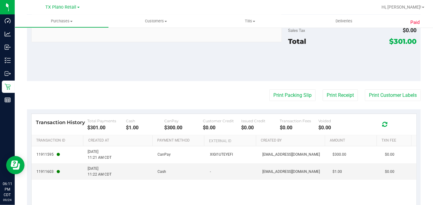
scroll to position [466, 0]
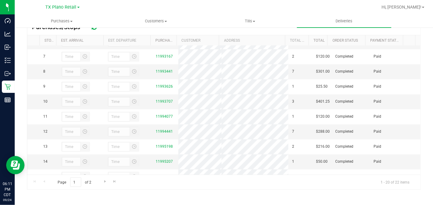
scroll to position [136, 0]
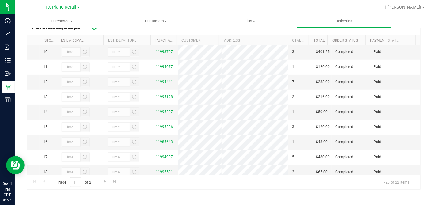
click at [157, 39] on link "11993626" at bounding box center [164, 37] width 17 height 4
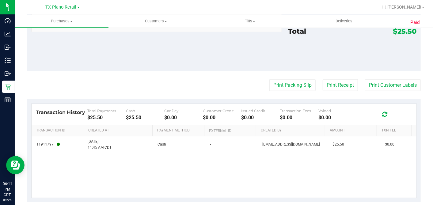
scroll to position [281, 0]
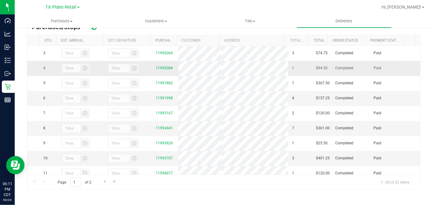
scroll to position [68, 0]
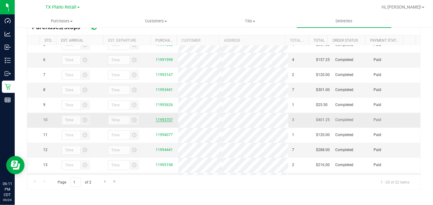
click at [156, 122] on link "11993707" at bounding box center [164, 120] width 17 height 4
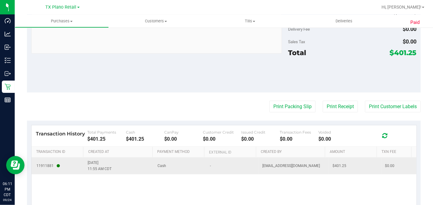
scroll to position [343, 0]
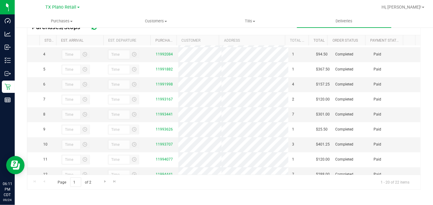
scroll to position [68, 0]
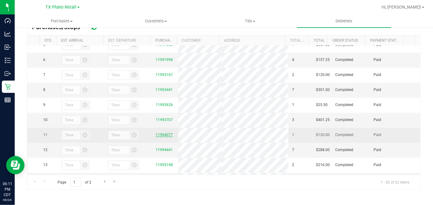
click at [161, 137] on link "11994077" at bounding box center [164, 135] width 17 height 4
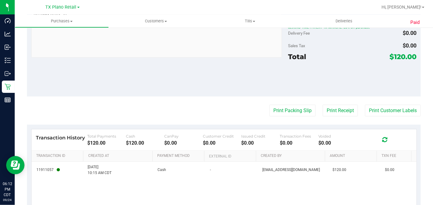
scroll to position [281, 0]
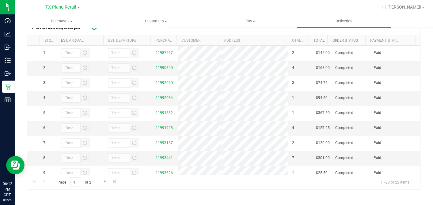
scroll to position [136, 0]
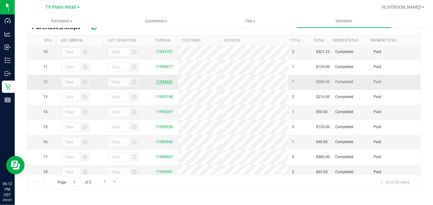
click at [161, 84] on link "11994441" at bounding box center [164, 82] width 17 height 4
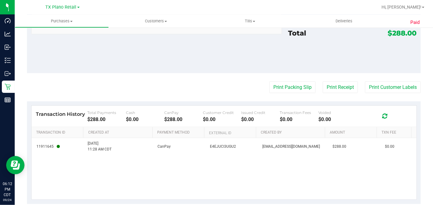
scroll to position [479, 0]
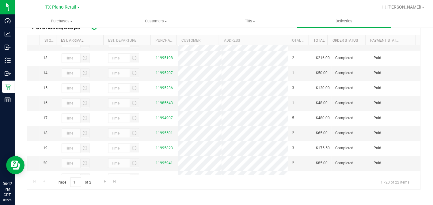
scroll to position [171, 0]
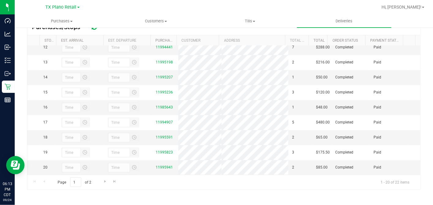
click at [221, 182] on div "Page 1 of 2 1 - 20 of 22 items" at bounding box center [223, 182] width 393 height 15
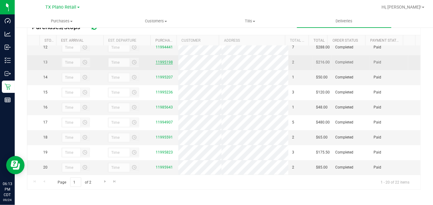
click at [164, 64] on link "11995198" at bounding box center [164, 62] width 17 height 4
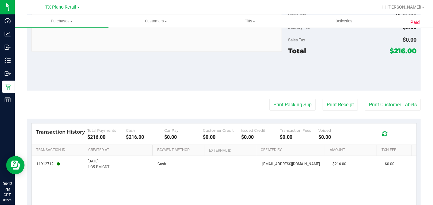
scroll to position [312, 0]
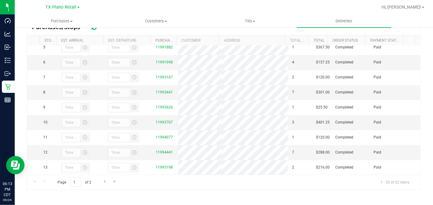
scroll to position [102, 0]
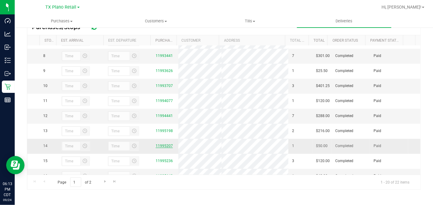
click at [162, 148] on link "11995207" at bounding box center [164, 146] width 17 height 4
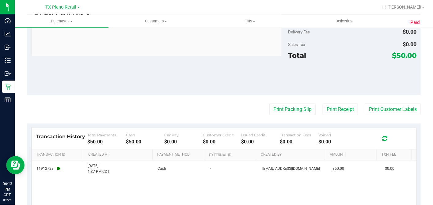
scroll to position [281, 0]
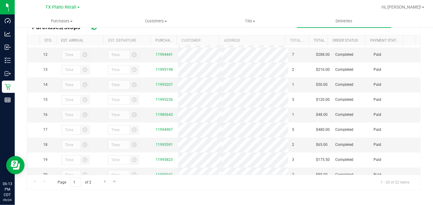
scroll to position [204, 0]
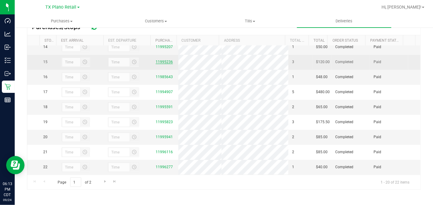
click at [161, 64] on link "11995236" at bounding box center [164, 62] width 17 height 4
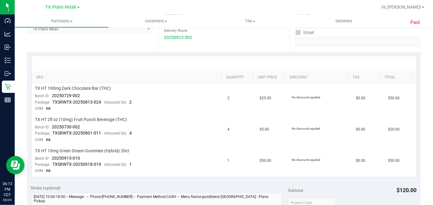
scroll to position [343, 0]
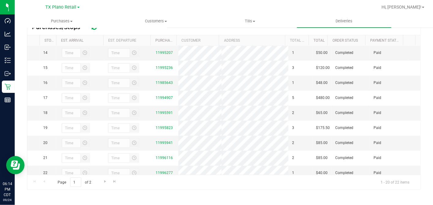
scroll to position [238, 0]
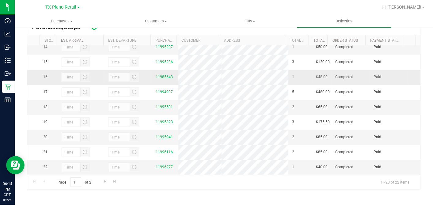
click at [164, 74] on div "11985643" at bounding box center [165, 77] width 19 height 6
click at [164, 75] on link "11985643" at bounding box center [164, 77] width 17 height 4
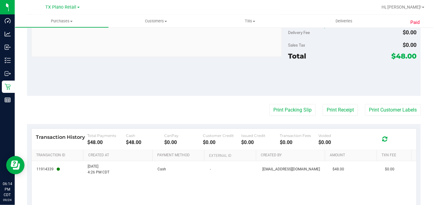
scroll to position [281, 0]
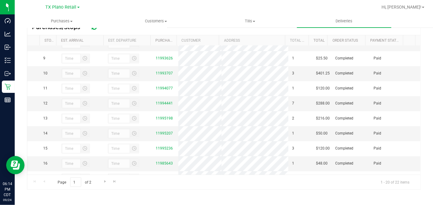
scroll to position [170, 0]
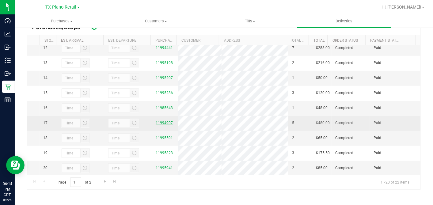
click at [162, 125] on link "11994907" at bounding box center [164, 123] width 17 height 4
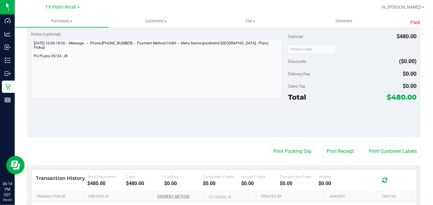
scroll to position [405, 0]
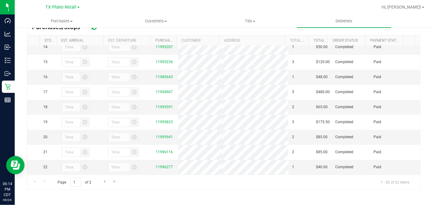
scroll to position [239, 0]
click at [160, 105] on link "11995591" at bounding box center [164, 107] width 17 height 4
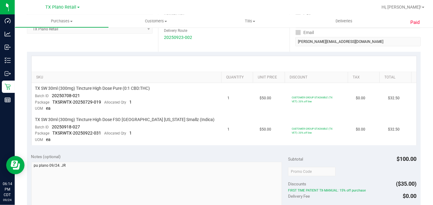
scroll to position [312, 0]
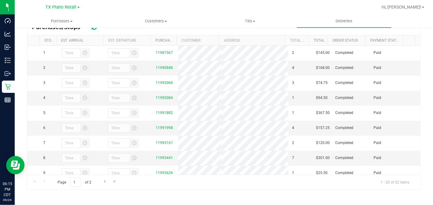
scroll to position [239, 0]
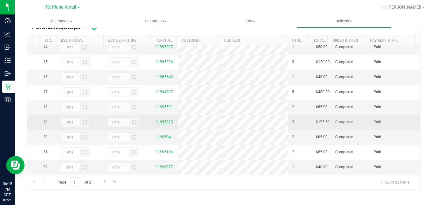
click at [161, 120] on link "11995823" at bounding box center [164, 122] width 17 height 4
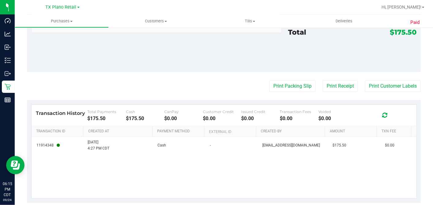
scroll to position [343, 0]
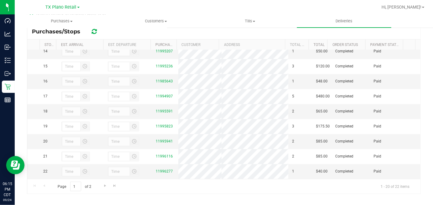
scroll to position [116, 0]
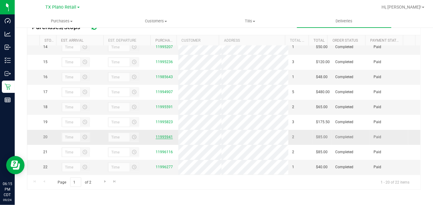
click at [164, 135] on link "11995941" at bounding box center [164, 137] width 17 height 4
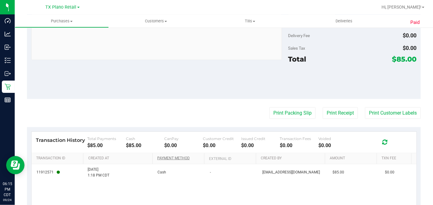
scroll to position [312, 0]
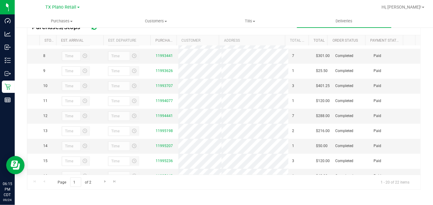
scroll to position [239, 0]
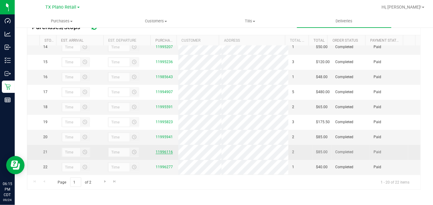
click at [157, 150] on link "11996116" at bounding box center [164, 152] width 17 height 4
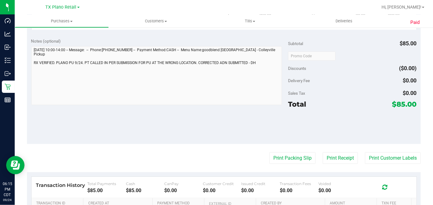
scroll to position [312, 0]
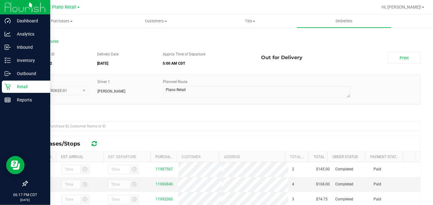
click at [12, 83] on p "Retail" at bounding box center [29, 86] width 37 height 7
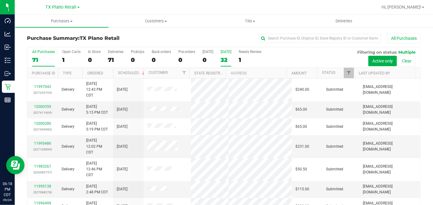
click at [226, 61] on div "32" at bounding box center [226, 59] width 11 height 7
click at [0, 0] on input "Tomorrow 32" at bounding box center [0, 0] width 0 height 0
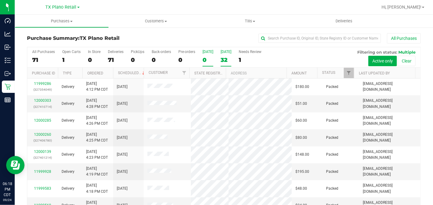
click at [204, 61] on div "0" at bounding box center [207, 59] width 11 height 7
click at [0, 0] on input "Today 0" at bounding box center [0, 0] width 0 height 0
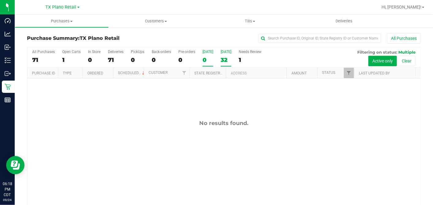
click at [229, 58] on div "32" at bounding box center [226, 59] width 11 height 7
click at [0, 0] on input "Tomorrow 32" at bounding box center [0, 0] width 0 height 0
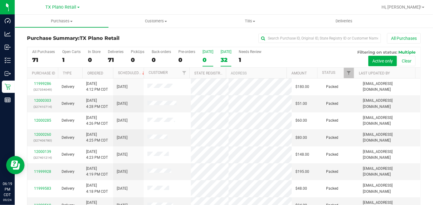
click at [208, 59] on div "0" at bounding box center [207, 59] width 11 height 7
click at [0, 0] on input "Today 0" at bounding box center [0, 0] width 0 height 0
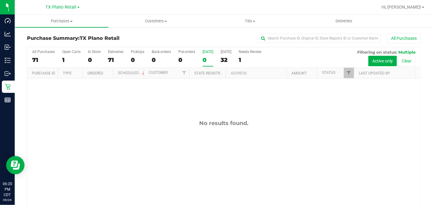
click at [205, 157] on div "No results found." at bounding box center [223, 163] width 393 height 170
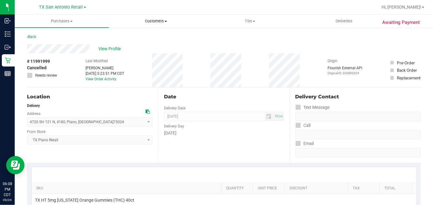
click at [157, 21] on span "Customers" at bounding box center [155, 21] width 93 height 6
click at [147, 34] on span "All customers" at bounding box center [131, 36] width 44 height 5
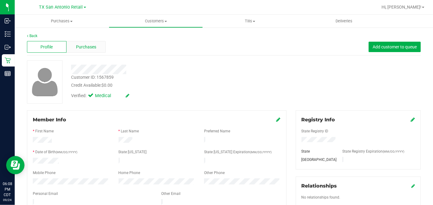
click at [95, 46] on span "Purchases" at bounding box center [86, 47] width 20 height 6
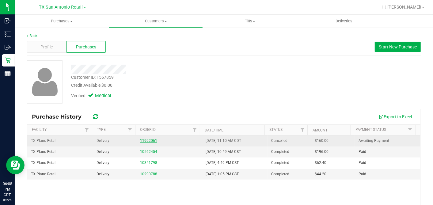
click at [145, 139] on link "11992061" at bounding box center [148, 140] width 17 height 4
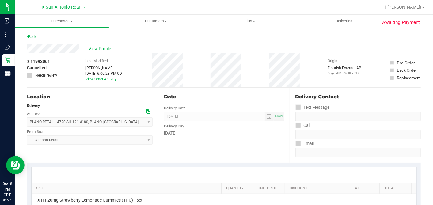
click at [202, 73] on div "# 11992061 Cancelled Needs review Last Modified [PERSON_NAME] [DATE] 6:00:23 PM…" at bounding box center [224, 70] width 394 height 34
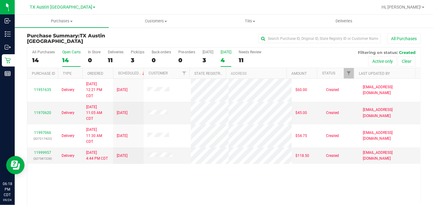
click at [70, 58] on div "14" at bounding box center [71, 60] width 18 height 7
click at [0, 0] on input "Open Carts 14" at bounding box center [0, 0] width 0 height 0
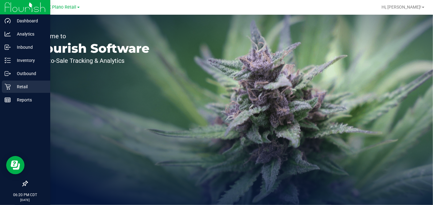
click at [11, 84] on p "Retail" at bounding box center [29, 86] width 37 height 7
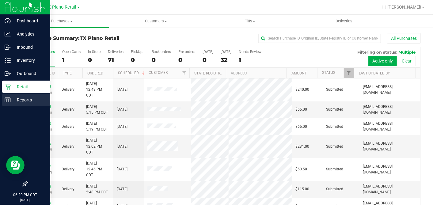
click at [9, 100] on line at bounding box center [8, 100] width 6 height 0
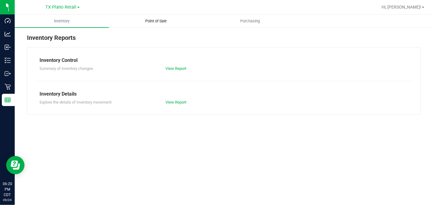
click at [156, 18] on uib-tab-heading "Point of Sale" at bounding box center [155, 21] width 93 height 12
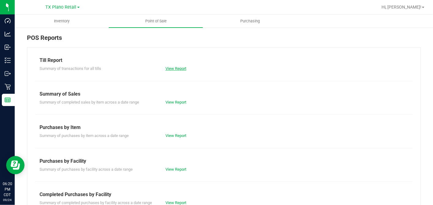
click at [175, 67] on link "View Report" at bounding box center [175, 68] width 21 height 5
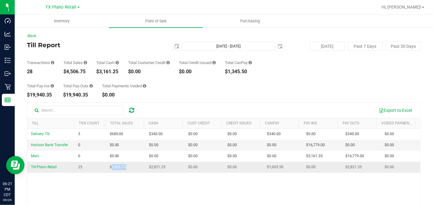
drag, startPoint x: 126, startPoint y: 168, endPoint x: 110, endPoint y: 167, distance: 15.3
click at [110, 167] on td "$3,826.75" at bounding box center [125, 167] width 39 height 11
copy span "3,826.75"
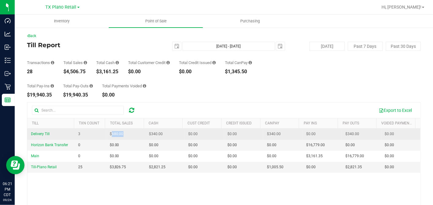
drag, startPoint x: 125, startPoint y: 134, endPoint x: 111, endPoint y: 134, distance: 14.4
click at [109, 134] on td "$680.00" at bounding box center [125, 134] width 39 height 11
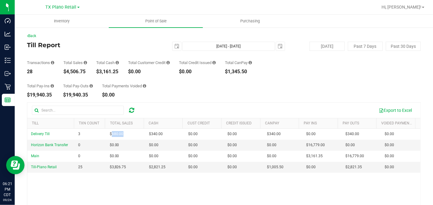
copy span "680.00"
